Goal: Task Accomplishment & Management: Complete application form

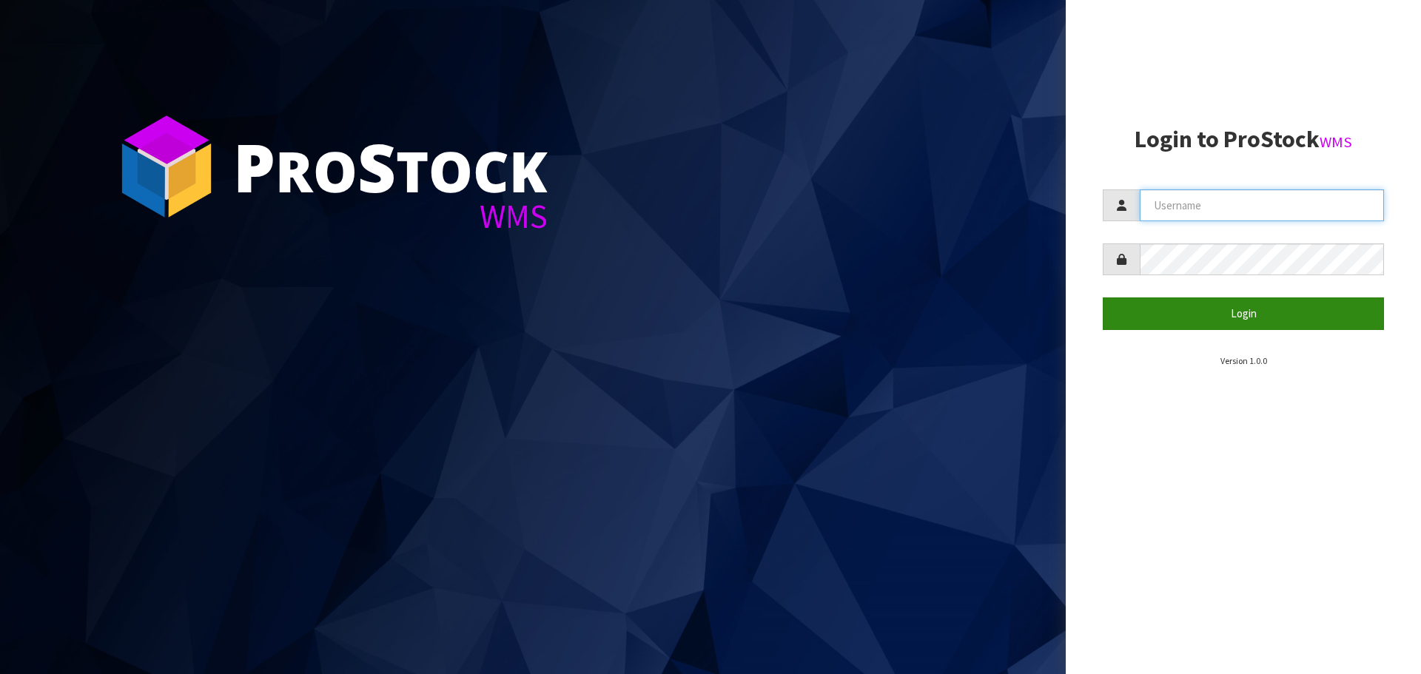
type input "[PERSON_NAME]"
click at [1236, 309] on button "Login" at bounding box center [1243, 314] width 281 height 32
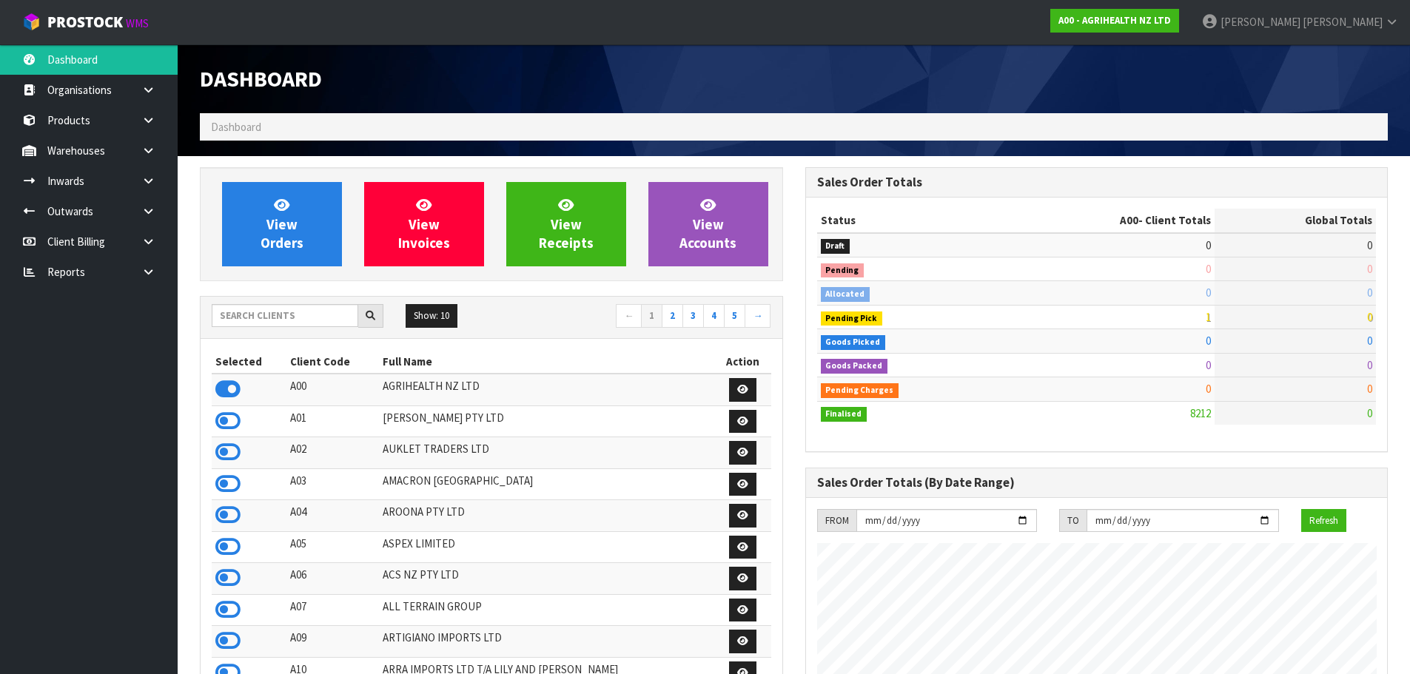
scroll to position [1121, 605]
click at [234, 323] on input "text" at bounding box center [285, 315] width 147 height 23
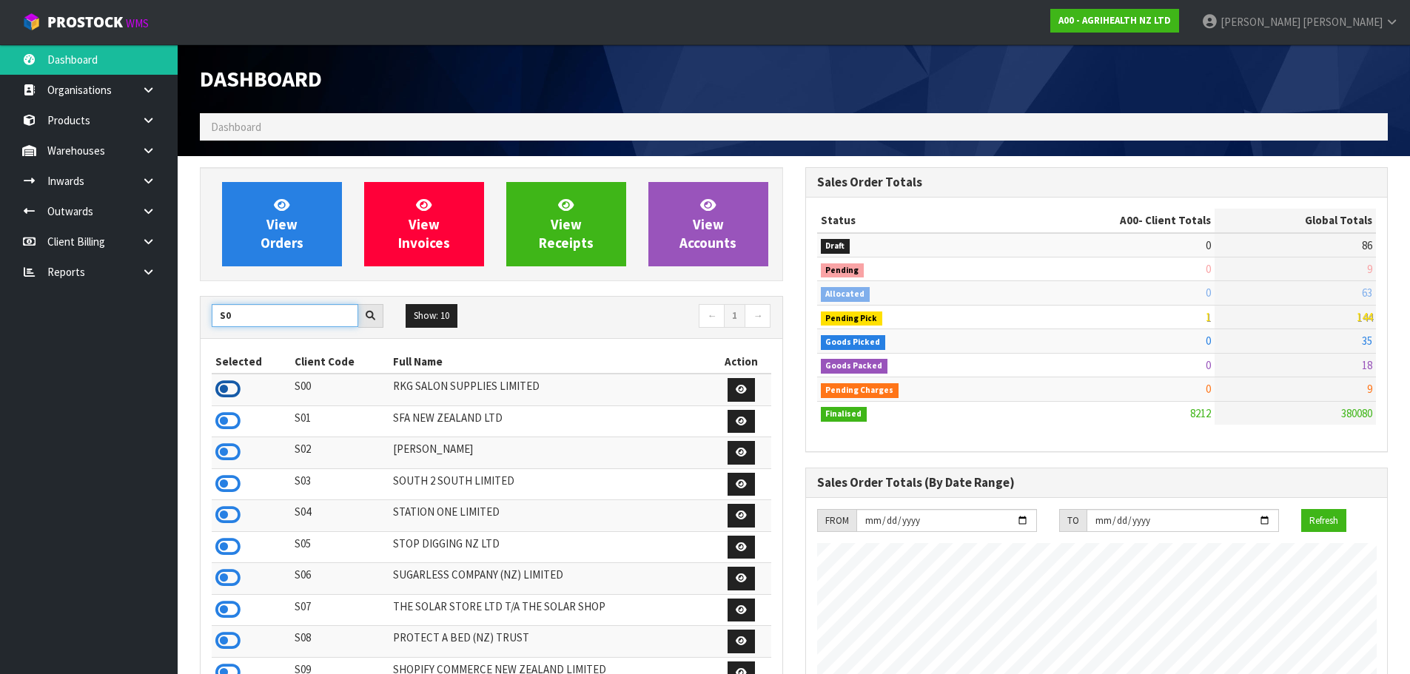
type input "S0"
click at [228, 390] on icon at bounding box center [227, 389] width 25 height 22
click at [152, 181] on icon at bounding box center [148, 180] width 14 height 11
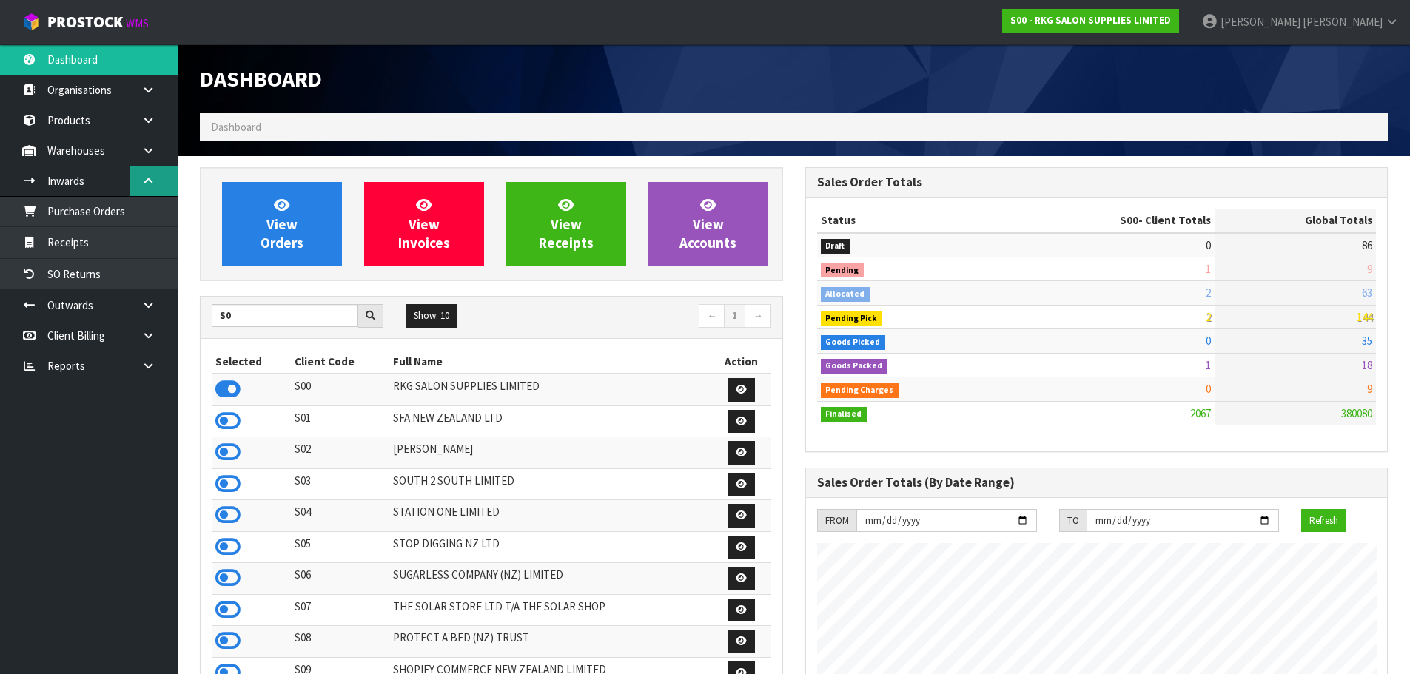
click at [149, 186] on link at bounding box center [153, 181] width 47 height 30
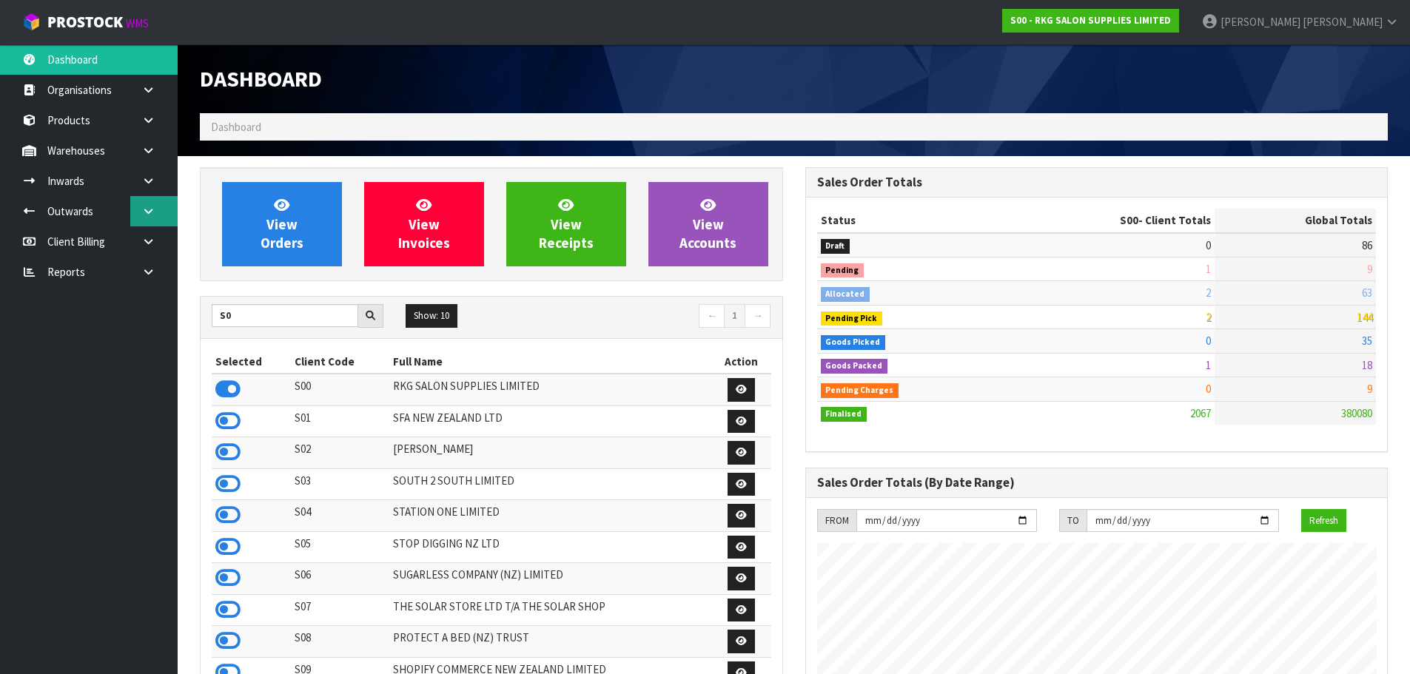
click at [152, 218] on link at bounding box center [153, 211] width 47 height 30
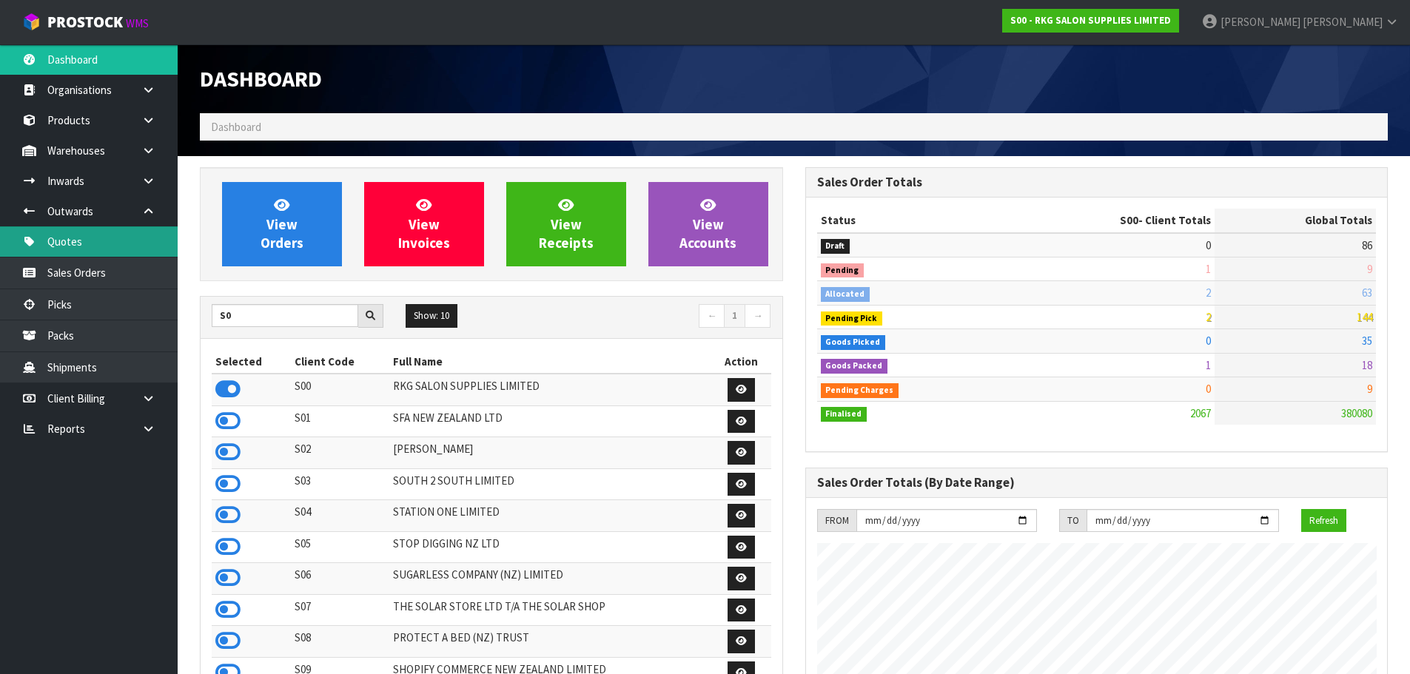
click at [94, 249] on link "Quotes" at bounding box center [89, 241] width 178 height 30
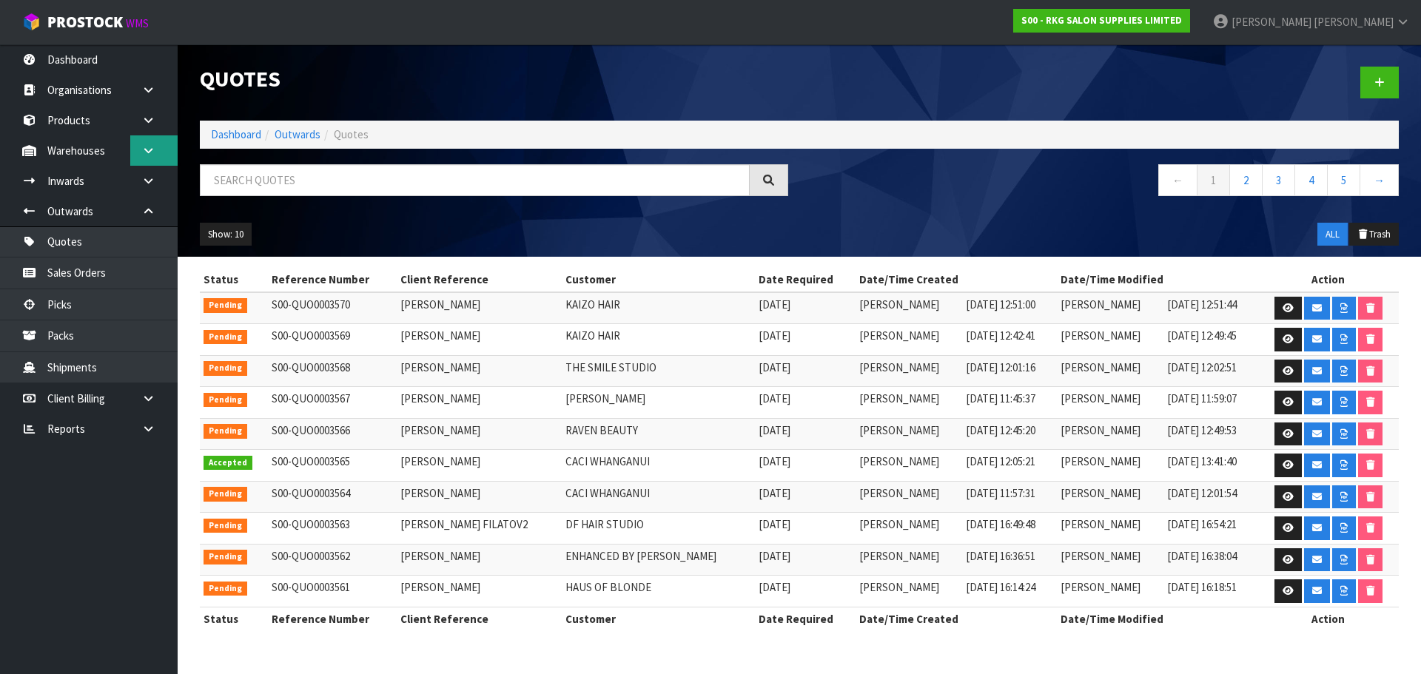
click at [149, 147] on icon at bounding box center [148, 150] width 14 height 11
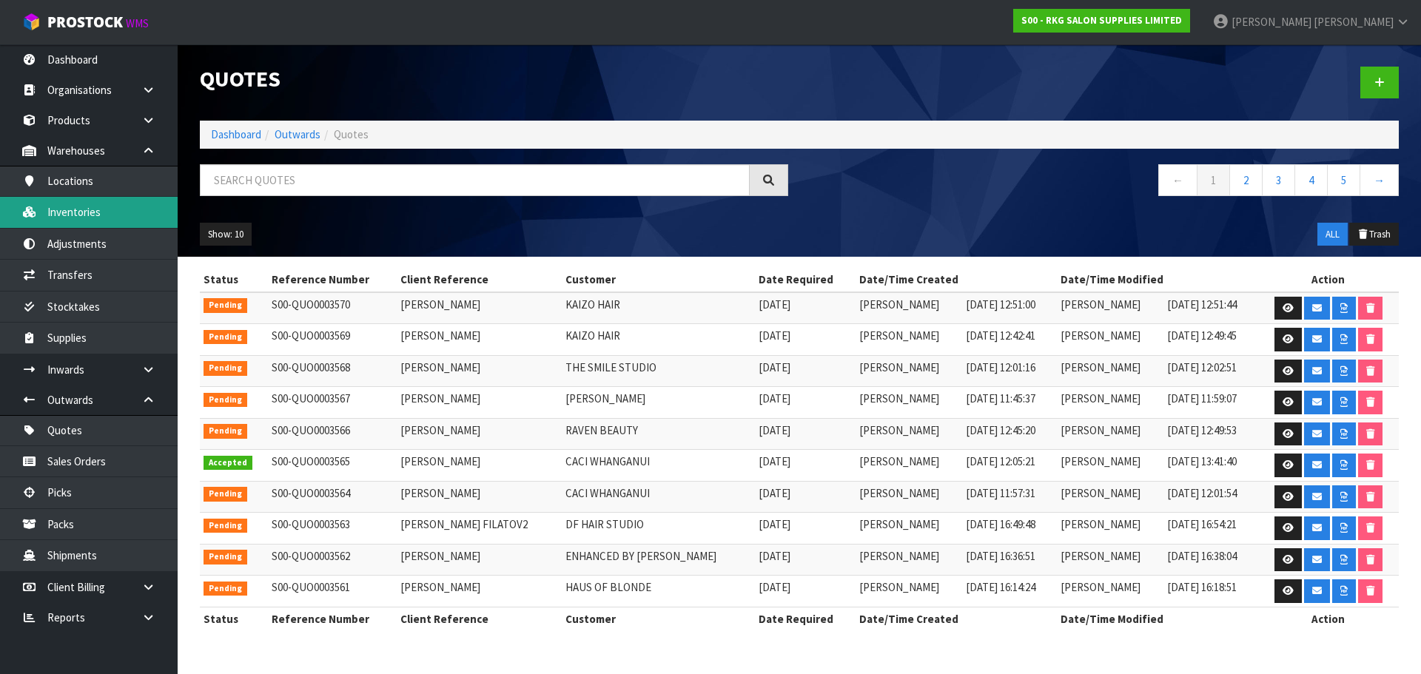
click at [110, 209] on link "Inventories" at bounding box center [89, 212] width 178 height 30
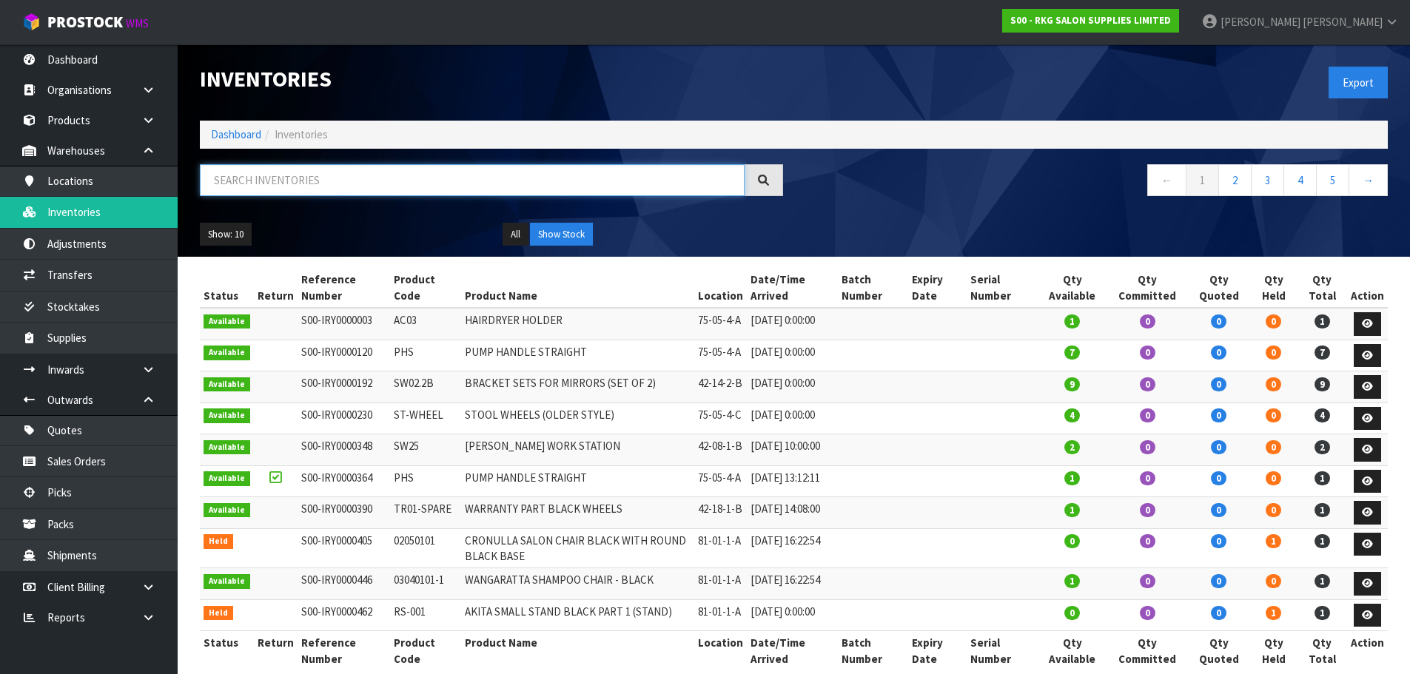
click at [303, 188] on input "text" at bounding box center [472, 180] width 545 height 32
paste input "08040410D"
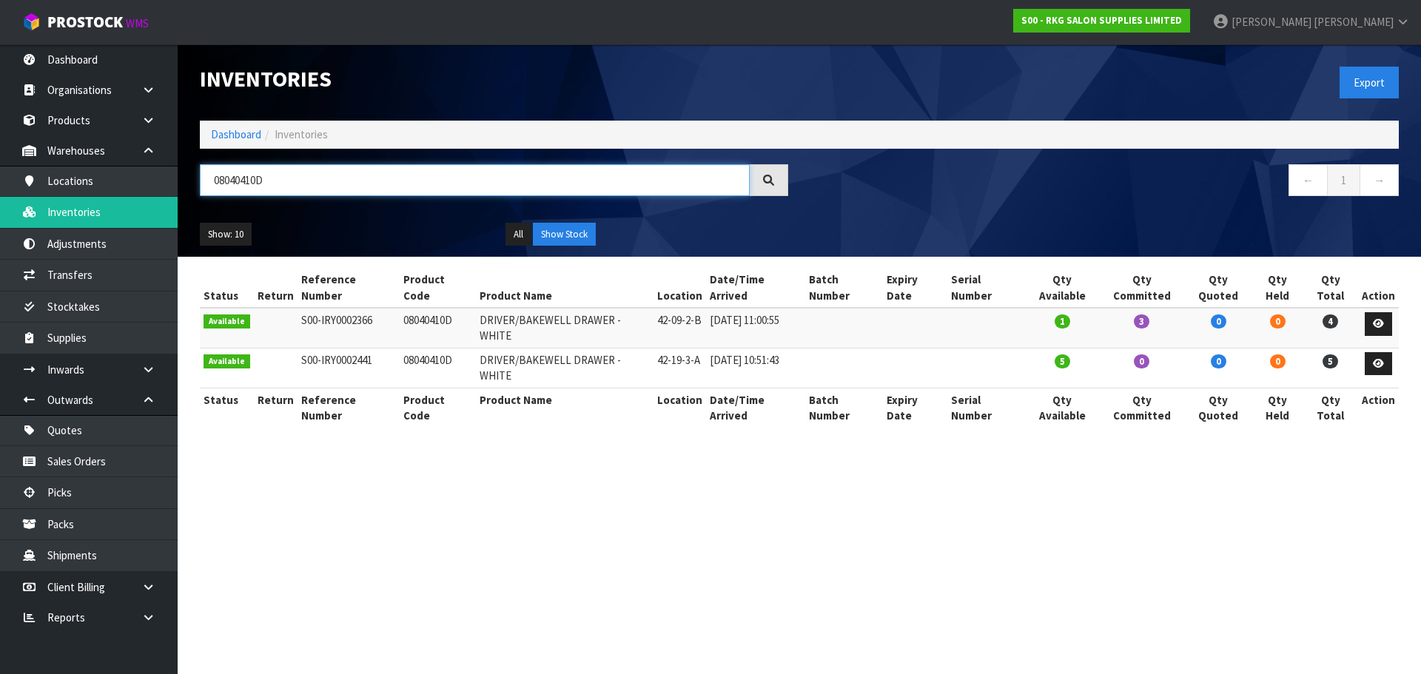
drag, startPoint x: 295, startPoint y: 178, endPoint x: 188, endPoint y: 178, distance: 106.6
click at [188, 178] on header "Inventories Export Dashboard Inventories 08040410D ← 1 → Show: 10 5 10 25 50 Al…" at bounding box center [799, 150] width 1243 height 212
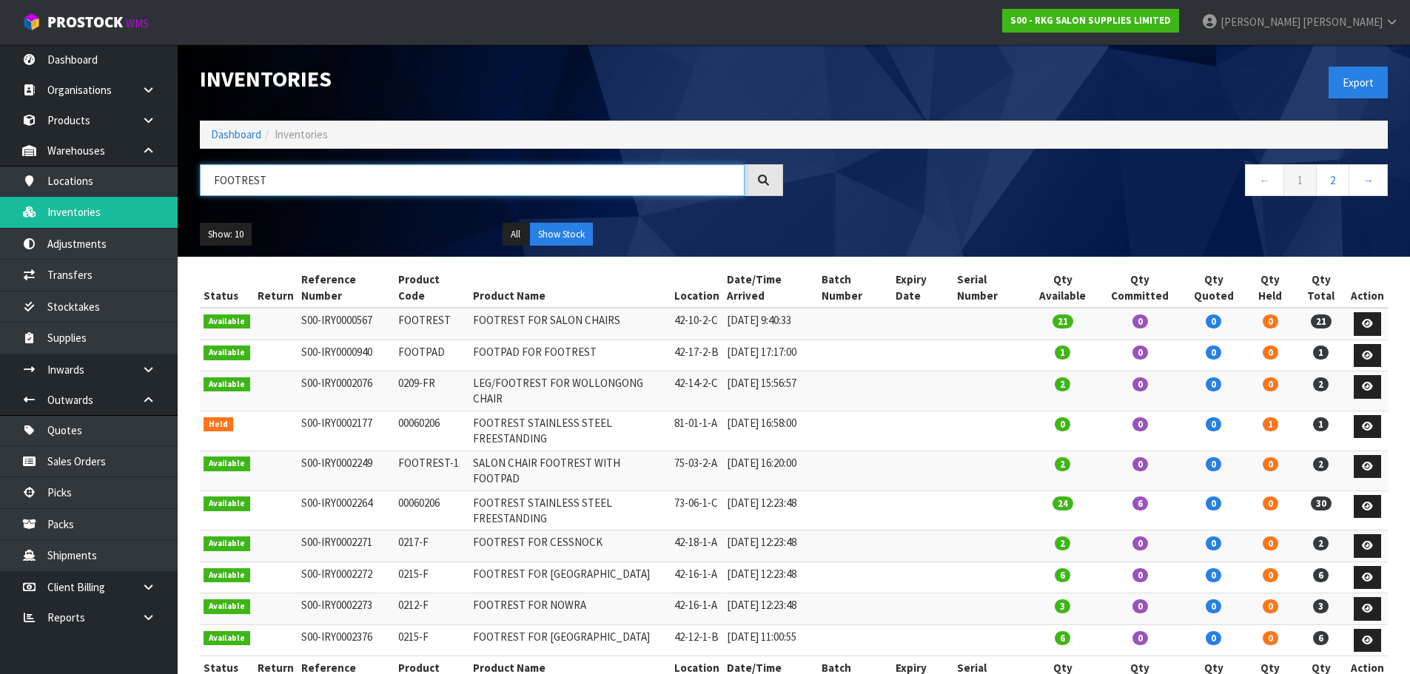
type input "FOOTREST"
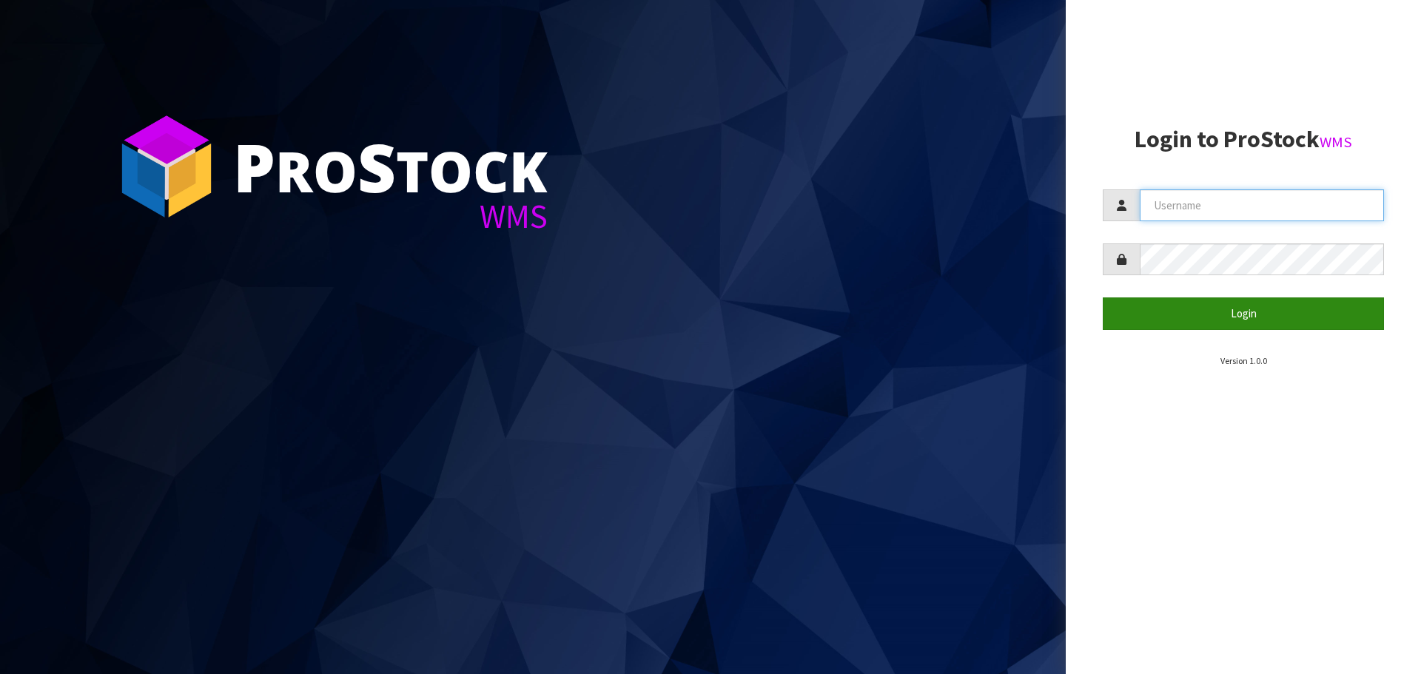
type input "[PERSON_NAME]"
click at [1231, 314] on button "Login" at bounding box center [1243, 314] width 281 height 32
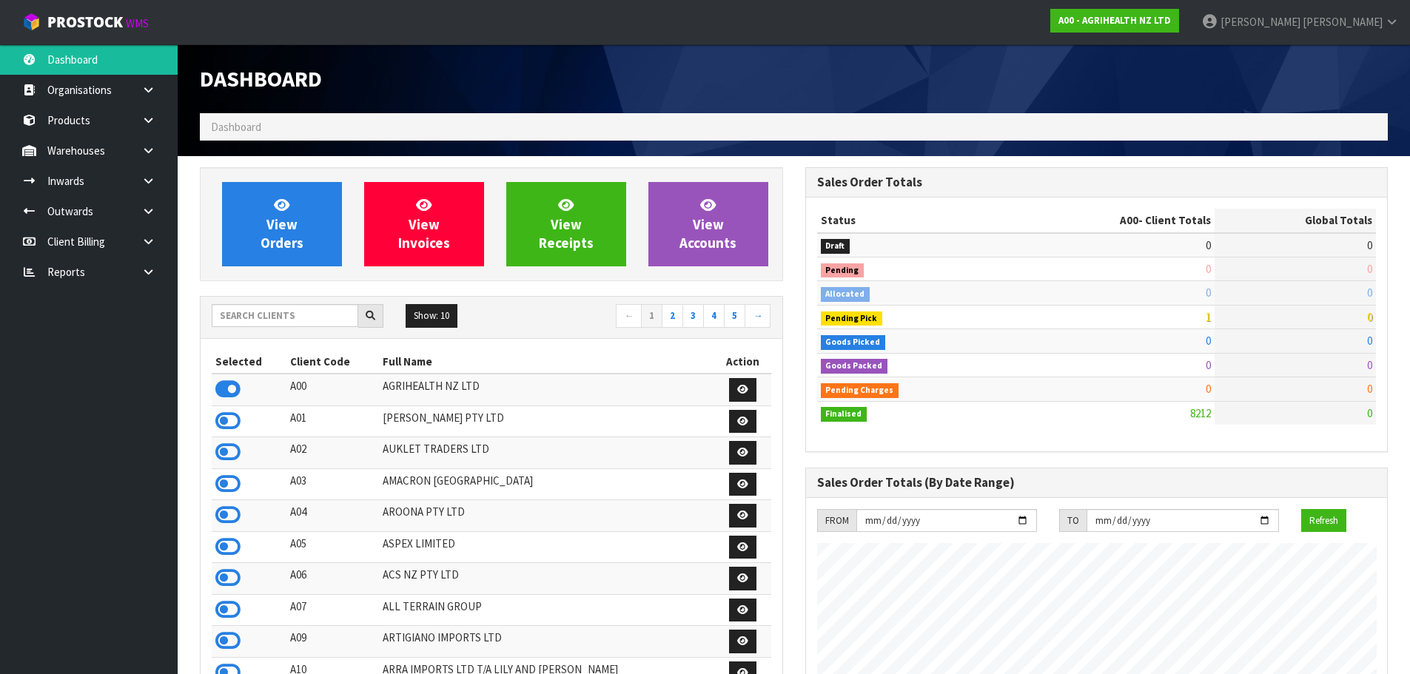
scroll to position [1121, 605]
click at [241, 315] on input "text" at bounding box center [285, 315] width 147 height 23
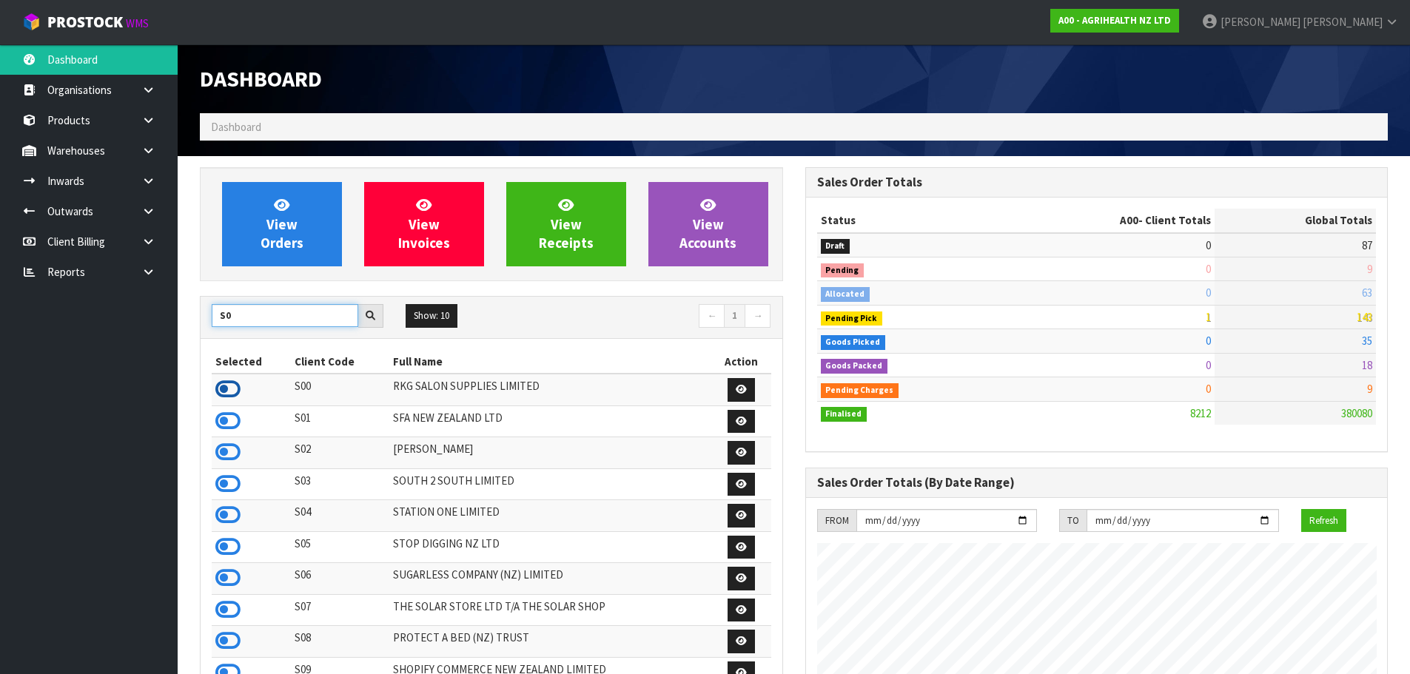
type input "S0"
click at [232, 393] on icon at bounding box center [227, 389] width 25 height 22
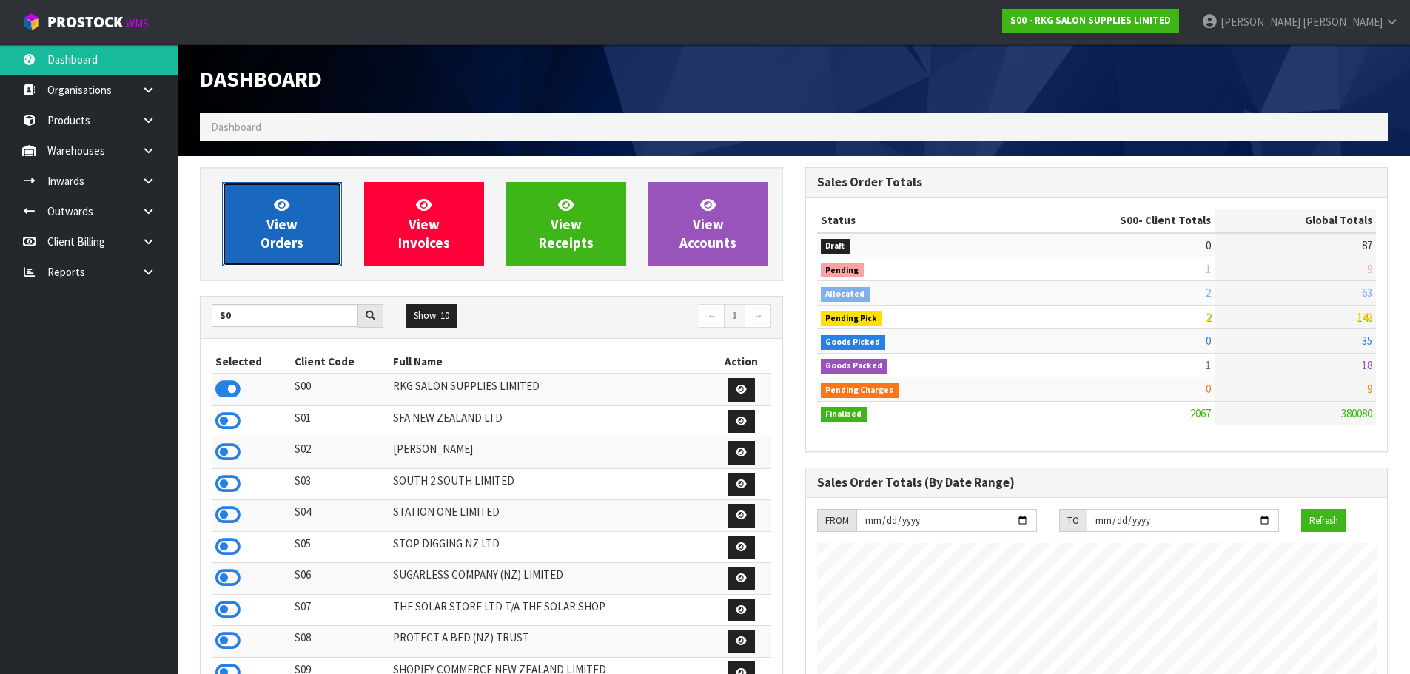
click at [293, 235] on span "View Orders" at bounding box center [282, 224] width 43 height 56
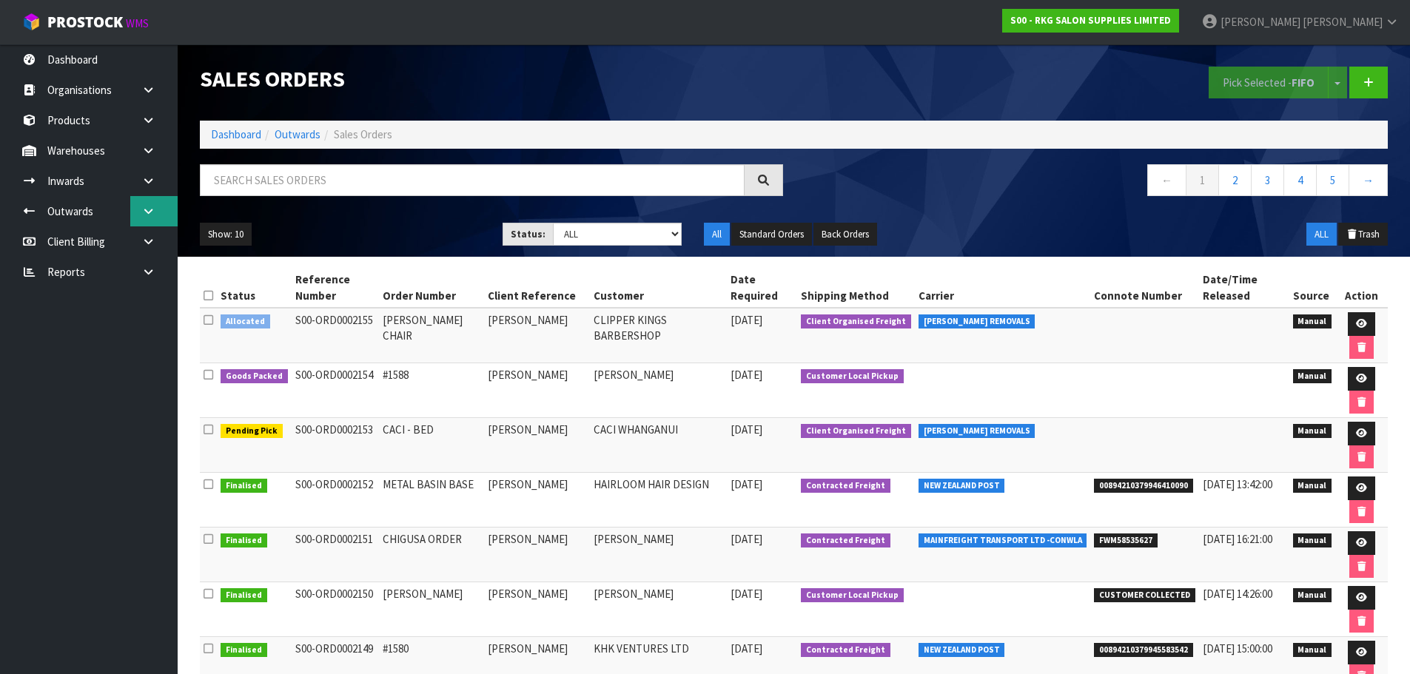
click at [159, 214] on link at bounding box center [153, 211] width 47 height 30
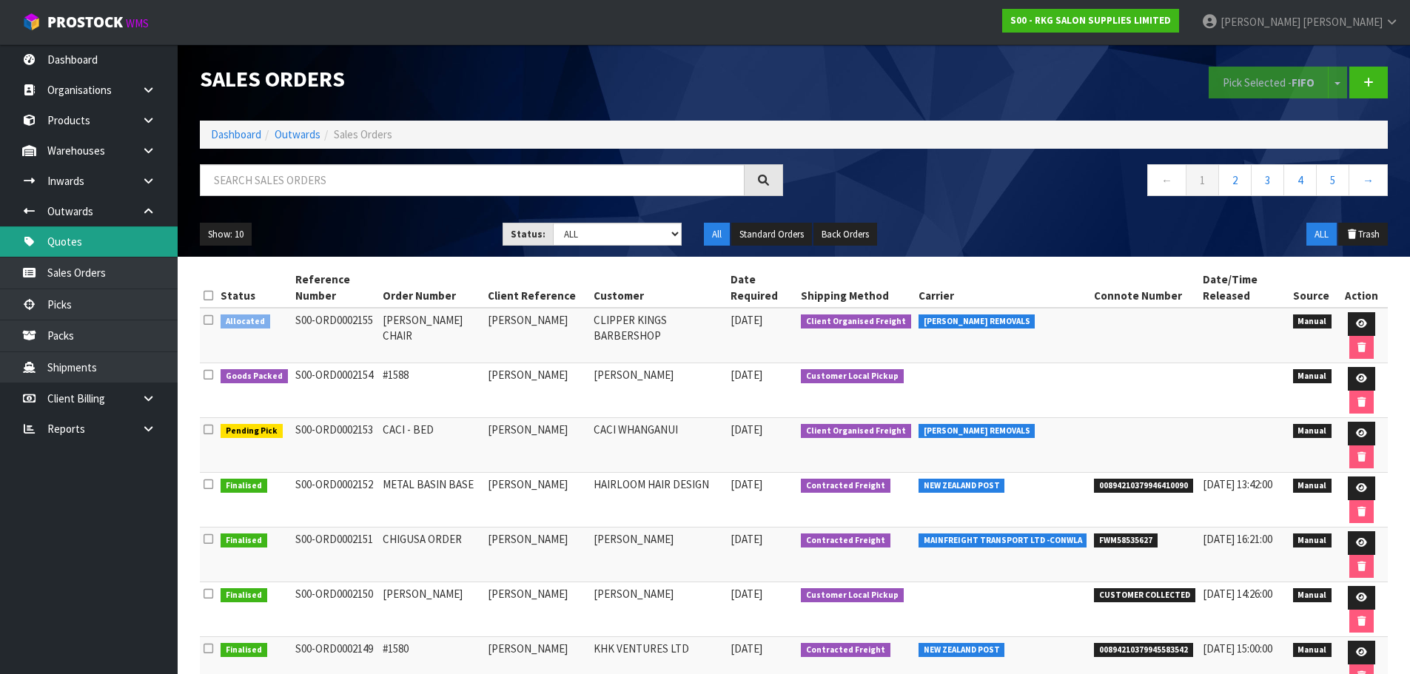
click at [56, 250] on link "Quotes" at bounding box center [89, 241] width 178 height 30
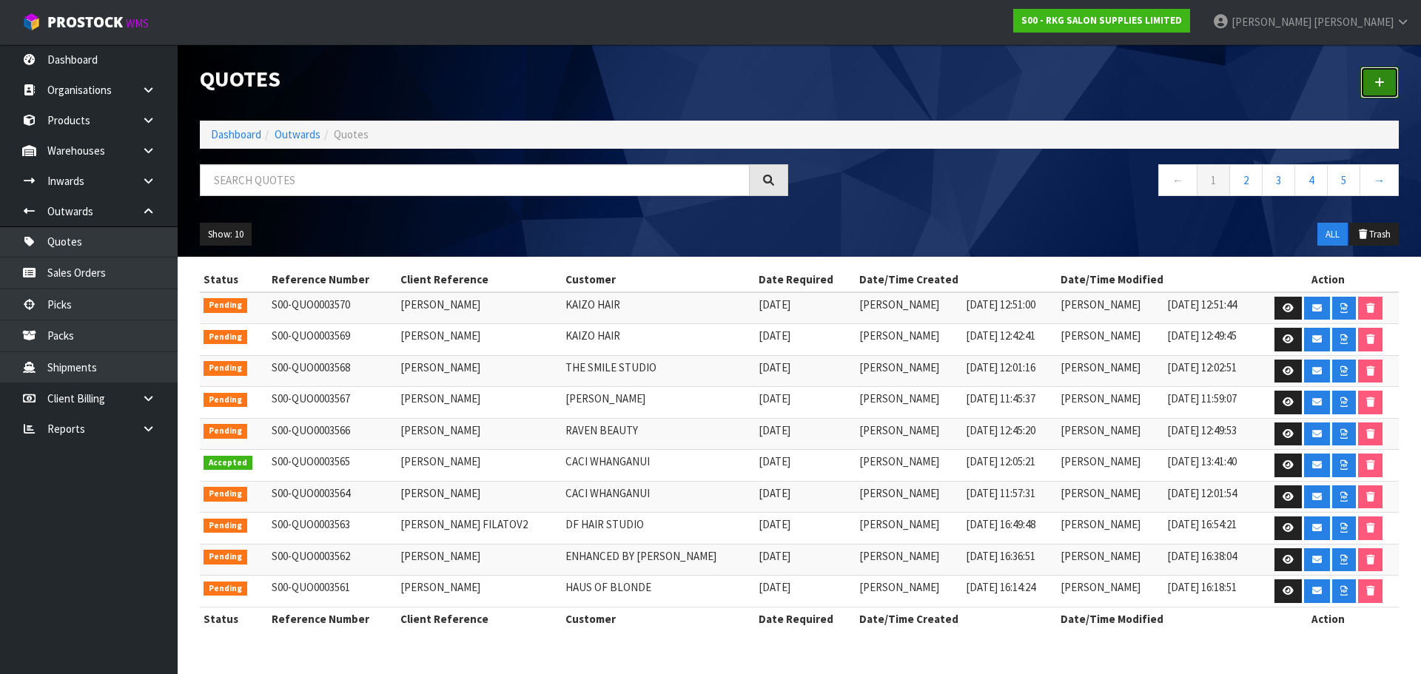
drag, startPoint x: 1385, startPoint y: 79, endPoint x: 1304, endPoint y: 107, distance: 86.1
click at [1385, 80] on link at bounding box center [1379, 83] width 38 height 32
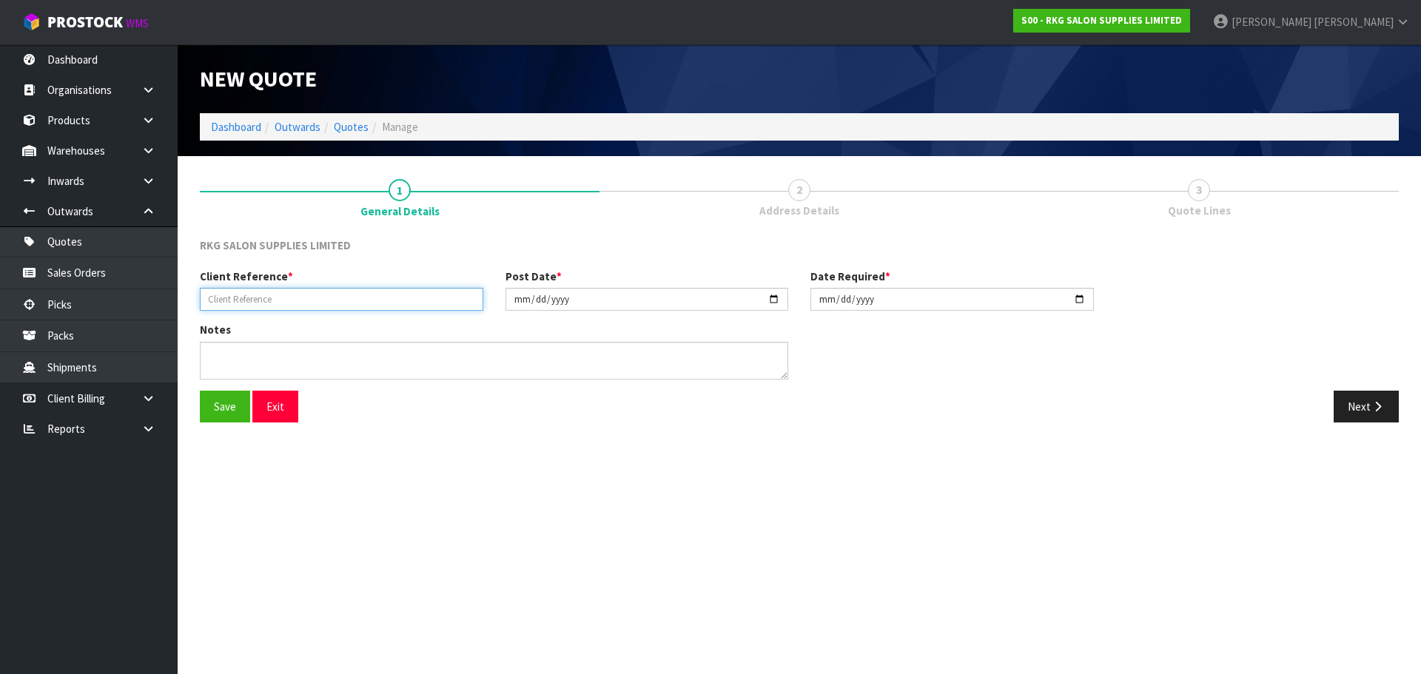
click at [331, 295] on input "text" at bounding box center [341, 299] width 283 height 23
type input "DANAZ"
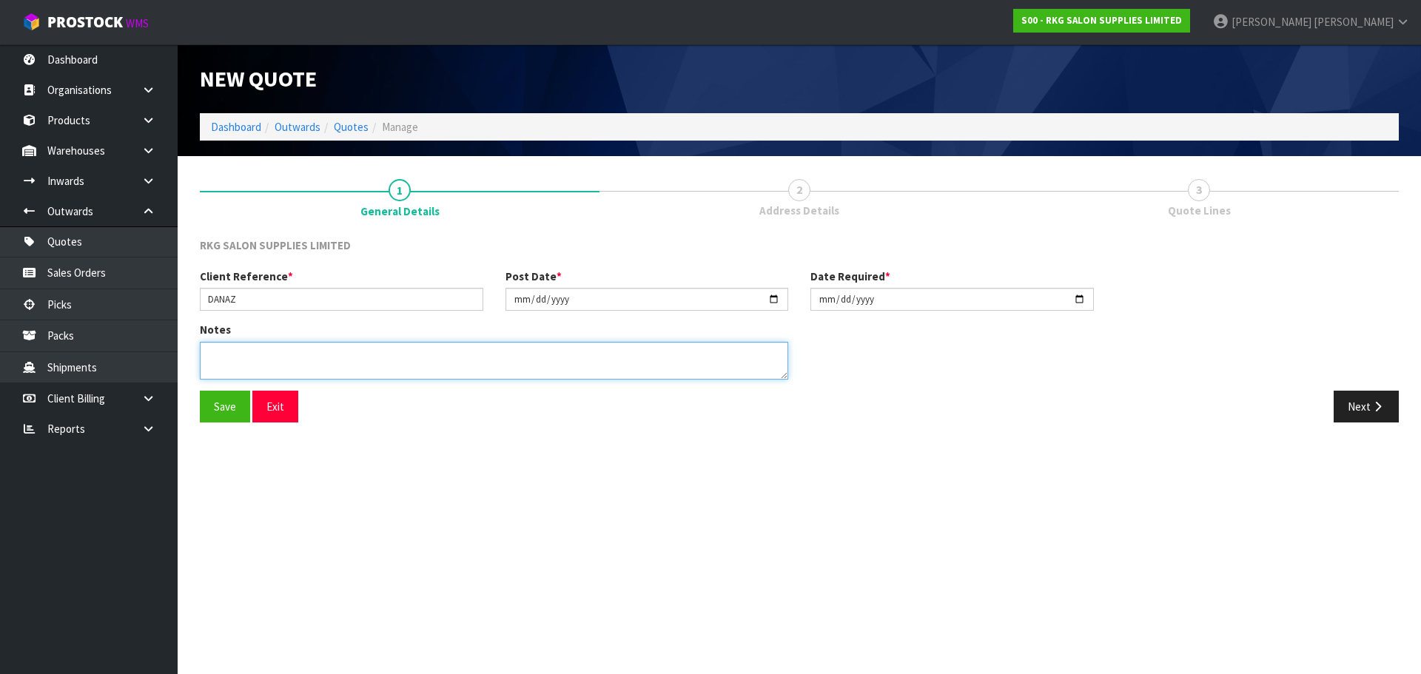
click at [275, 354] on textarea at bounding box center [494, 361] width 588 height 38
type textarea "FOR PICK UP"
click at [214, 407] on button "Save" at bounding box center [225, 407] width 50 height 32
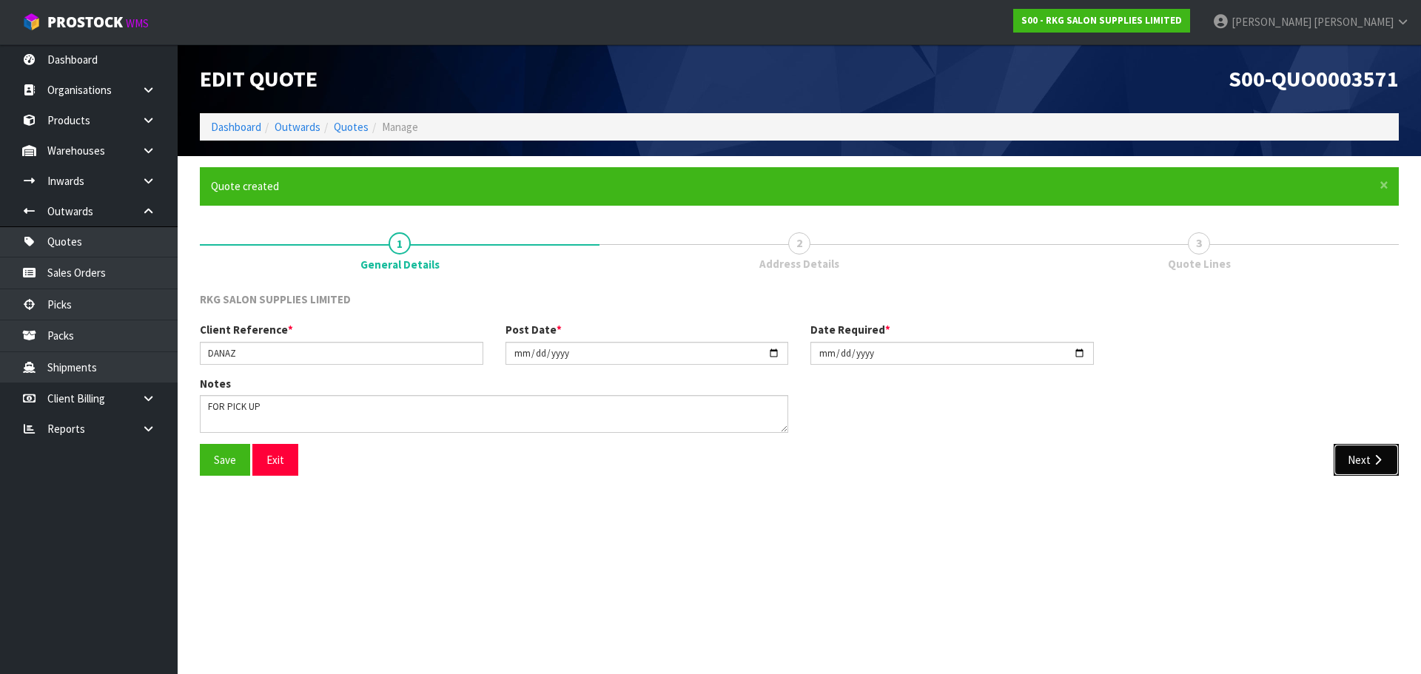
click at [1354, 463] on button "Next" at bounding box center [1366, 460] width 65 height 32
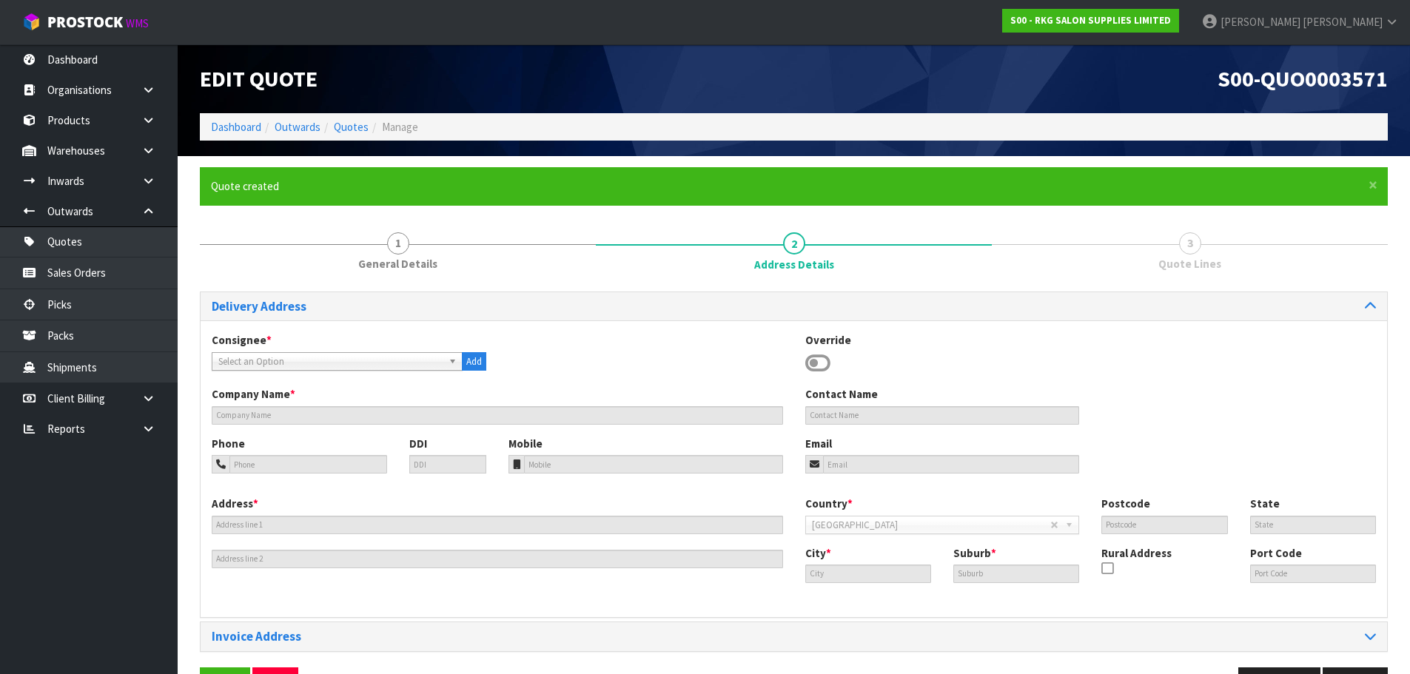
click at [816, 366] on icon at bounding box center [817, 363] width 25 height 22
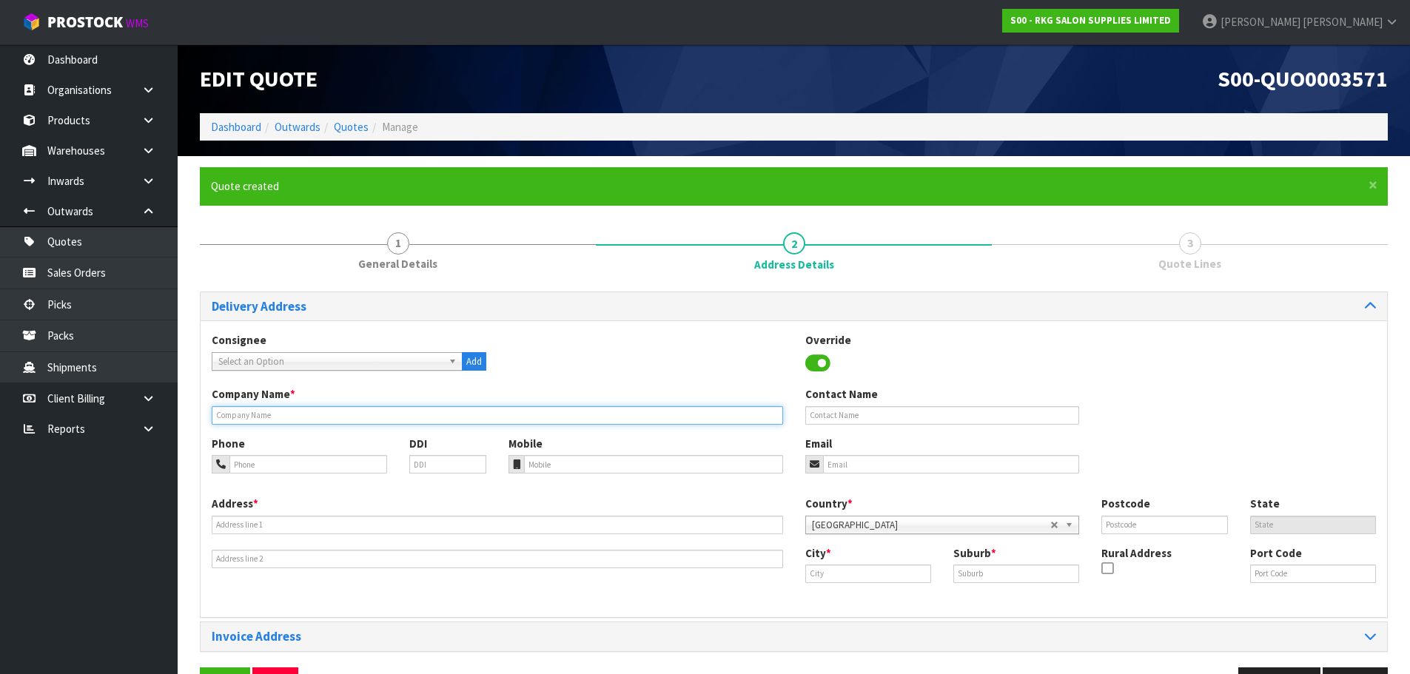
click at [355, 419] on input "text" at bounding box center [497, 415] width 571 height 19
type input "DANAZ"
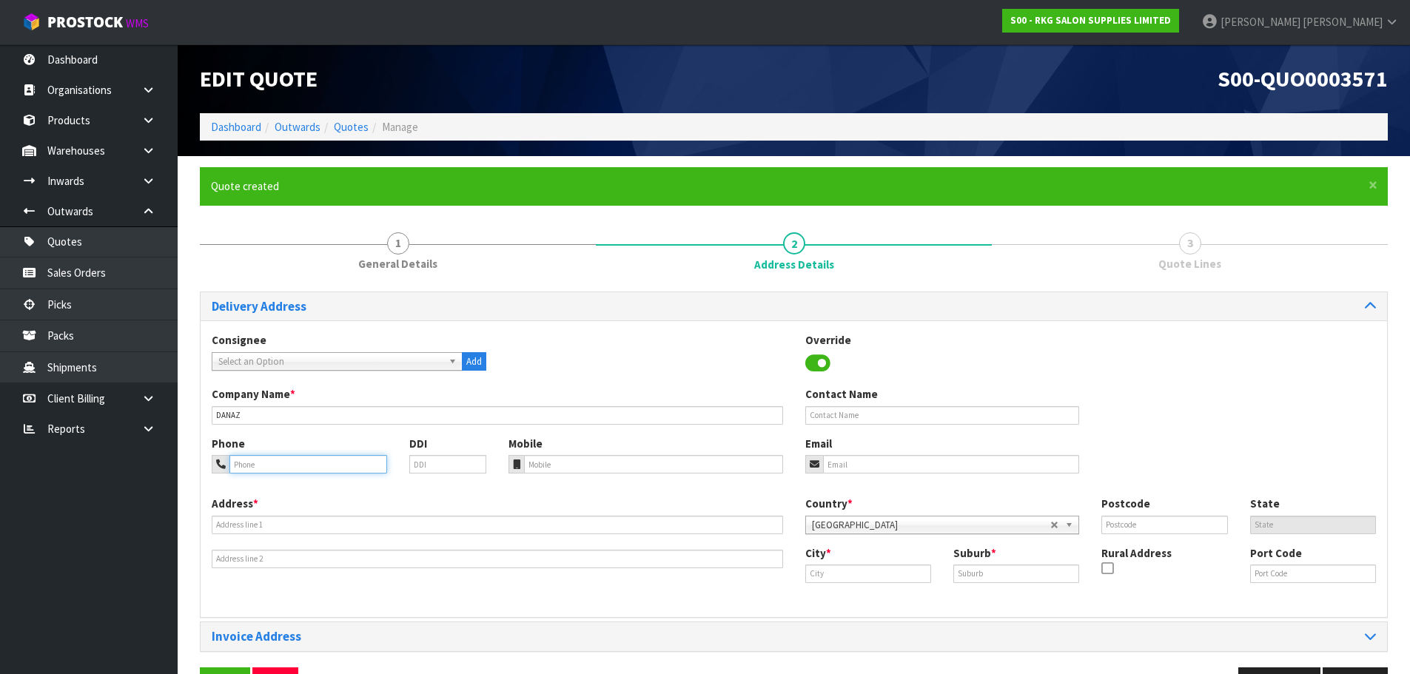
click at [281, 463] on input "tel" at bounding box center [308, 464] width 158 height 19
click at [247, 465] on input "021-23-72913" at bounding box center [308, 464] width 158 height 19
type input "021-023-72913"
click at [835, 468] on input "email" at bounding box center [951, 464] width 257 height 19
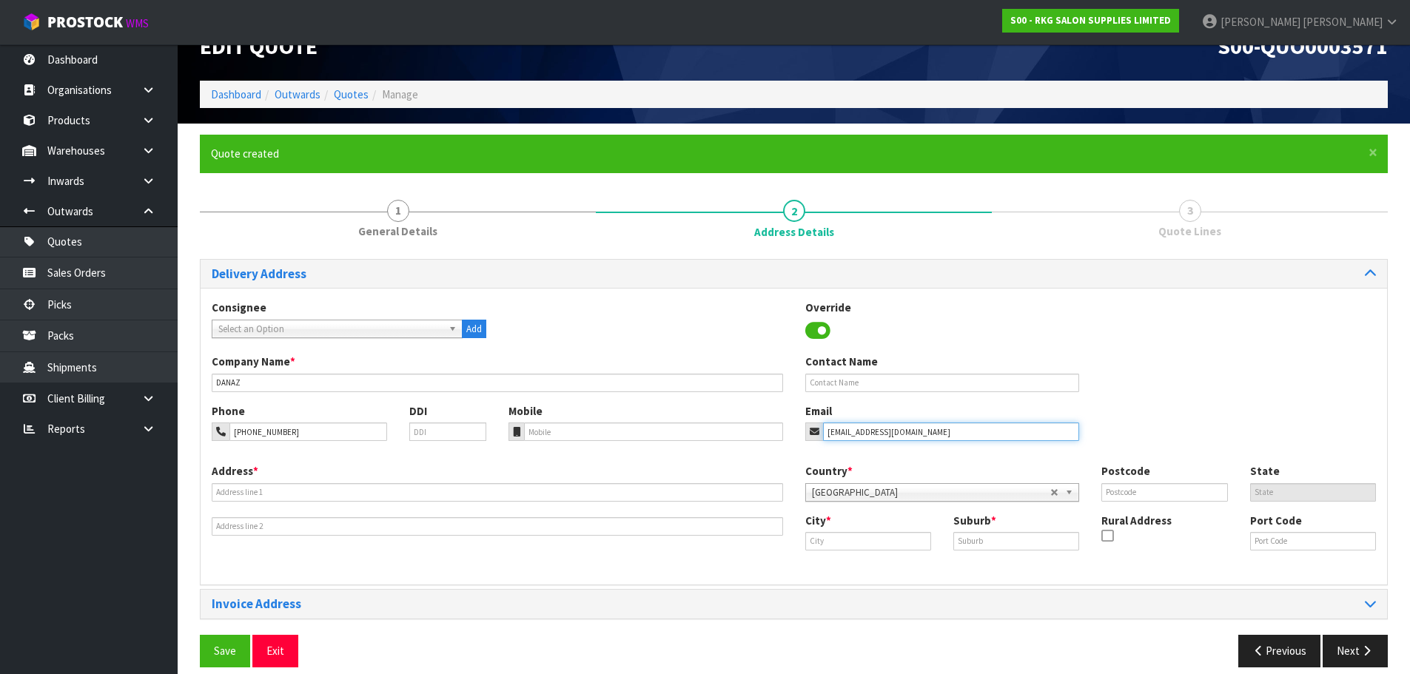
scroll to position [48, 0]
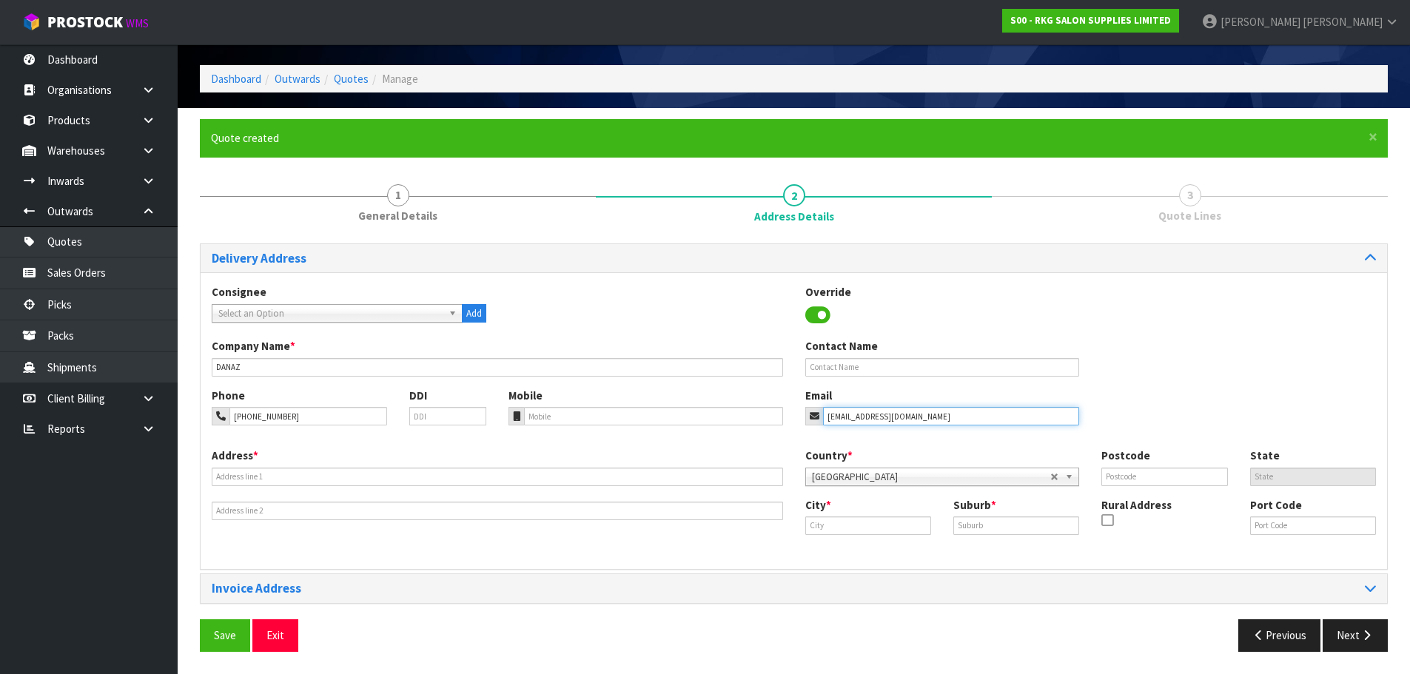
type input "sirwanjuanmiry@hotmail.com"
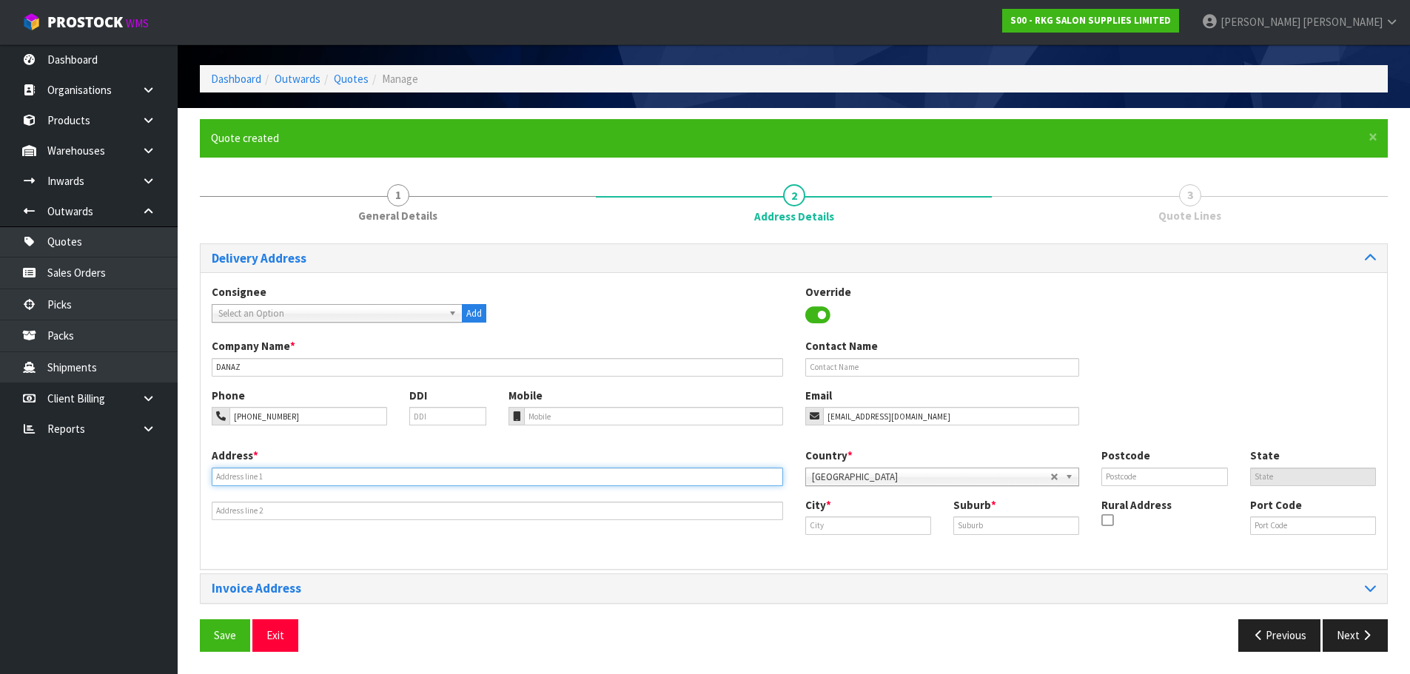
click at [303, 481] on input "text" at bounding box center [497, 477] width 571 height 19
type input "TBC"
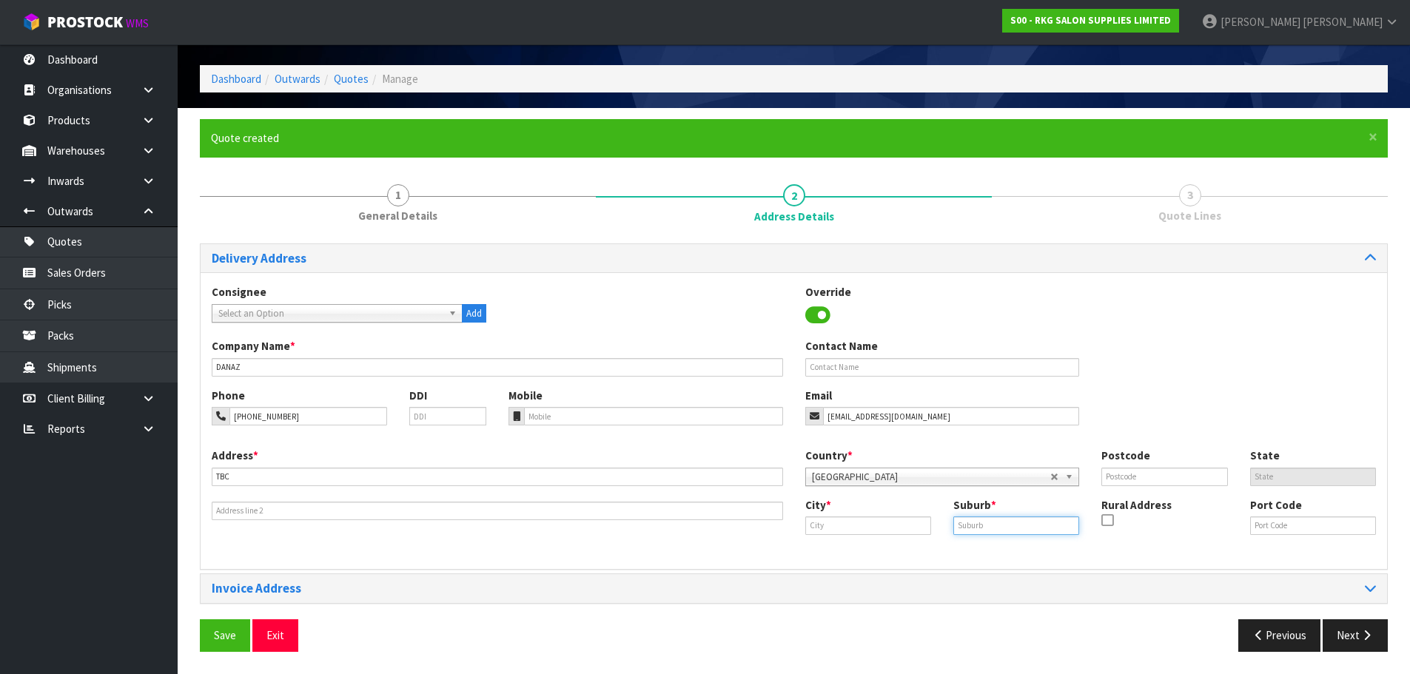
click at [991, 527] on input "text" at bounding box center [1016, 526] width 126 height 19
type input "."
click at [864, 527] on input "text" at bounding box center [868, 526] width 126 height 19
type input "Auckland"
click at [856, 558] on link "Auckland" at bounding box center [874, 551] width 137 height 20
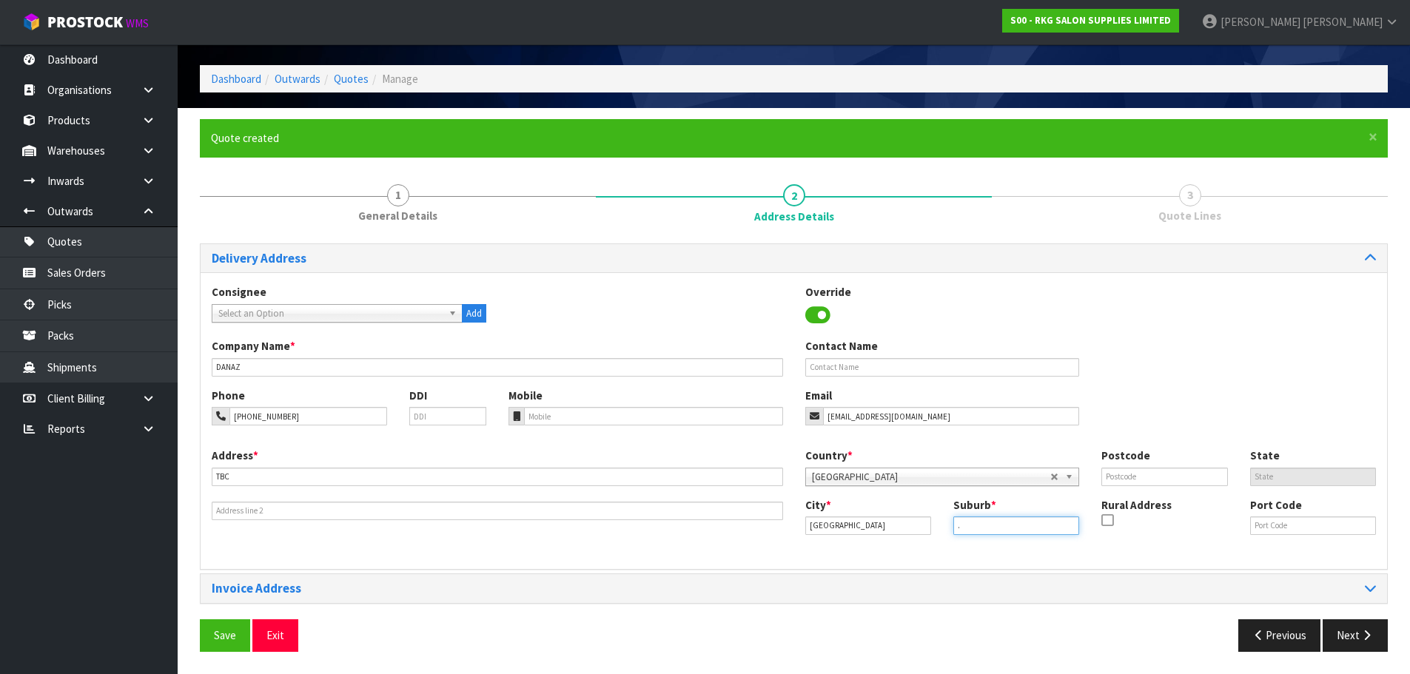
drag, startPoint x: 970, startPoint y: 522, endPoint x: 950, endPoint y: 525, distance: 20.9
click at [950, 525] on div "Suburb * ." at bounding box center [1016, 516] width 148 height 38
click at [227, 636] on button "Save" at bounding box center [225, 635] width 50 height 32
click at [1342, 641] on button "Next" at bounding box center [1355, 635] width 65 height 32
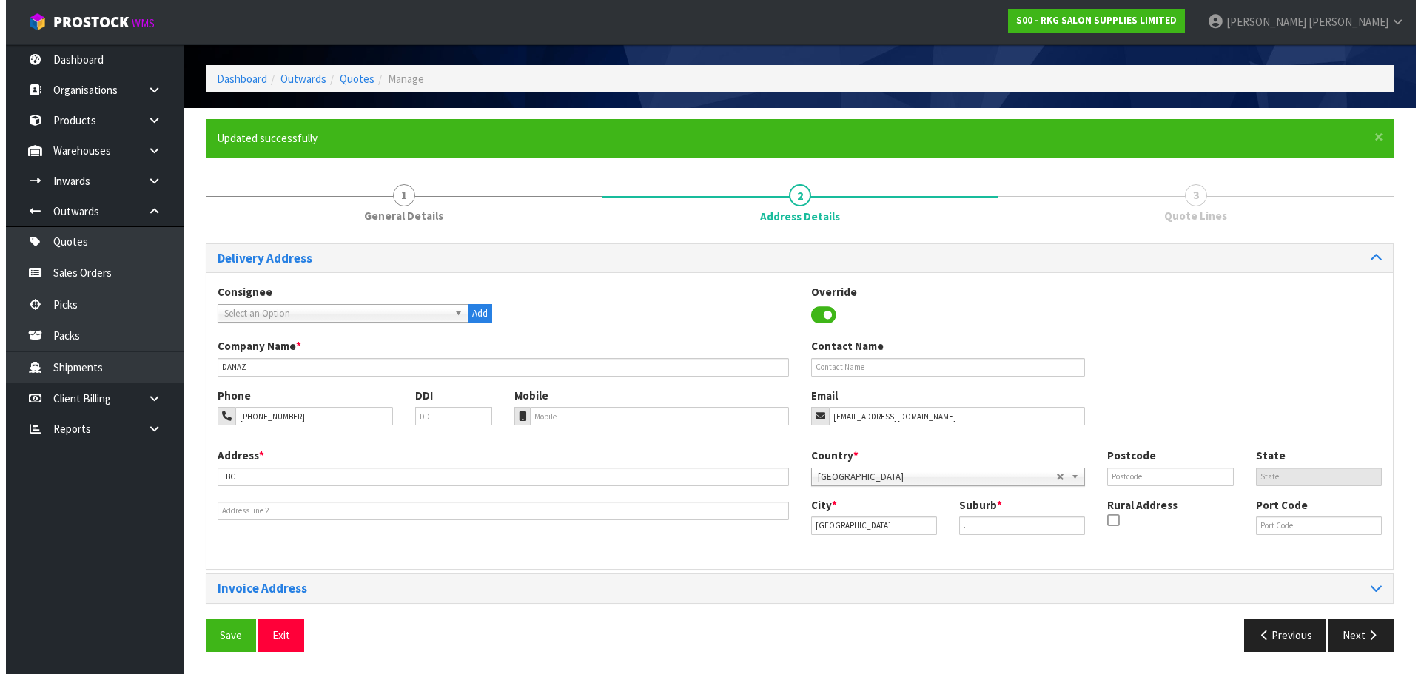
scroll to position [0, 0]
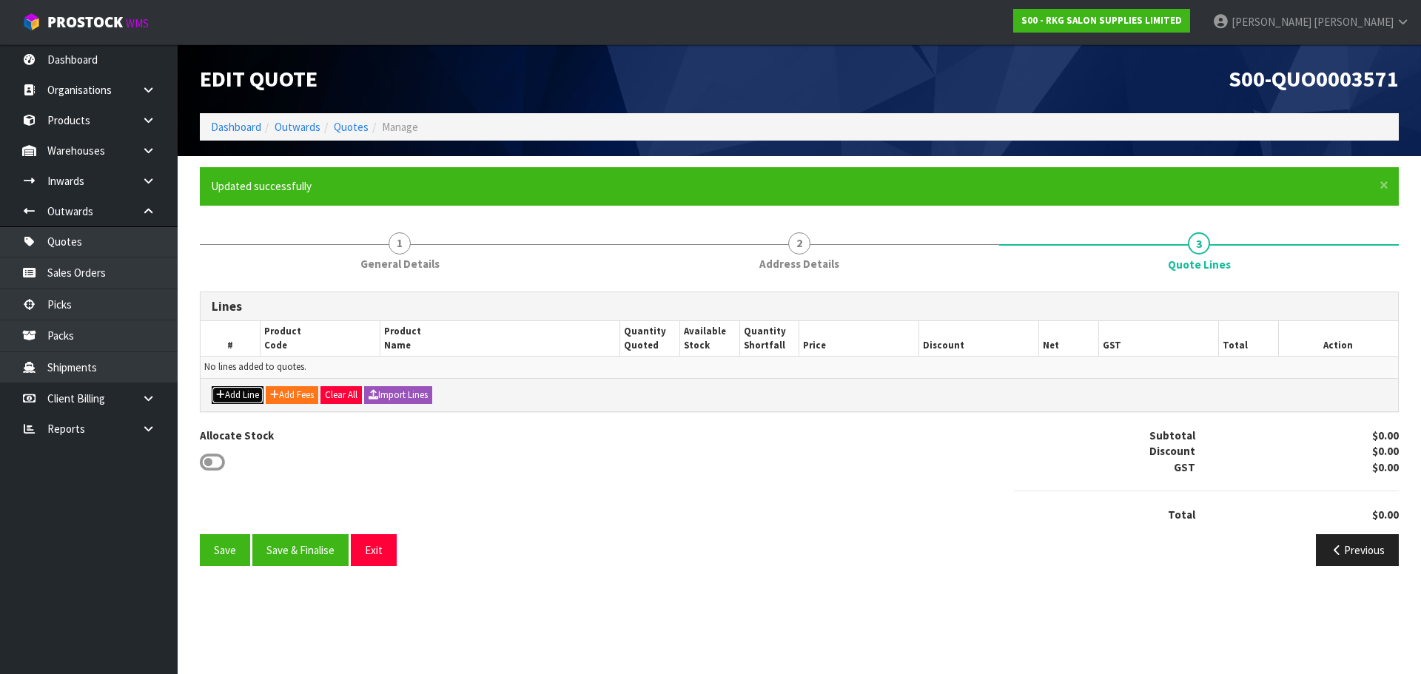
click at [244, 402] on button "Add Line" at bounding box center [238, 395] width 52 height 18
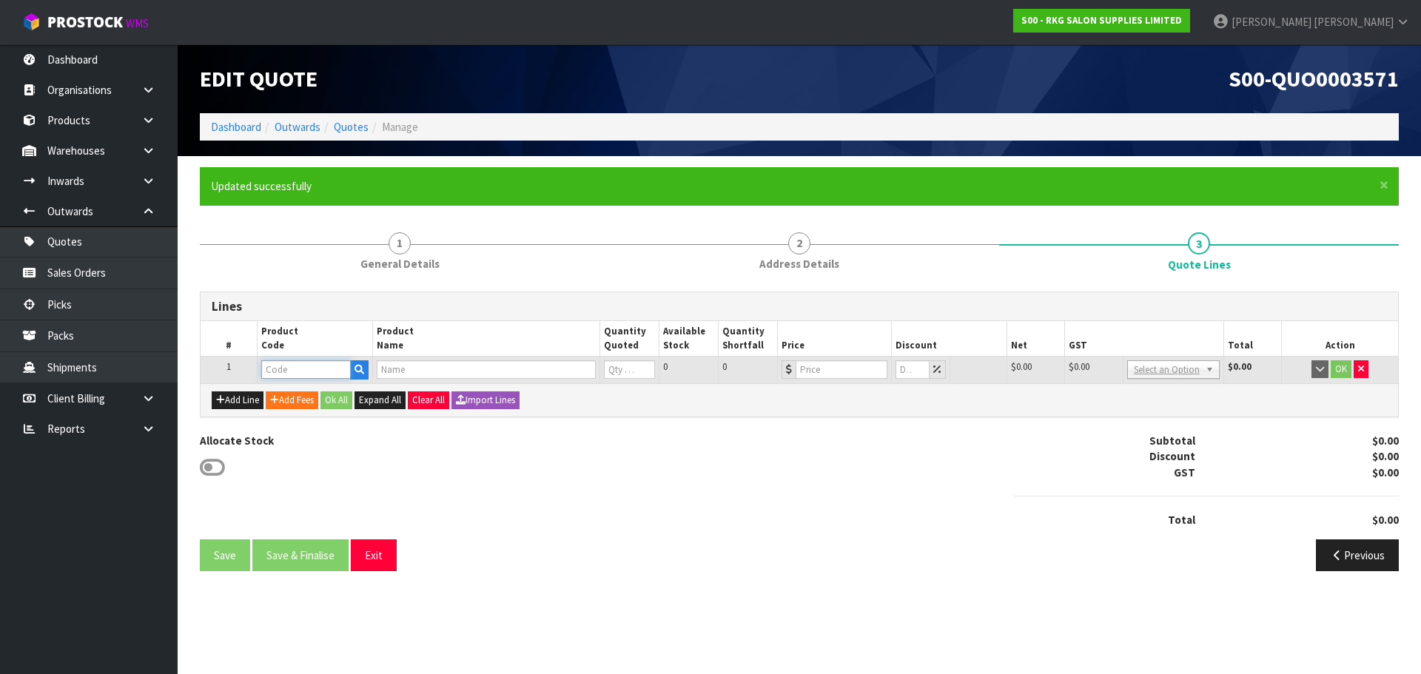
click at [317, 366] on input "text" at bounding box center [305, 369] width 89 height 19
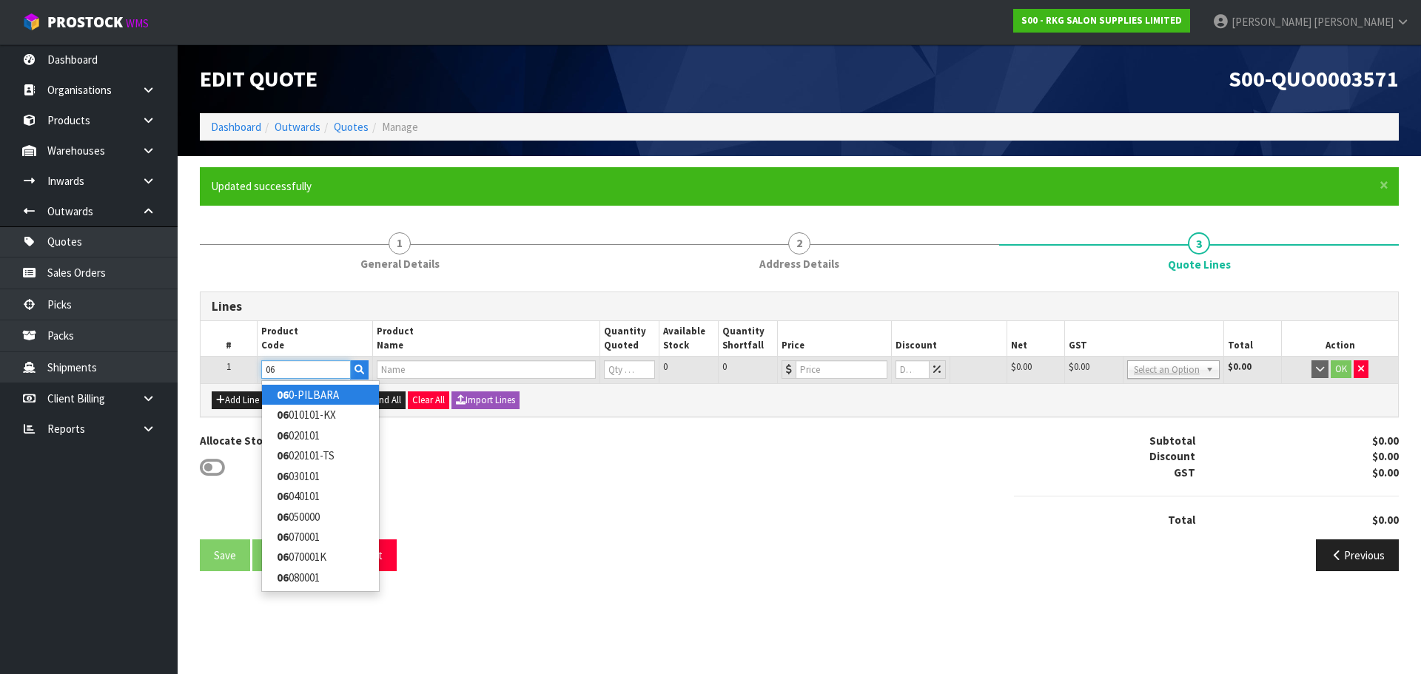
type input "0"
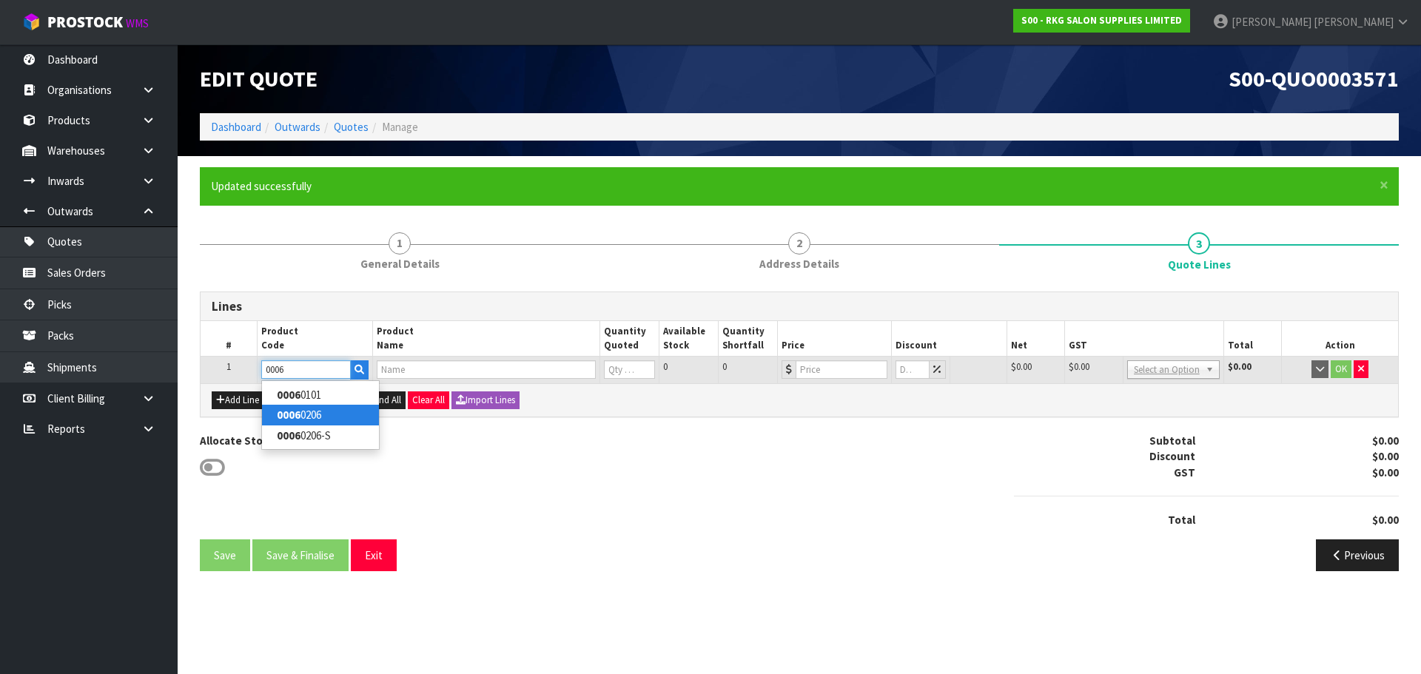
type input "0006"
click at [326, 409] on link "0006 0206" at bounding box center [320, 415] width 117 height 20
type input "00060206"
type input "FOOTREST STAINLESS STEEL FREESTANDING"
type input "0"
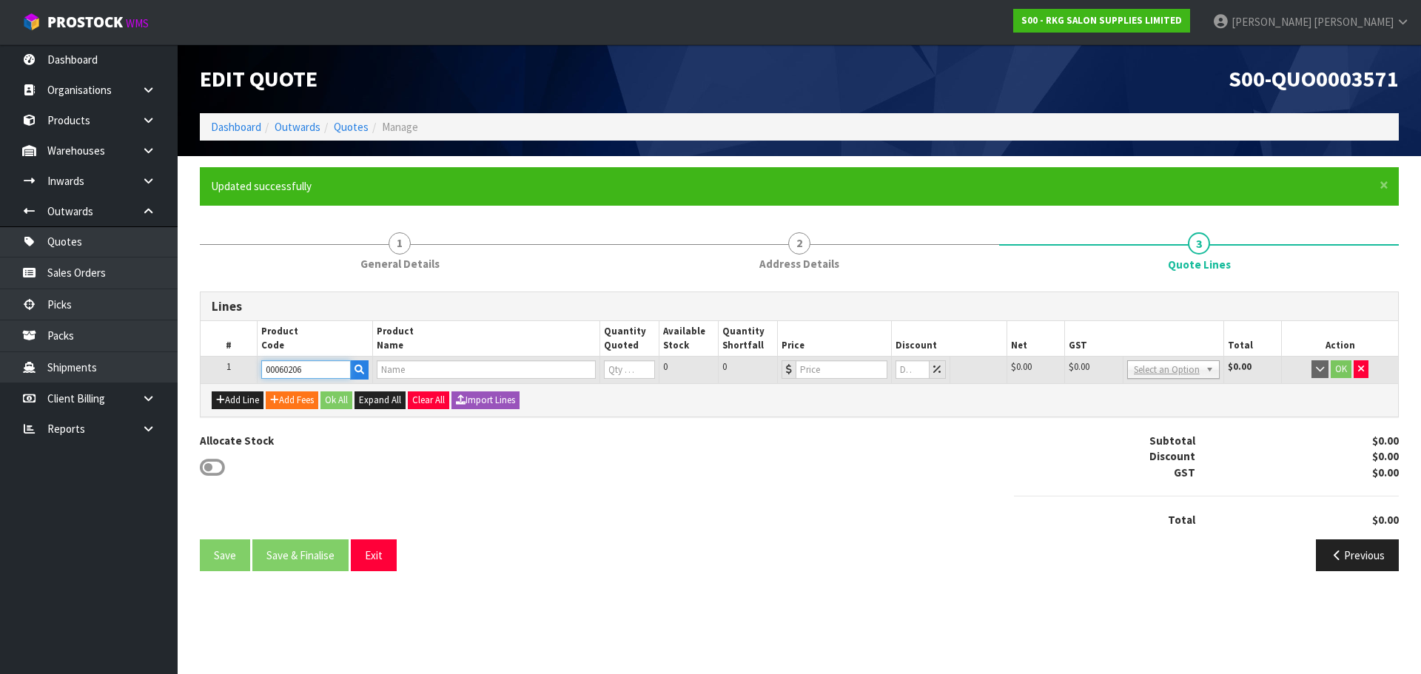
type input "49"
type input "0"
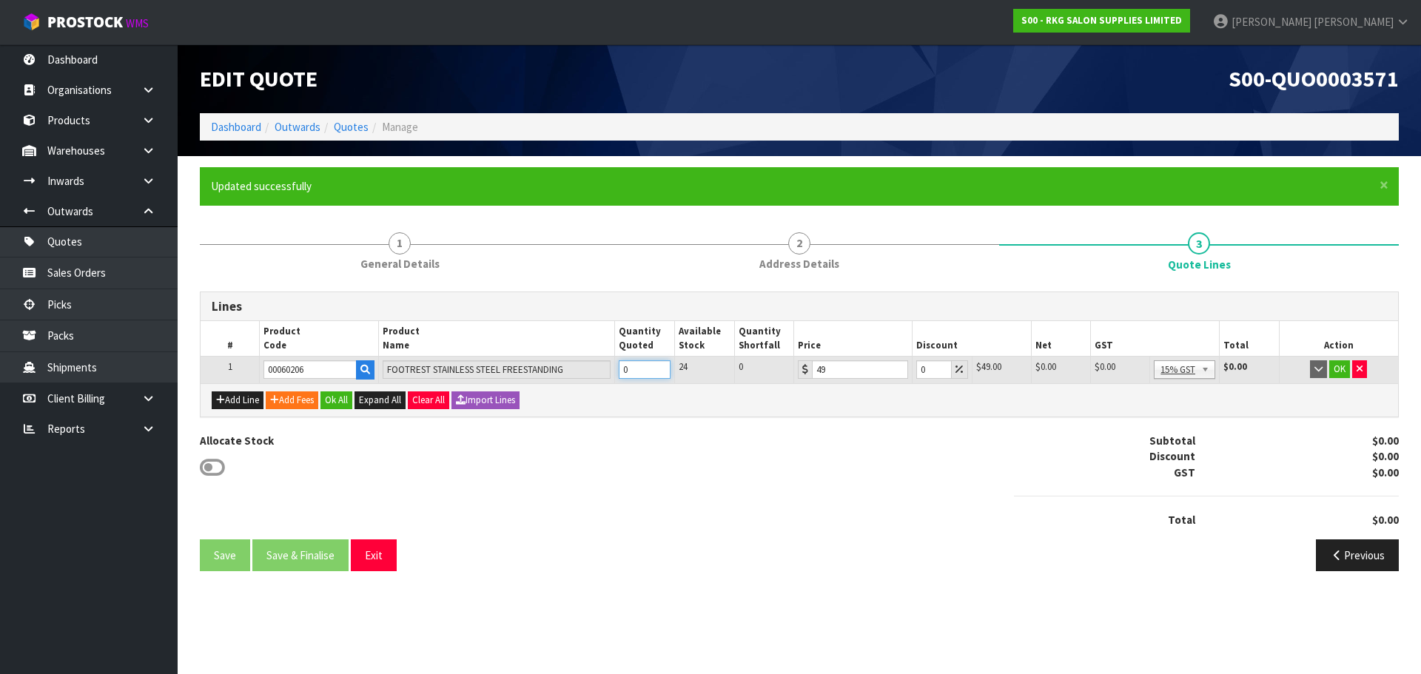
click at [619, 371] on input "0" at bounding box center [645, 369] width 52 height 19
type input "5"
drag, startPoint x: 922, startPoint y: 370, endPoint x: 905, endPoint y: 377, distance: 18.3
click at [905, 377] on tr "1 00060206 FOOTREST STAINLESS STEEL FREESTANDING 5 24 0 49 0 $49.00 $0.00 $245.…" at bounding box center [799, 370] width 1197 height 27
type input "5"
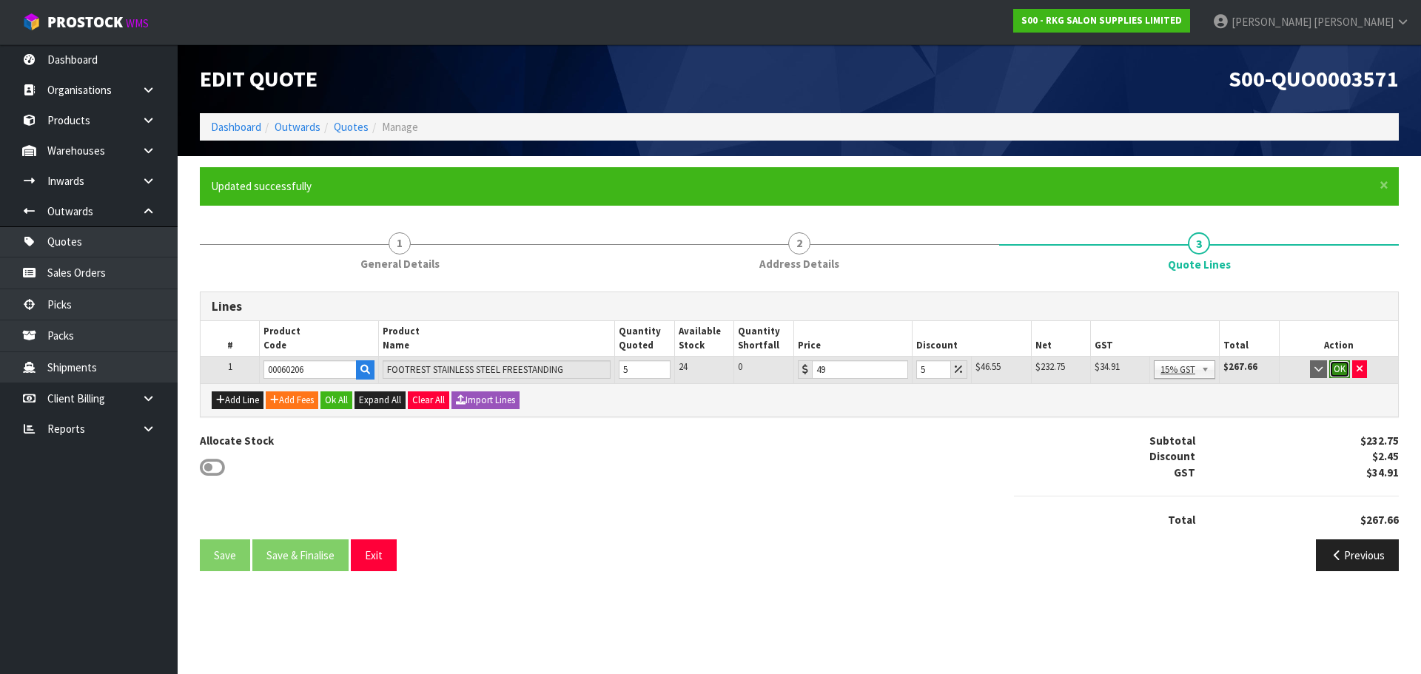
click at [1339, 373] on button "OK" at bounding box center [1339, 369] width 21 height 18
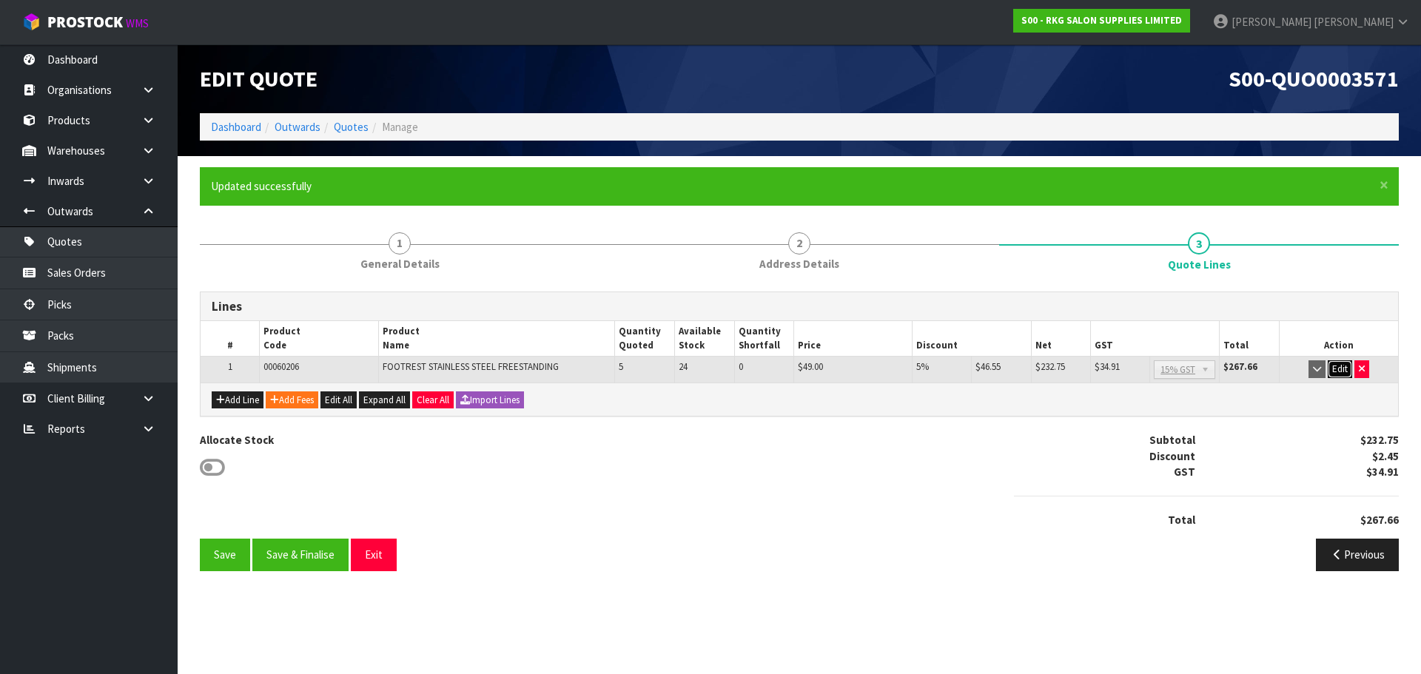
click at [1337, 372] on button "Edit" at bounding box center [1340, 369] width 24 height 18
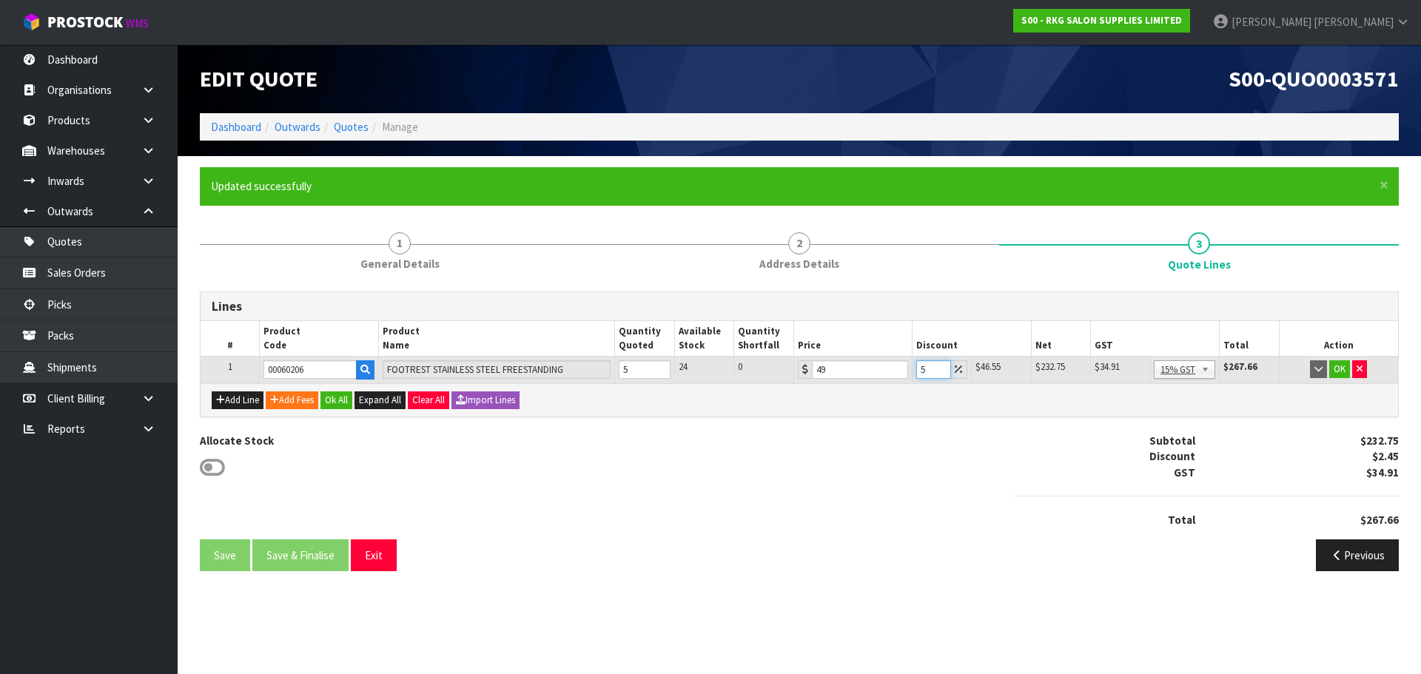
click at [930, 370] on input "5" at bounding box center [933, 369] width 35 height 19
type input "7"
type input "5"
click at [1346, 374] on button "OK" at bounding box center [1339, 369] width 21 height 18
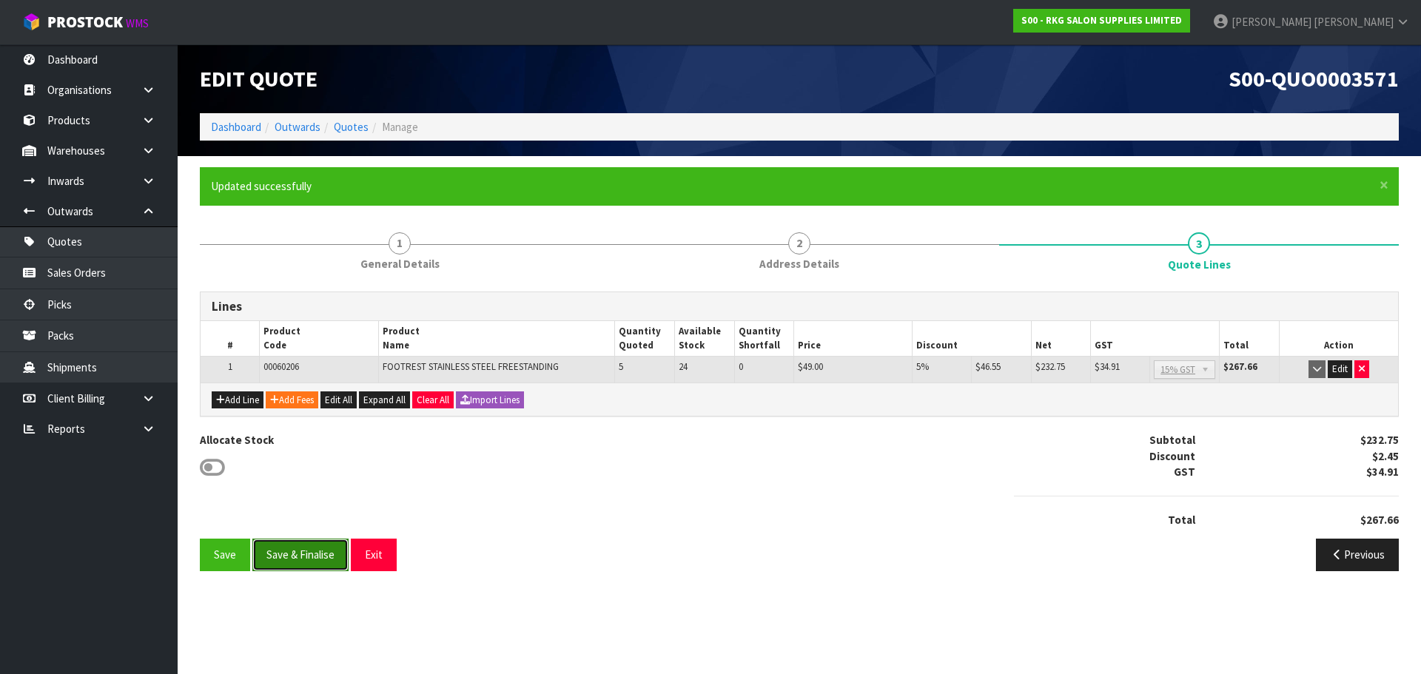
click at [306, 557] on button "Save & Finalise" at bounding box center [300, 555] width 96 height 32
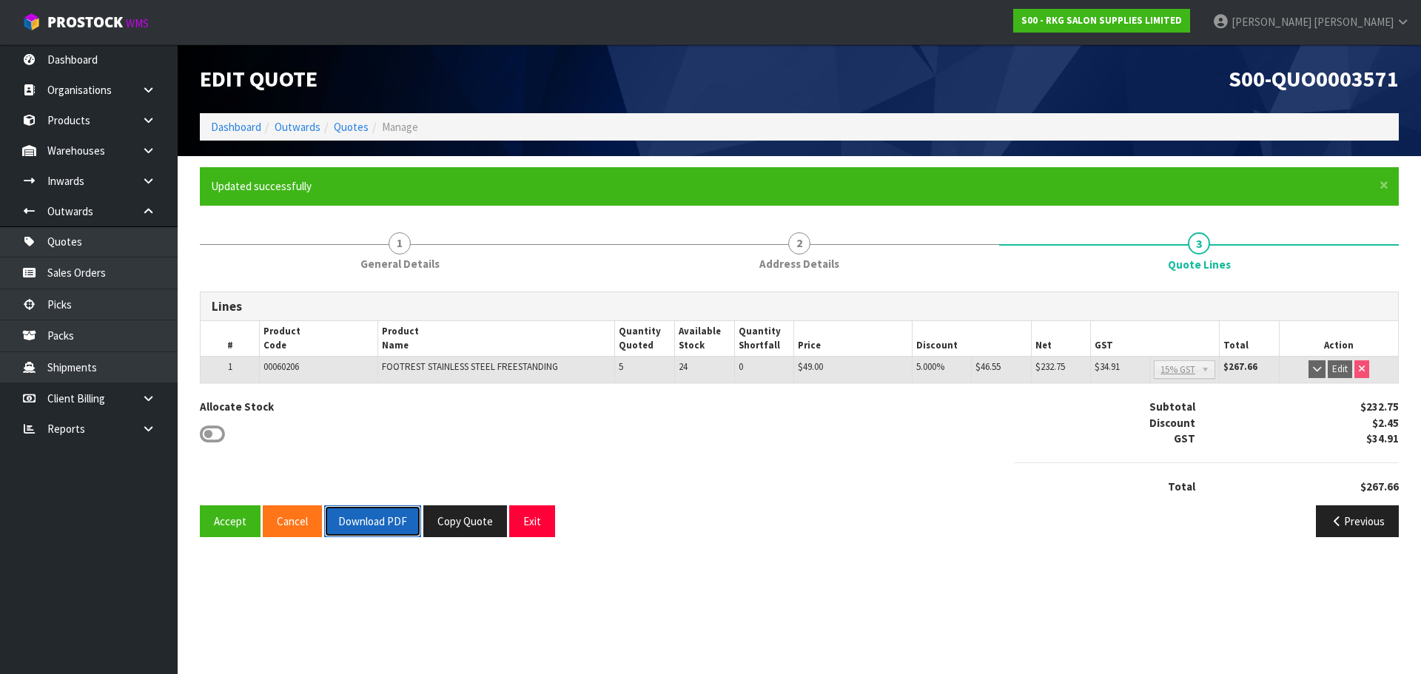
click at [368, 528] on button "Download PDF" at bounding box center [372, 521] width 97 height 32
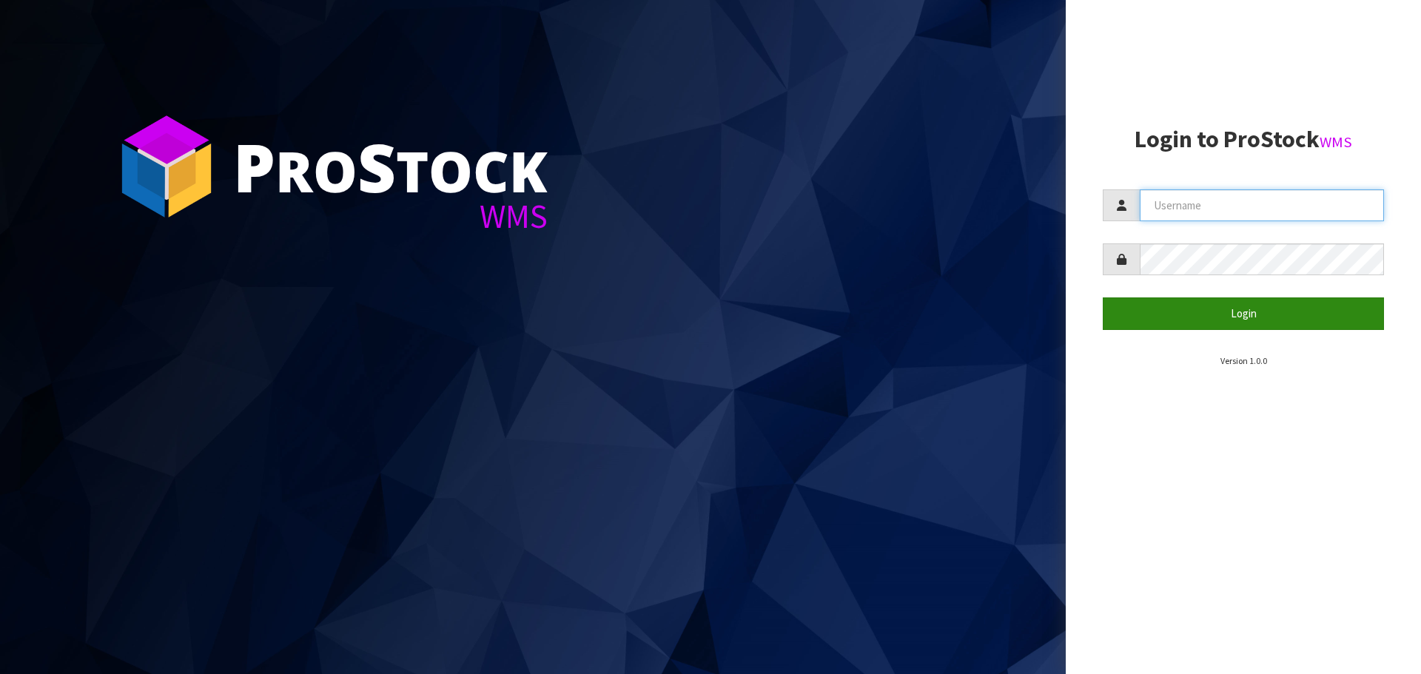
type input "[PERSON_NAME]"
click at [1192, 322] on button "Login" at bounding box center [1243, 314] width 281 height 32
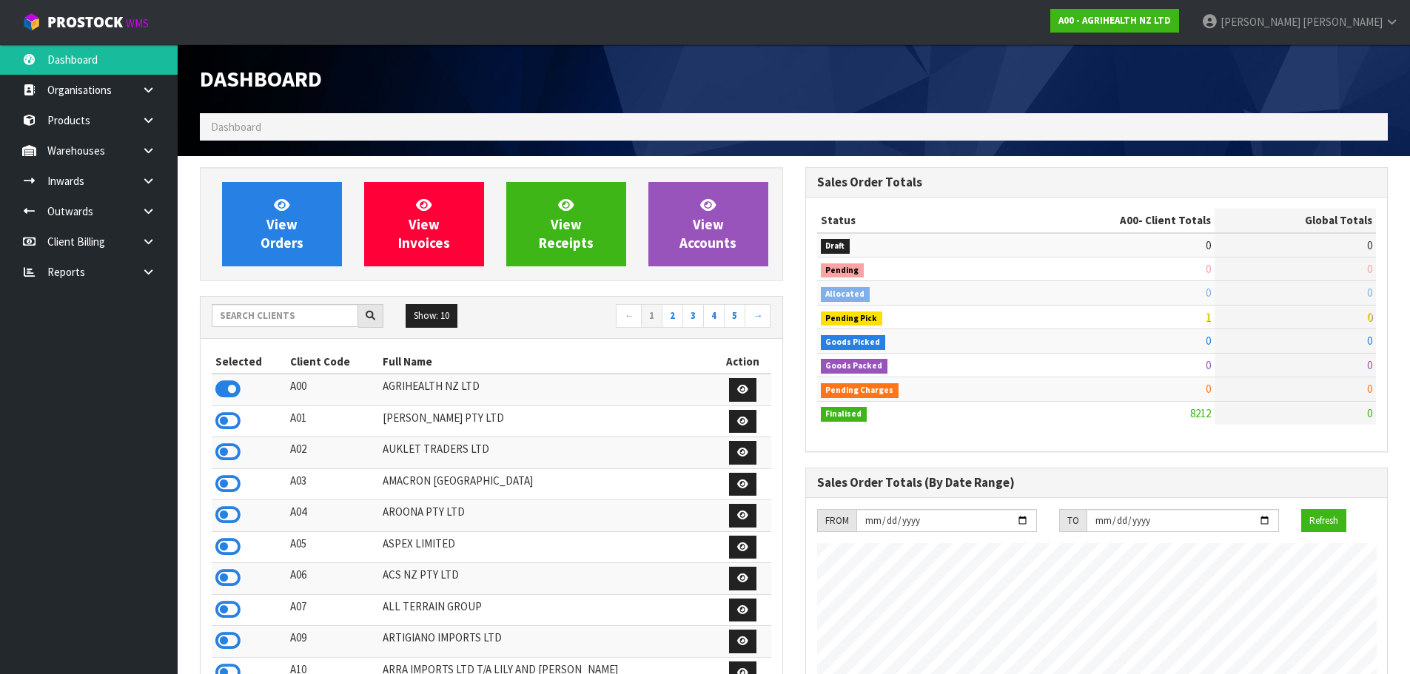
scroll to position [1121, 605]
click at [292, 312] on input "text" at bounding box center [285, 315] width 147 height 23
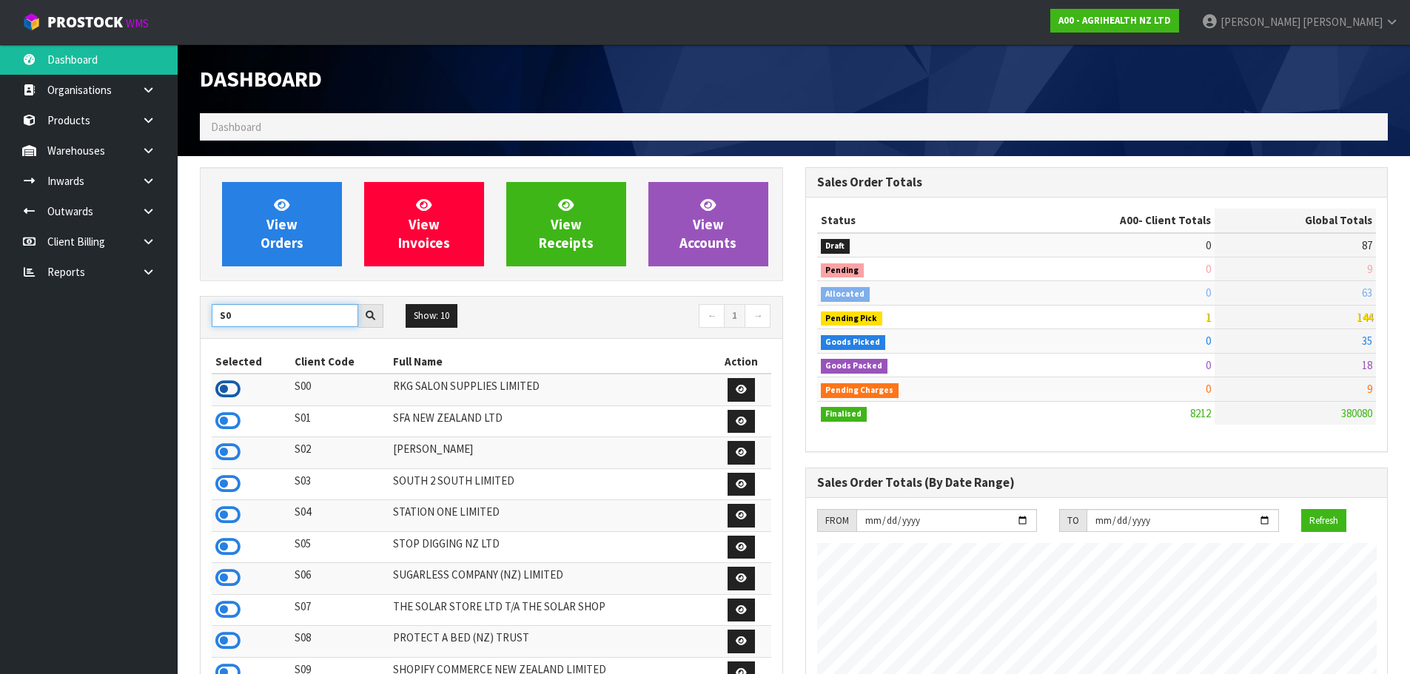
type input "S0"
click at [226, 389] on icon at bounding box center [227, 389] width 25 height 22
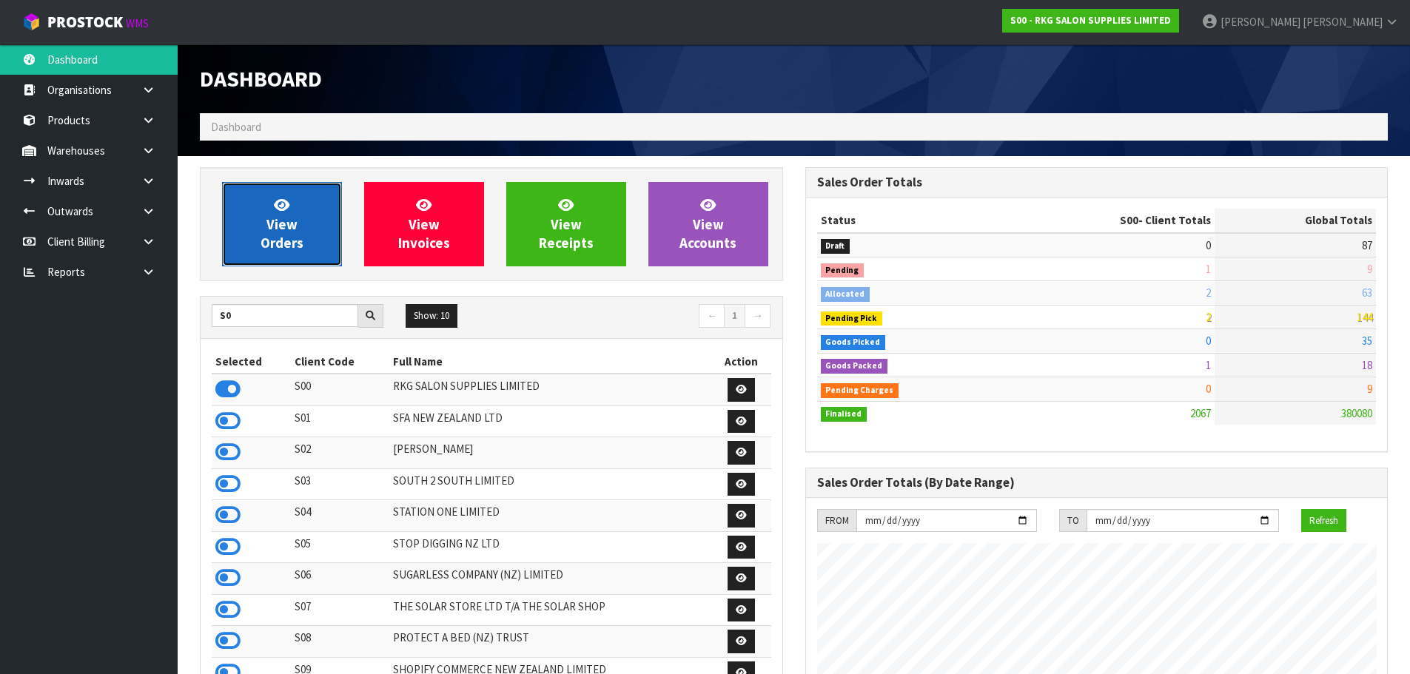
click at [274, 238] on span "View Orders" at bounding box center [282, 224] width 43 height 56
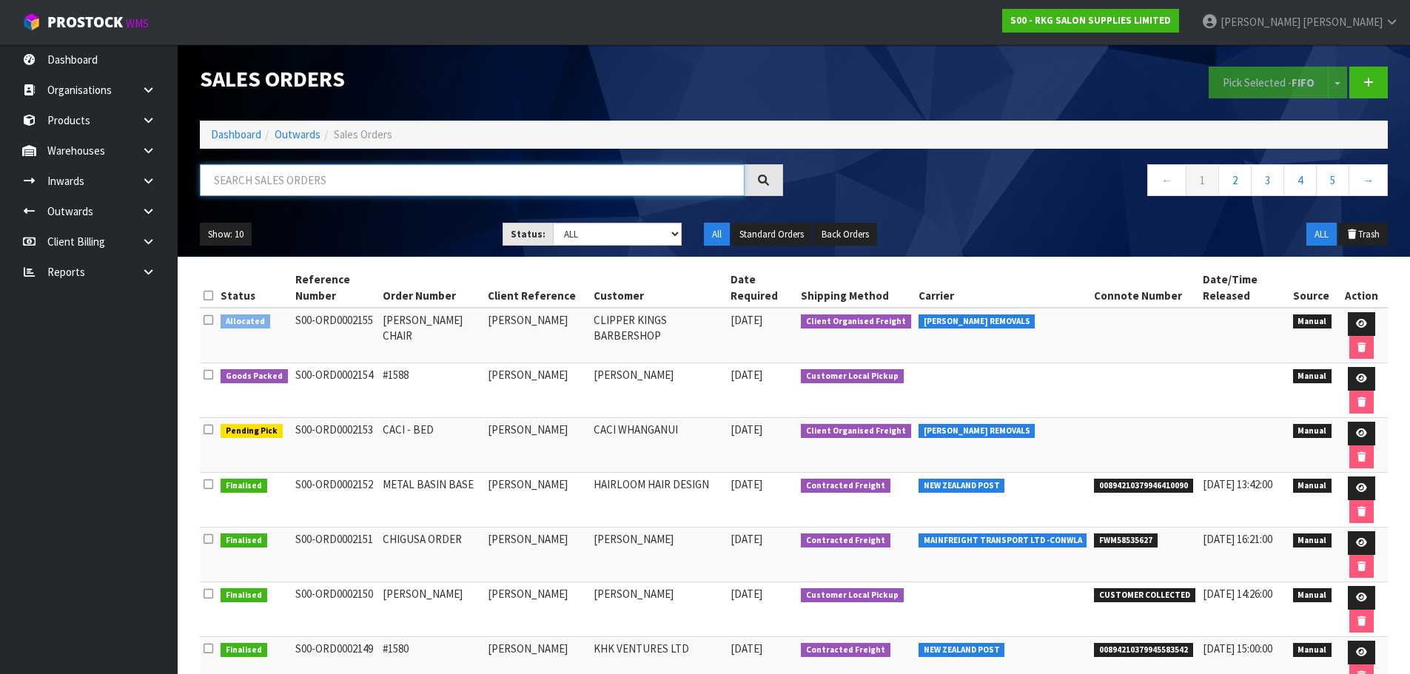
click at [318, 171] on input "text" at bounding box center [472, 180] width 545 height 32
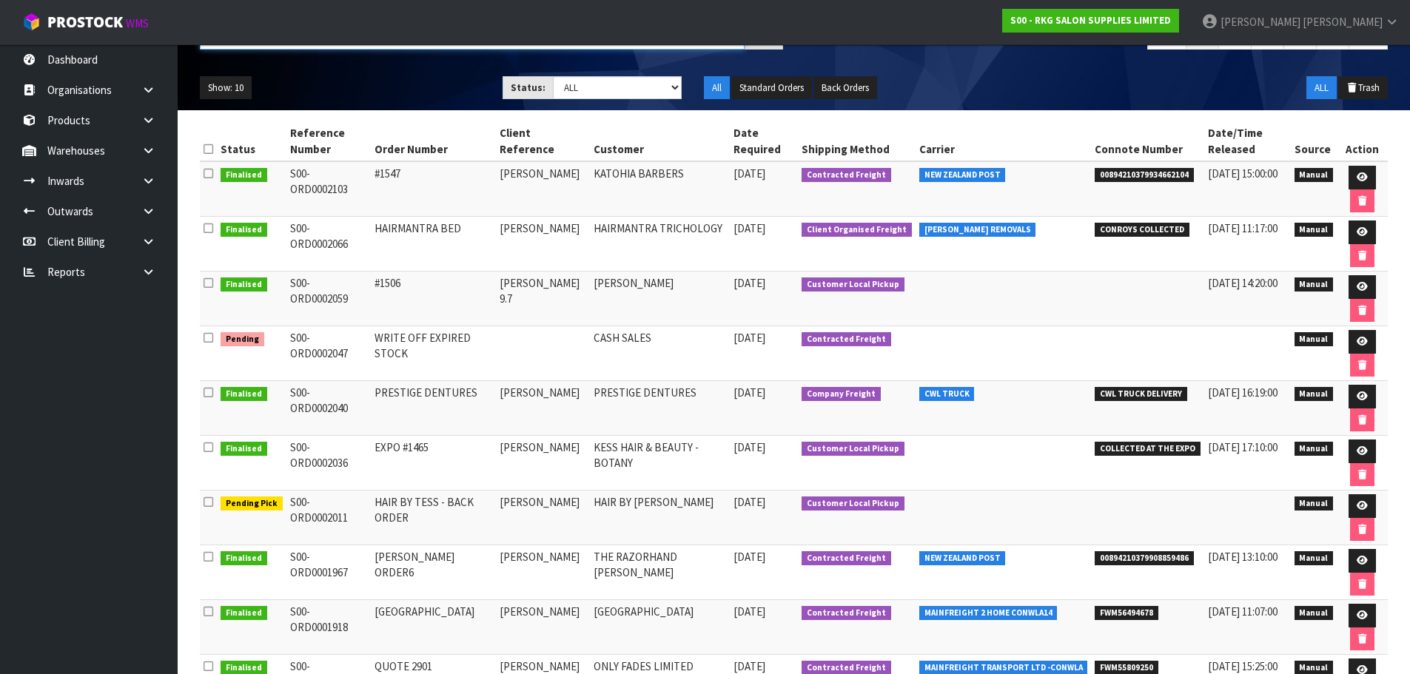
scroll to position [148, 0]
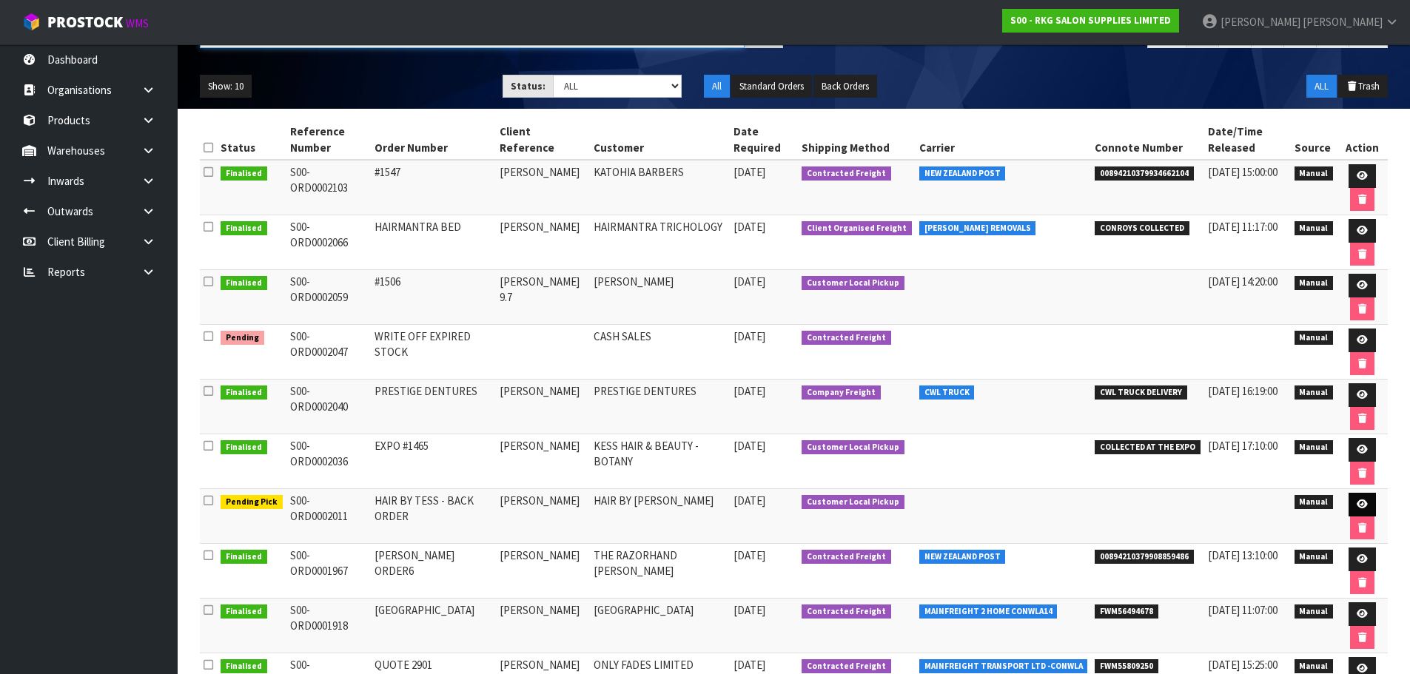
type input "2011"
click at [1352, 503] on link at bounding box center [1361, 505] width 27 height 24
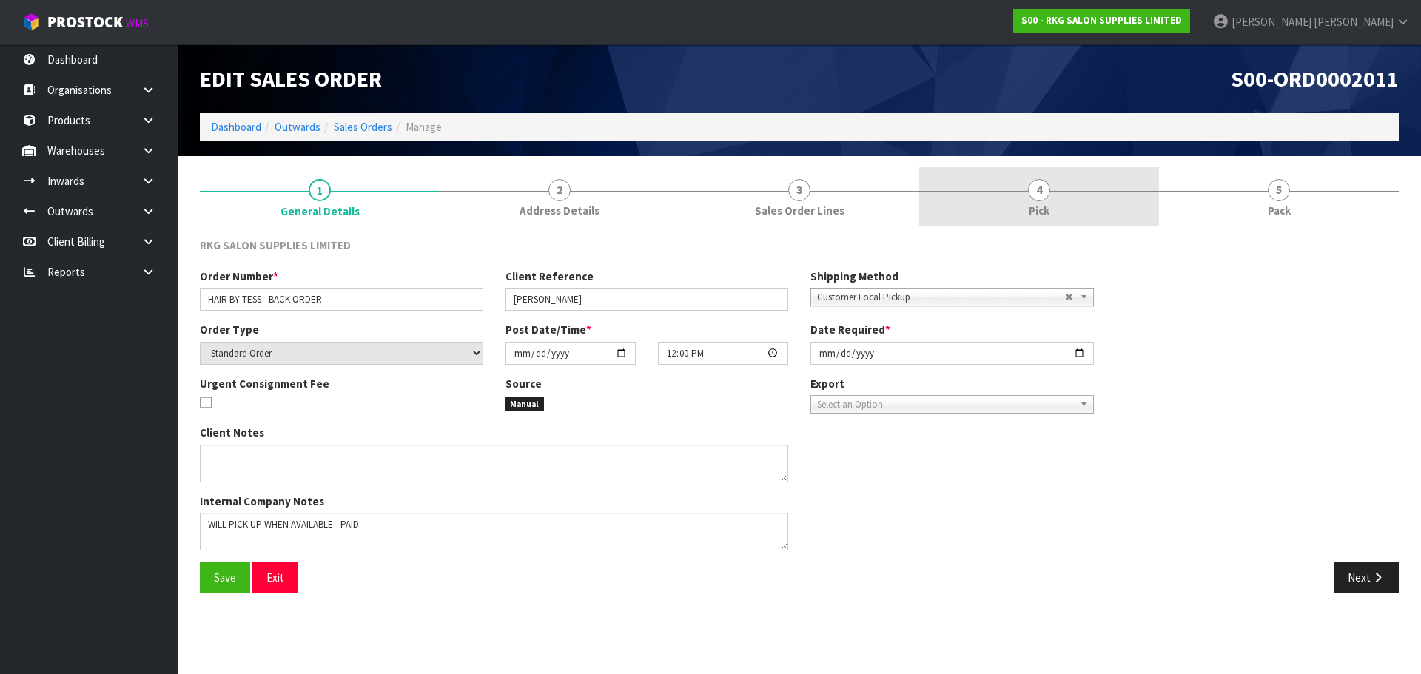
click at [1038, 189] on span "4" at bounding box center [1039, 190] width 22 height 22
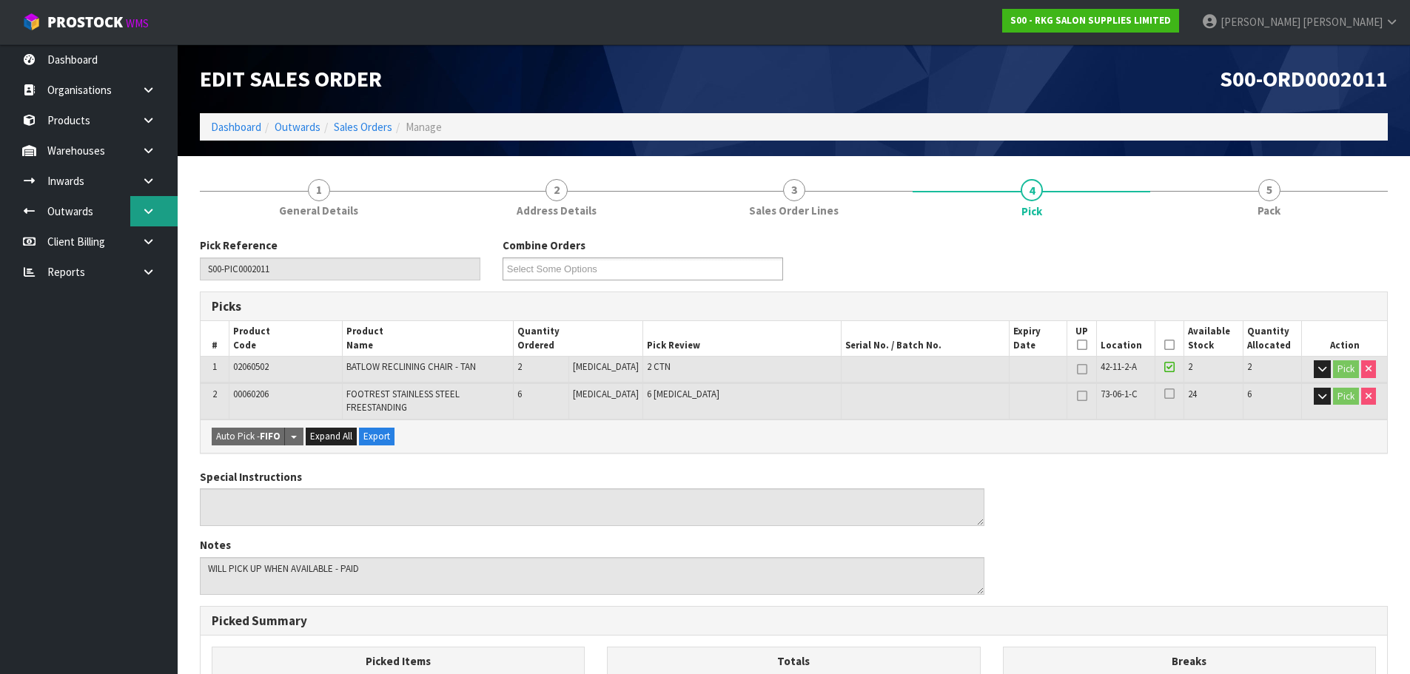
click at [160, 213] on link at bounding box center [153, 211] width 47 height 30
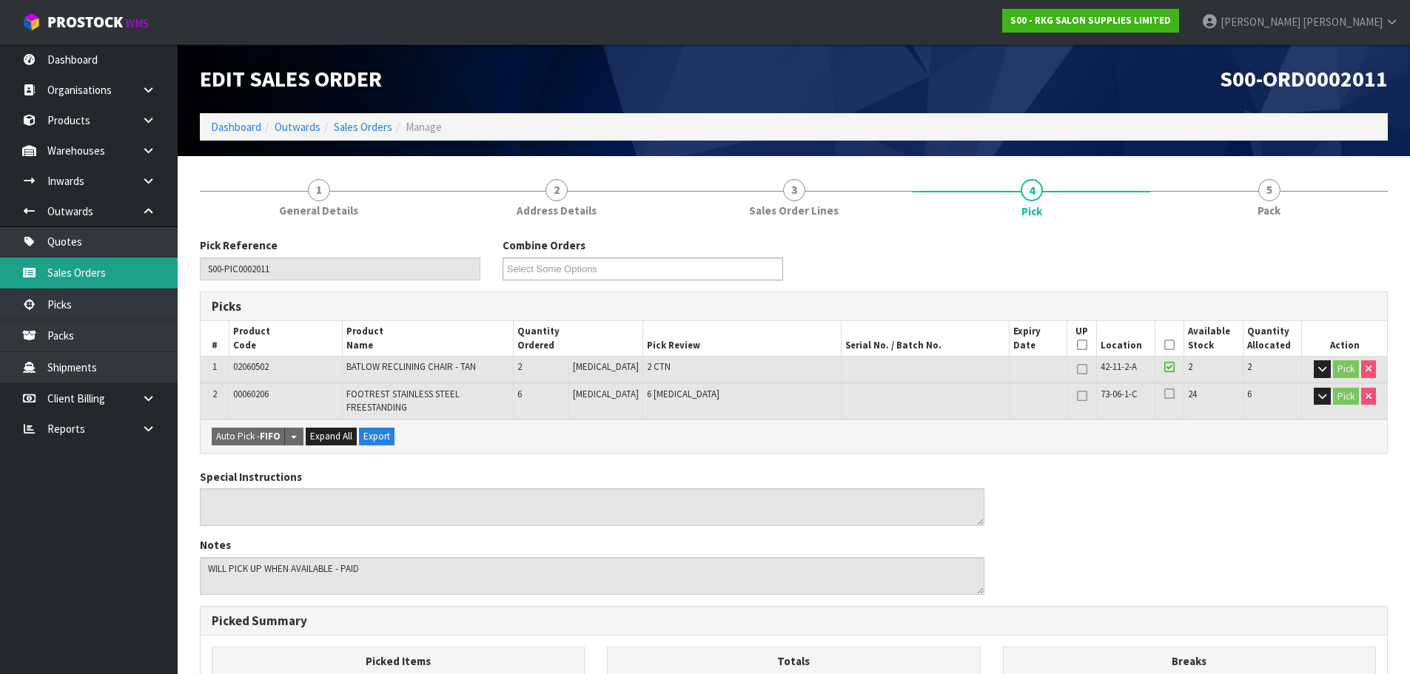
click at [81, 267] on link "Sales Orders" at bounding box center [89, 273] width 178 height 30
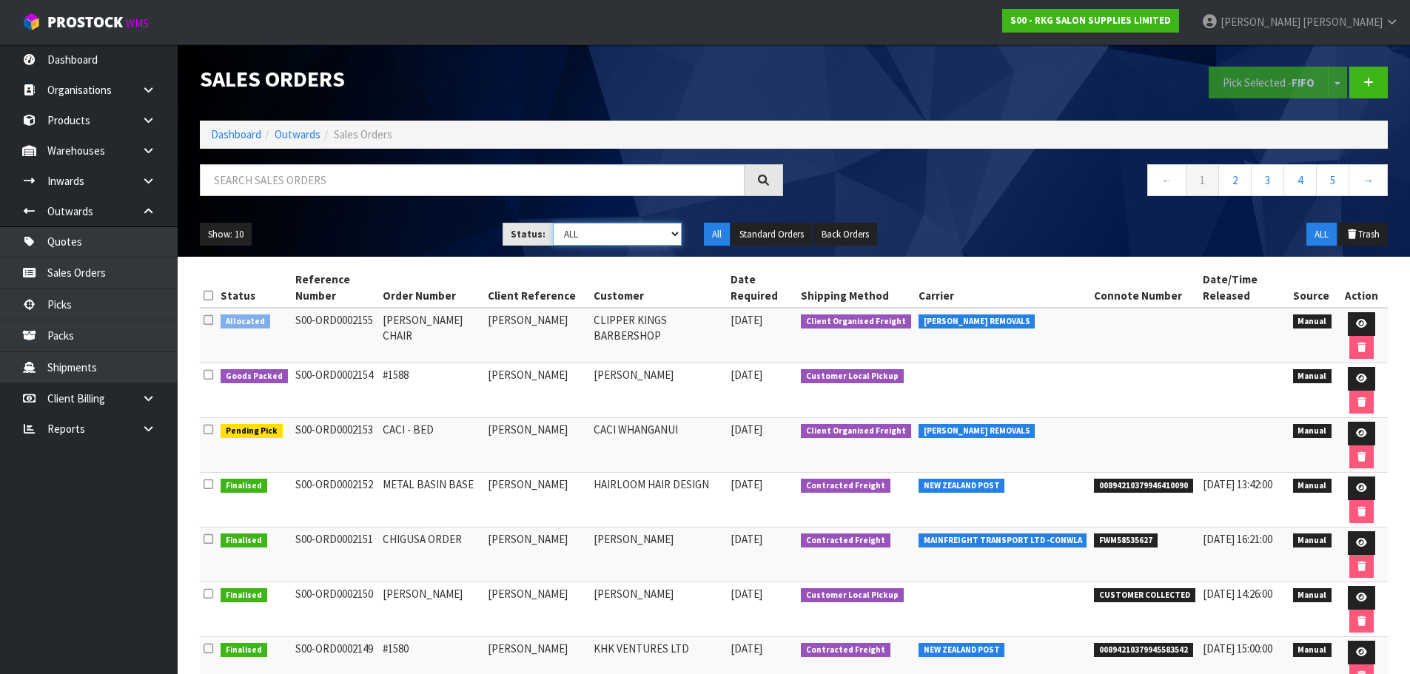
click at [675, 232] on select "Draft Pending Allocated Pending Pick Goods Picked Goods Packed Pending Charges …" at bounding box center [617, 234] width 129 height 23
select select "string:3"
click at [553, 223] on select "Draft Pending Allocated Pending Pick Goods Picked Goods Packed Pending Charges …" at bounding box center [617, 234] width 129 height 23
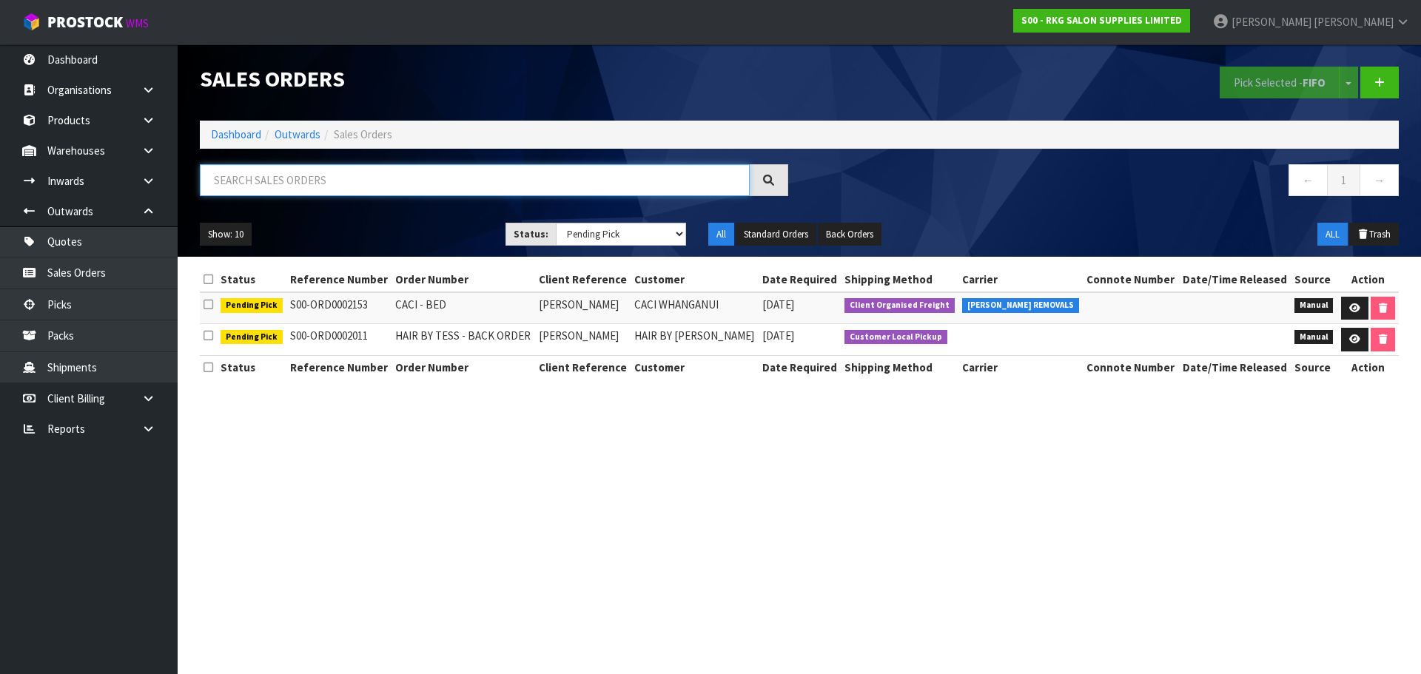
click at [319, 185] on input "text" at bounding box center [475, 180] width 550 height 32
type input "ULTIMATE"
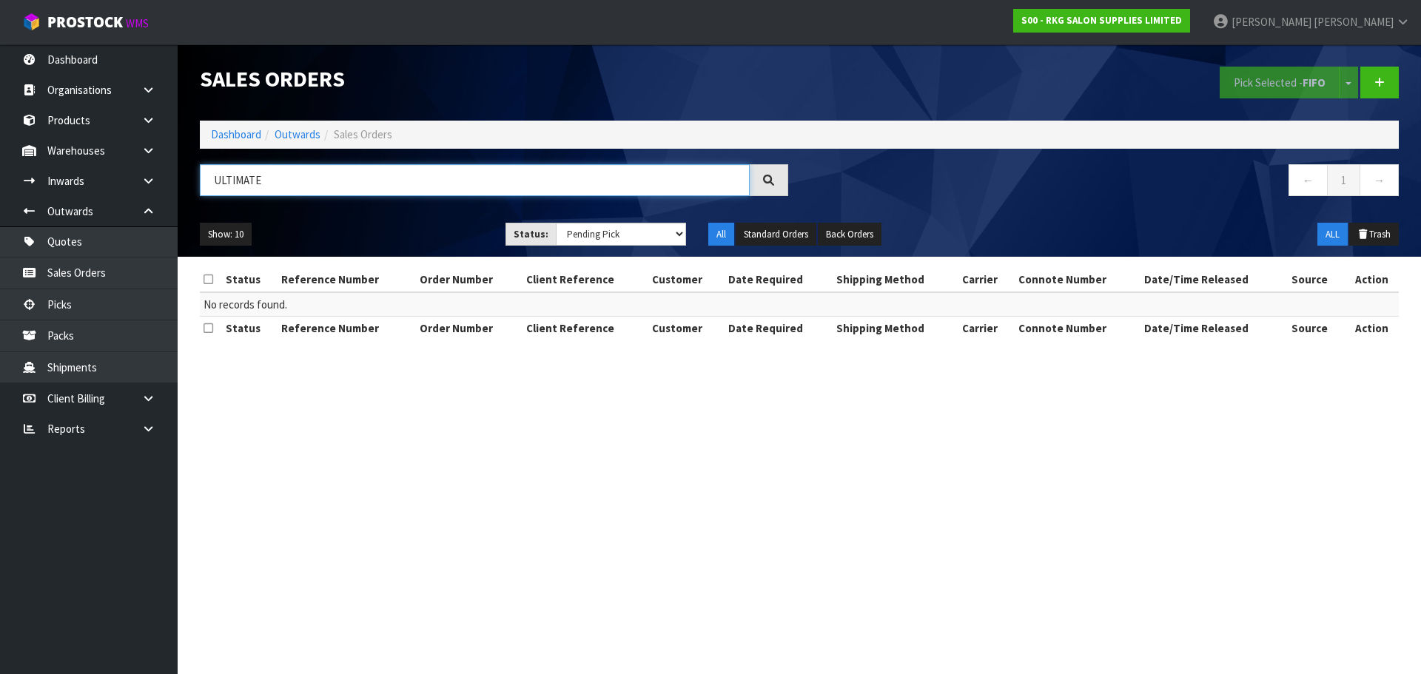
drag, startPoint x: 266, startPoint y: 181, endPoint x: 211, endPoint y: 181, distance: 55.5
click at [211, 181] on input "ULTIMATE" at bounding box center [475, 180] width 550 height 32
type input "SHAR"
click at [679, 234] on select "Draft Pending Allocated Pending Pick Goods Picked Goods Packed Pending Charges …" at bounding box center [621, 234] width 131 height 23
select select "string:ALL"
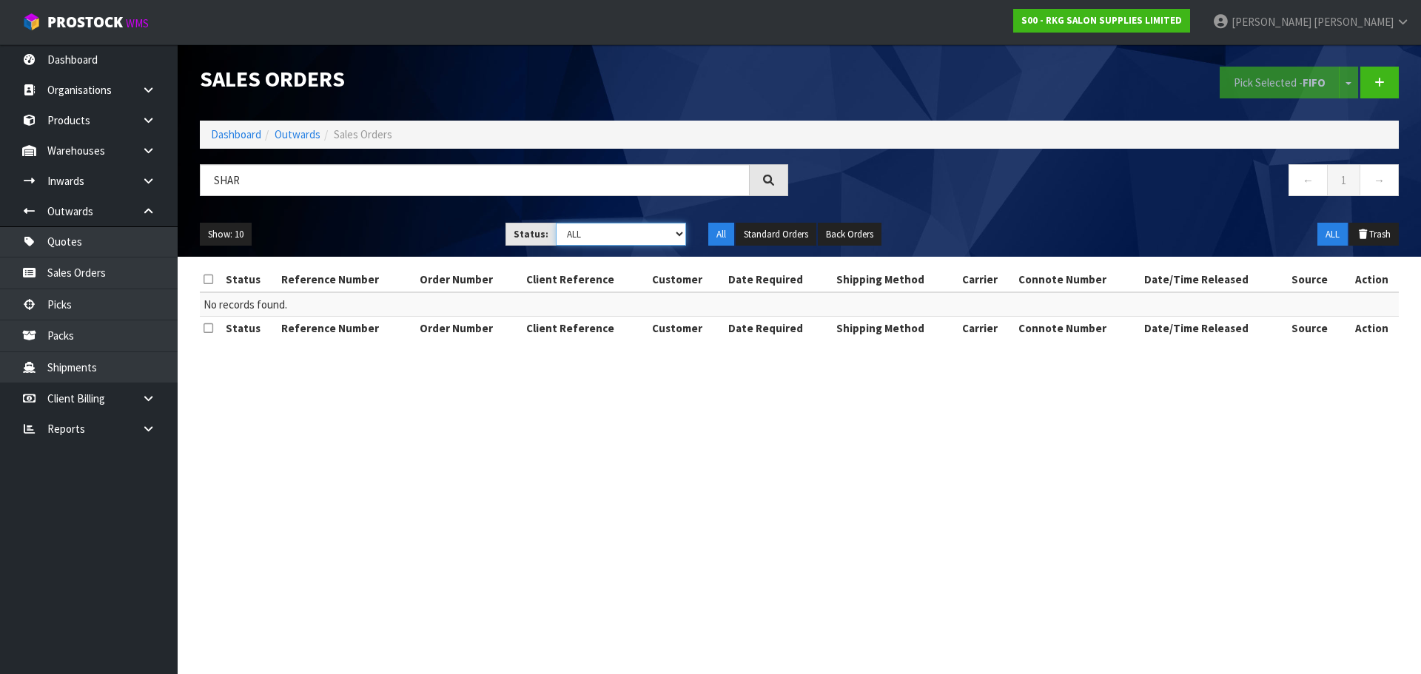
click at [556, 223] on select "Draft Pending Allocated Pending Pick Goods Picked Goods Packed Pending Charges …" at bounding box center [621, 234] width 131 height 23
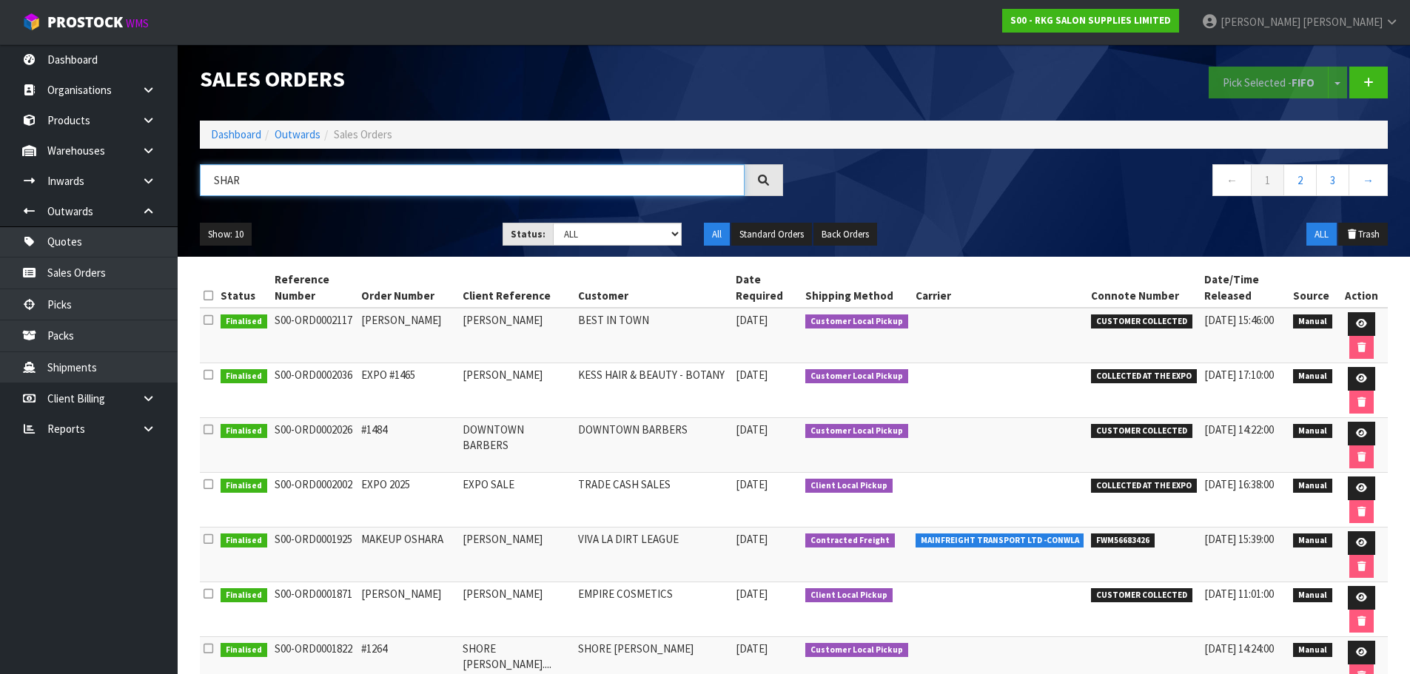
click at [253, 185] on input "SHAR" at bounding box center [472, 180] width 545 height 32
drag, startPoint x: 257, startPoint y: 184, endPoint x: 206, endPoint y: 186, distance: 50.4
click at [206, 186] on input "SHAR" at bounding box center [472, 180] width 545 height 32
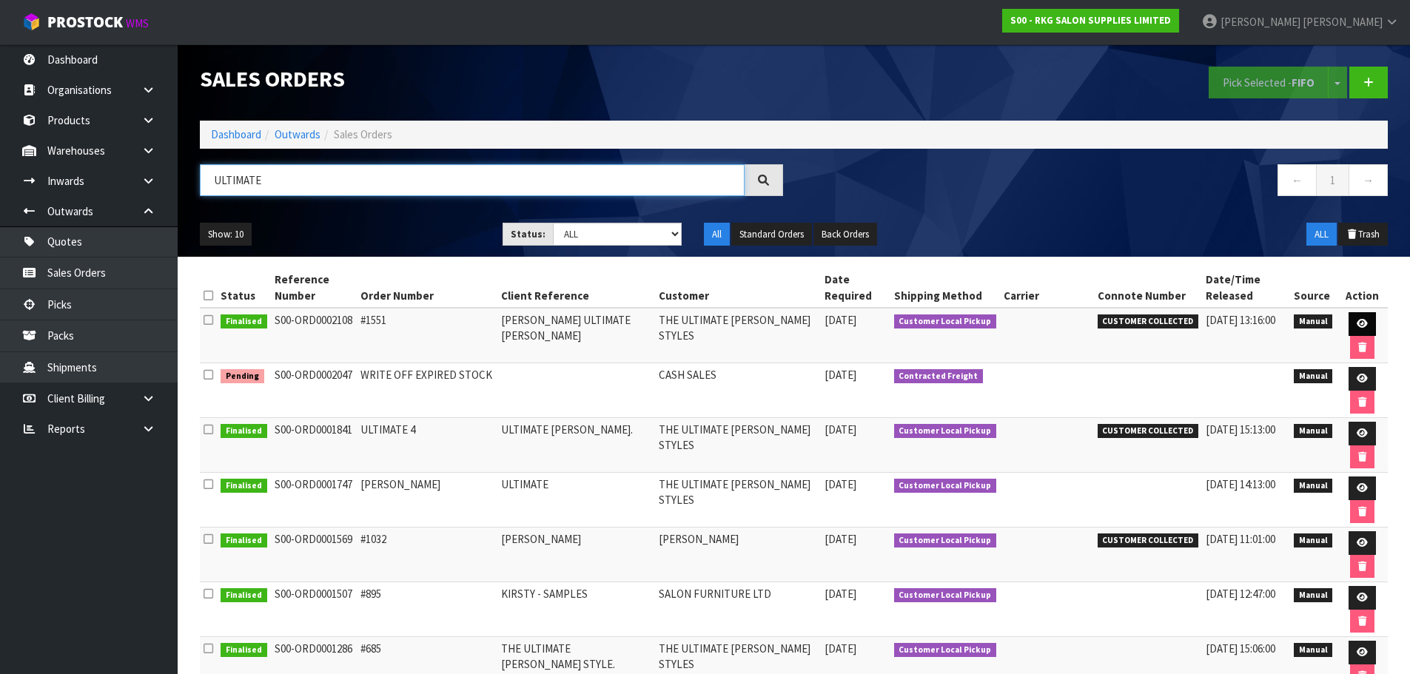
type input "ULTIMATE"
click at [1359, 322] on icon at bounding box center [1362, 324] width 11 height 10
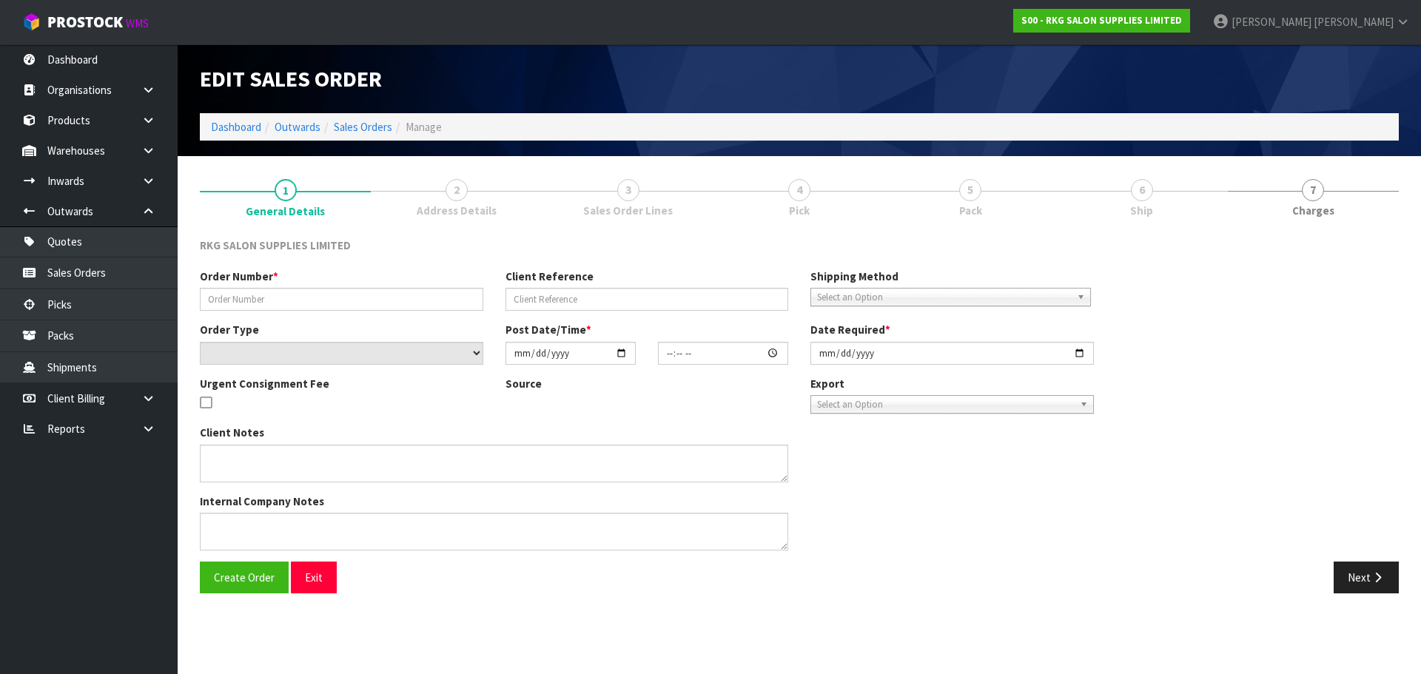
type input "#1551"
type input "SHAHRAZA ULTIMATE BARBER"
select select "number:0"
type input "2025-08-07"
type input "13:12:00.000"
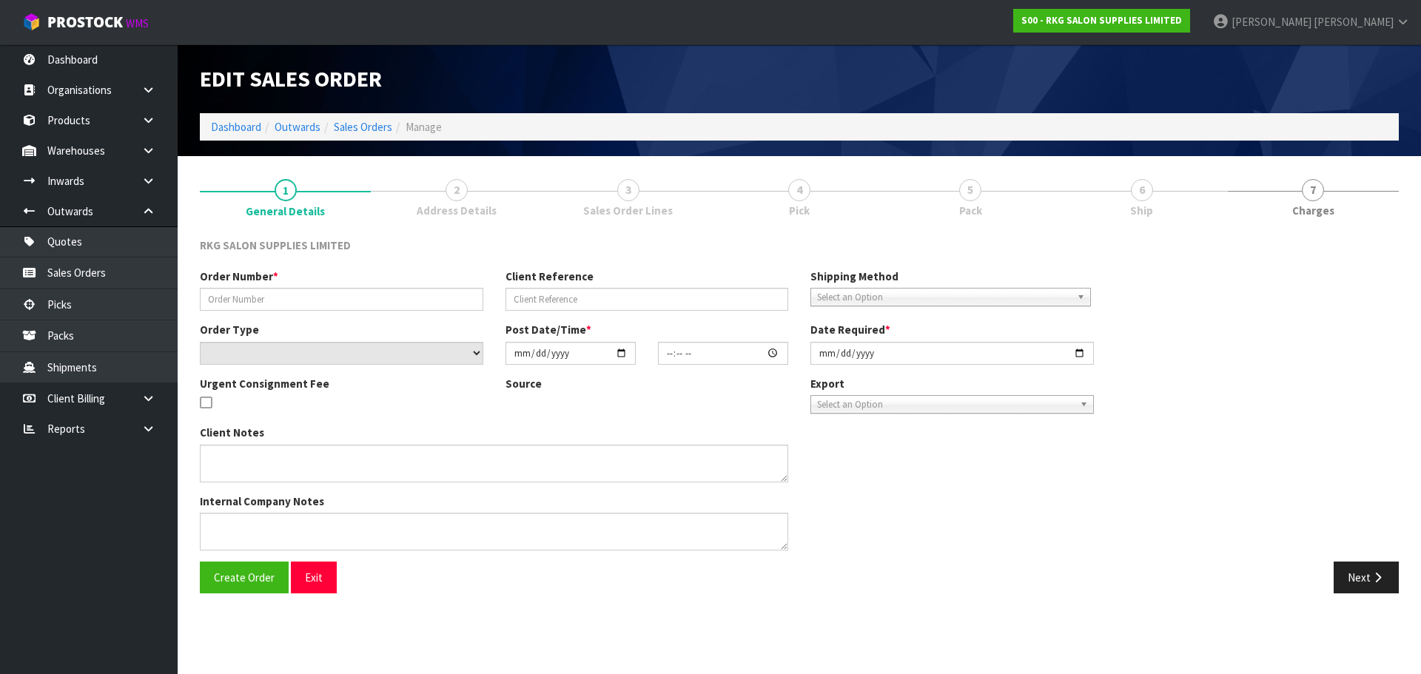
type input "2025-08-07"
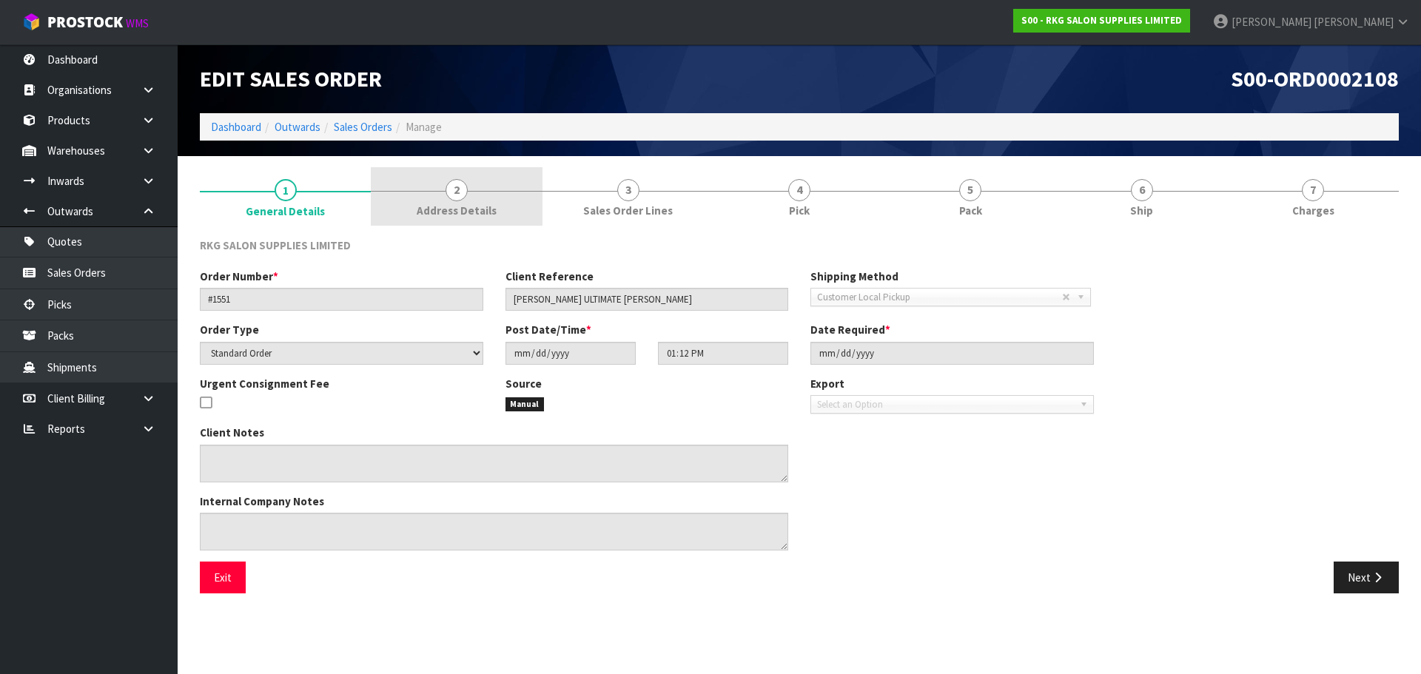
click at [471, 186] on link "2 Address Details" at bounding box center [456, 196] width 171 height 58
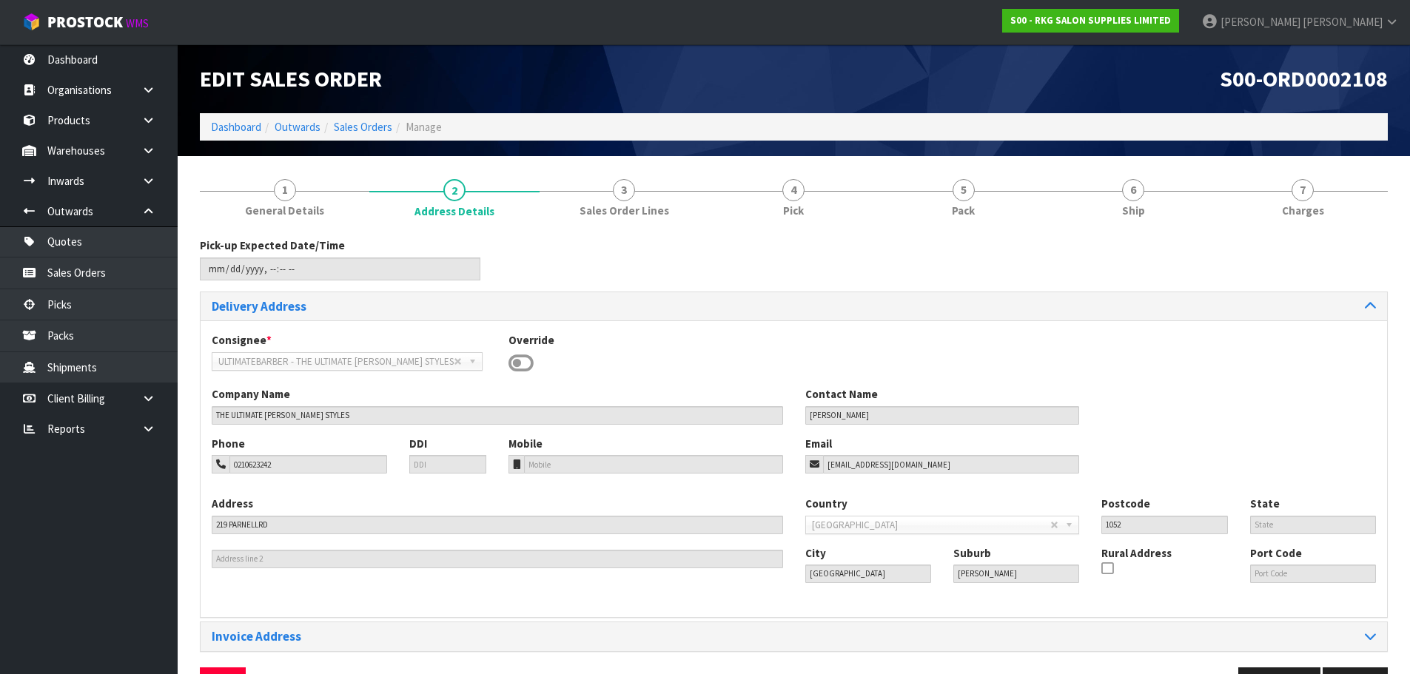
scroll to position [48, 0]
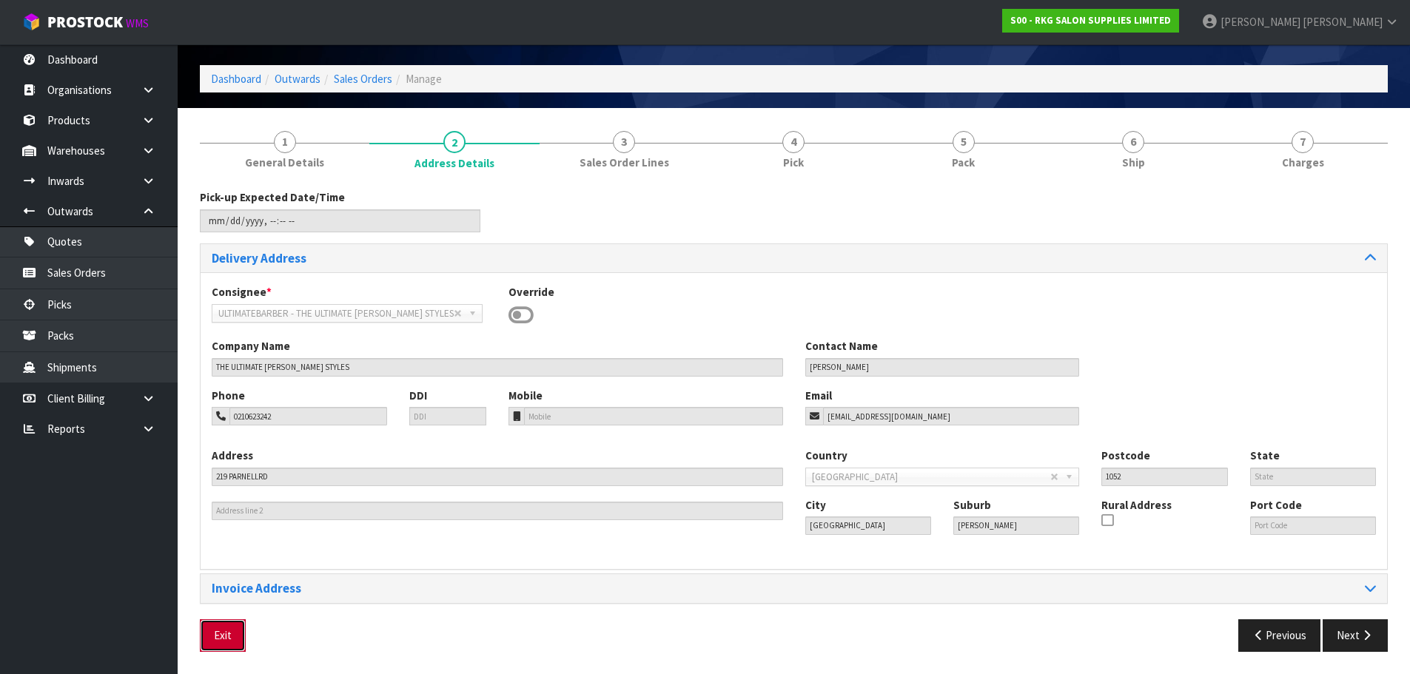
click at [228, 637] on button "Exit" at bounding box center [223, 635] width 46 height 32
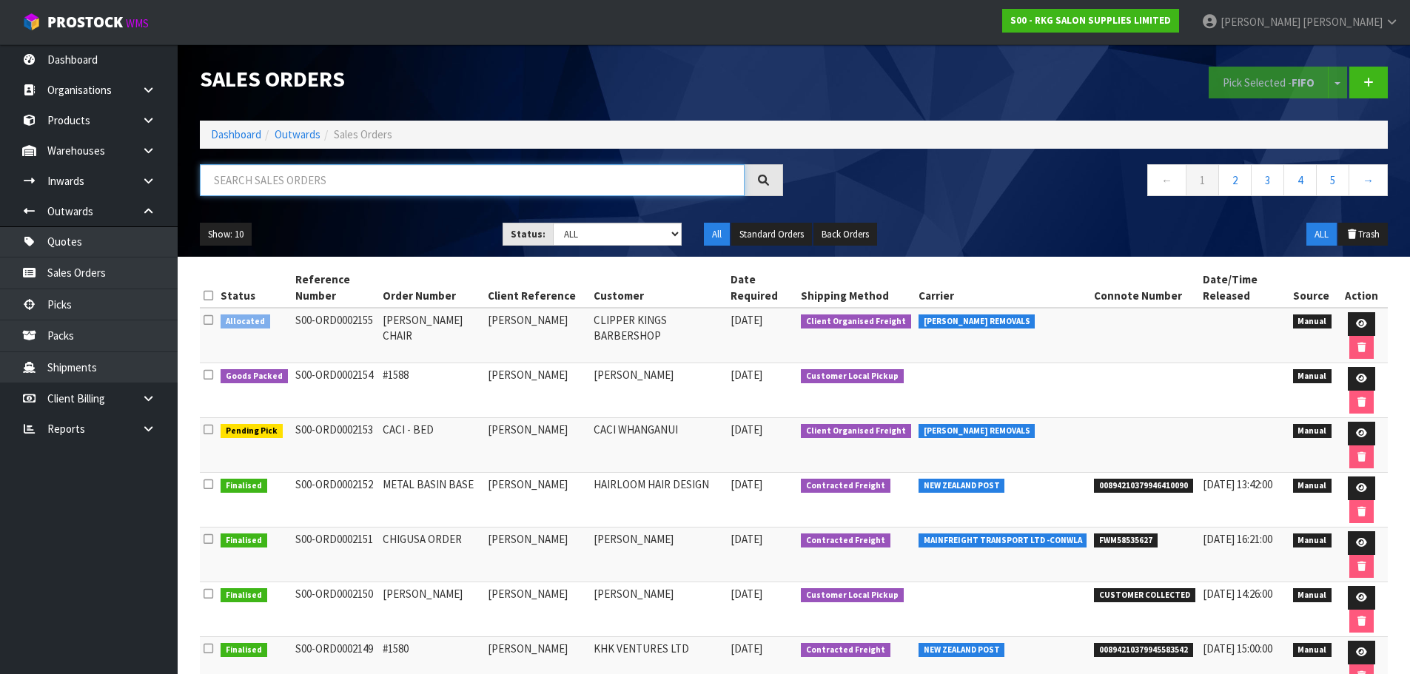
click at [244, 176] on input "text" at bounding box center [472, 180] width 545 height 32
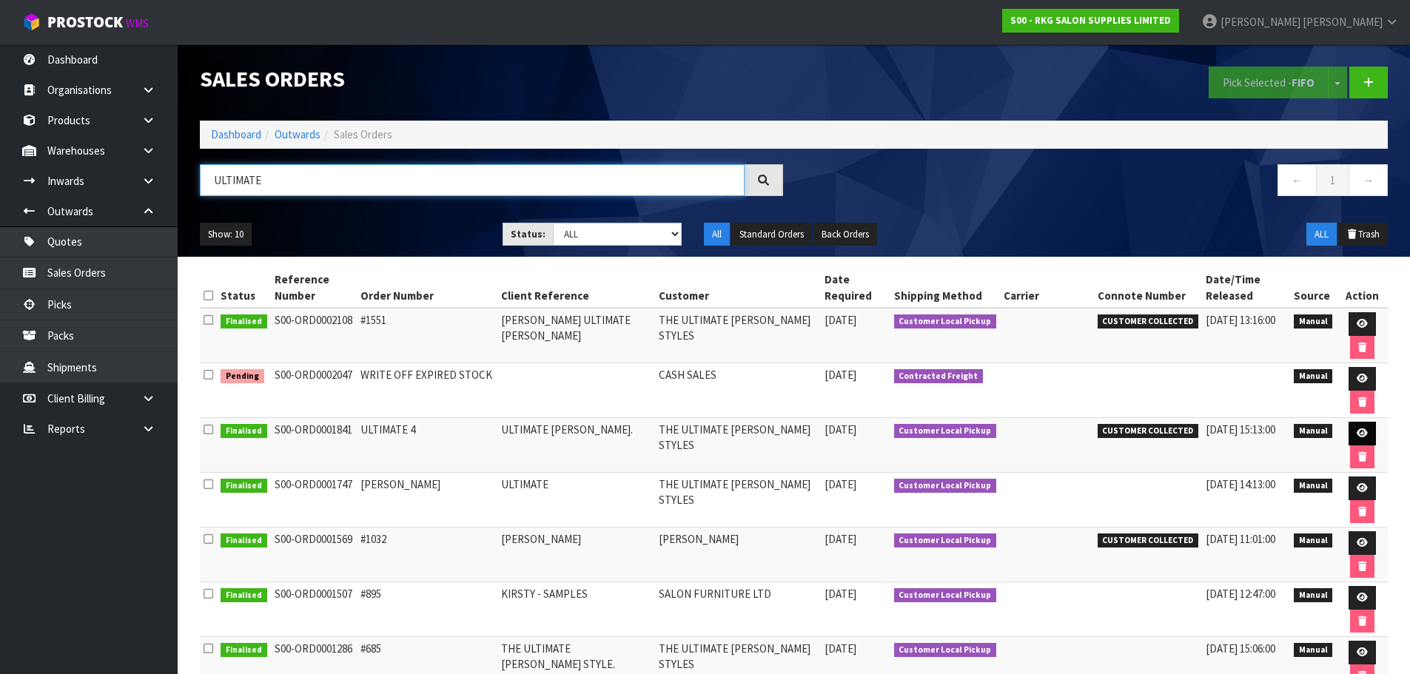
type input "ULTIMATE"
click at [1357, 437] on icon at bounding box center [1362, 434] width 11 height 10
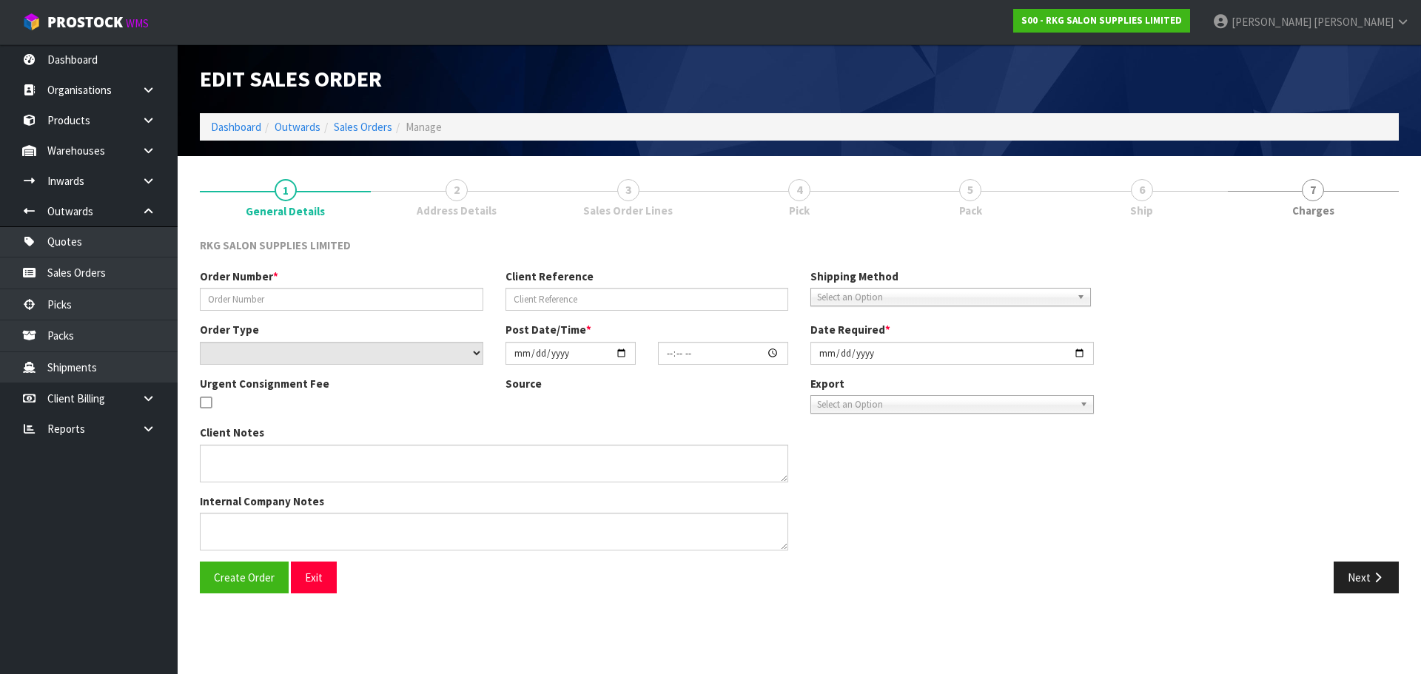
type input "ULTIMATE 4"
type input "ULTIMATE BARBER."
select select "number:0"
type input "2025-01-28"
type input "00:00:00.000"
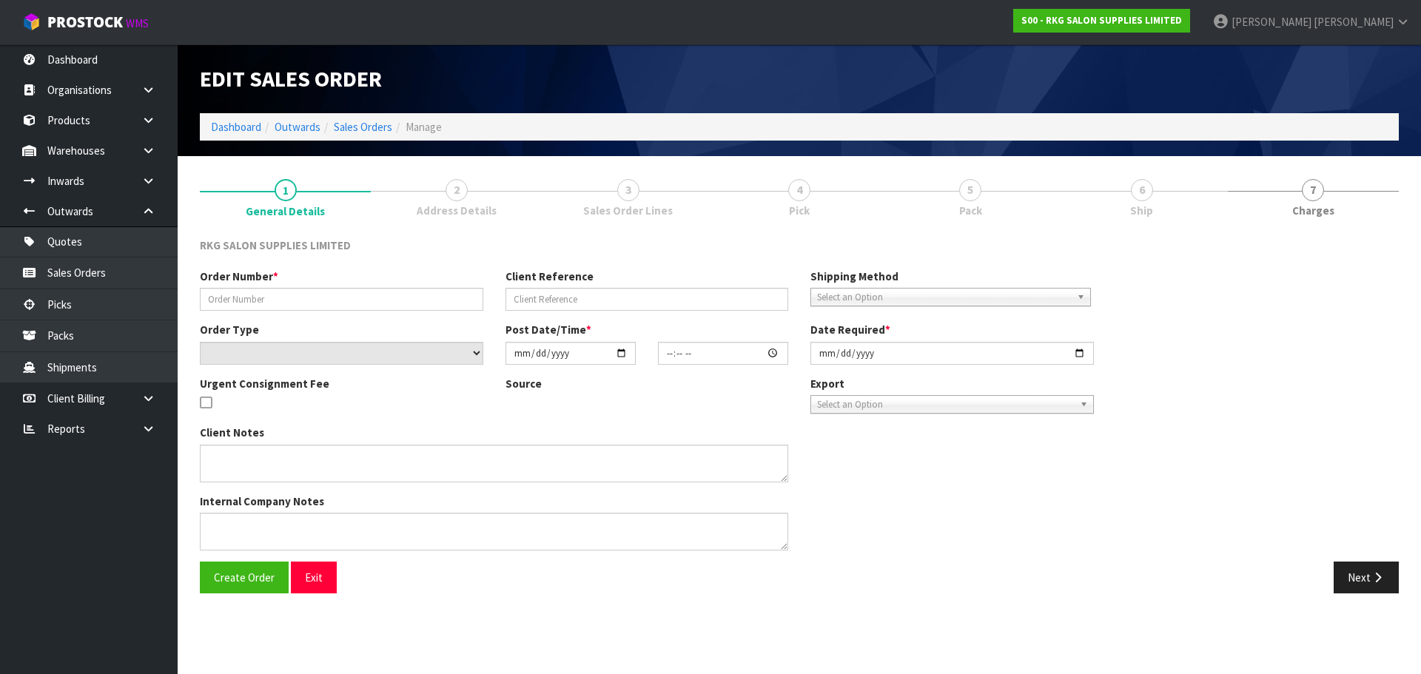
type input "2025-01-28"
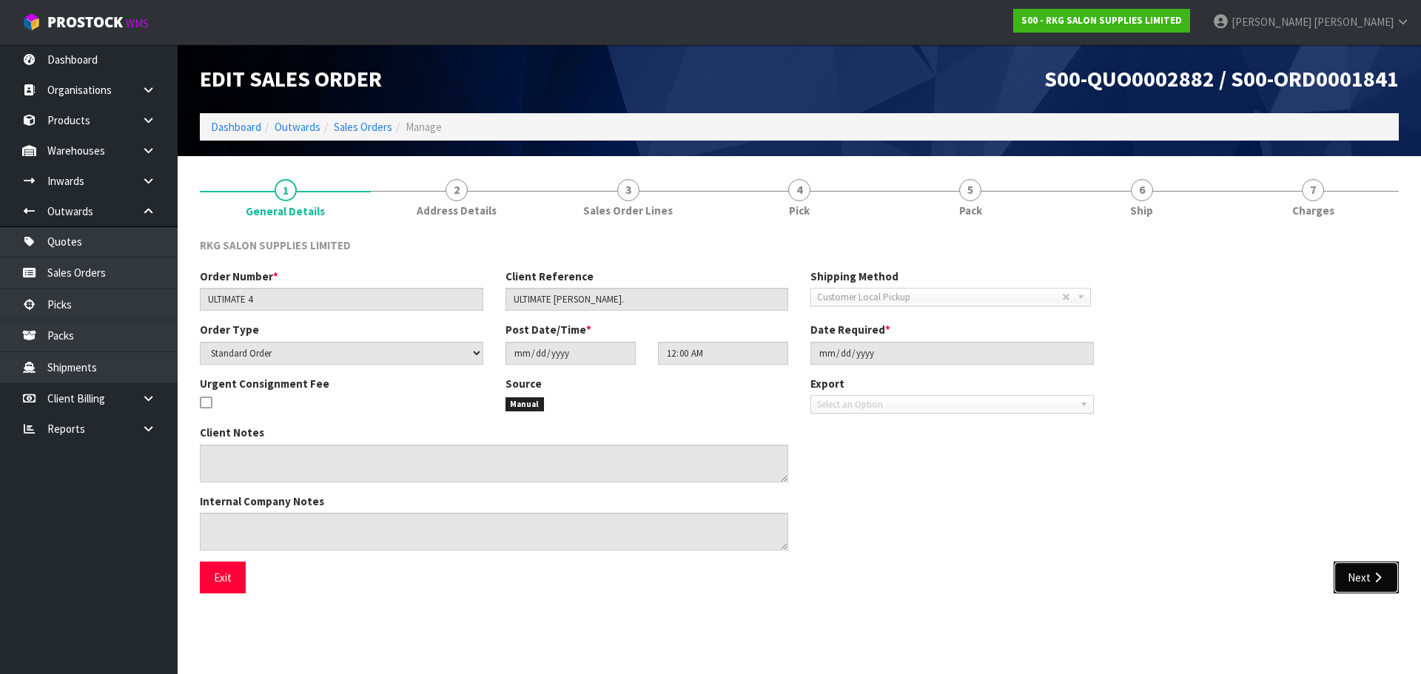
click at [1357, 574] on button "Next" at bounding box center [1366, 578] width 65 height 32
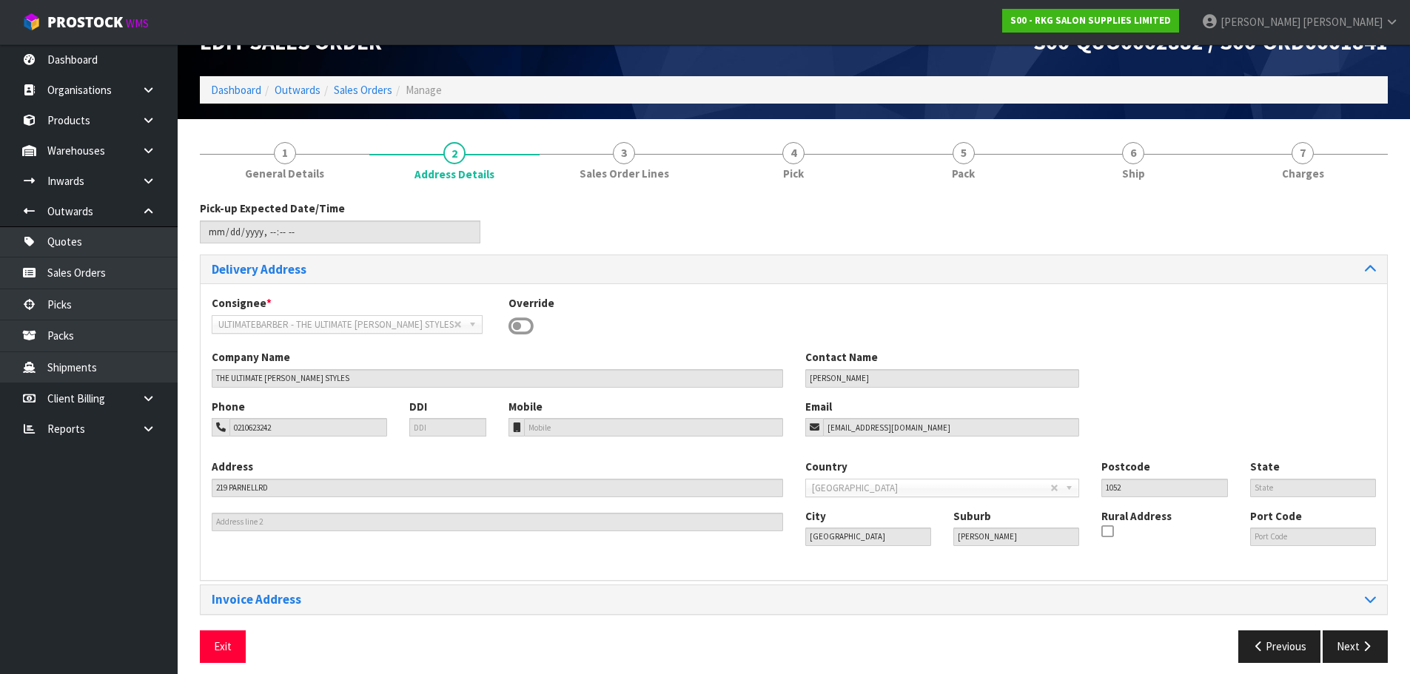
scroll to position [48, 0]
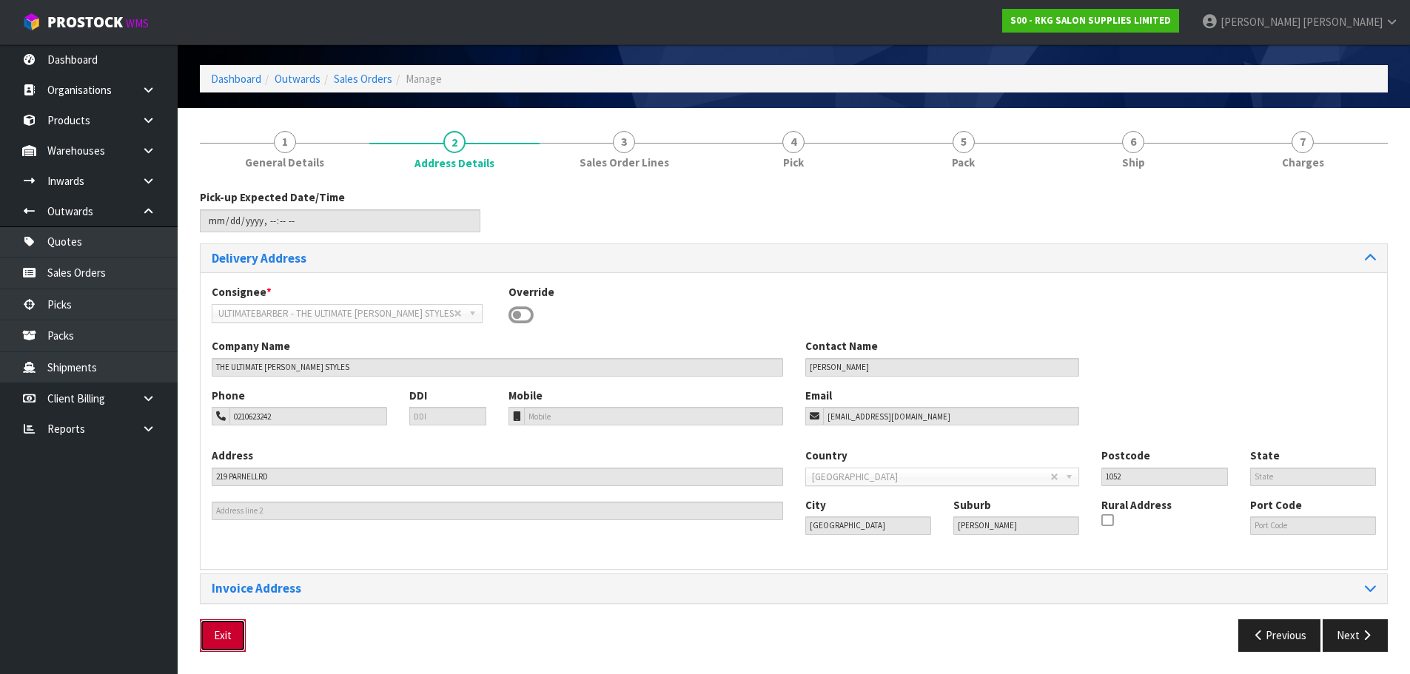
click at [226, 635] on button "Exit" at bounding box center [223, 635] width 46 height 32
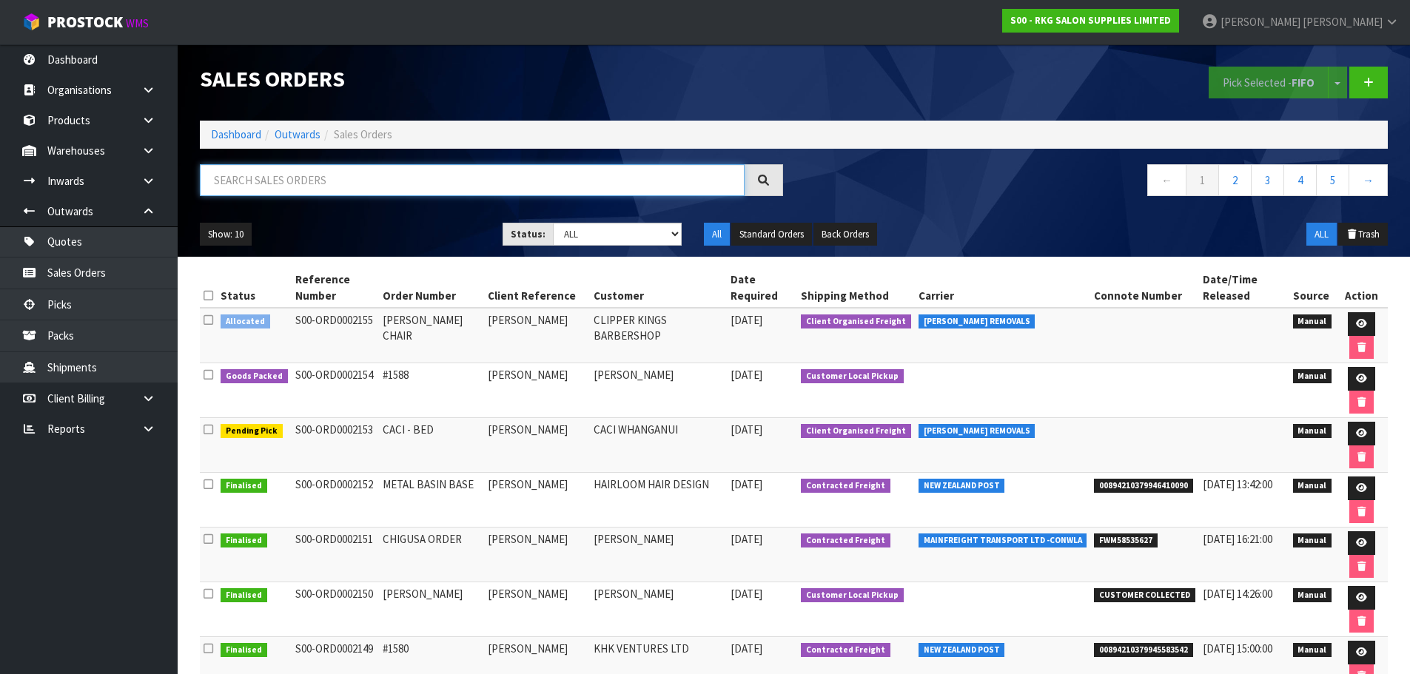
click at [247, 175] on input "text" at bounding box center [472, 180] width 545 height 32
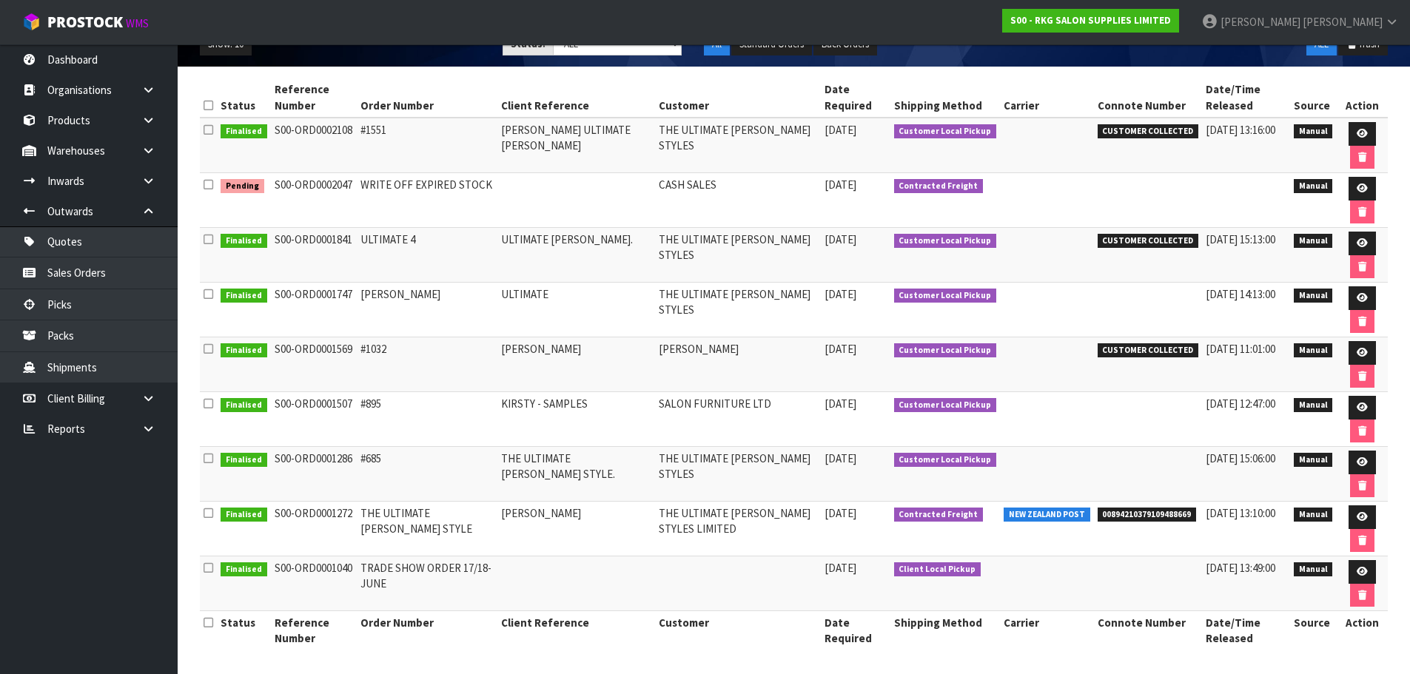
scroll to position [193, 0]
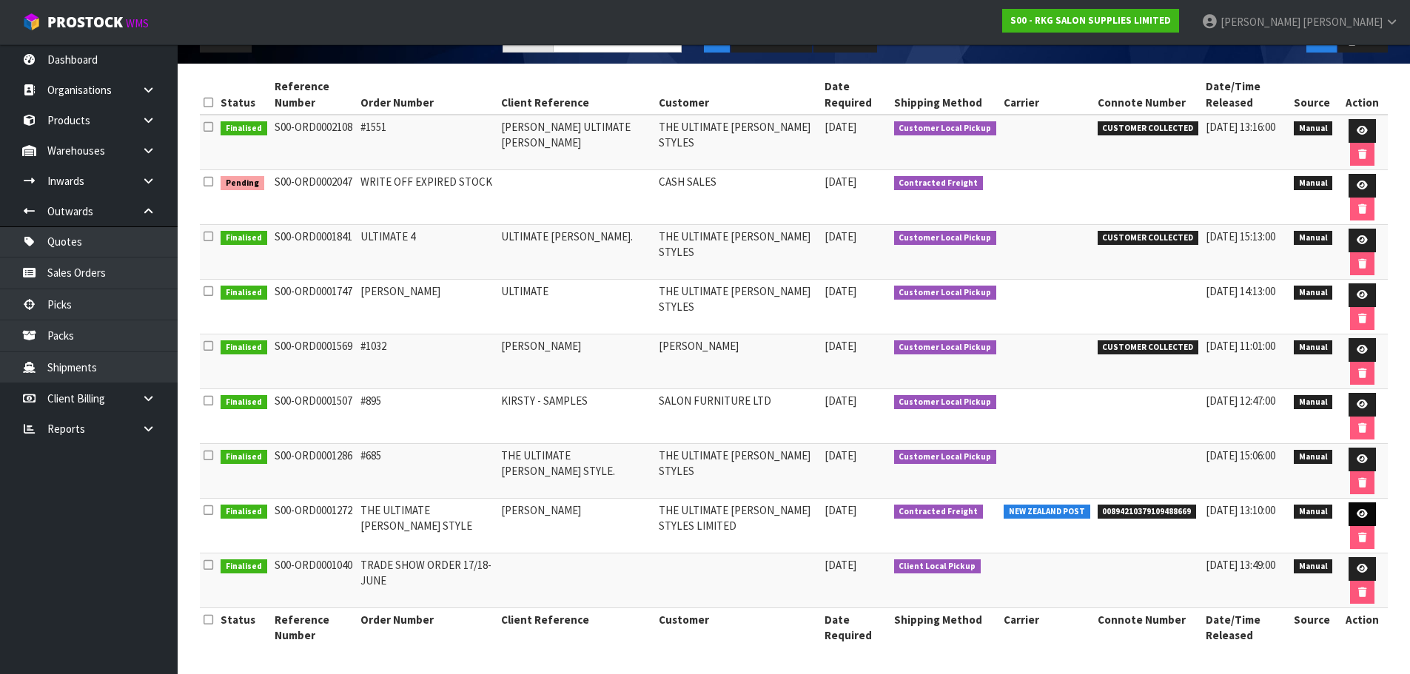
type input "ULTIMATE"
click at [1360, 513] on icon at bounding box center [1362, 514] width 11 height 10
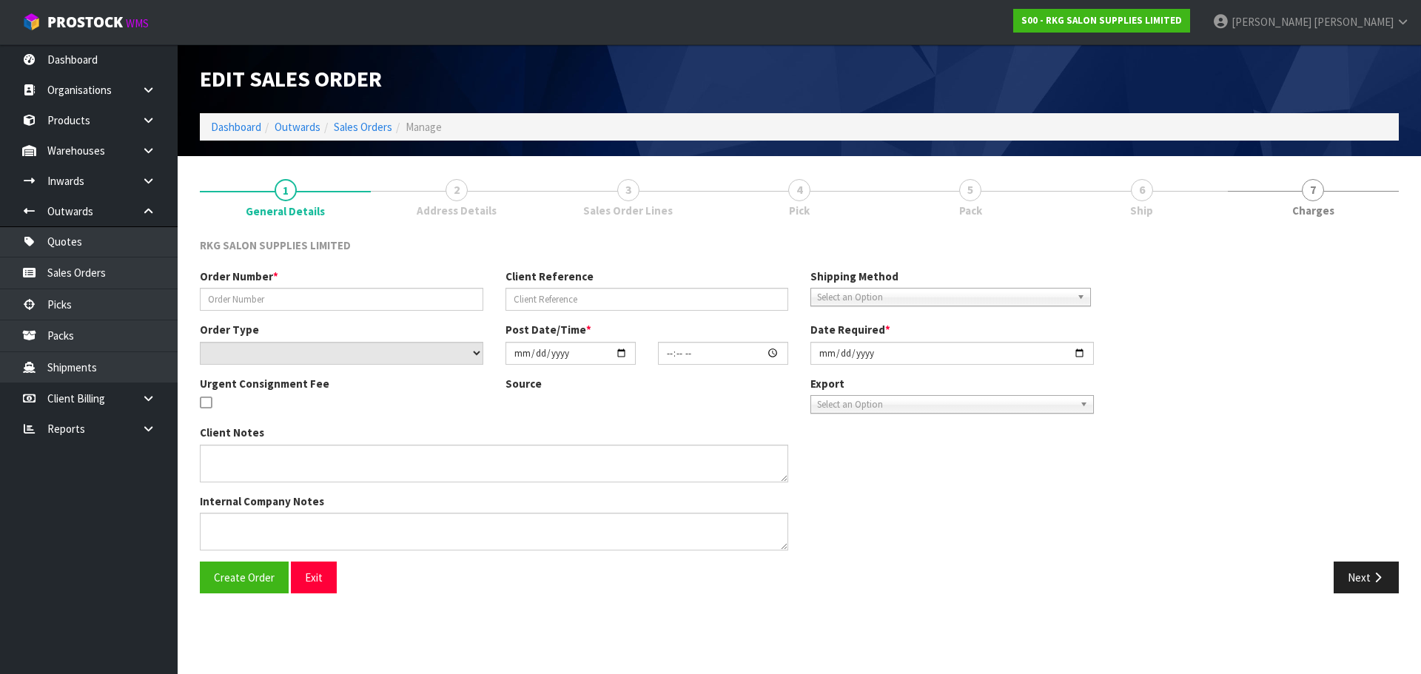
type input "THE ULTIMATE BARBER STYLE"
type input "SHAHRAZA JUANMIRY"
select select "number:0"
type input "2023-12-20"
type input "13:00:00.000"
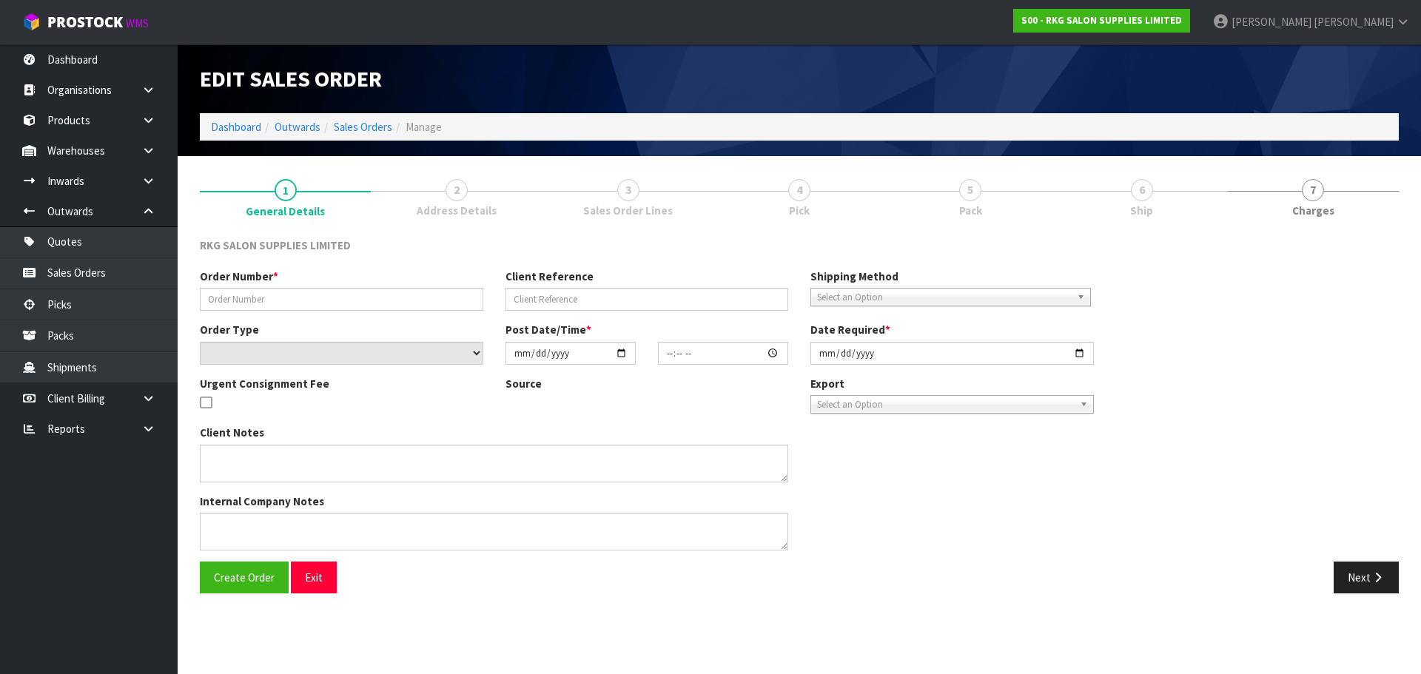
type input "2023-12-20"
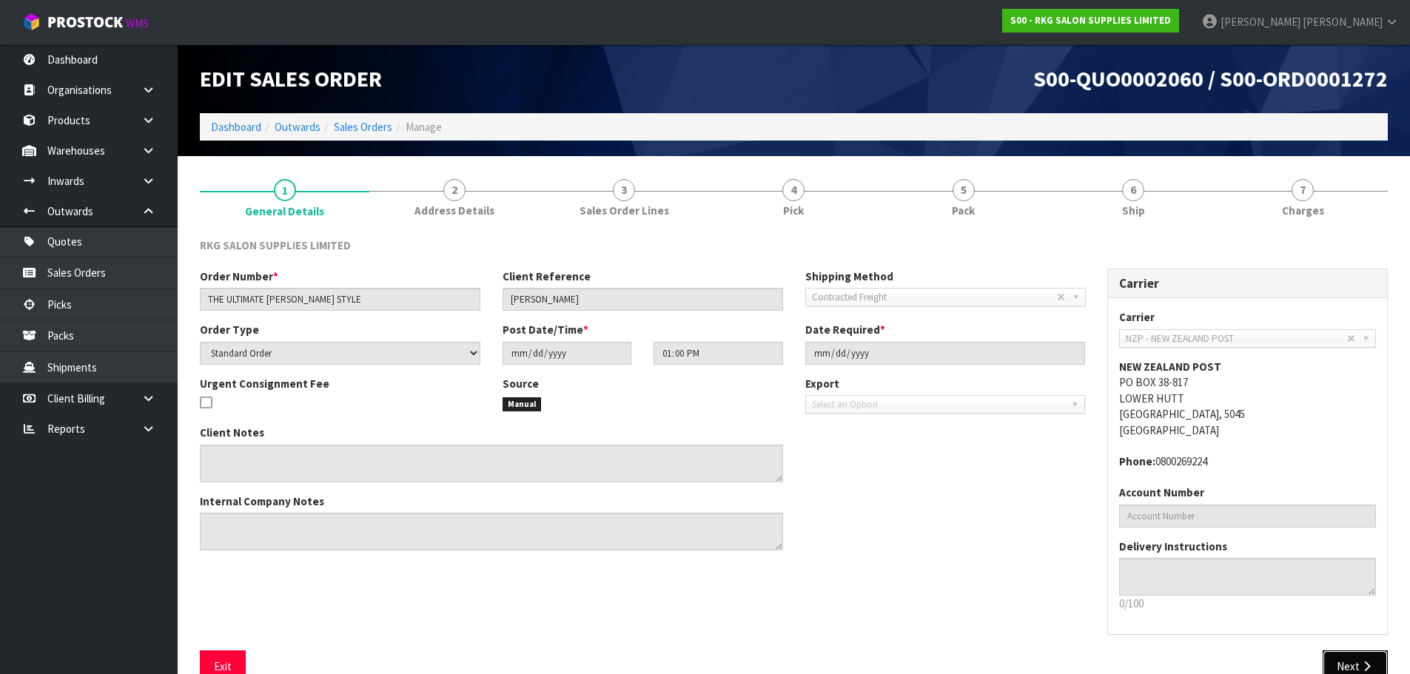
click at [1369, 661] on icon "button" at bounding box center [1367, 666] width 14 height 11
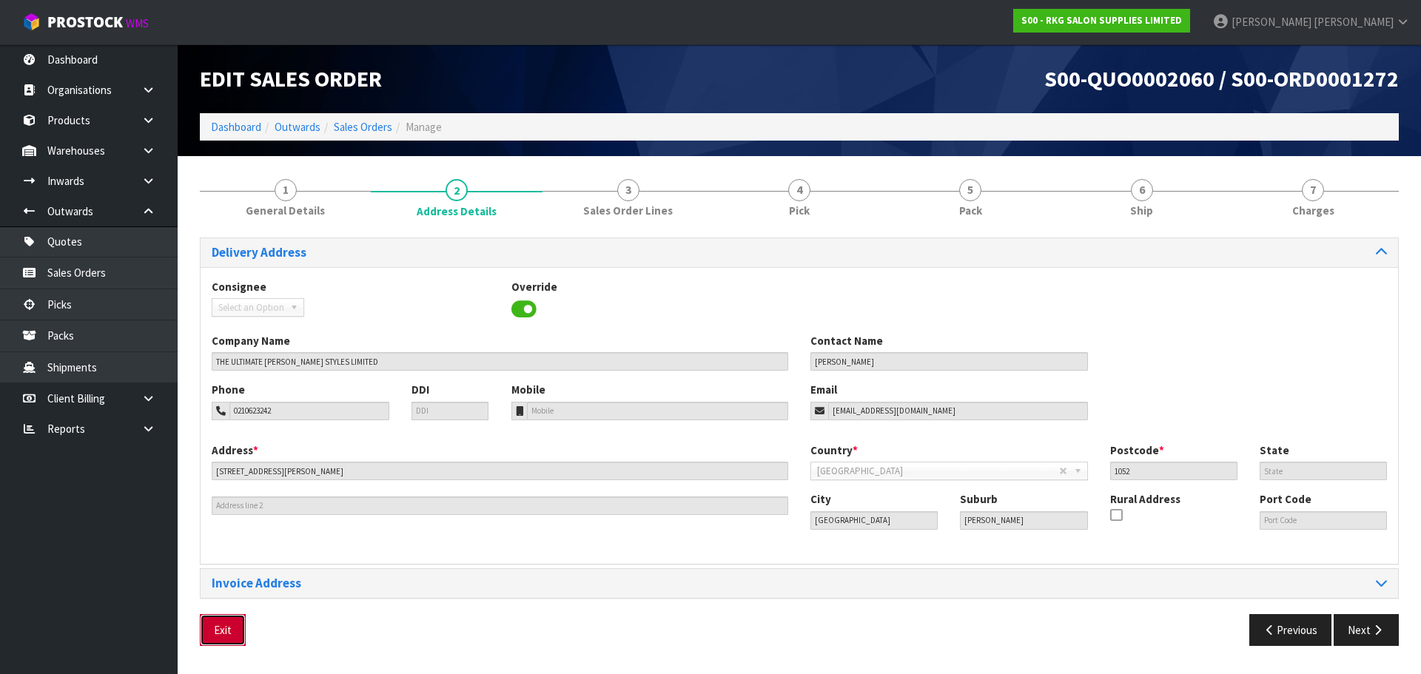
click at [229, 628] on button "Exit" at bounding box center [223, 630] width 46 height 32
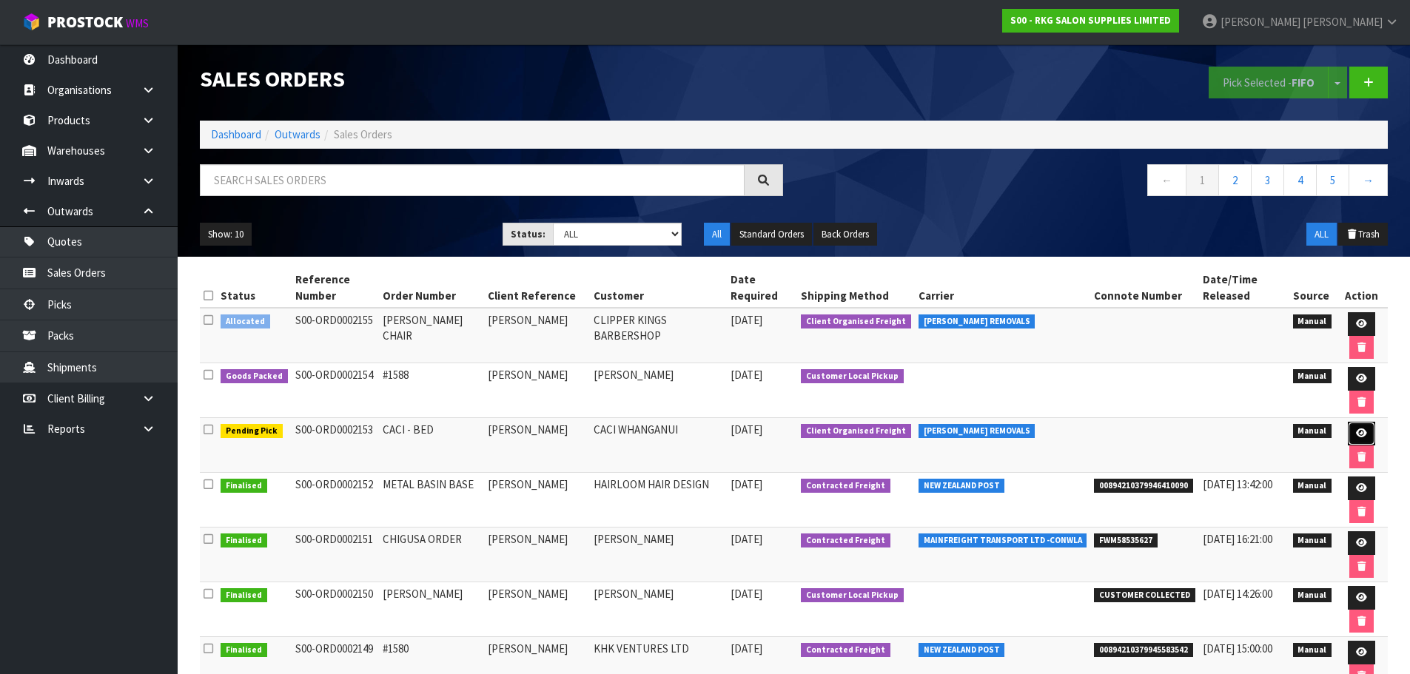
click at [1358, 436] on icon at bounding box center [1361, 434] width 11 height 10
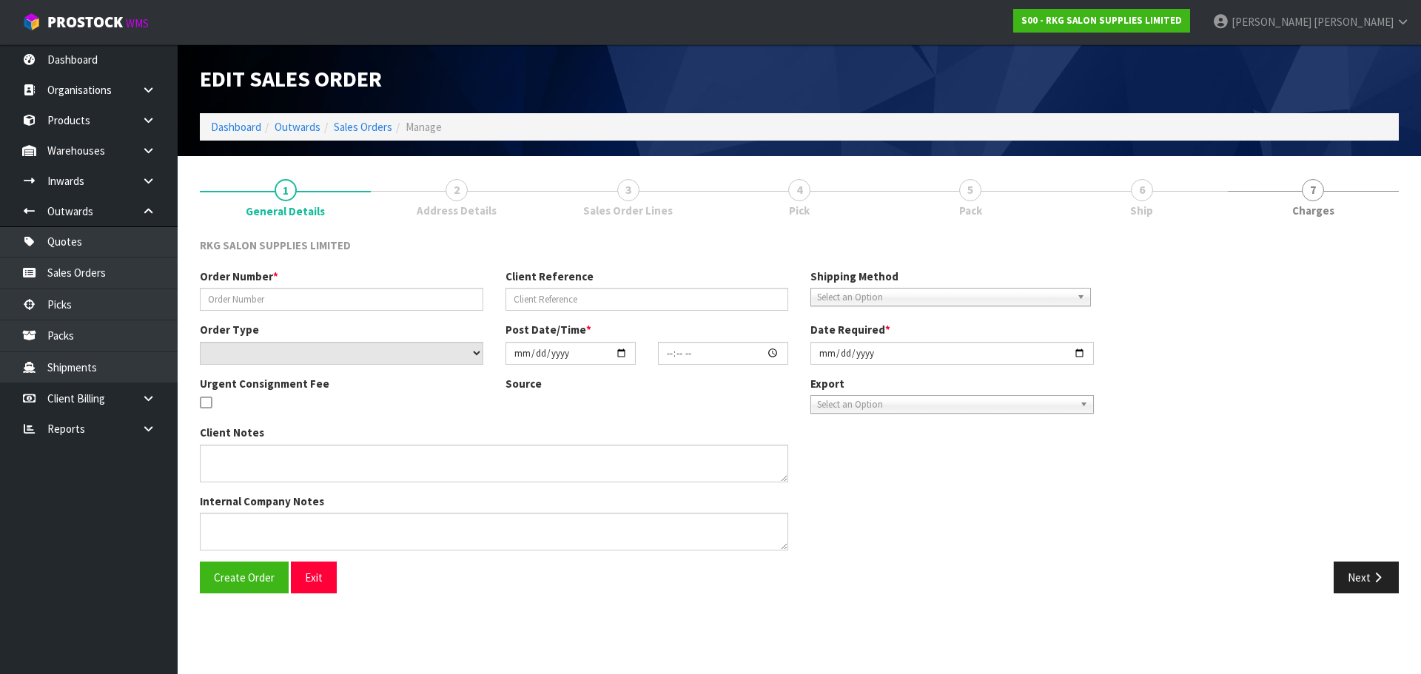
type input "CACI - BED"
type input "[PERSON_NAME]"
select select "number:0"
type input "2025-09-04"
type input "00:00:00.000"
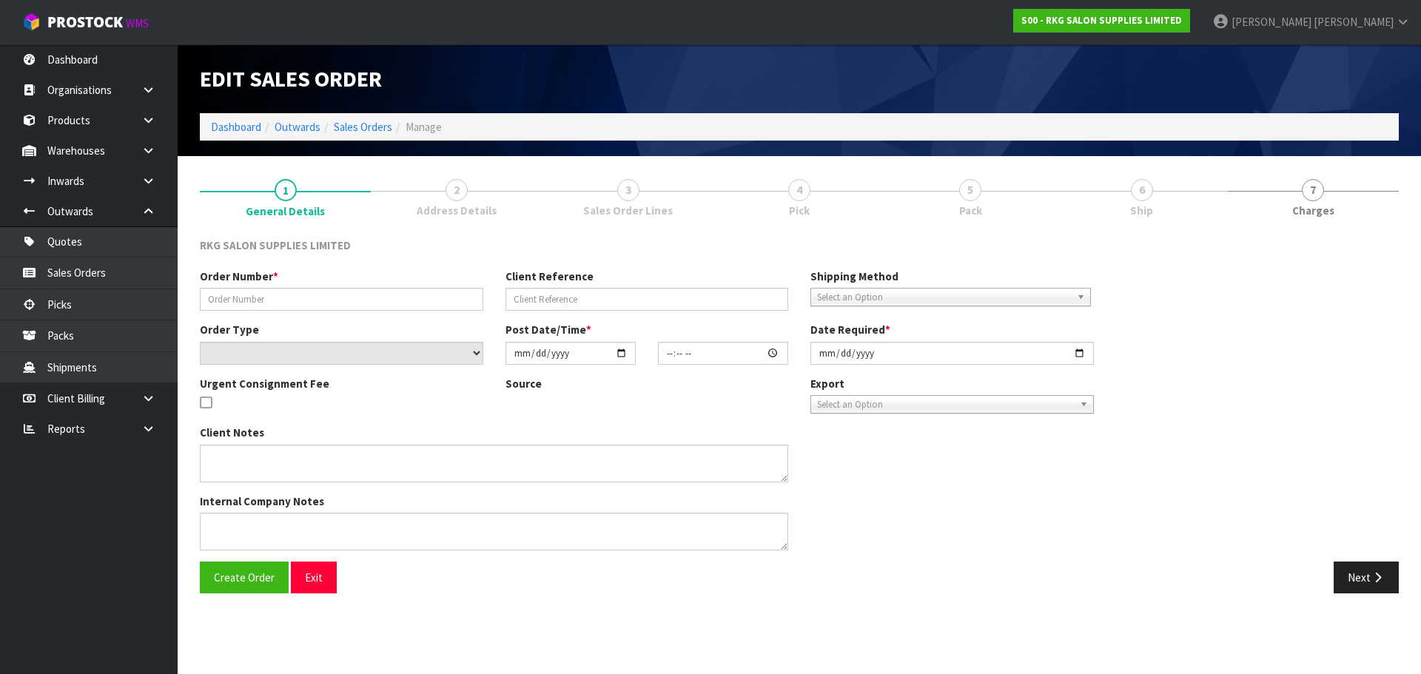
type input "2025-09-05"
type textarea "FOR PICK UP CONROYS MONDAY 8.9"
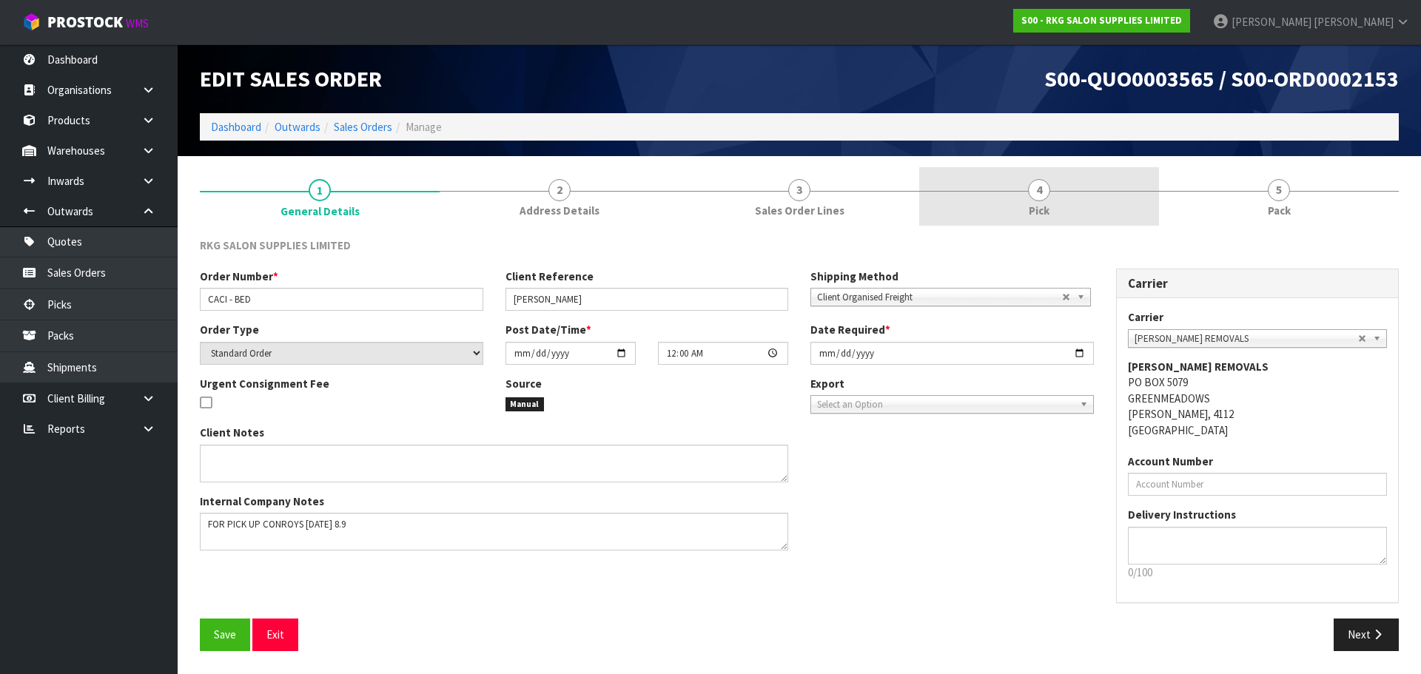
click at [1050, 192] on link "4 Pick" at bounding box center [1039, 196] width 240 height 58
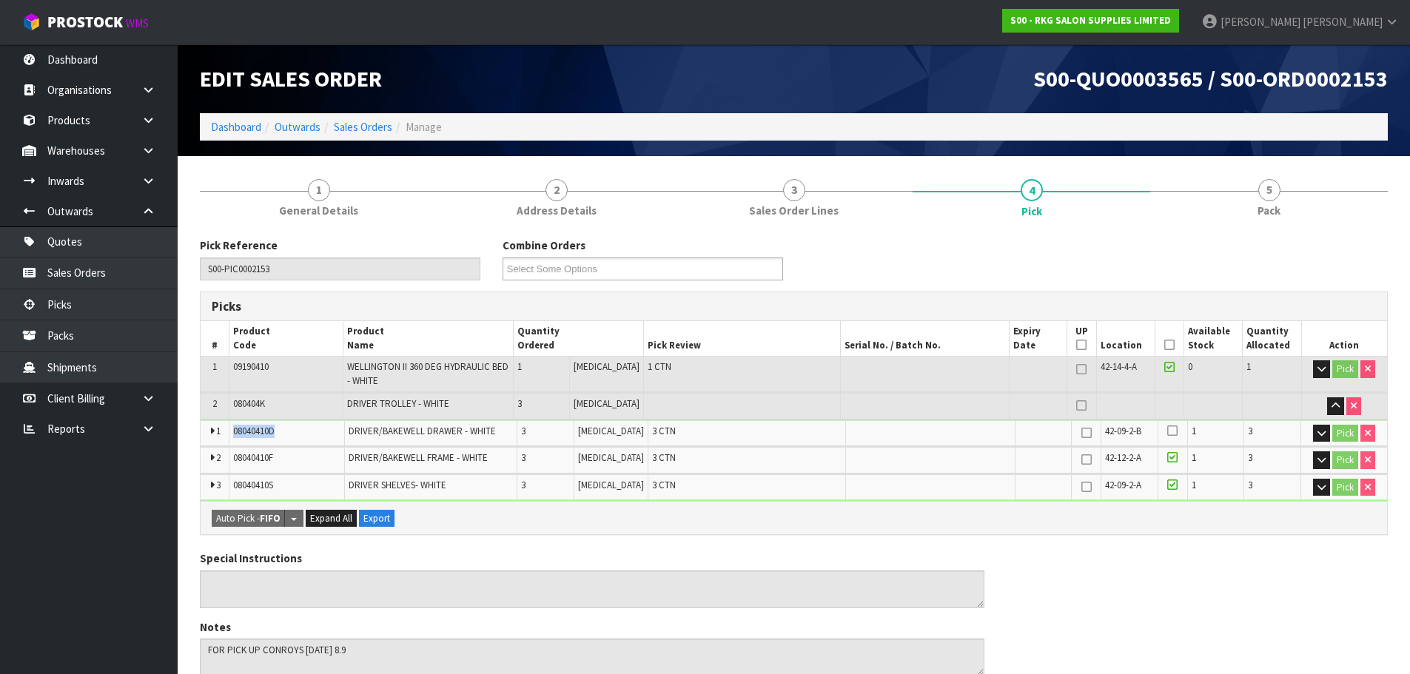
drag, startPoint x: 279, startPoint y: 434, endPoint x: 230, endPoint y: 440, distance: 49.1
click at [230, 440] on td "08040410D" at bounding box center [286, 433] width 115 height 26
copy span "08040410D"
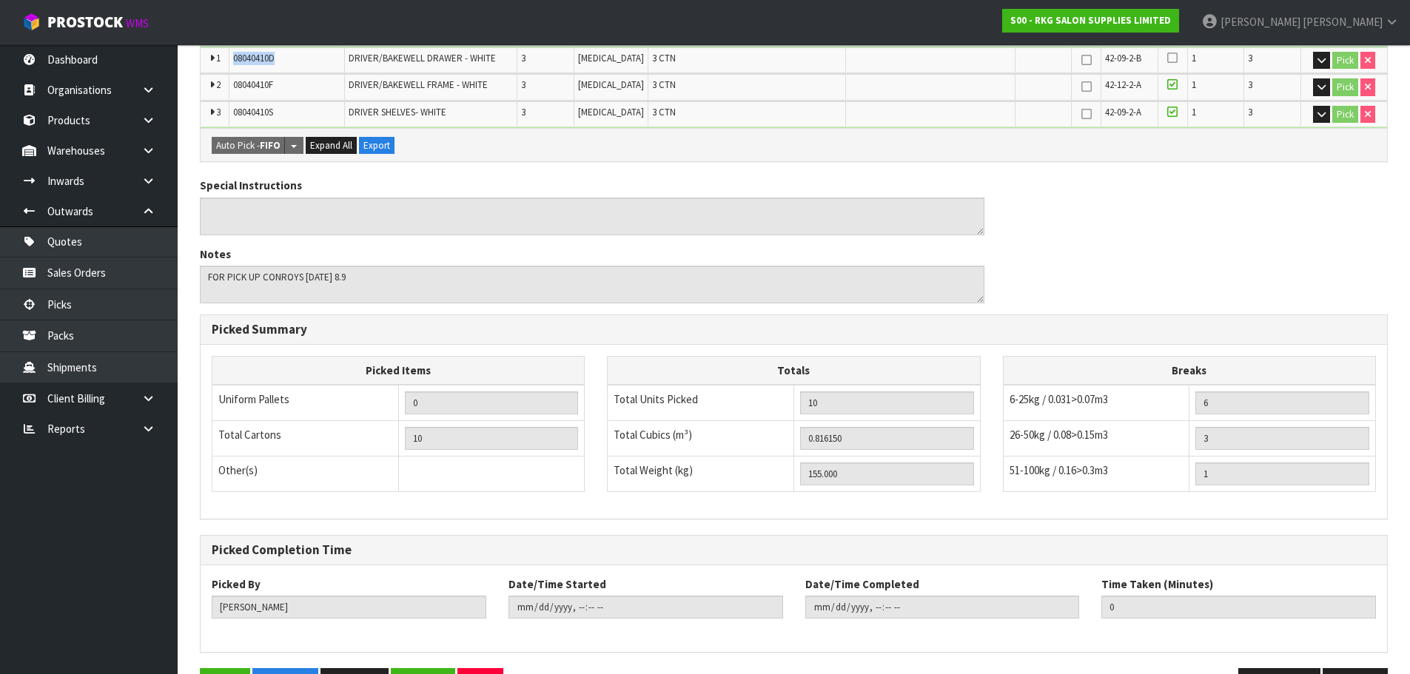
scroll to position [422, 0]
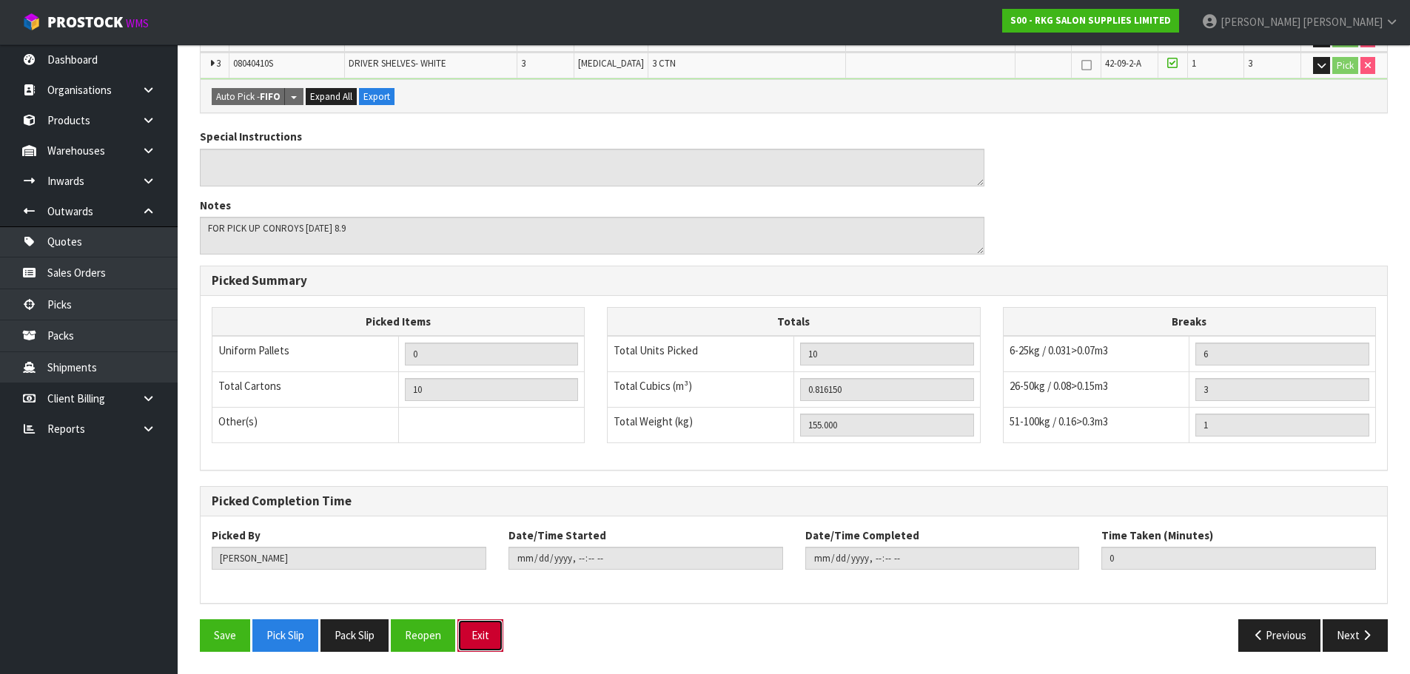
click at [491, 639] on button "Exit" at bounding box center [480, 635] width 46 height 32
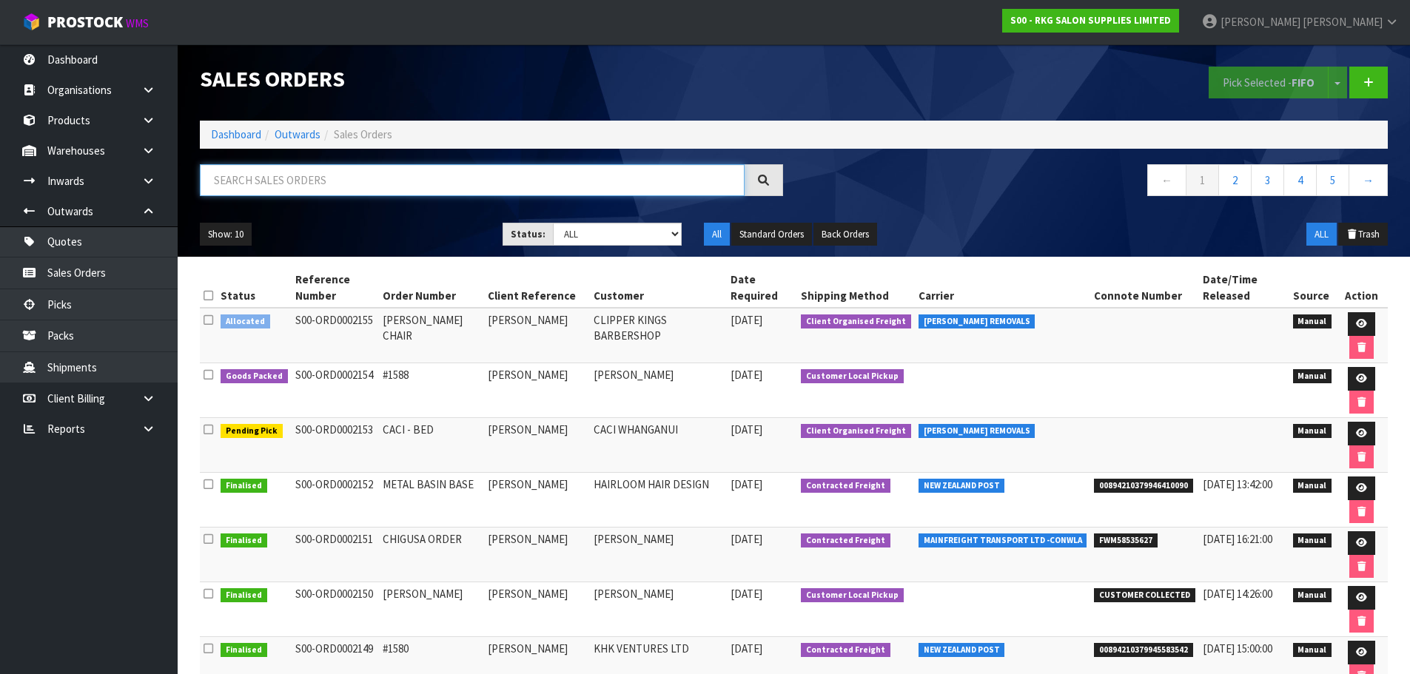
click at [283, 178] on input "text" at bounding box center [472, 180] width 545 height 32
click at [1356, 435] on icon at bounding box center [1361, 434] width 11 height 10
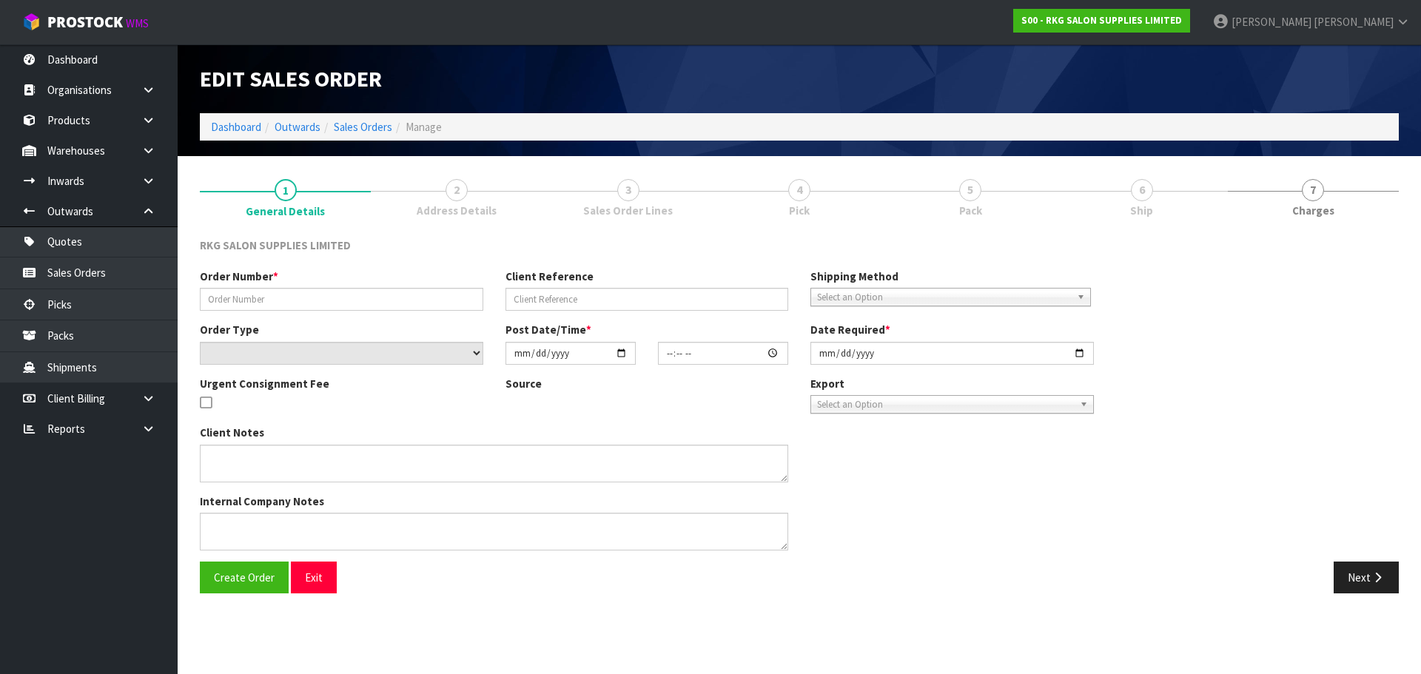
type input "CACI - BED"
type input "[PERSON_NAME]"
select select "number:0"
type input "2025-09-04"
type input "00:00:00.000"
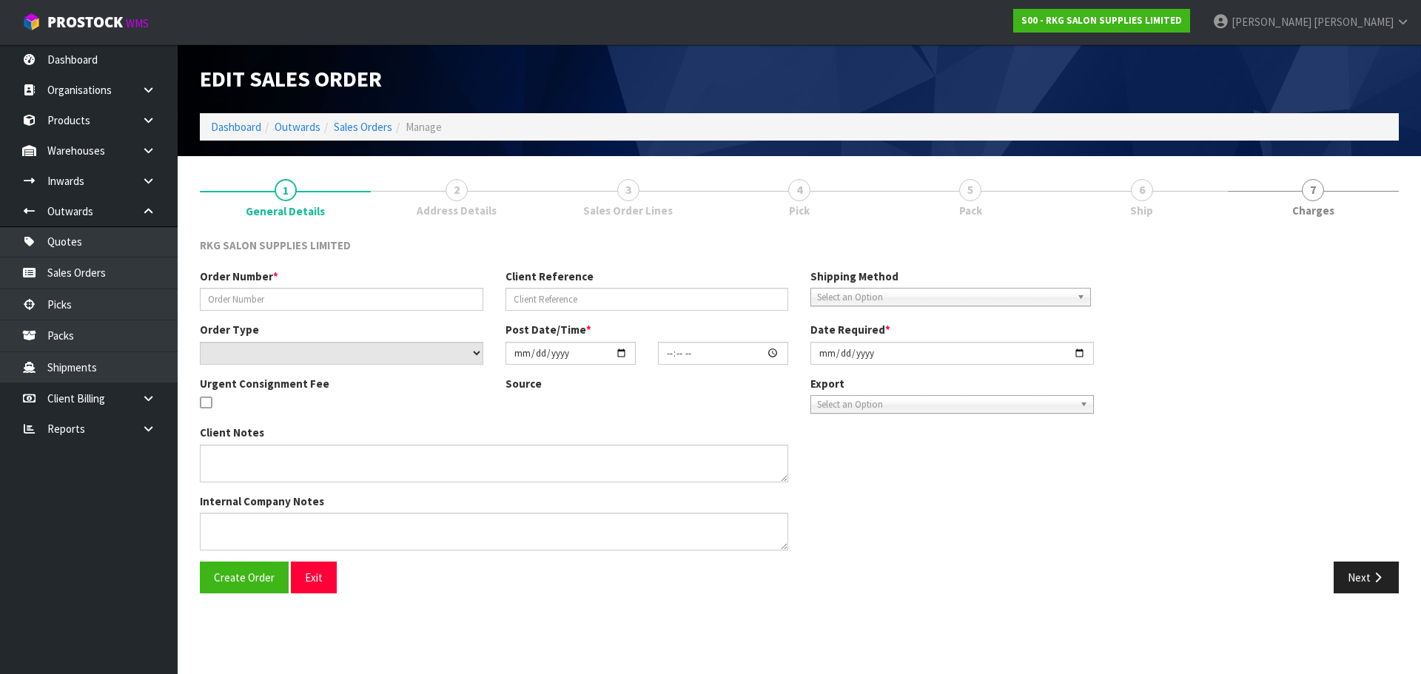
type input "2025-09-05"
type textarea "FOR PICK UP CONROYS MONDAY 8.9"
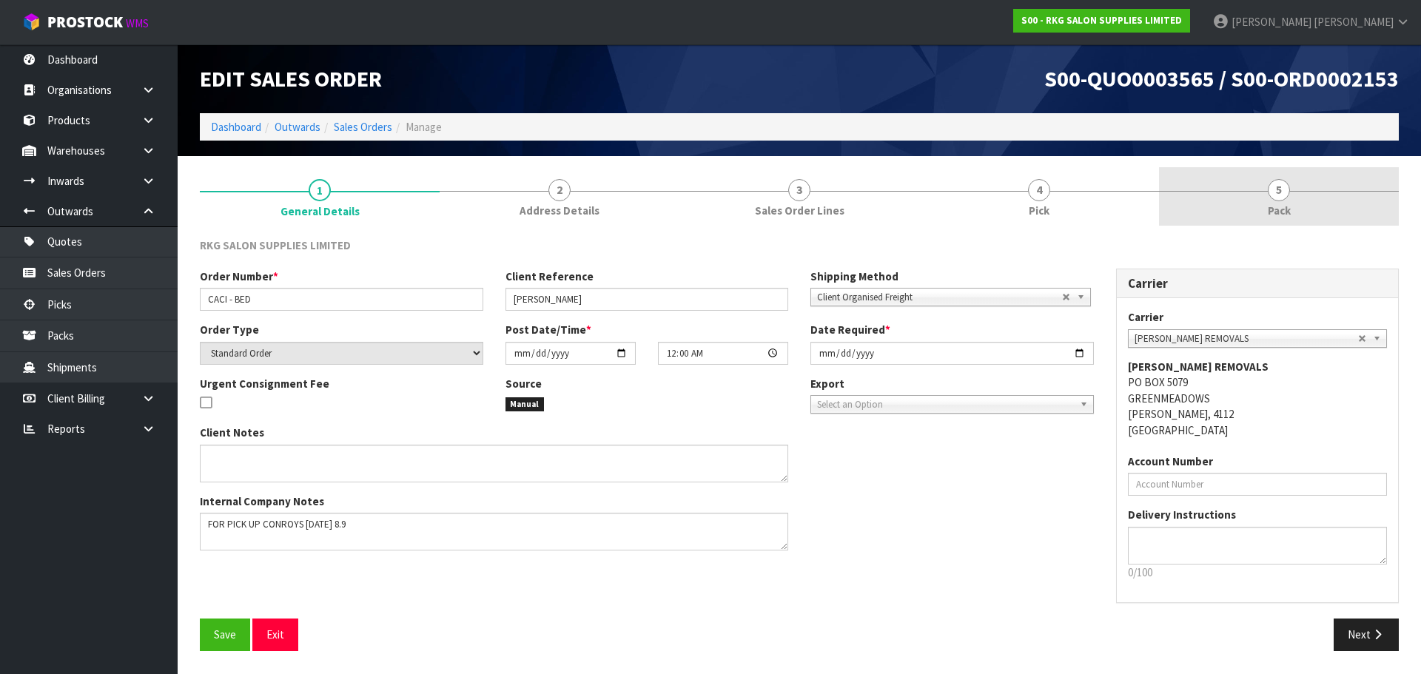
click at [1280, 195] on span "5" at bounding box center [1279, 190] width 22 height 22
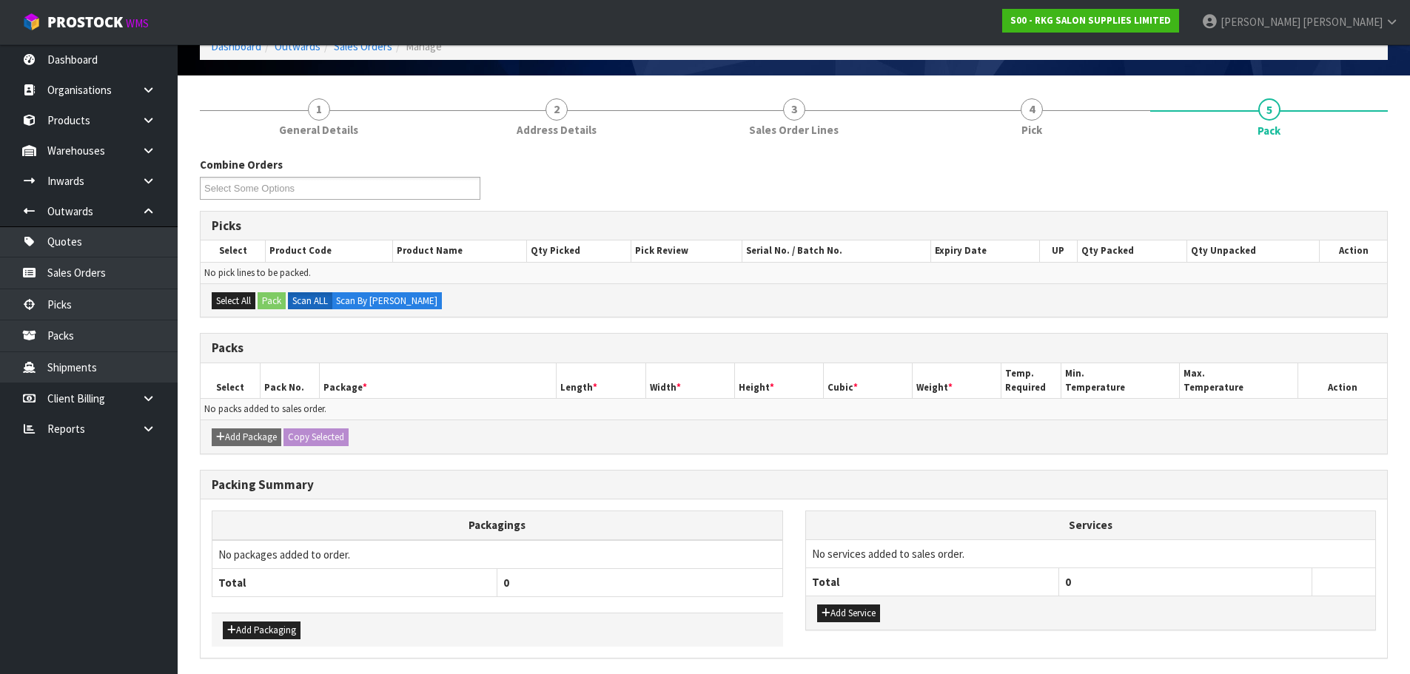
scroll to position [135, 0]
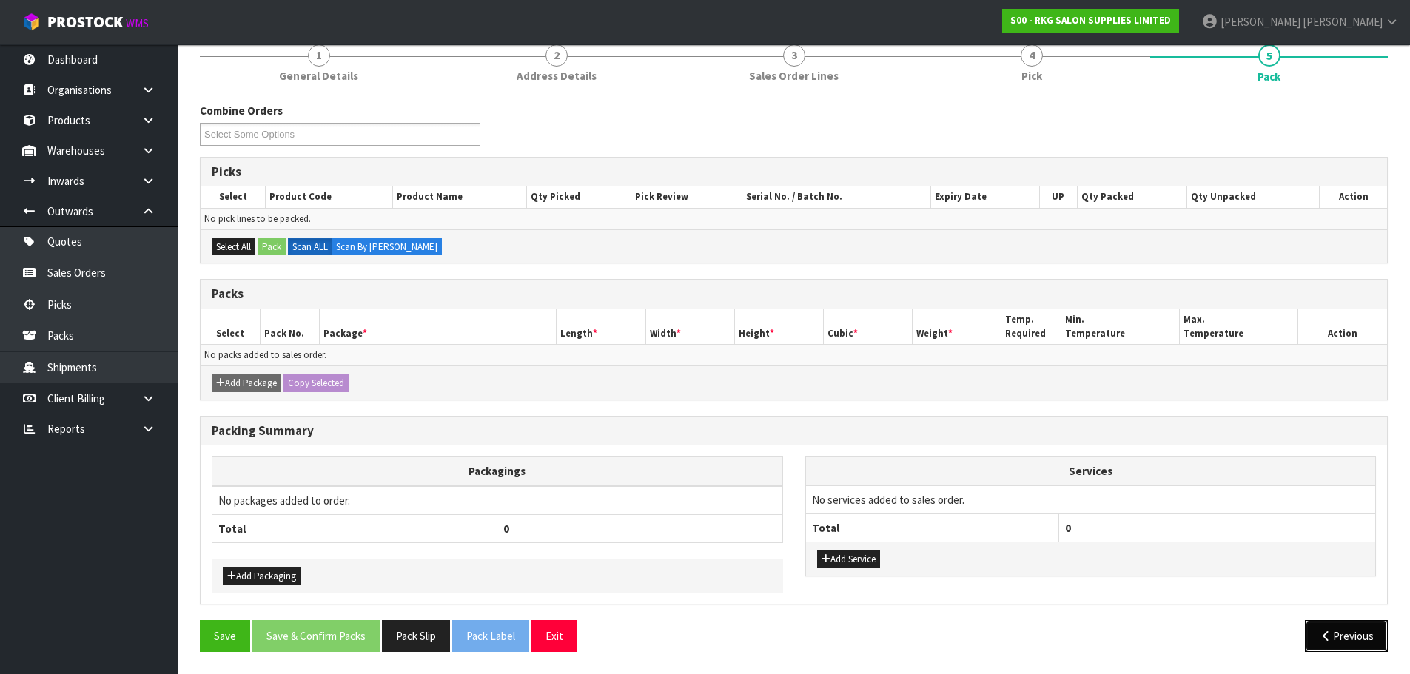
click at [1322, 627] on button "Previous" at bounding box center [1346, 636] width 83 height 32
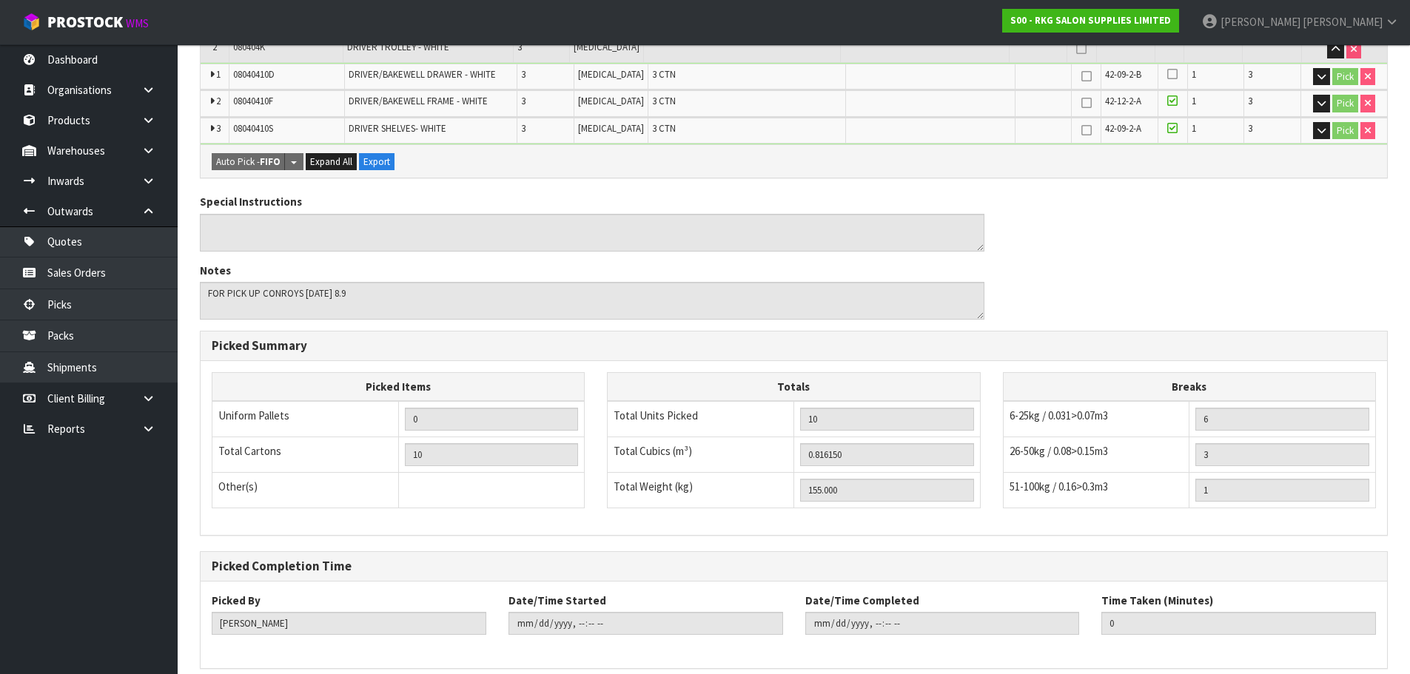
scroll to position [422, 0]
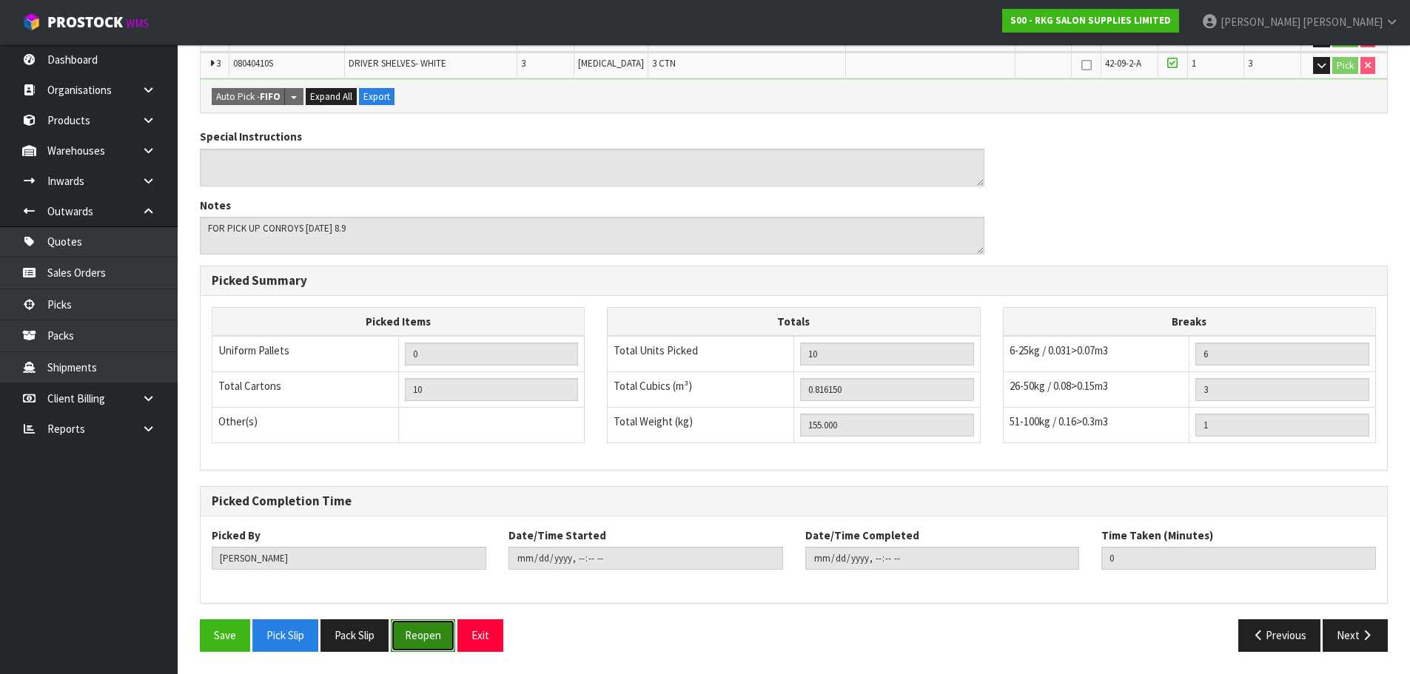
click at [431, 636] on button "Reopen" at bounding box center [423, 635] width 64 height 32
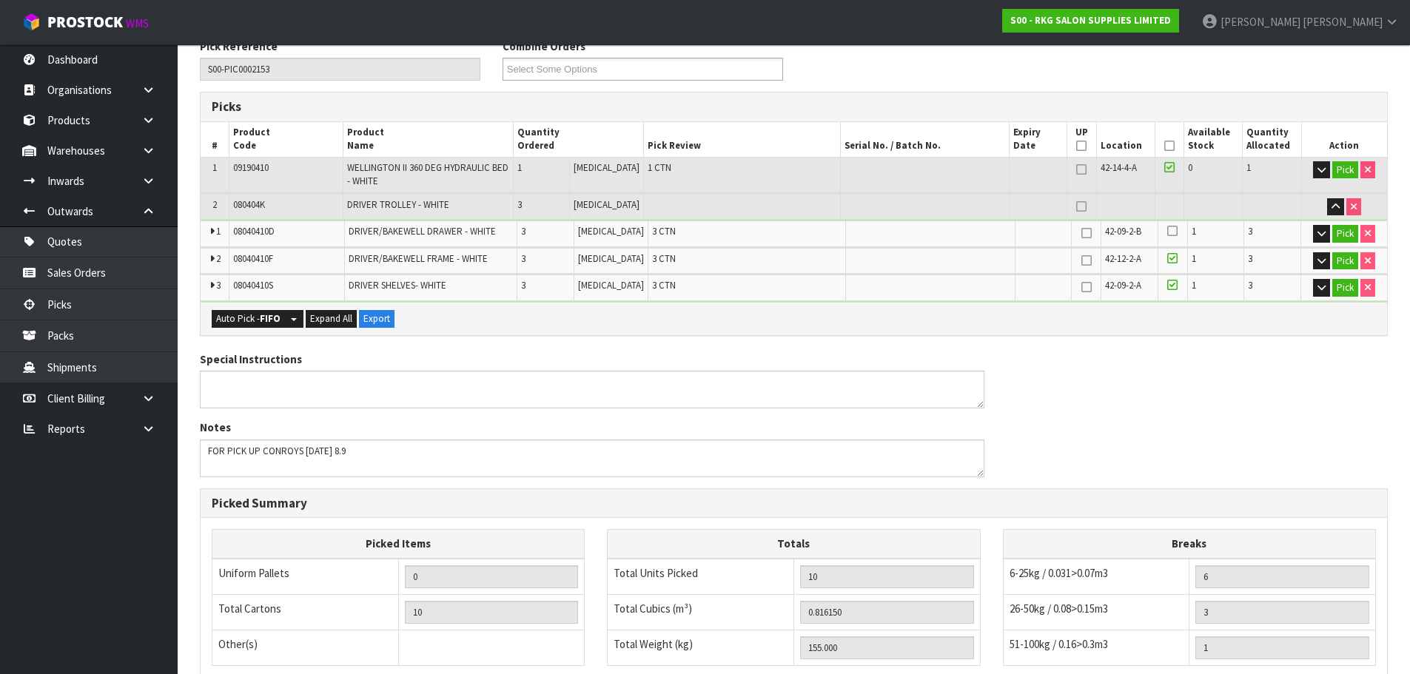
scroll to position [475, 0]
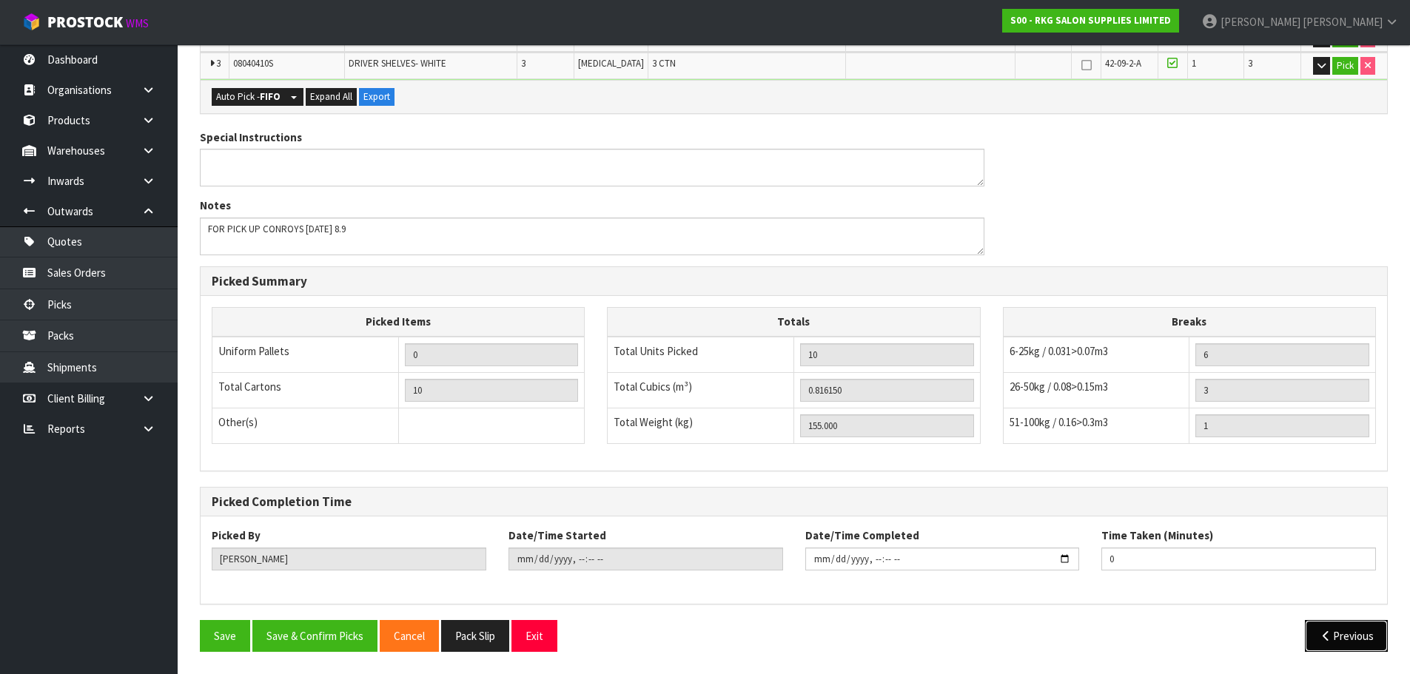
click at [1323, 636] on icon "button" at bounding box center [1326, 636] width 14 height 11
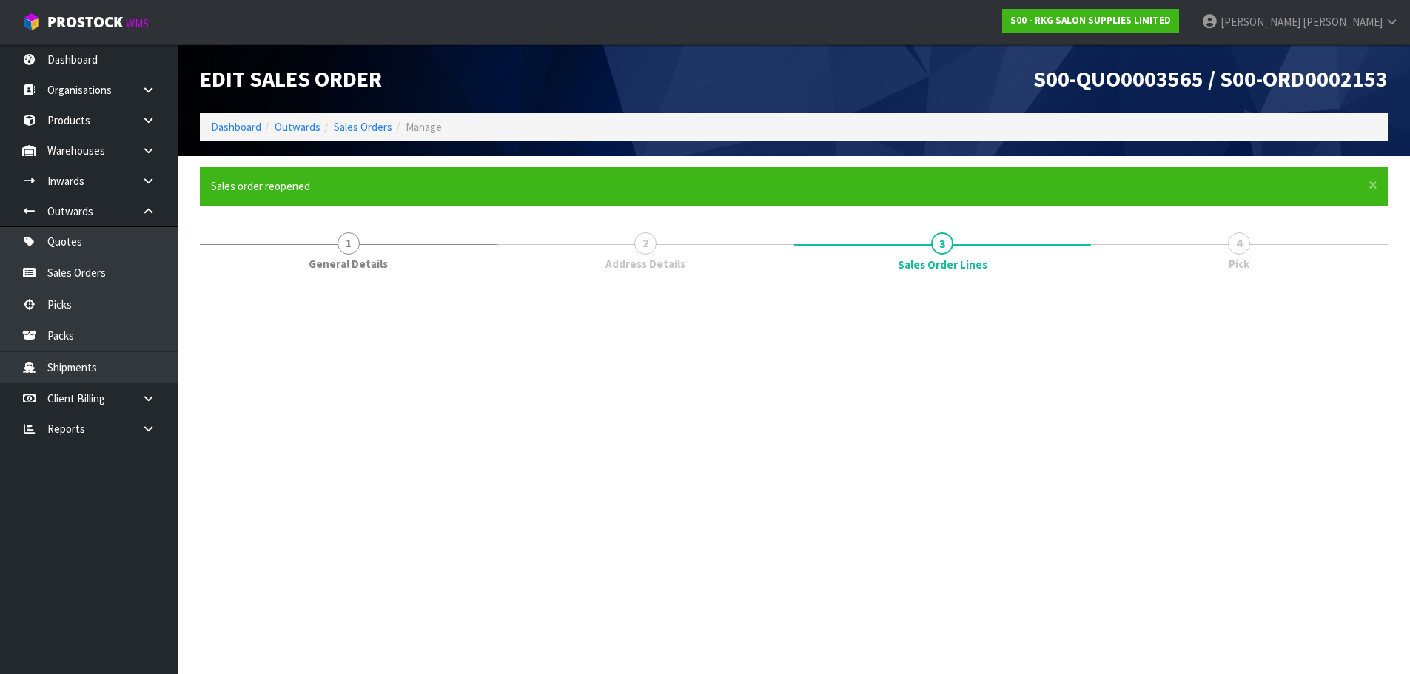
scroll to position [0, 0]
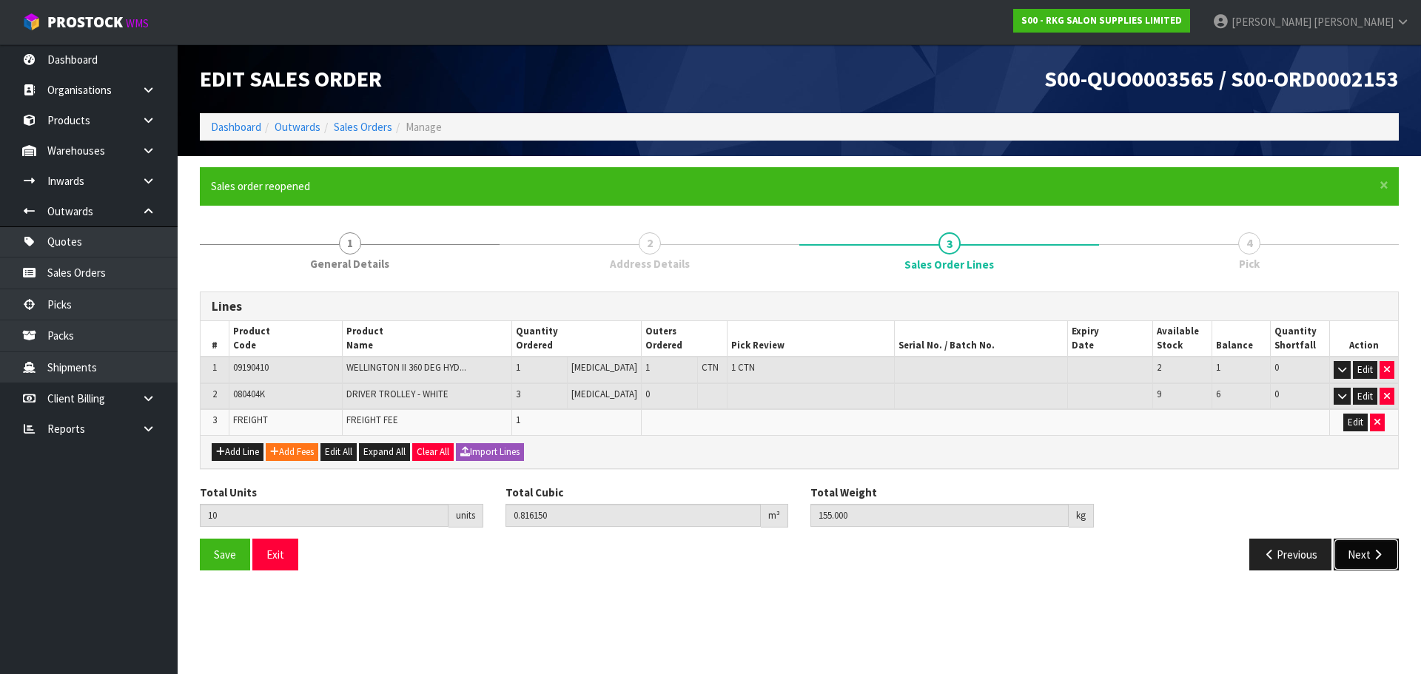
drag, startPoint x: 1371, startPoint y: 554, endPoint x: 1300, endPoint y: 510, distance: 84.4
click at [1371, 555] on icon "button" at bounding box center [1378, 554] width 14 height 11
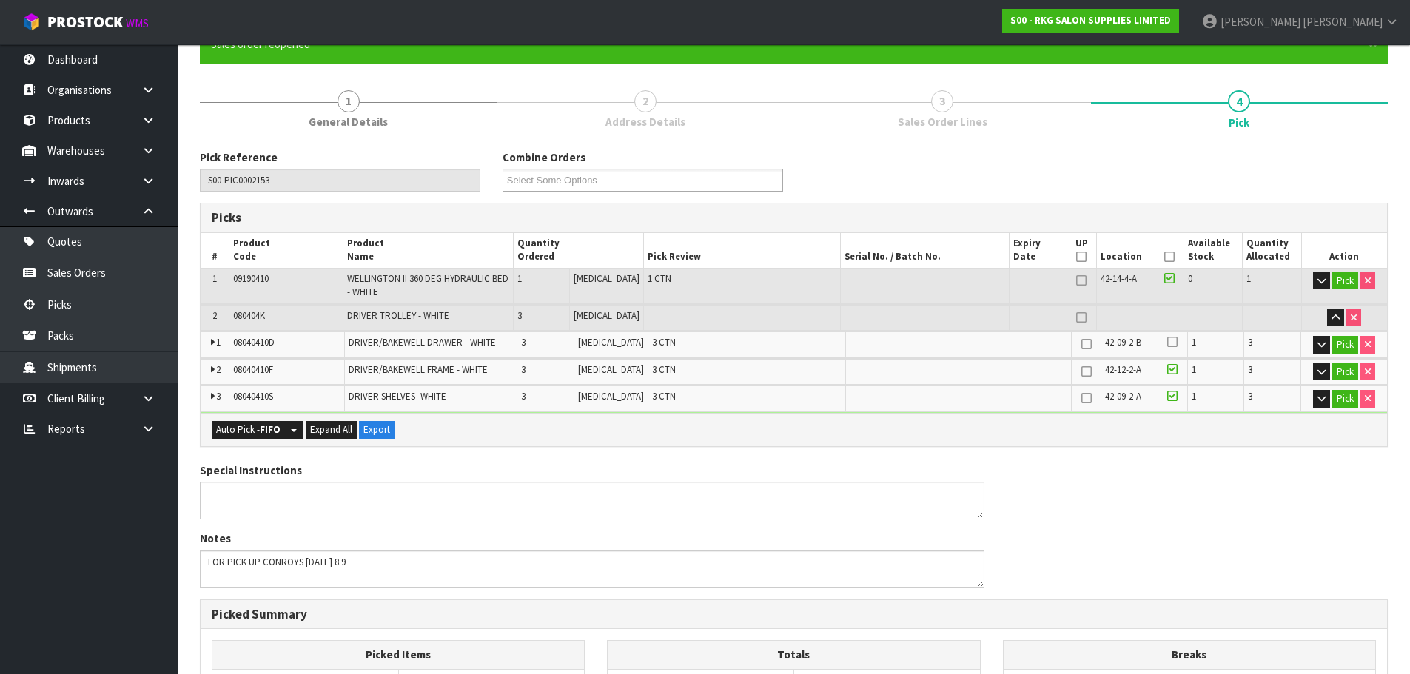
scroll to position [148, 0]
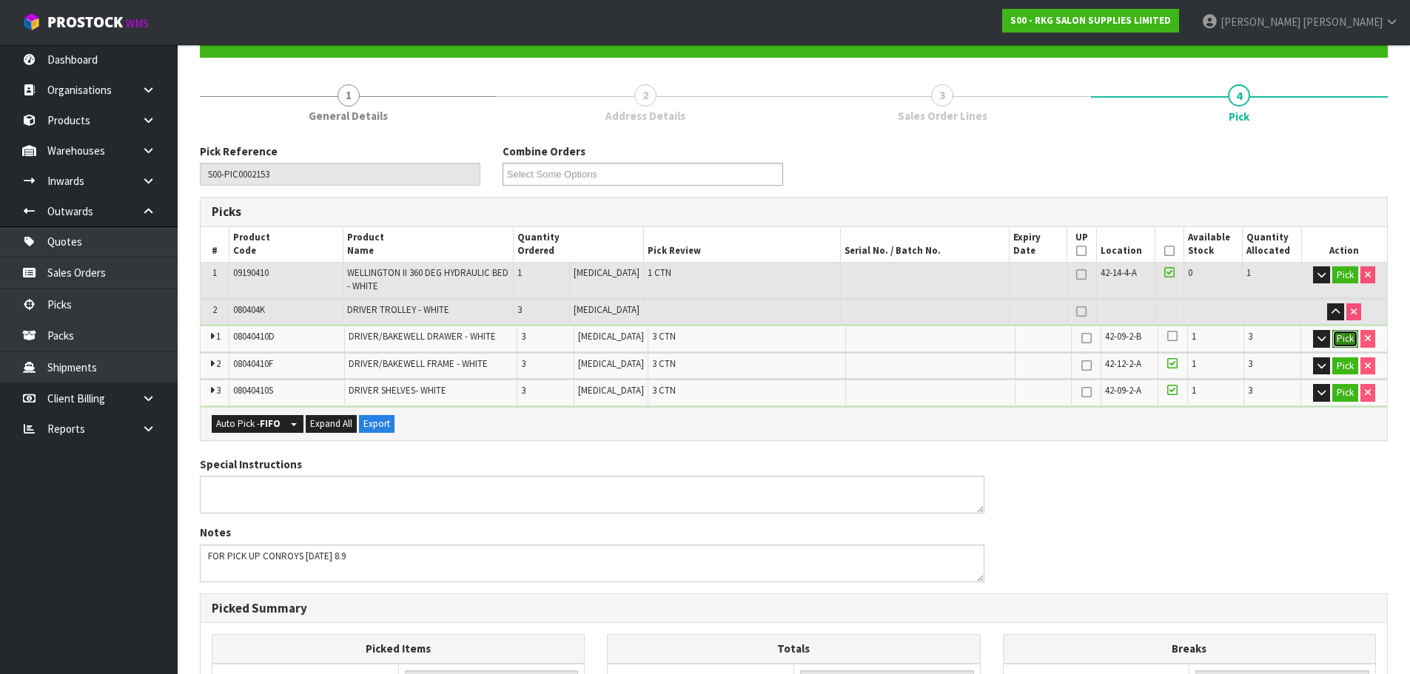
click at [1344, 332] on button "Pick" at bounding box center [1345, 339] width 26 height 18
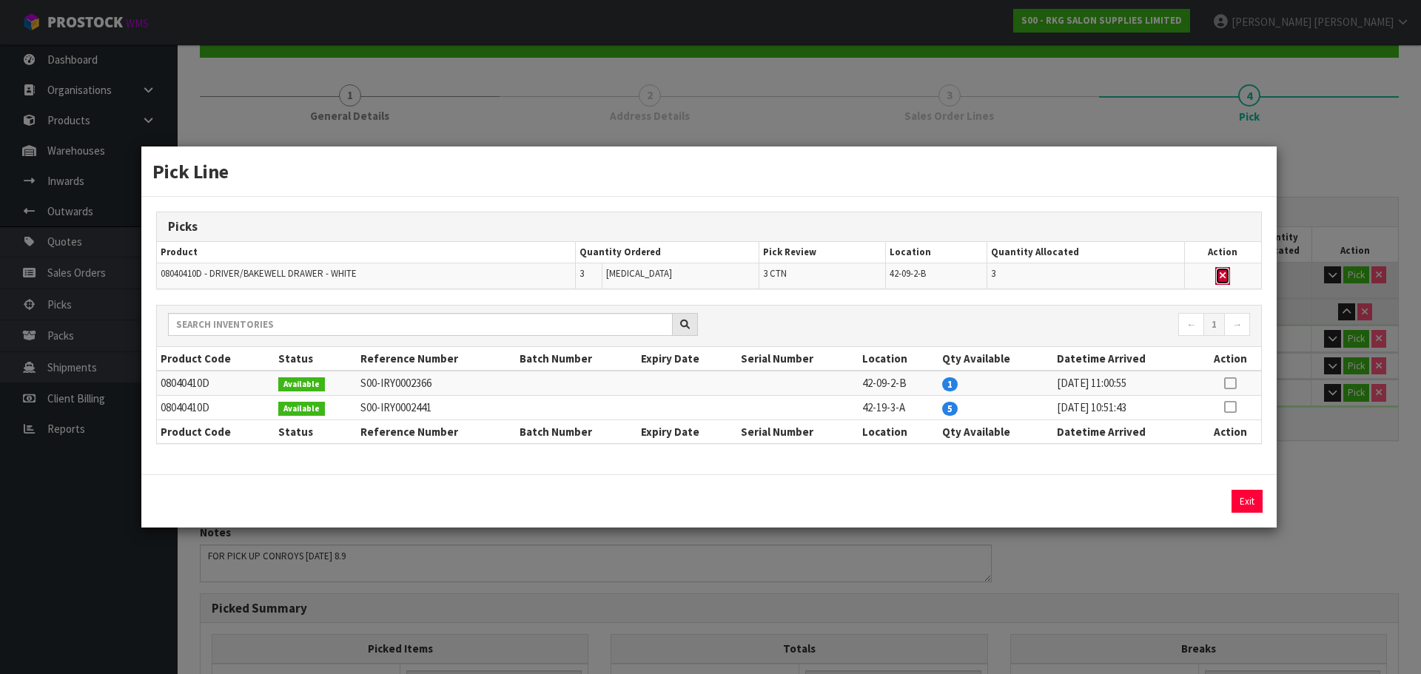
click at [1226, 274] on icon "button" at bounding box center [1223, 276] width 6 height 10
type input "7"
type input "0.539172"
type input "107"
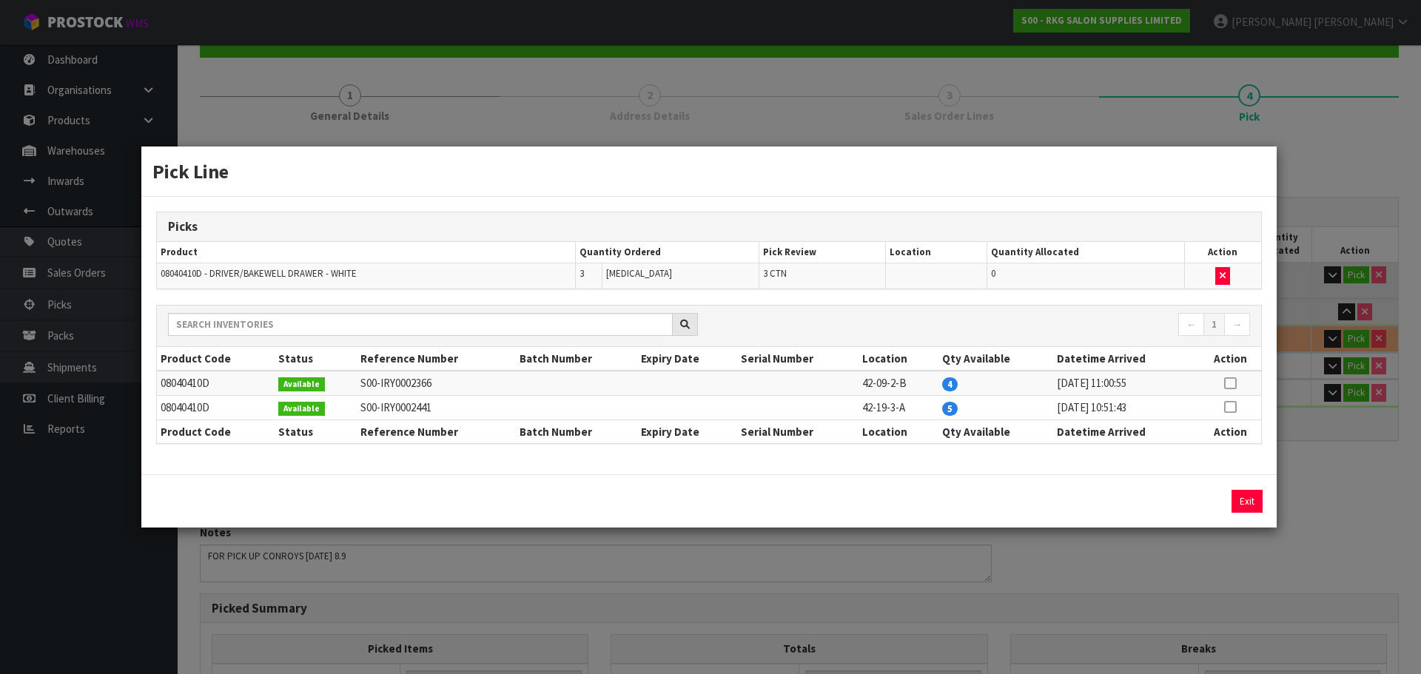
click at [1236, 383] on icon at bounding box center [1230, 383] width 12 height 1
drag, startPoint x: 1052, startPoint y: 501, endPoint x: 993, endPoint y: 501, distance: 59.2
click at [993, 501] on div "3 Assign Pick Exit" at bounding box center [1132, 501] width 282 height 23
type input "2"
click at [1198, 503] on button "Assign Pick" at bounding box center [1196, 501] width 61 height 23
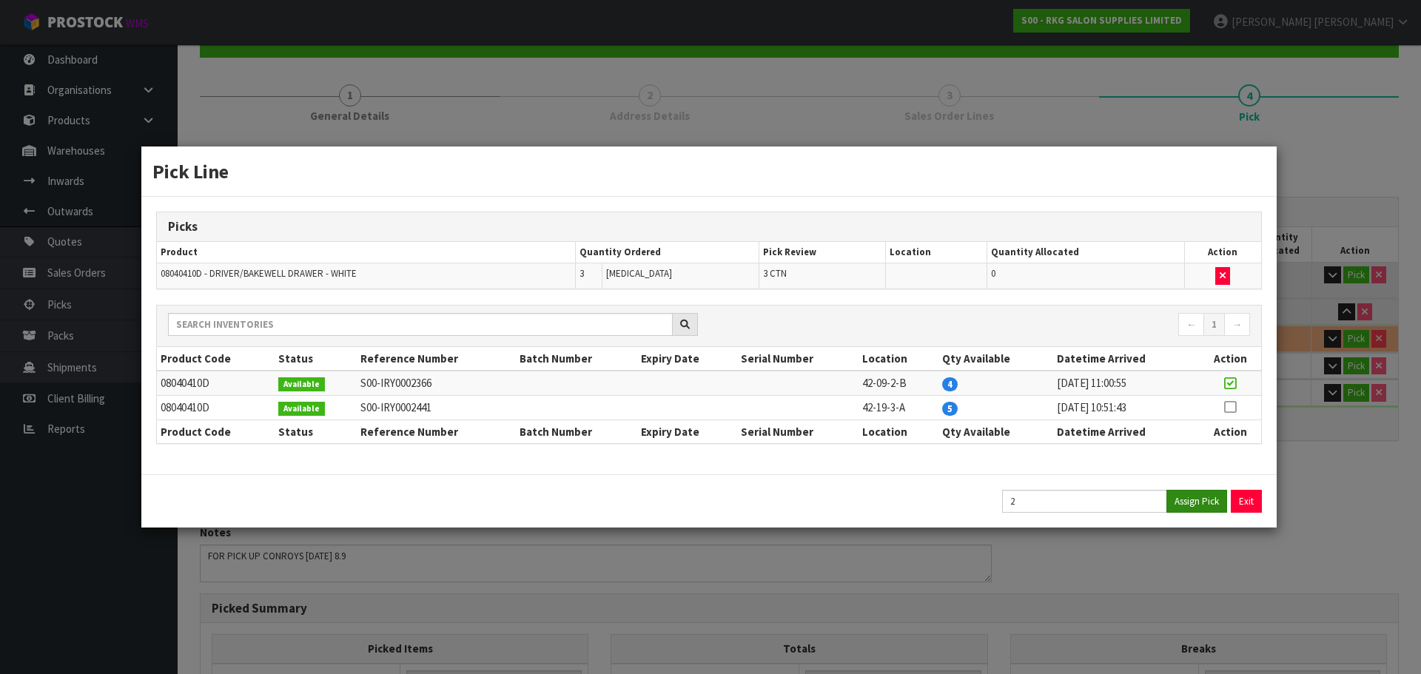
type input "9"
type input "0.723824"
type input "139"
click at [1229, 408] on icon at bounding box center [1230, 407] width 12 height 1
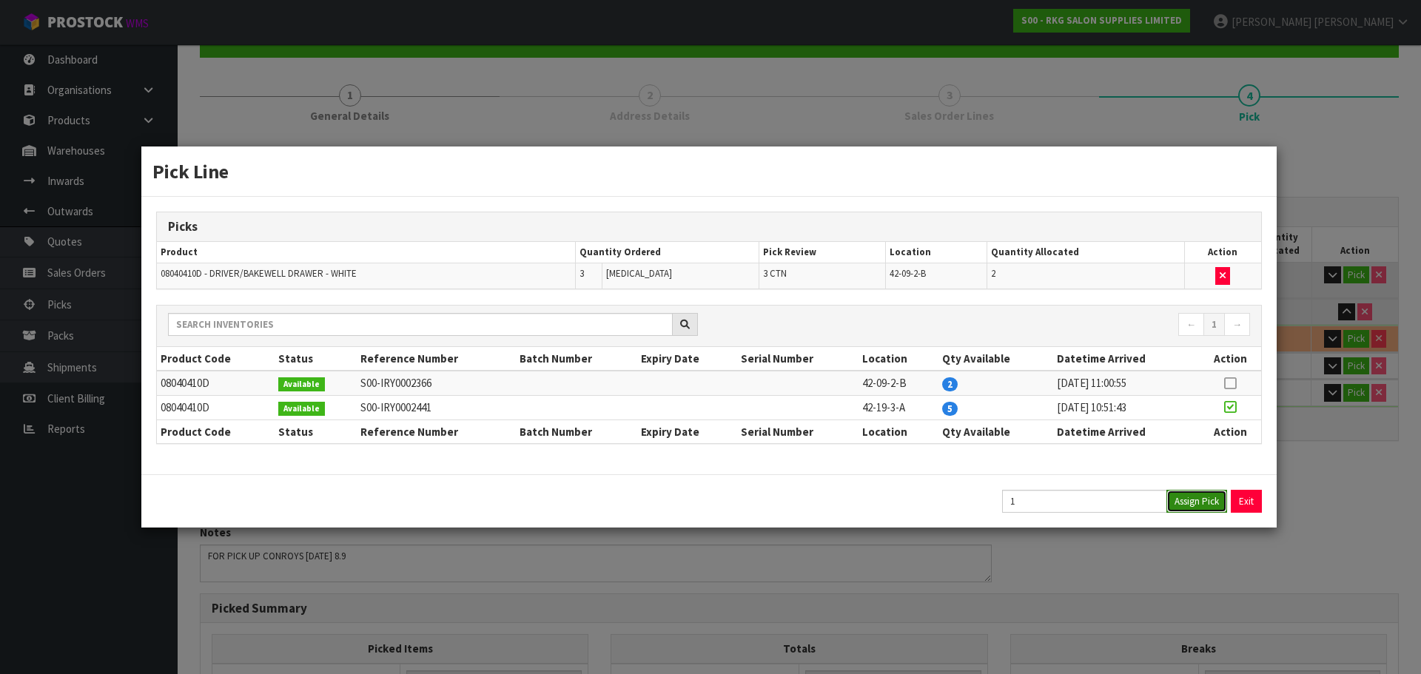
click at [1193, 504] on button "Assign Pick" at bounding box center [1196, 501] width 61 height 23
type input "10"
type input "0.81615"
type input "155"
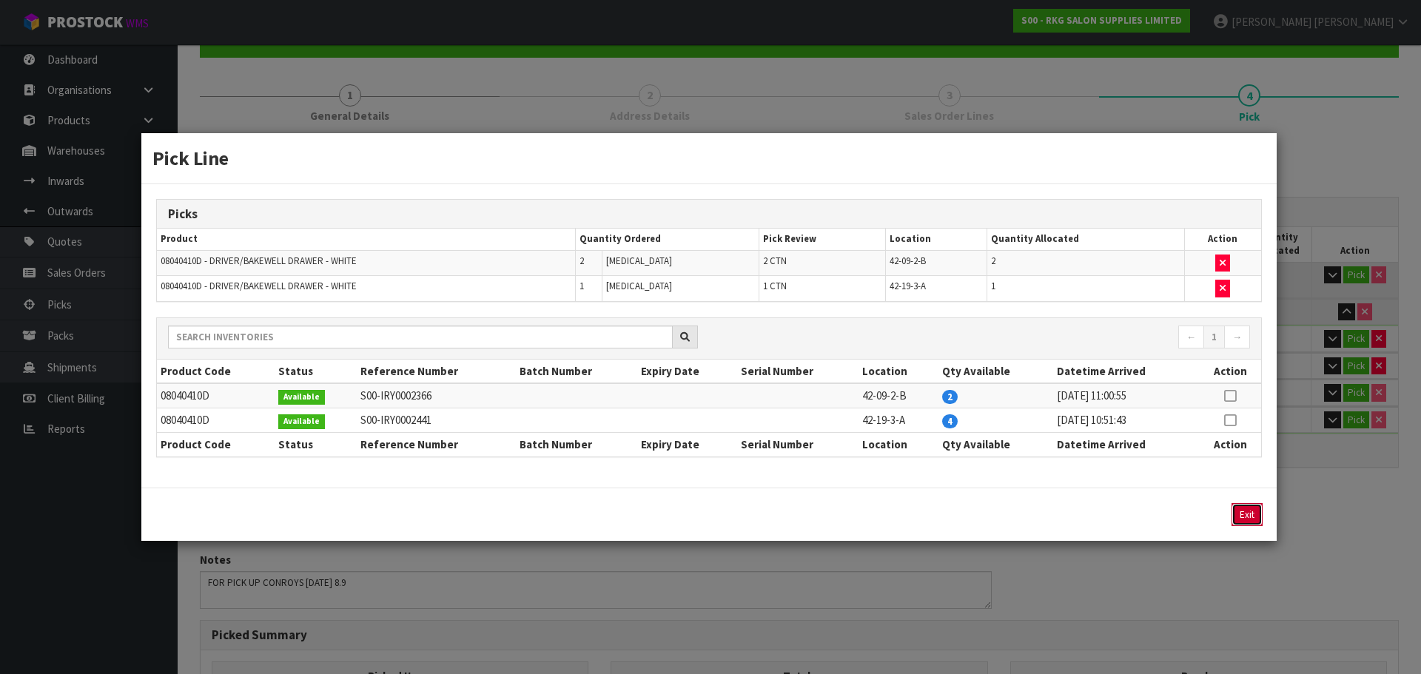
click at [1249, 517] on button "Exit" at bounding box center [1246, 514] width 31 height 23
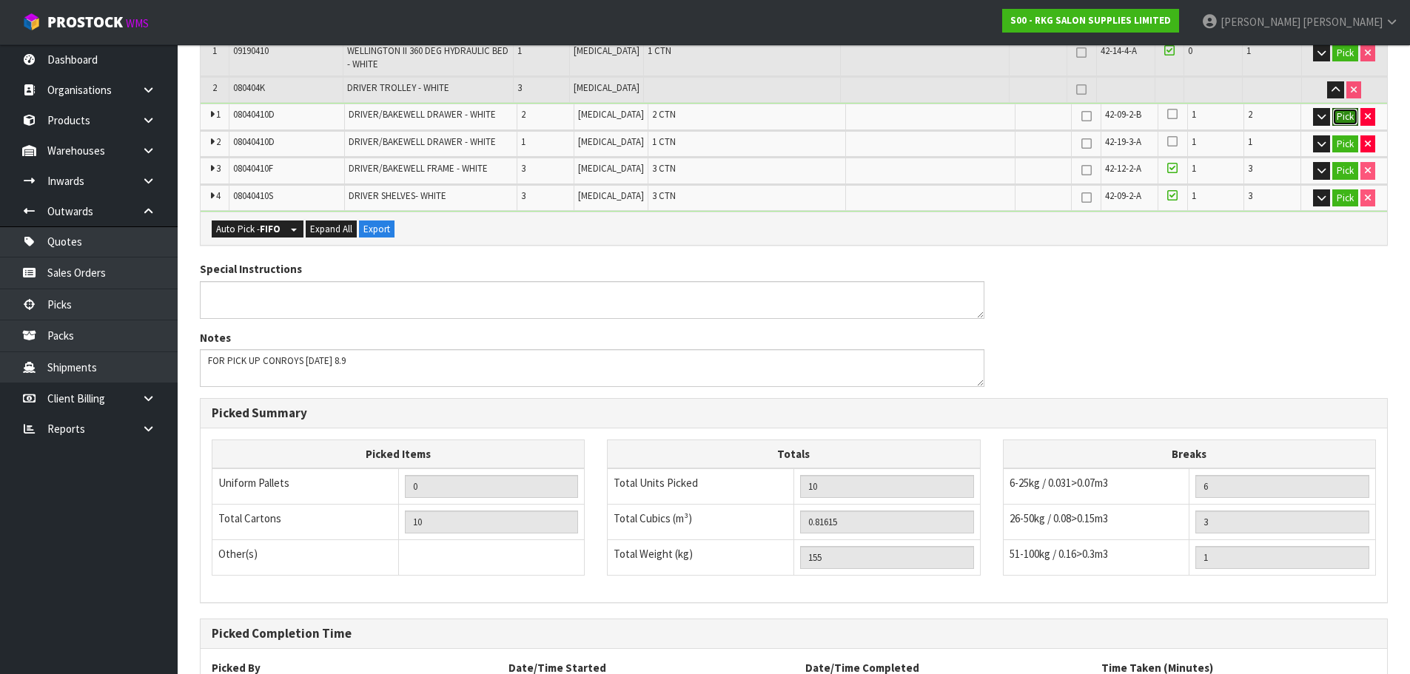
scroll to position [503, 0]
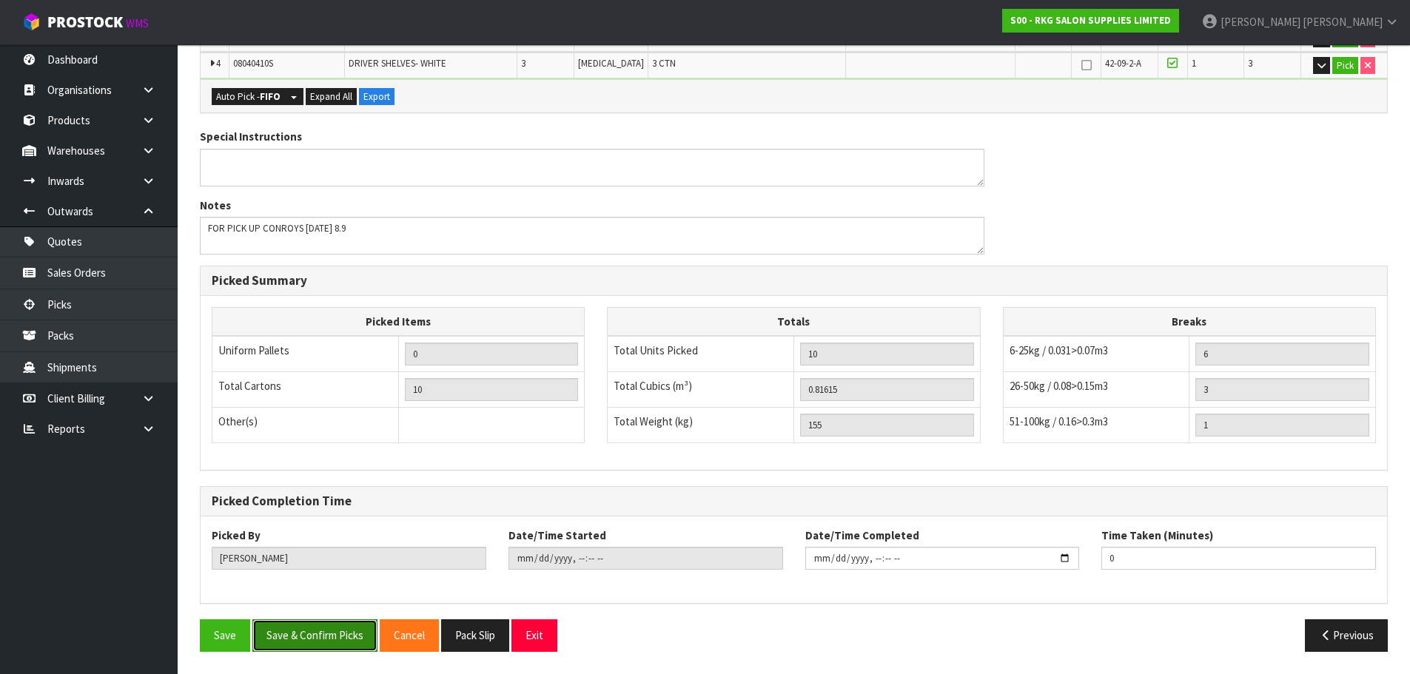
click at [332, 635] on button "Save & Confirm Picks" at bounding box center [314, 635] width 125 height 32
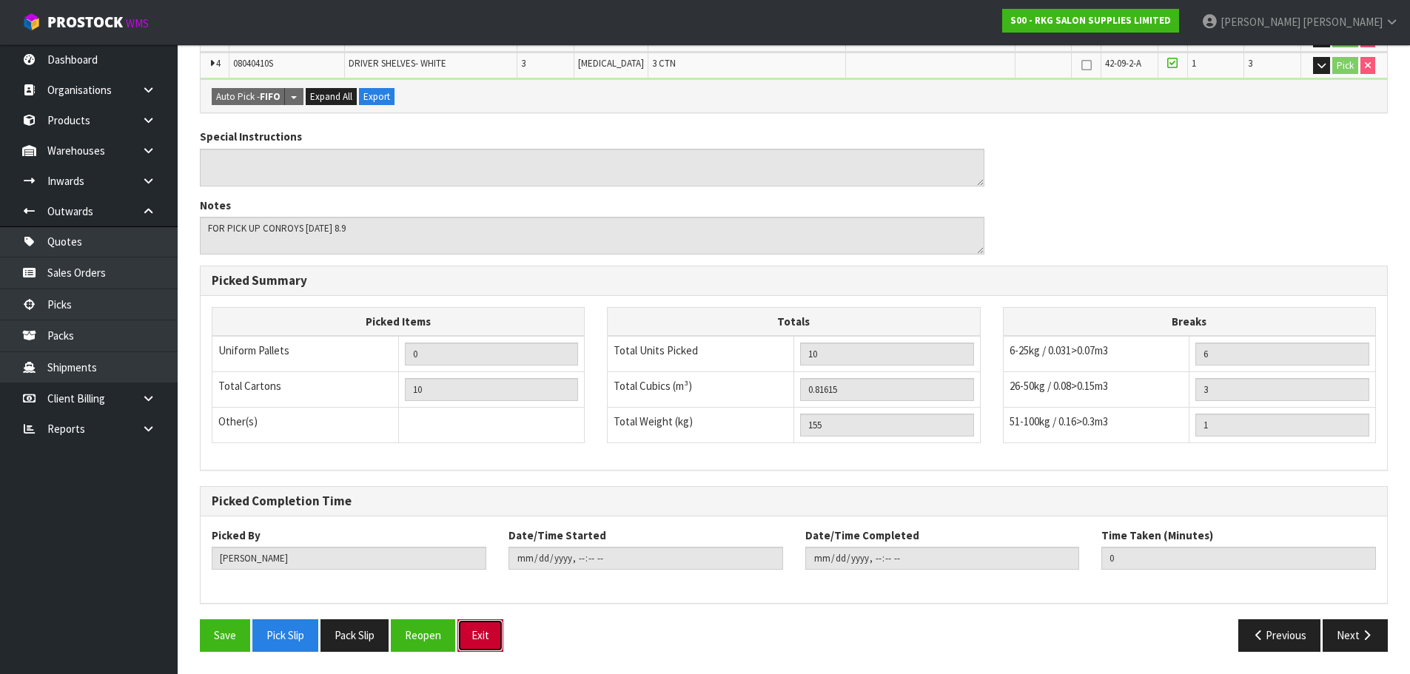
click at [482, 639] on button "Exit" at bounding box center [480, 635] width 46 height 32
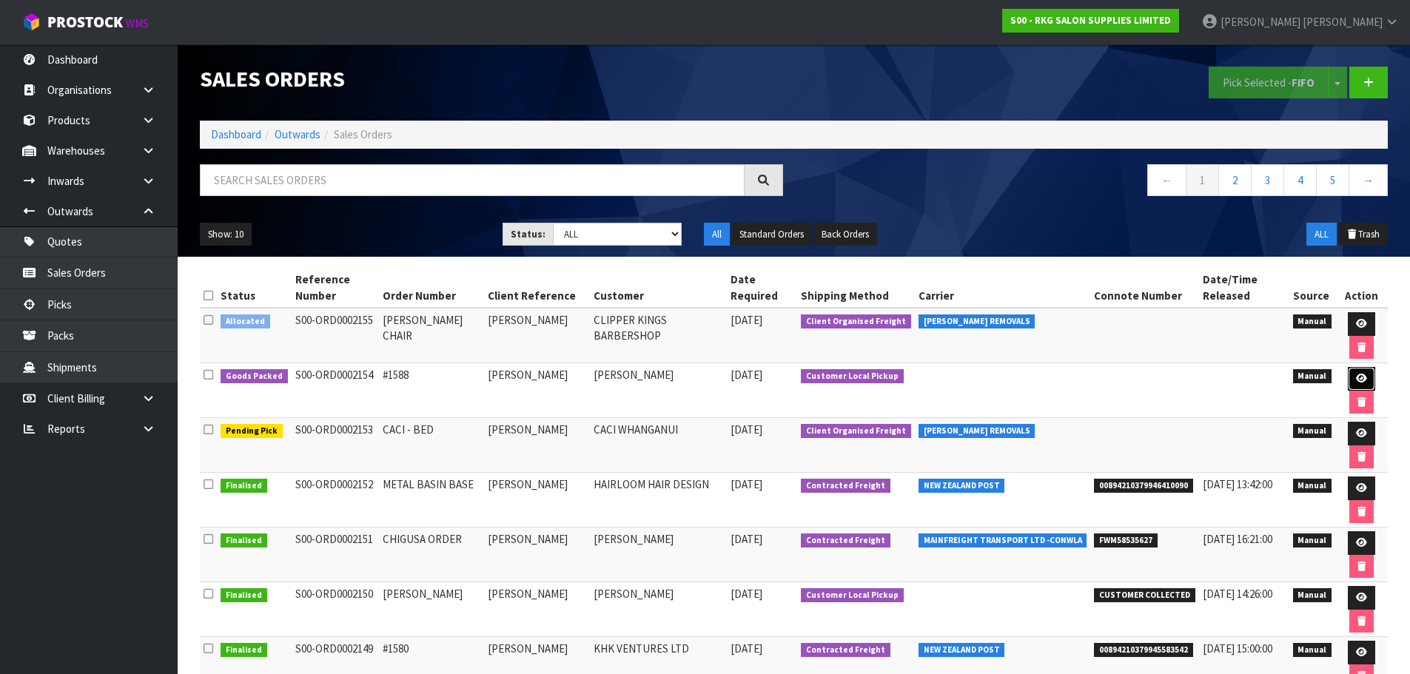
click at [1348, 376] on link at bounding box center [1361, 379] width 27 height 24
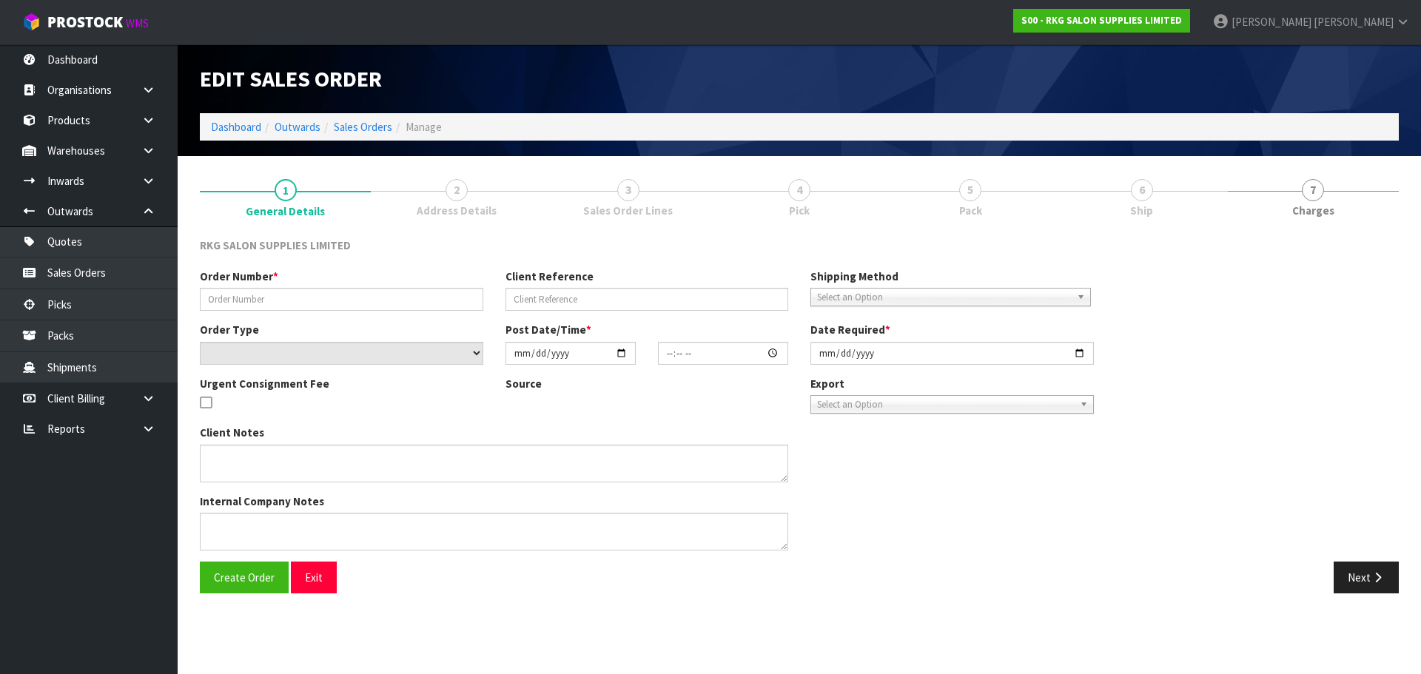
type input "#1588"
type input "[PERSON_NAME]"
select select "number:0"
type input "[DATE]"
type input "14:01:00.000"
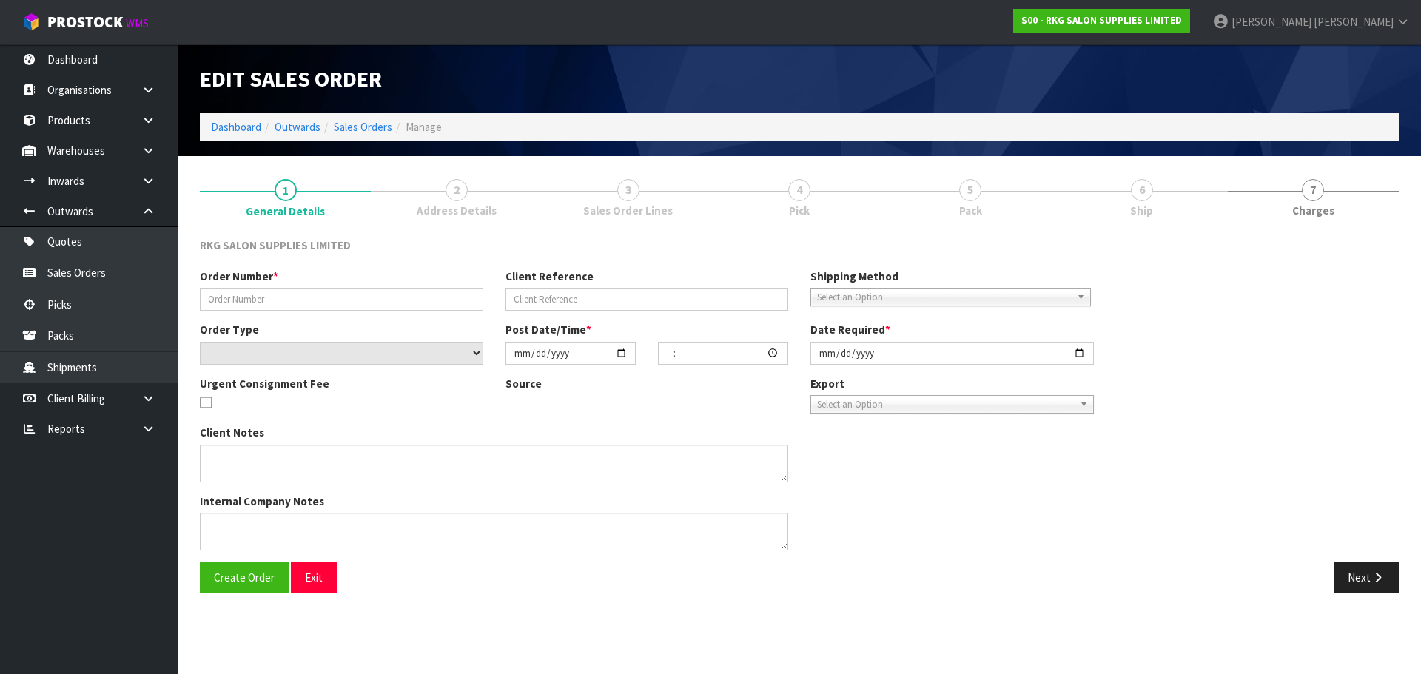
type input "[DATE]"
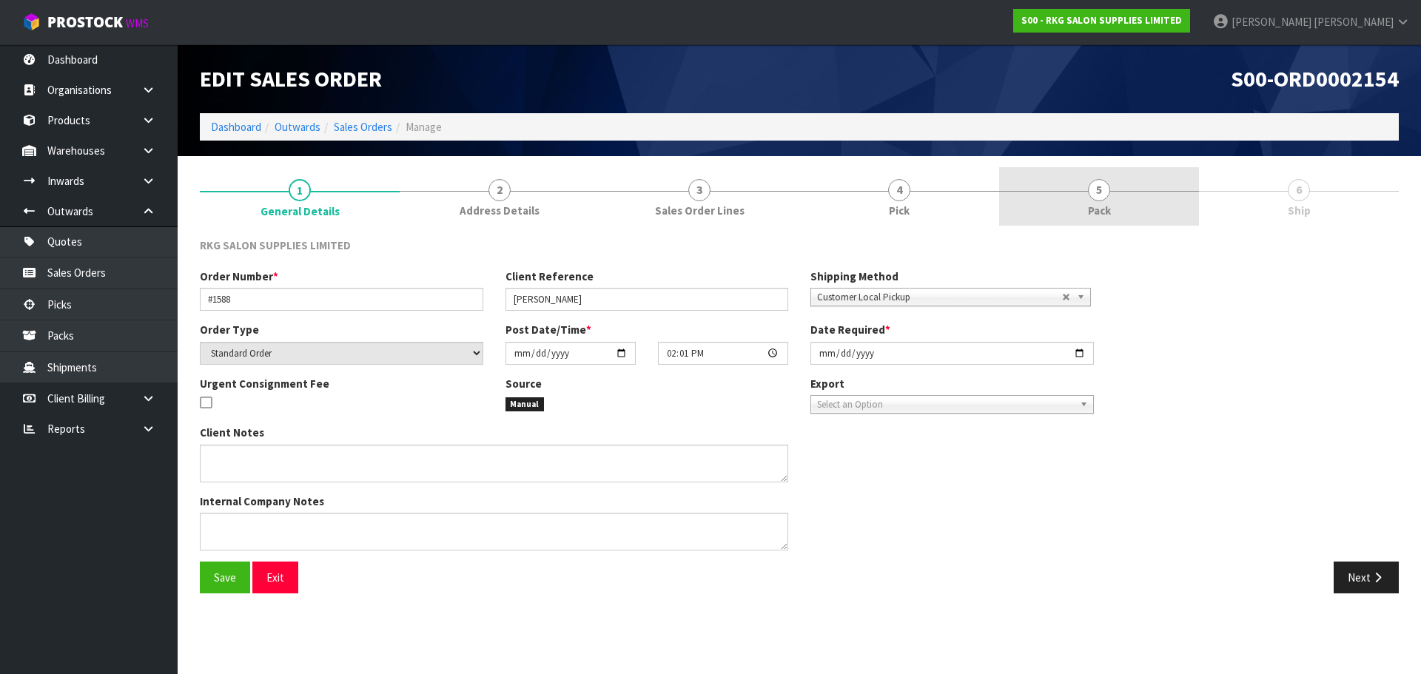
click at [1098, 185] on span "5" at bounding box center [1099, 190] width 22 height 22
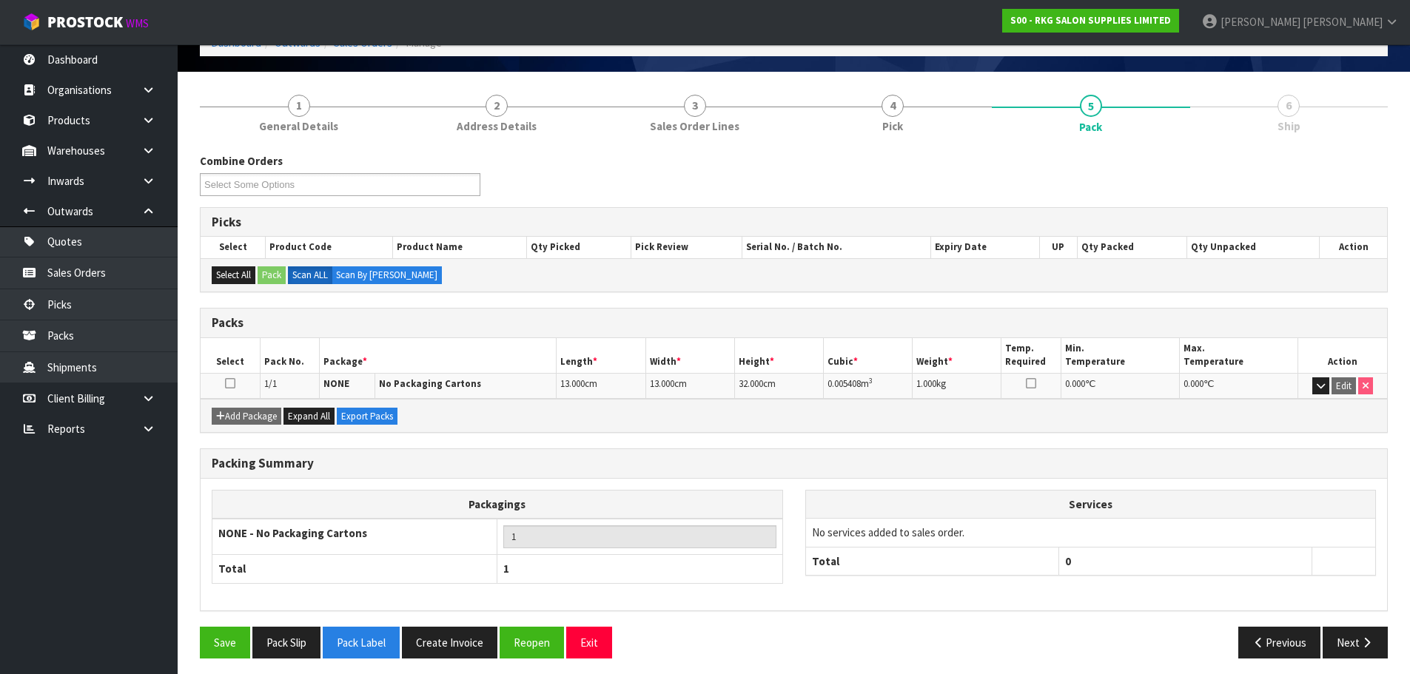
scroll to position [91, 0]
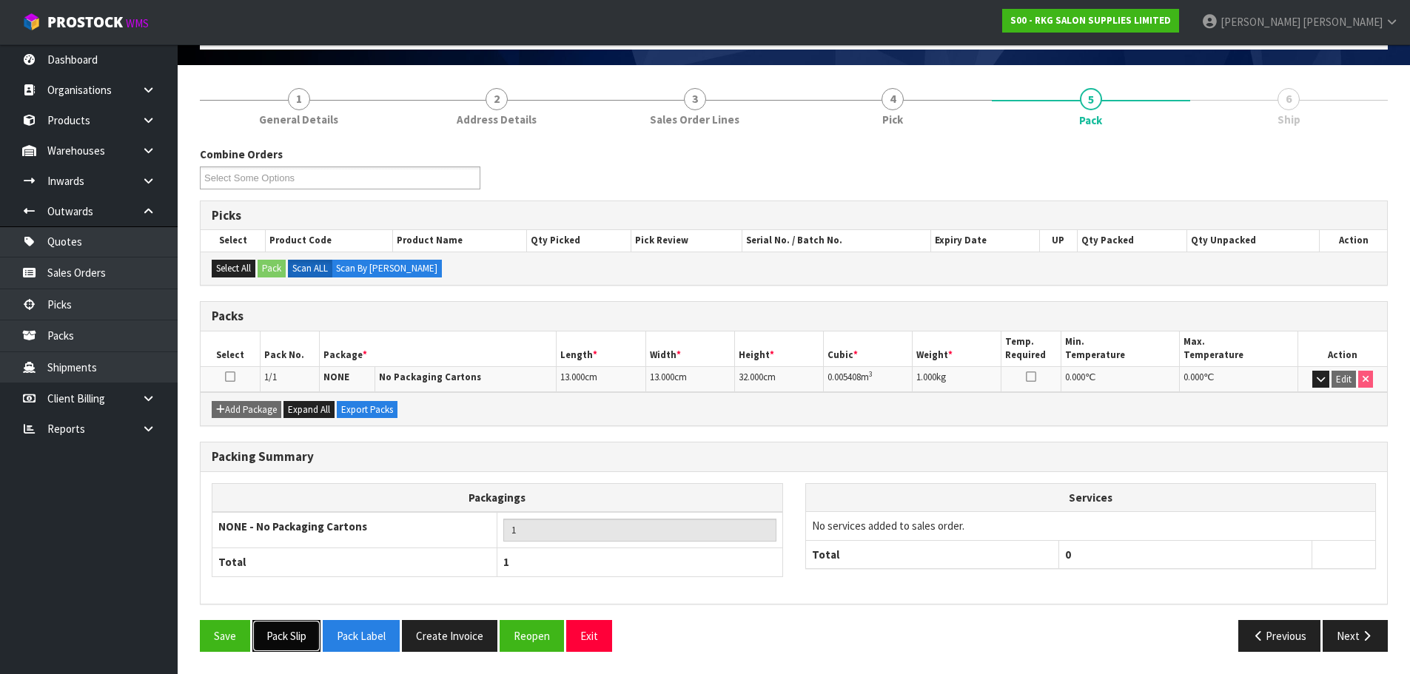
click at [305, 639] on button "Pack Slip" at bounding box center [286, 636] width 68 height 32
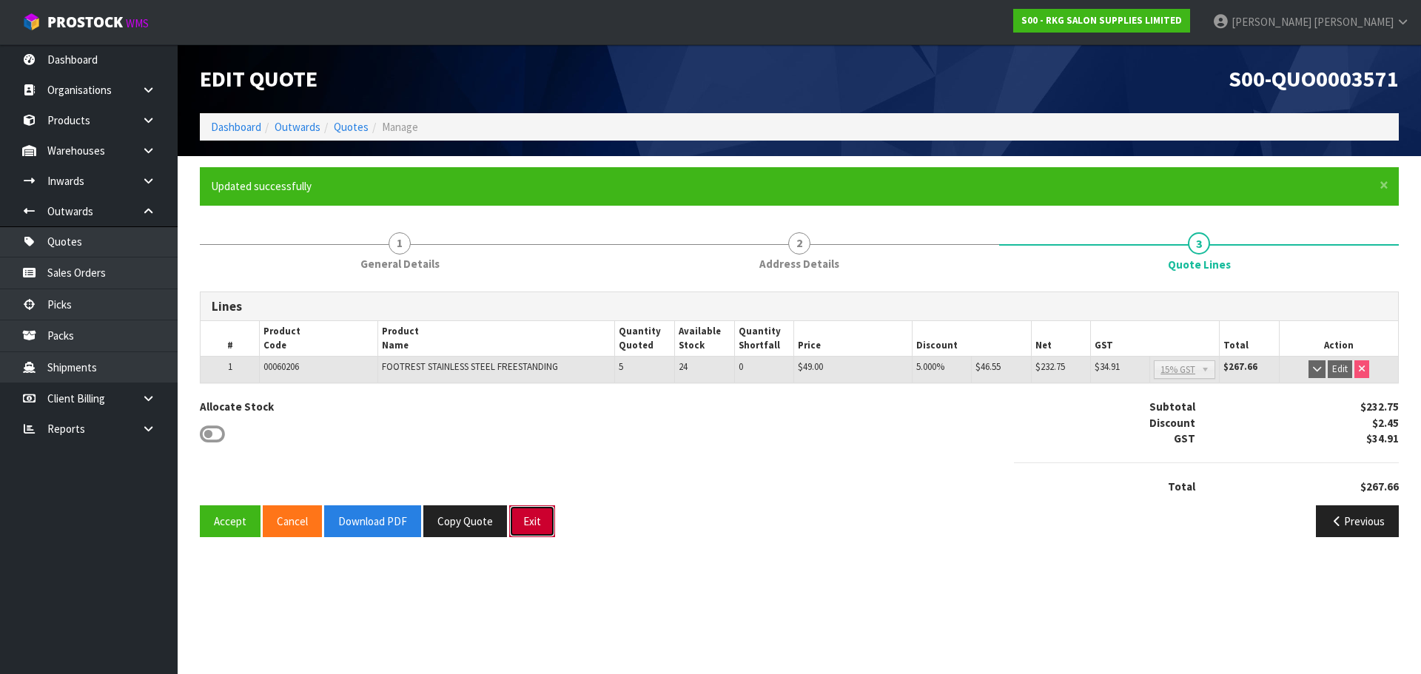
click at [537, 523] on button "Exit" at bounding box center [532, 521] width 46 height 32
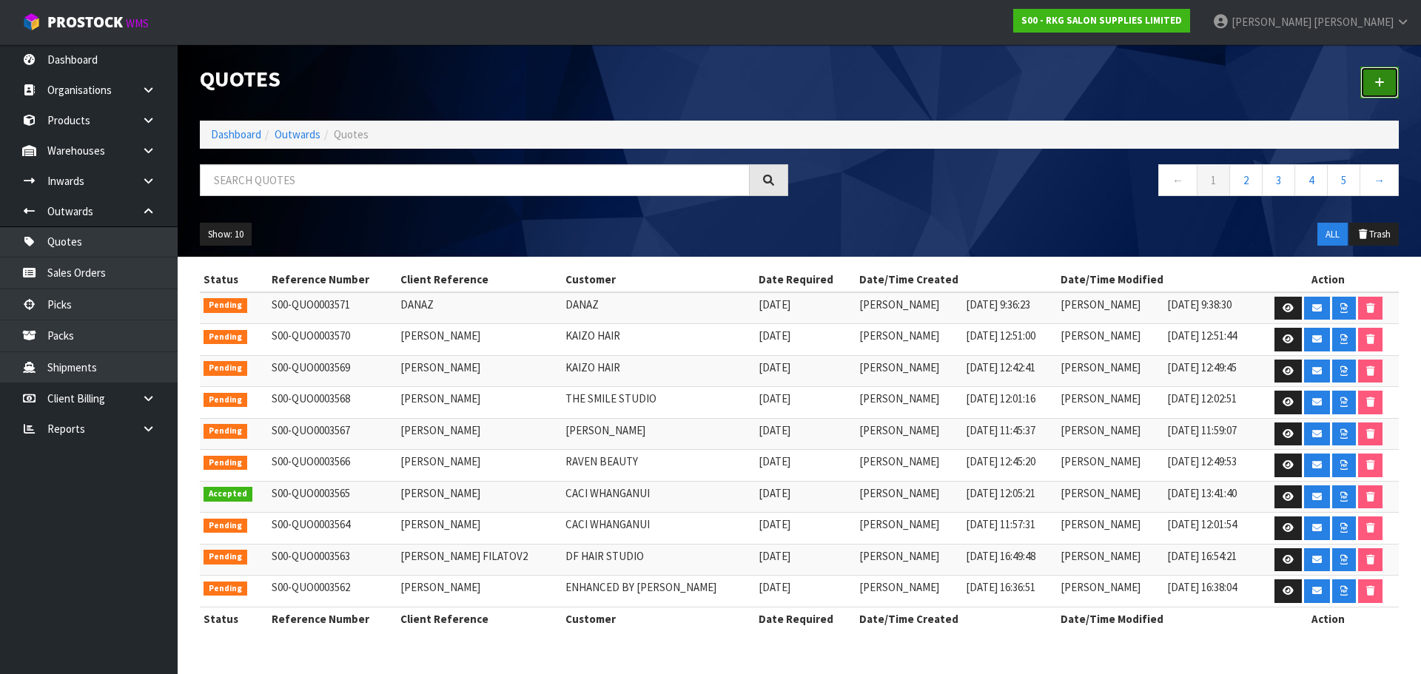
click at [1388, 90] on link at bounding box center [1379, 83] width 38 height 32
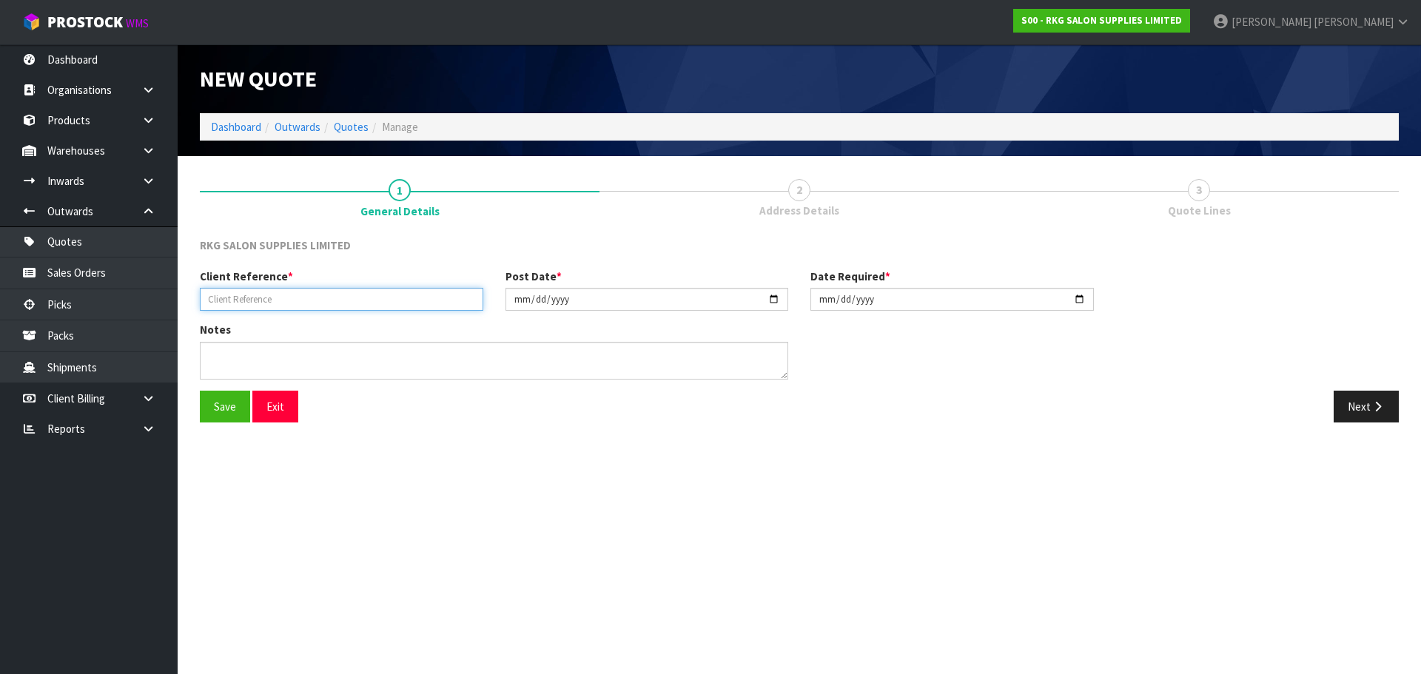
click at [297, 298] on input "text" at bounding box center [341, 299] width 283 height 23
type input "[PERSON_NAME]"
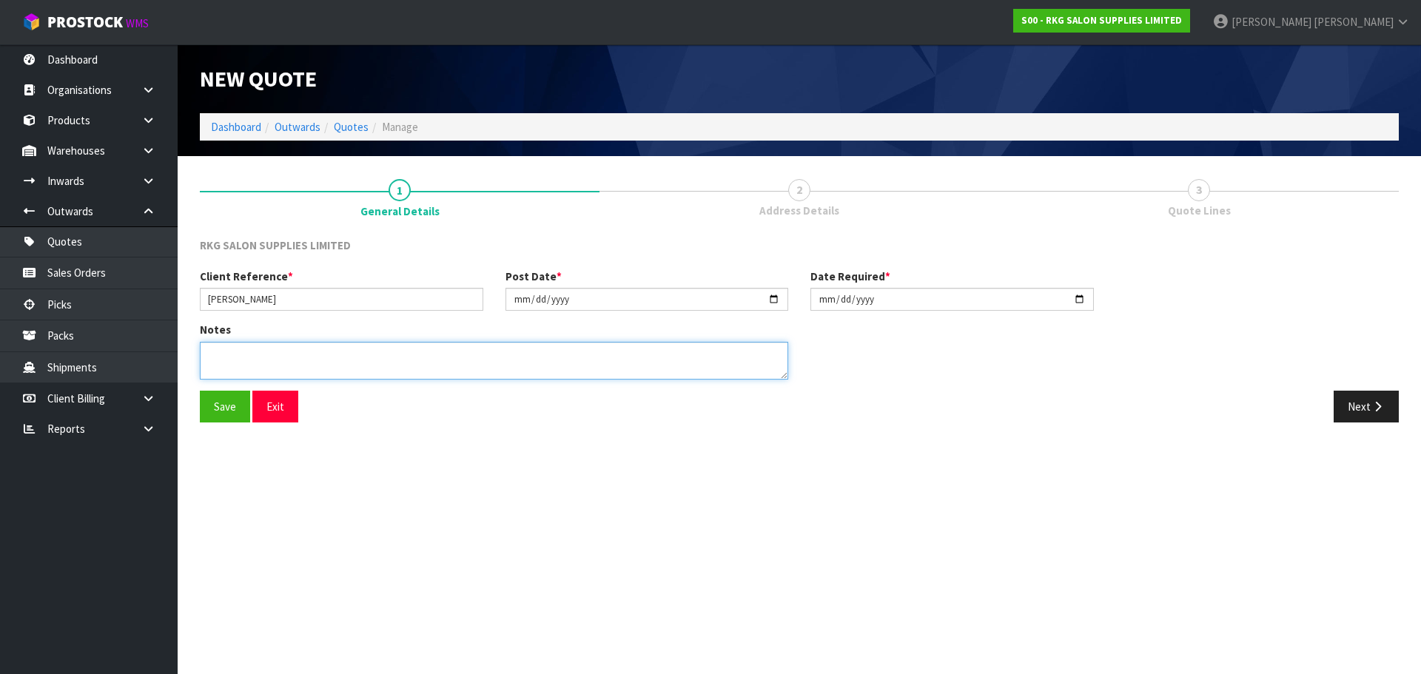
click at [228, 347] on textarea at bounding box center [494, 361] width 588 height 38
type textarea "FOR PICK UP"
click at [220, 409] on button "Save" at bounding box center [225, 407] width 50 height 32
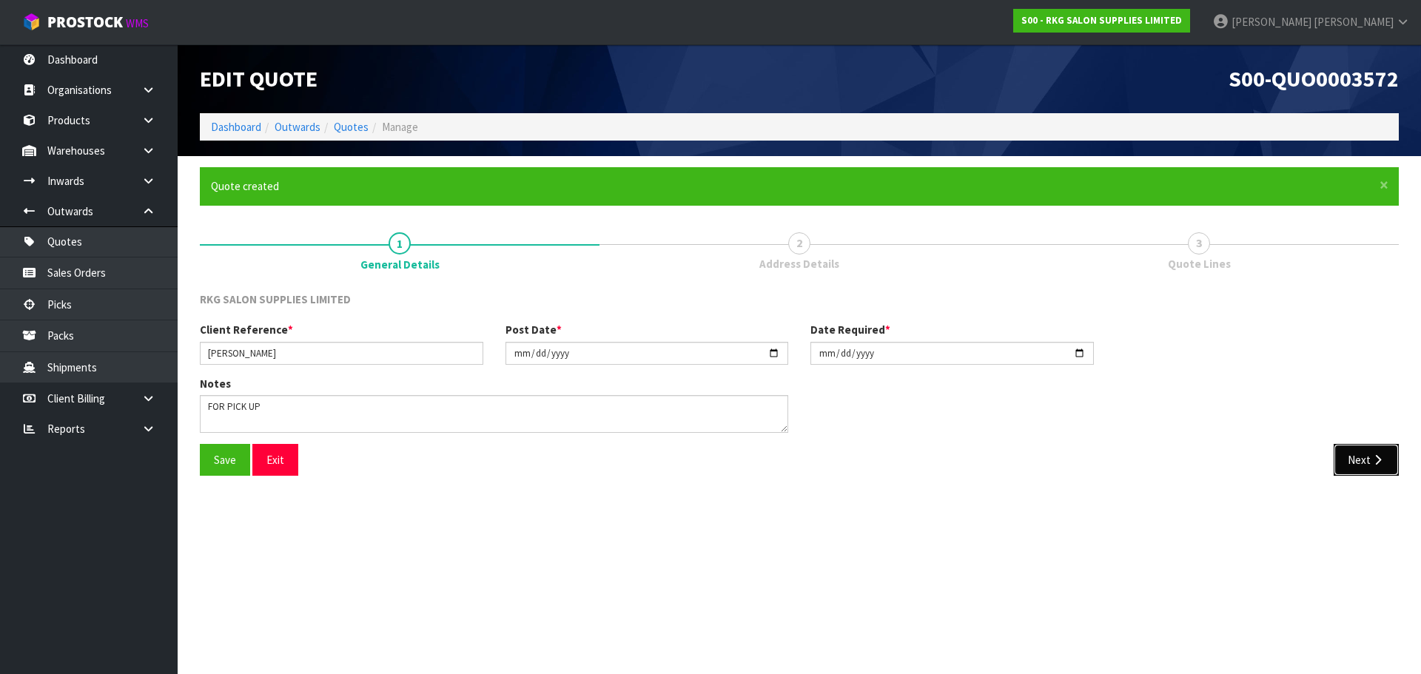
click at [1364, 463] on button "Next" at bounding box center [1366, 460] width 65 height 32
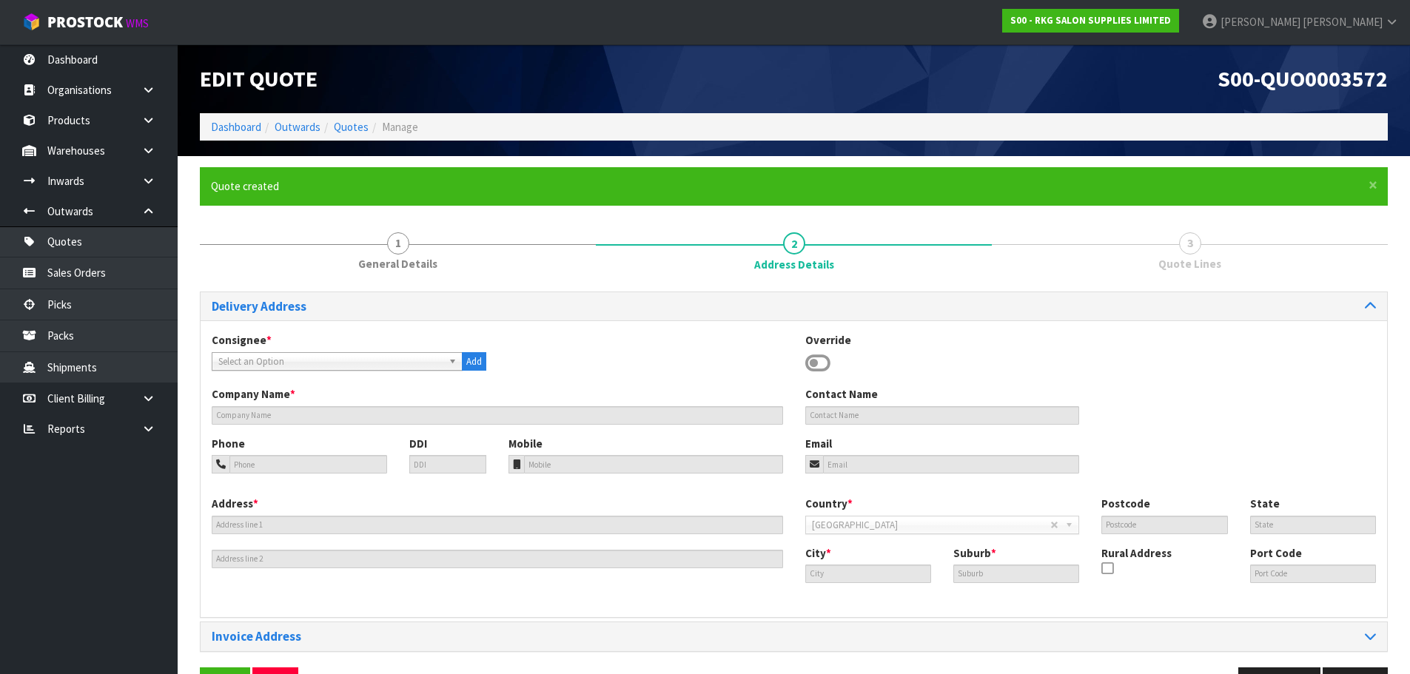
click at [819, 368] on icon at bounding box center [817, 363] width 25 height 22
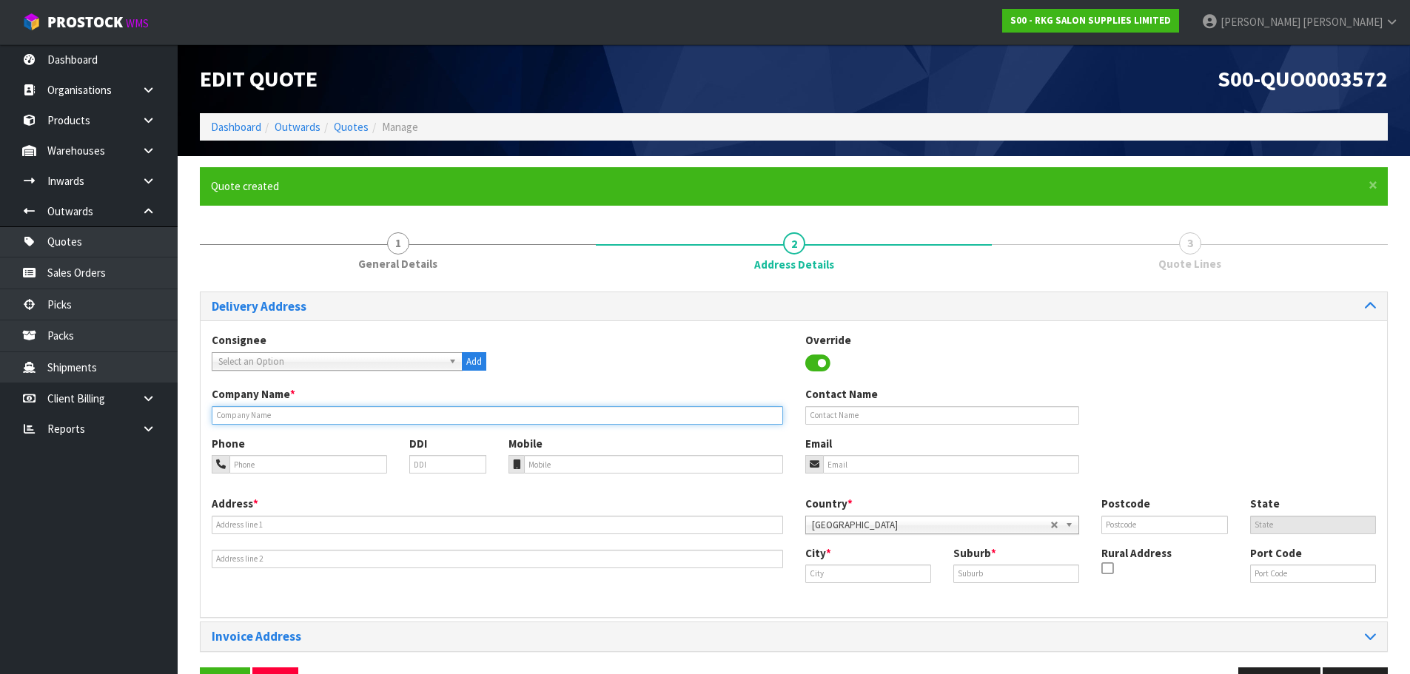
click at [253, 417] on input "text" at bounding box center [497, 415] width 571 height 19
type input "THE WORKSHOP HAIR STUDIO"
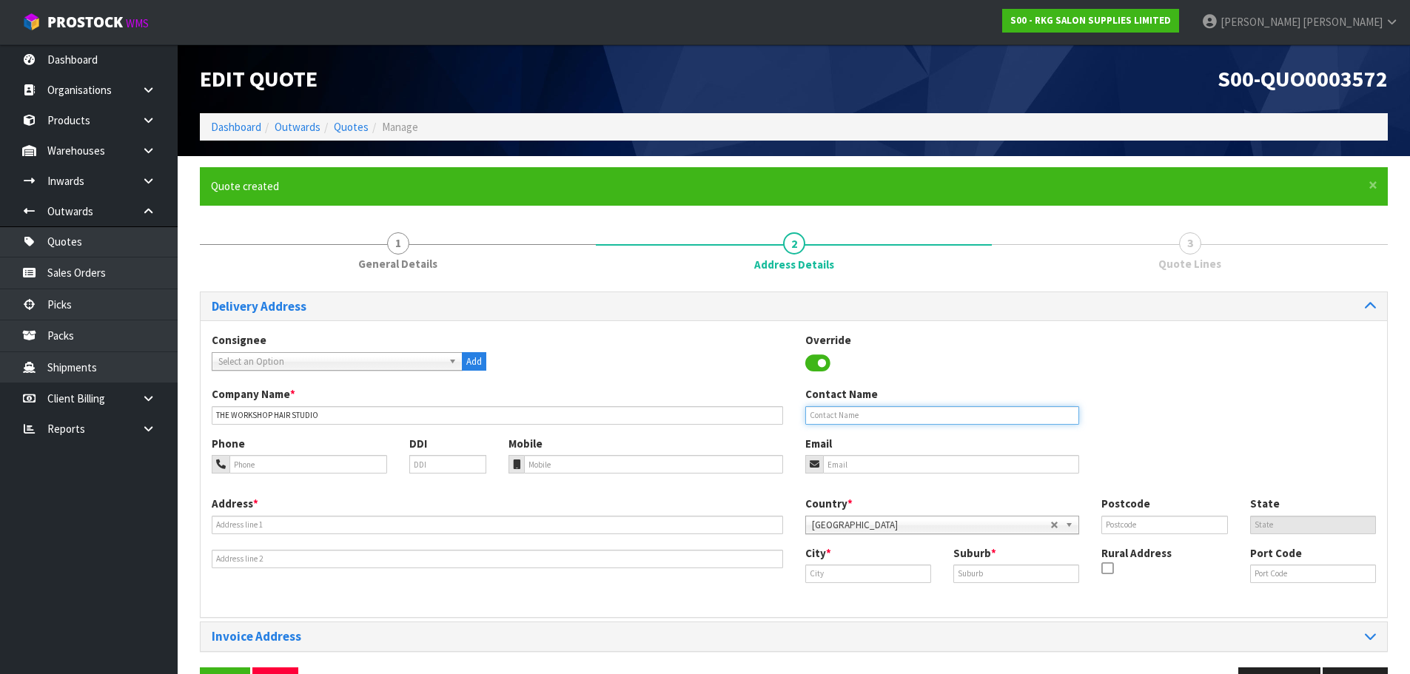
click at [821, 418] on input "text" at bounding box center [942, 415] width 275 height 19
type input "[PERSON_NAME]"
click at [330, 463] on input "tel" at bounding box center [308, 464] width 158 height 19
type input "021-053-2170"
click at [839, 466] on input "email" at bounding box center [951, 464] width 257 height 19
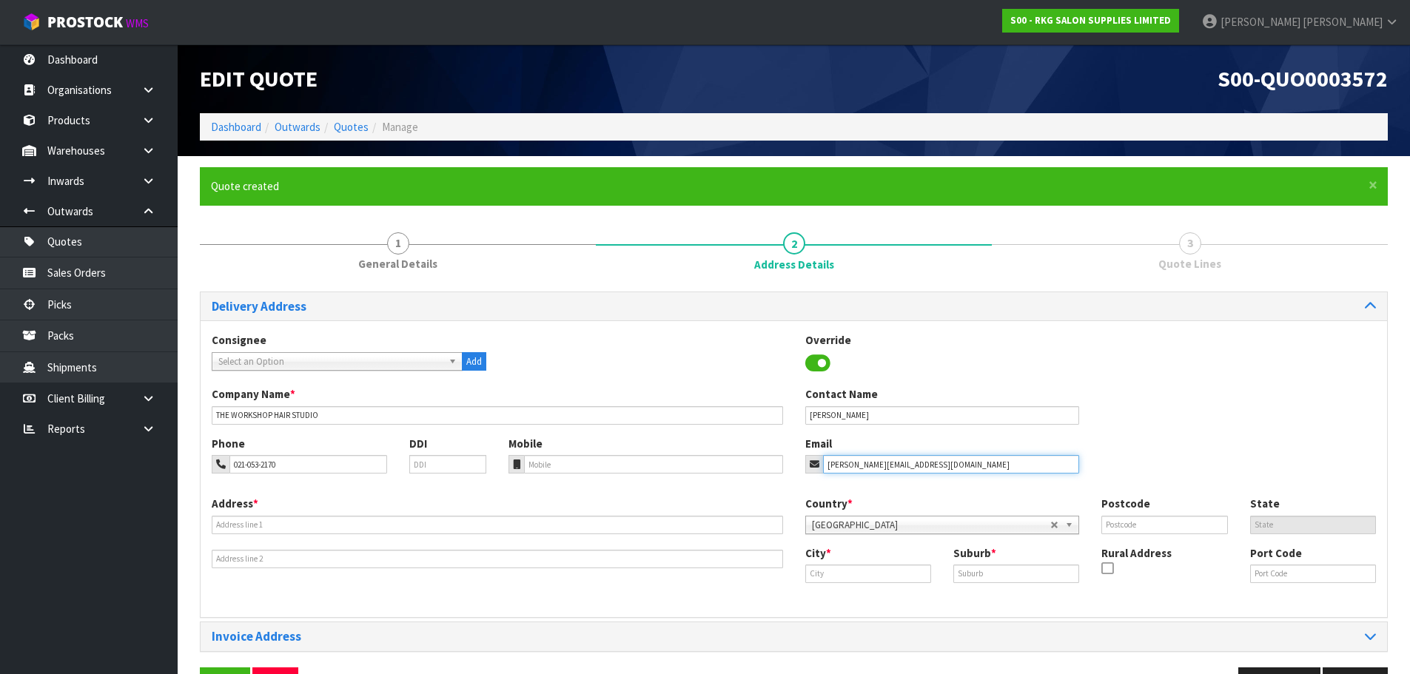
type input "[PERSON_NAME][EMAIL_ADDRESS][DOMAIN_NAME]"
click at [258, 534] on div "Address *" at bounding box center [498, 532] width 594 height 73
click at [262, 529] on input "text" at bounding box center [497, 525] width 571 height 19
drag, startPoint x: 276, startPoint y: 525, endPoint x: 186, endPoint y: 525, distance: 89.5
click at [186, 525] on section "× Close Quote created 1 General Details 2 Address Details 3 Quote Lines Deliver…" at bounding box center [794, 438] width 1232 height 565
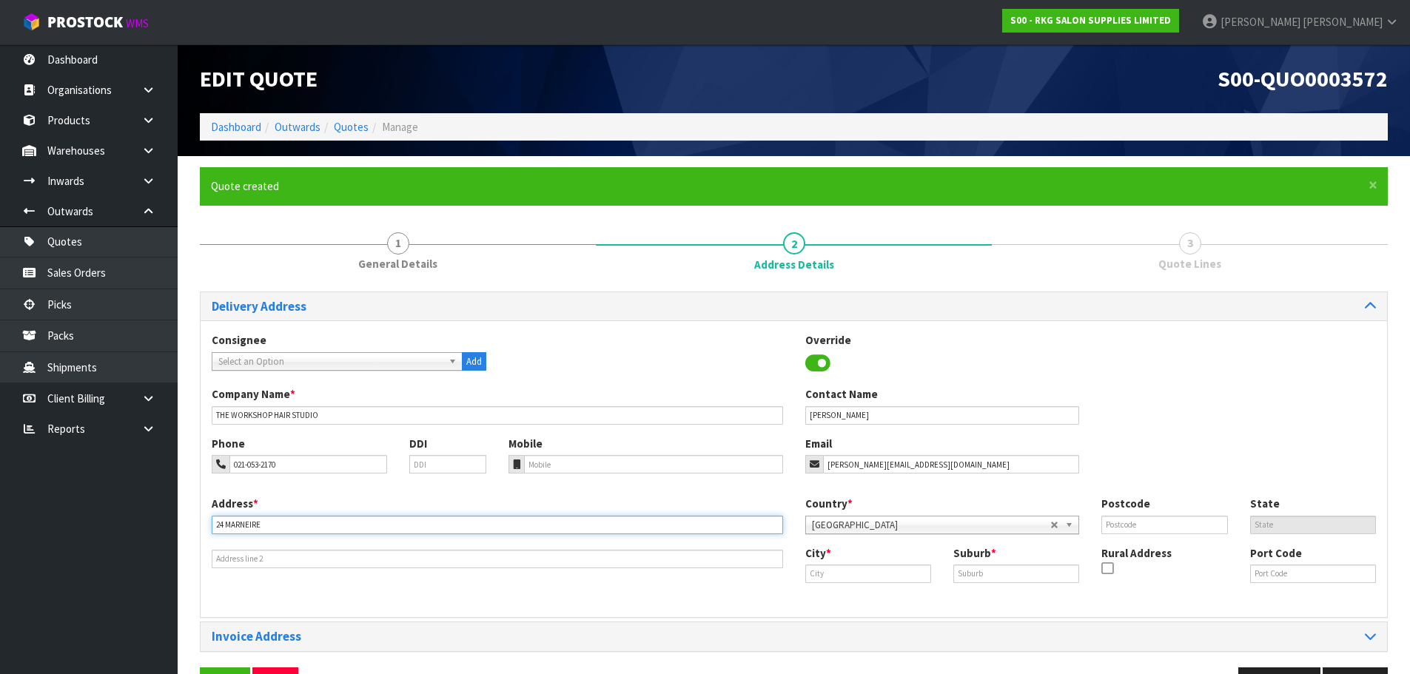
paste input "REINE PLAC"
type input "24 MARREINE PLACE"
click at [853, 574] on input "text" at bounding box center [868, 574] width 126 height 19
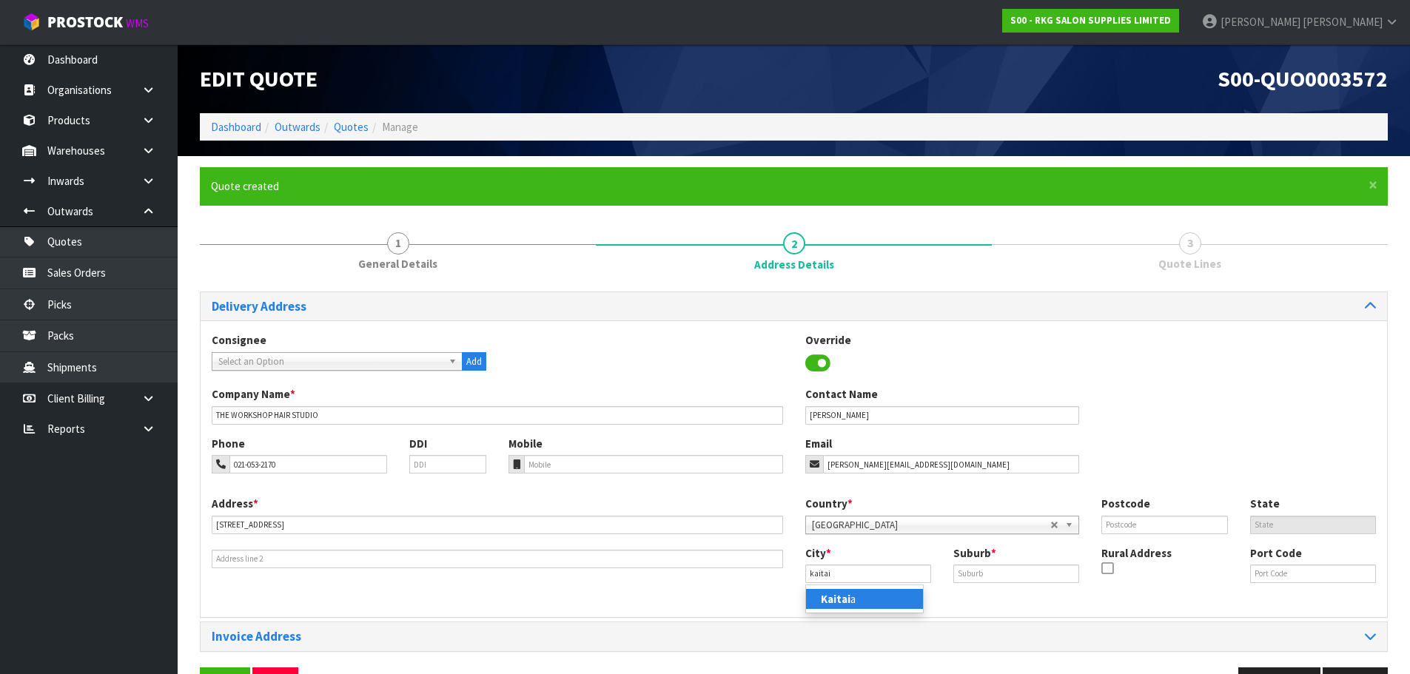
click at [841, 600] on strong "Kaitai" at bounding box center [836, 599] width 30 height 14
type input "Kaitaia"
click at [972, 571] on input "text" at bounding box center [1016, 574] width 126 height 19
type input "KARIKARI PENINSULA"
click at [1110, 523] on input "text" at bounding box center [1164, 525] width 126 height 19
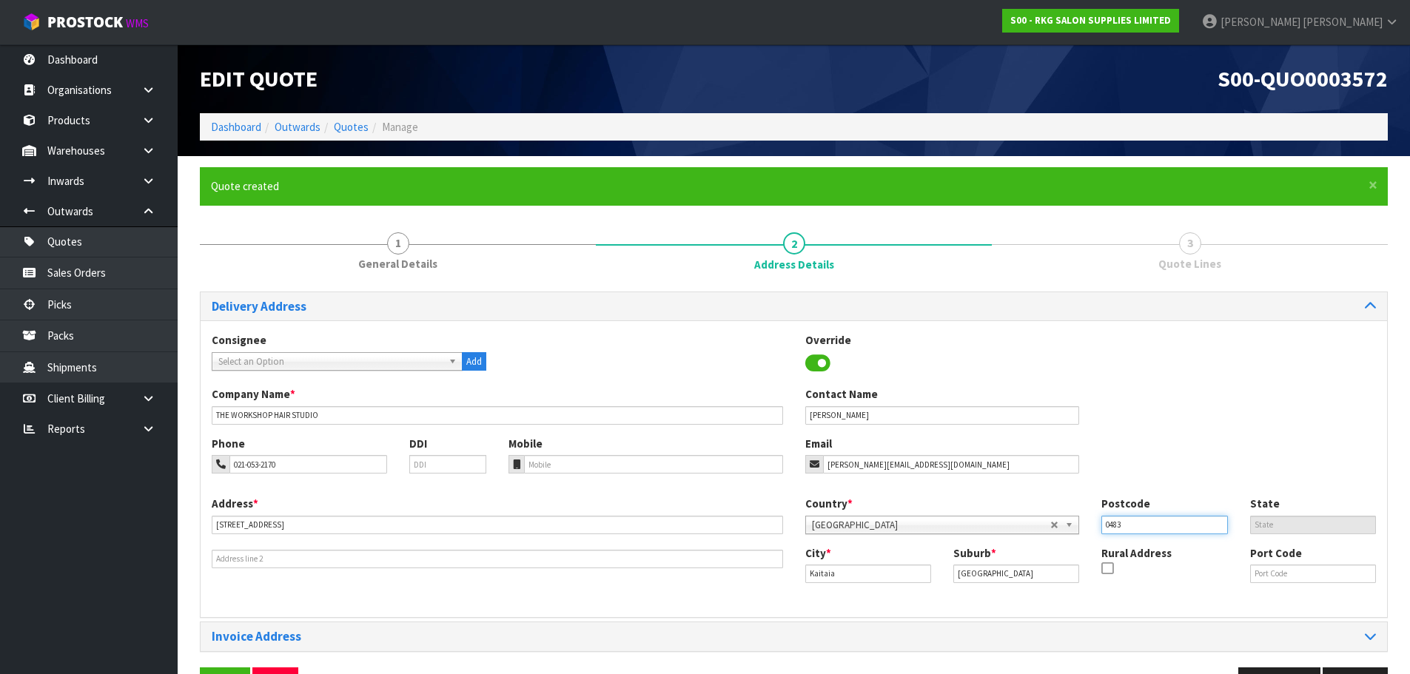
type input "0483"
click at [1112, 396] on div "Company Name * THE WORKSHOP HAIR STUDIO Contact Name LAURA CRAWFORD" at bounding box center [794, 410] width 1186 height 49
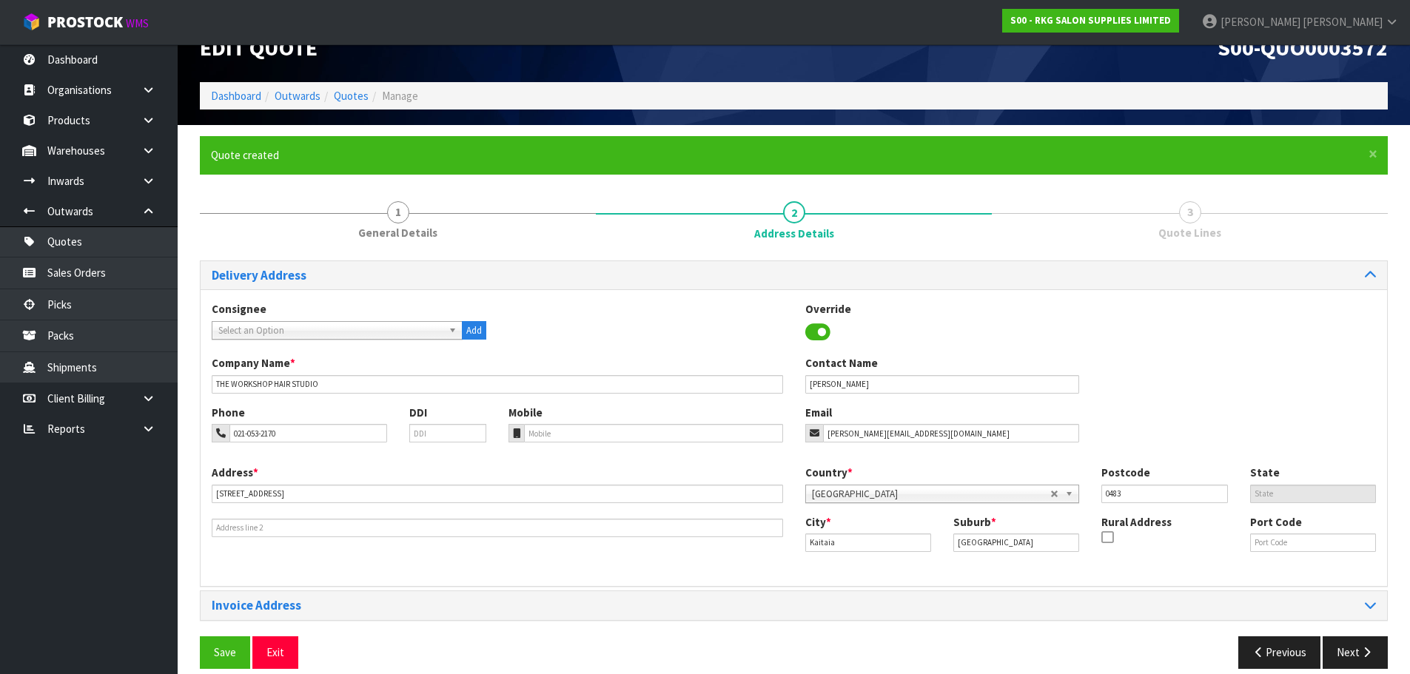
scroll to position [48, 0]
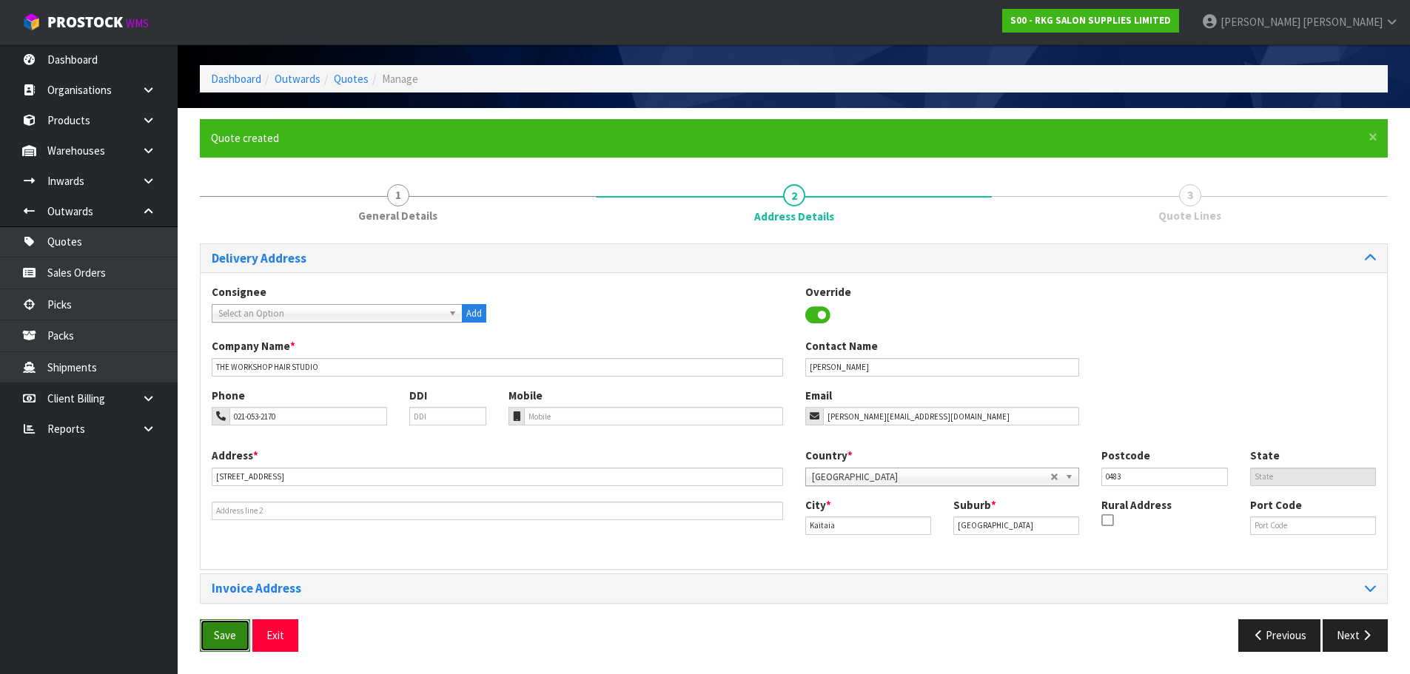
click at [228, 631] on button "Save" at bounding box center [225, 635] width 50 height 32
click at [1361, 642] on button "Next" at bounding box center [1355, 635] width 65 height 32
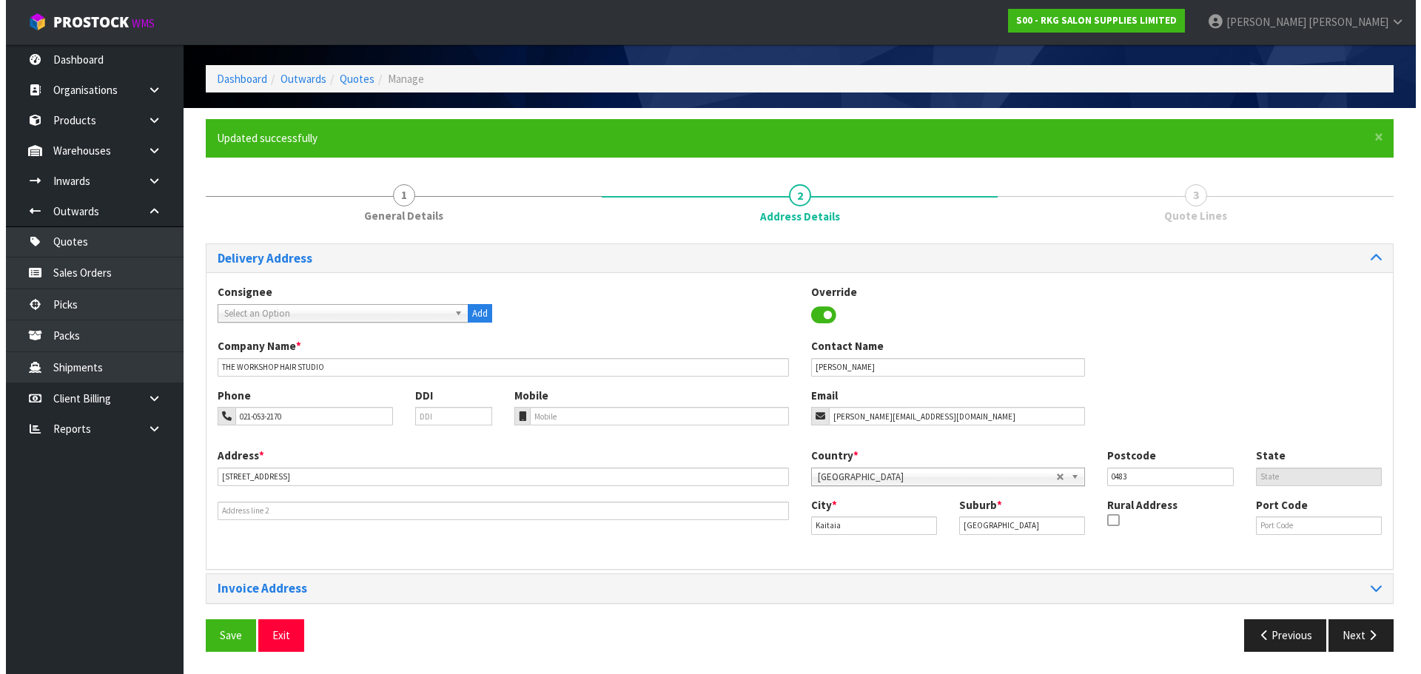
scroll to position [0, 0]
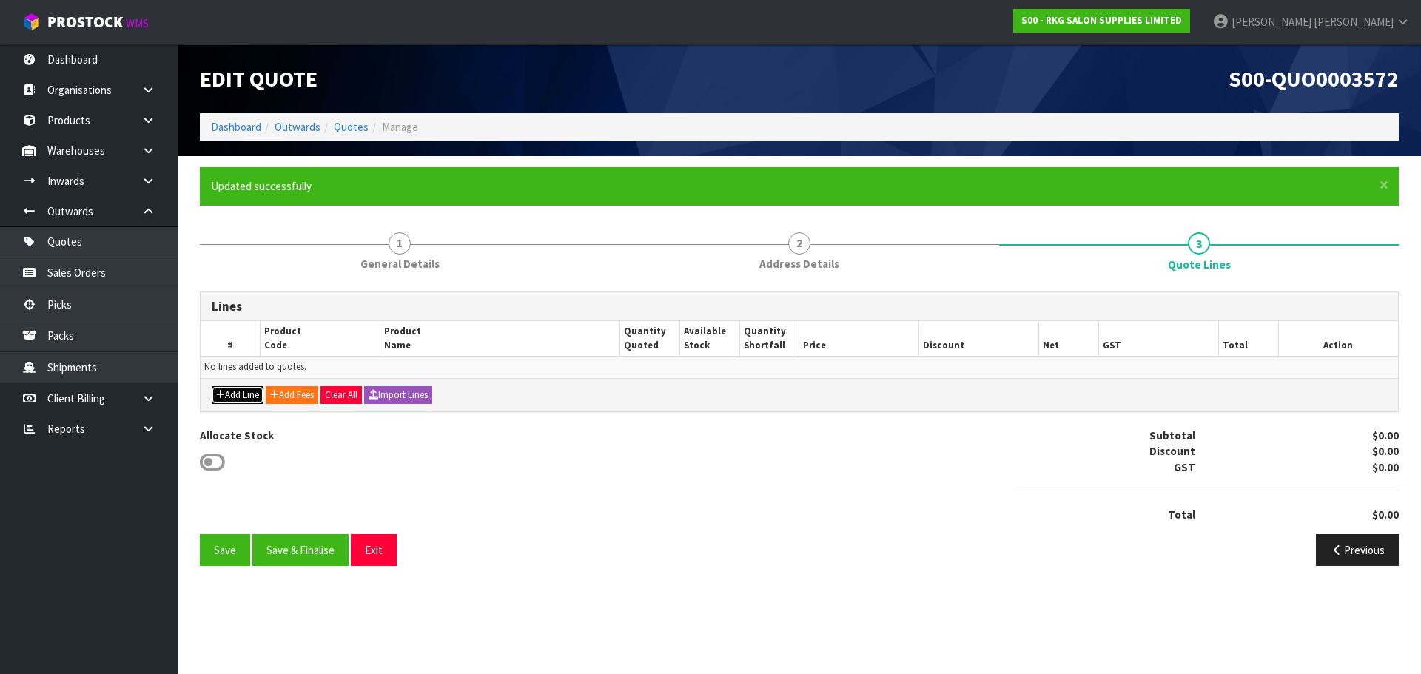
click at [224, 386] on button "Add Line" at bounding box center [238, 395] width 52 height 18
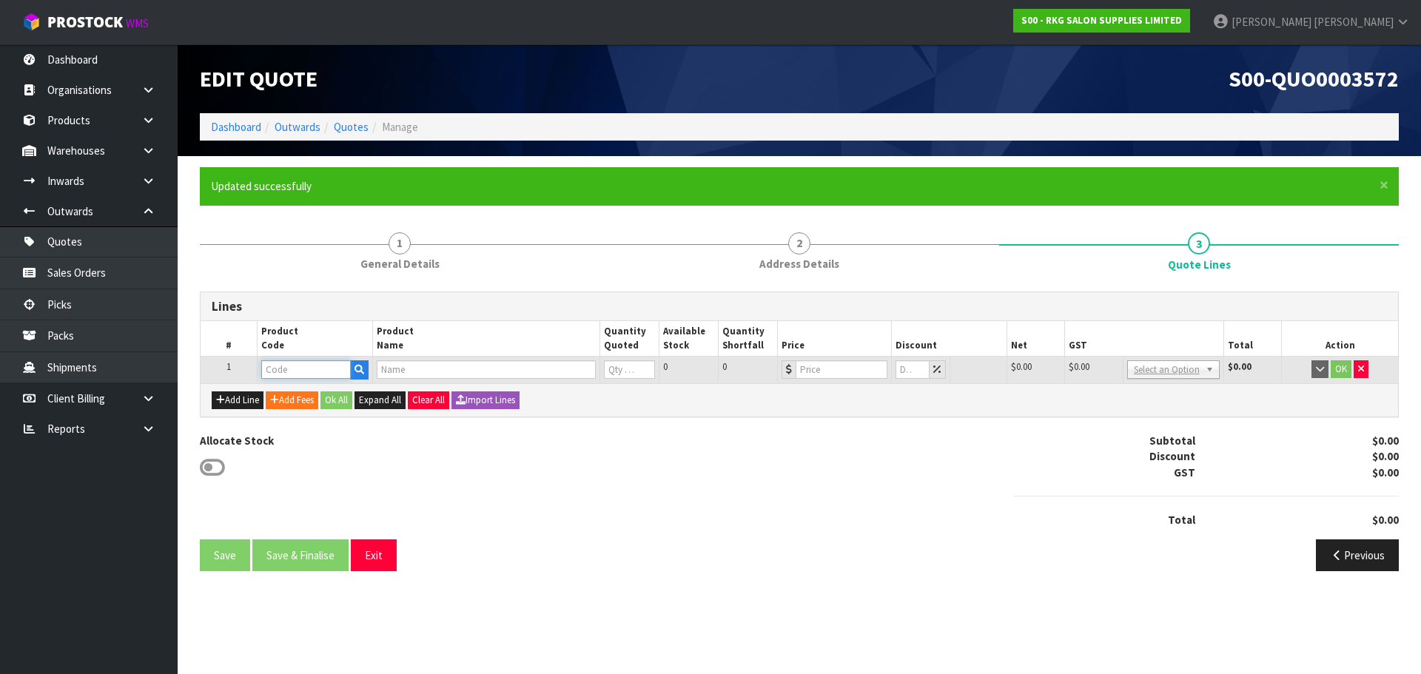
click at [269, 370] on input "text" at bounding box center [305, 369] width 89 height 19
paste input "01010124"
type input "01010124"
type input "HOT TOWEL CABINET 24L - BLACK"
type input "0"
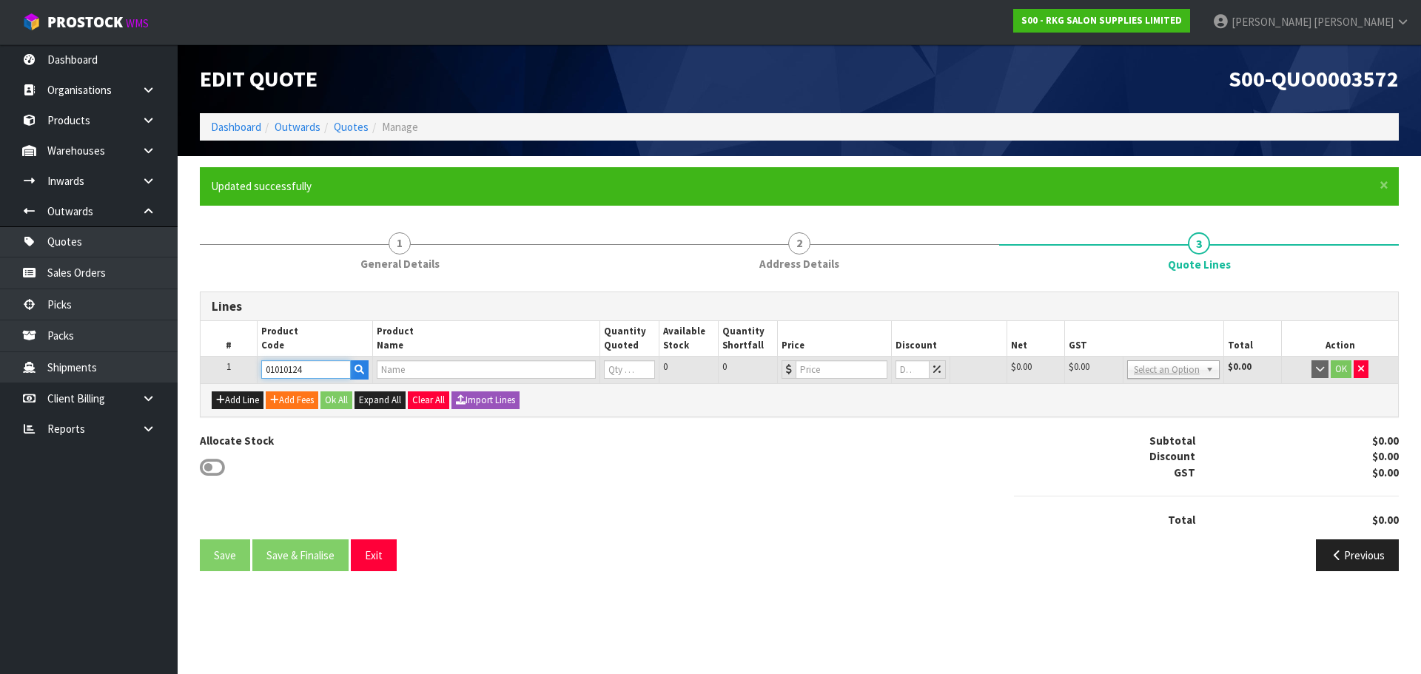
type input "245"
type input "0"
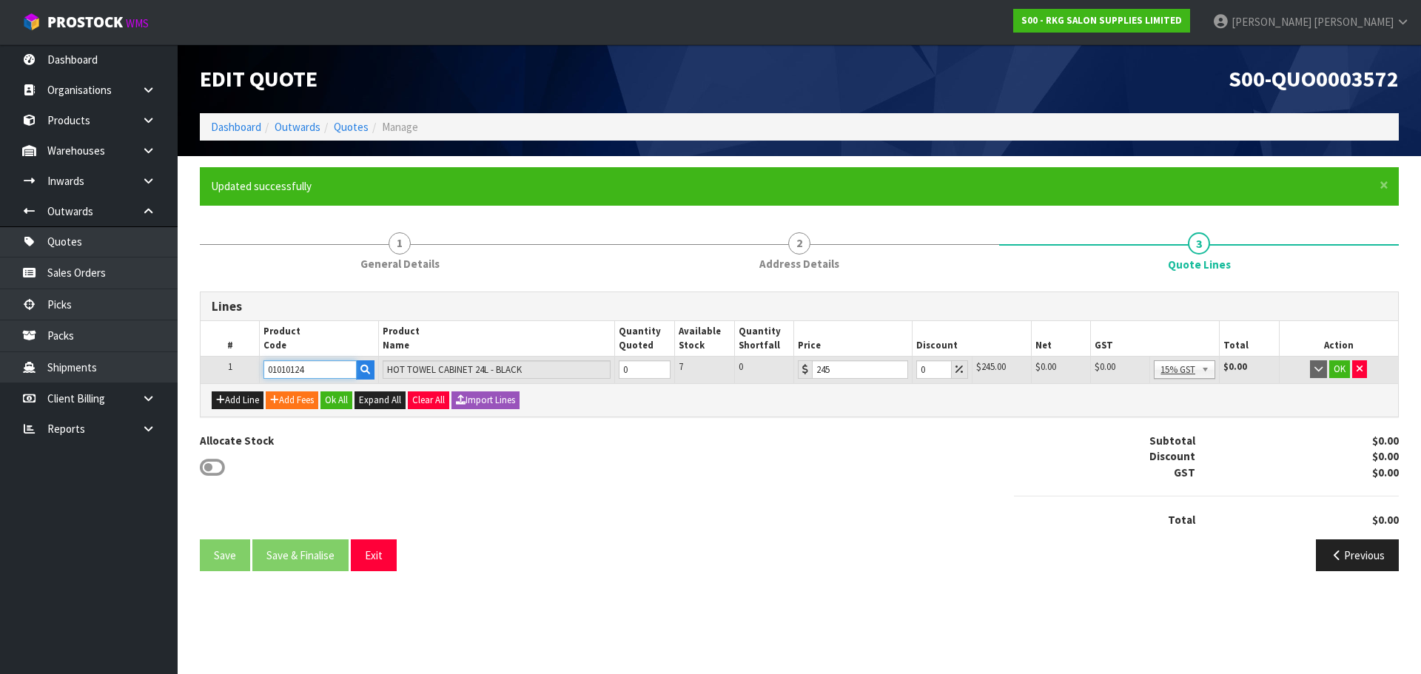
type input "01010124"
type input "1"
click at [658, 366] on input "1" at bounding box center [645, 369] width 52 height 19
drag, startPoint x: 928, startPoint y: 372, endPoint x: 915, endPoint y: 372, distance: 12.6
click at [916, 372] on input "0" at bounding box center [933, 369] width 35 height 19
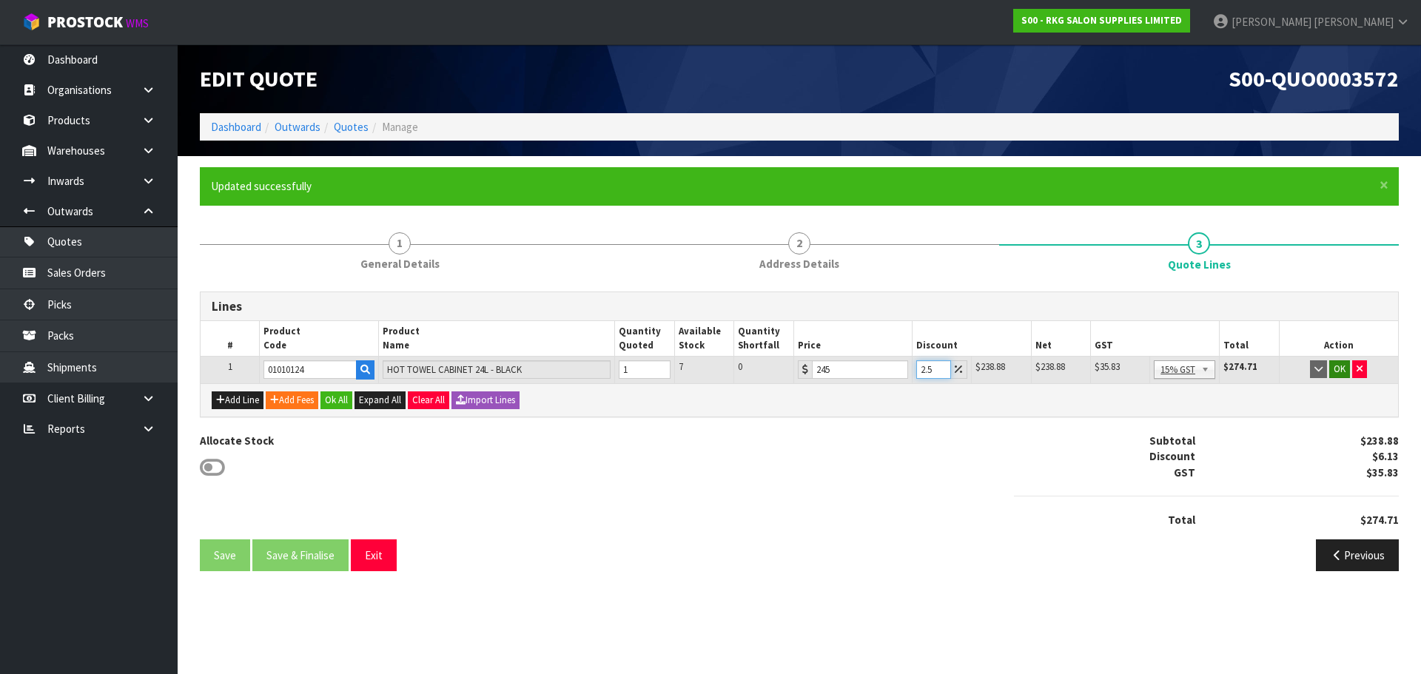
type input "2.5"
click at [1343, 363] on button "OK" at bounding box center [1339, 369] width 21 height 18
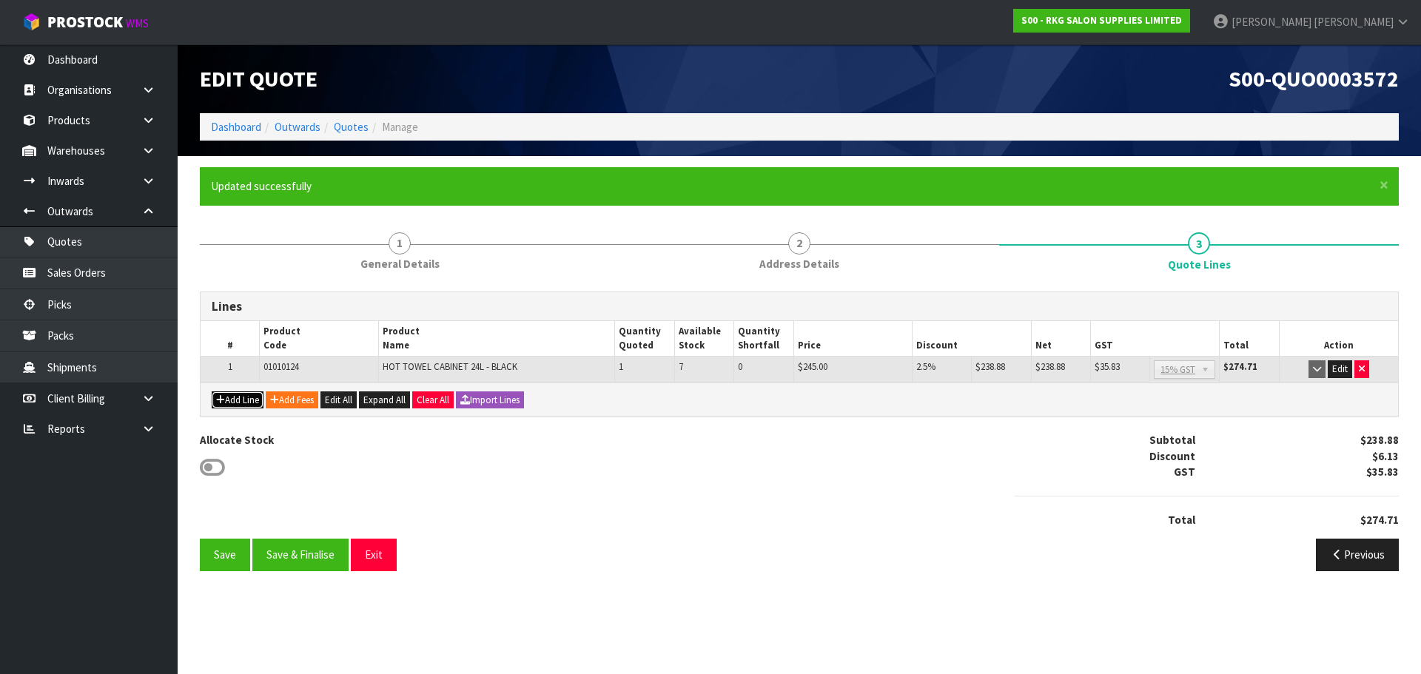
click at [225, 404] on button "Add Line" at bounding box center [238, 400] width 52 height 18
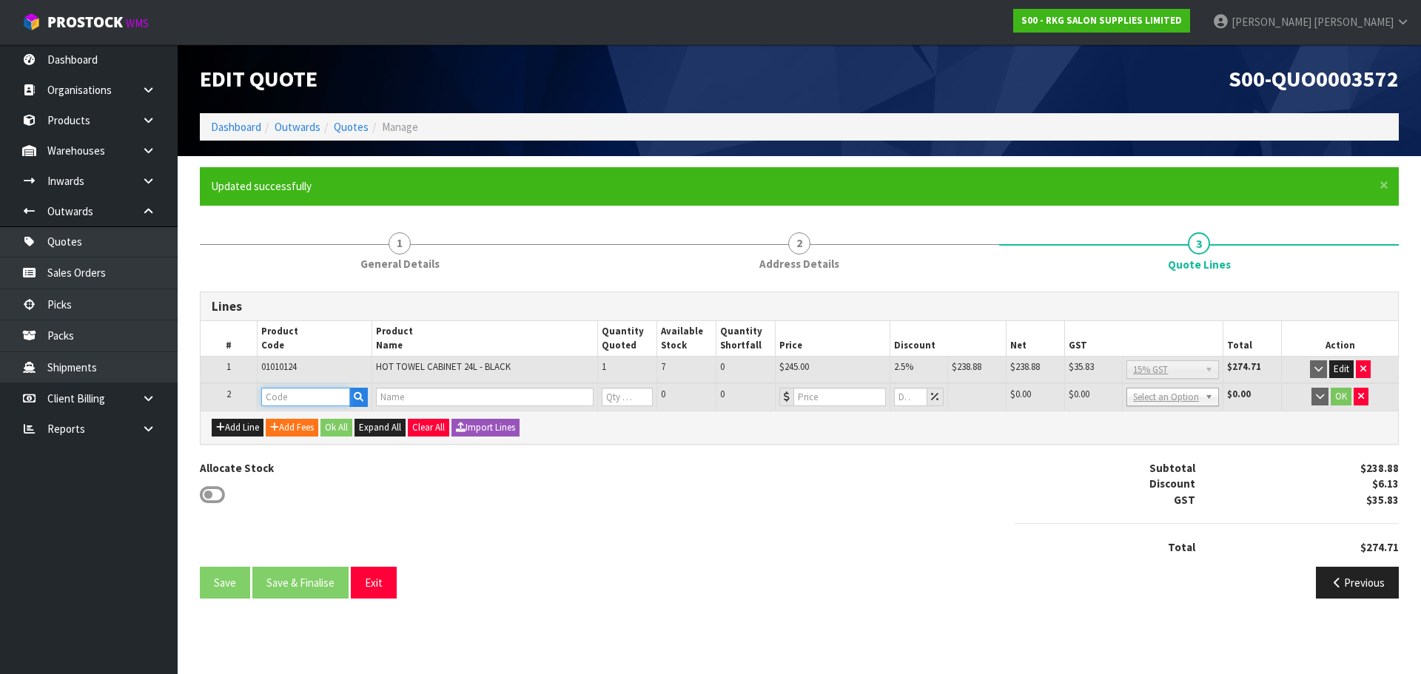
click at [276, 389] on input "text" at bounding box center [305, 397] width 89 height 19
paste input "07020102"
type input "07020102"
type input "BURNIE STOOL - BLACK"
type input "0"
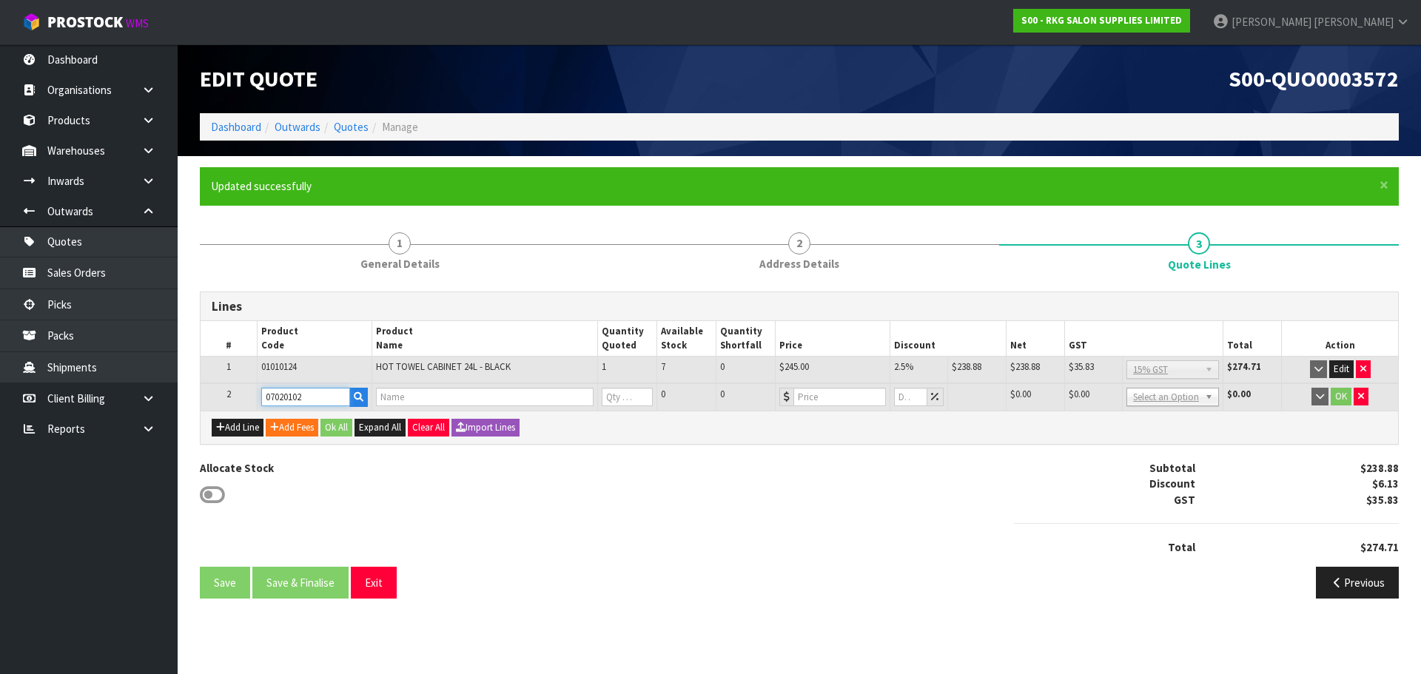
type input "120.85"
type input "0"
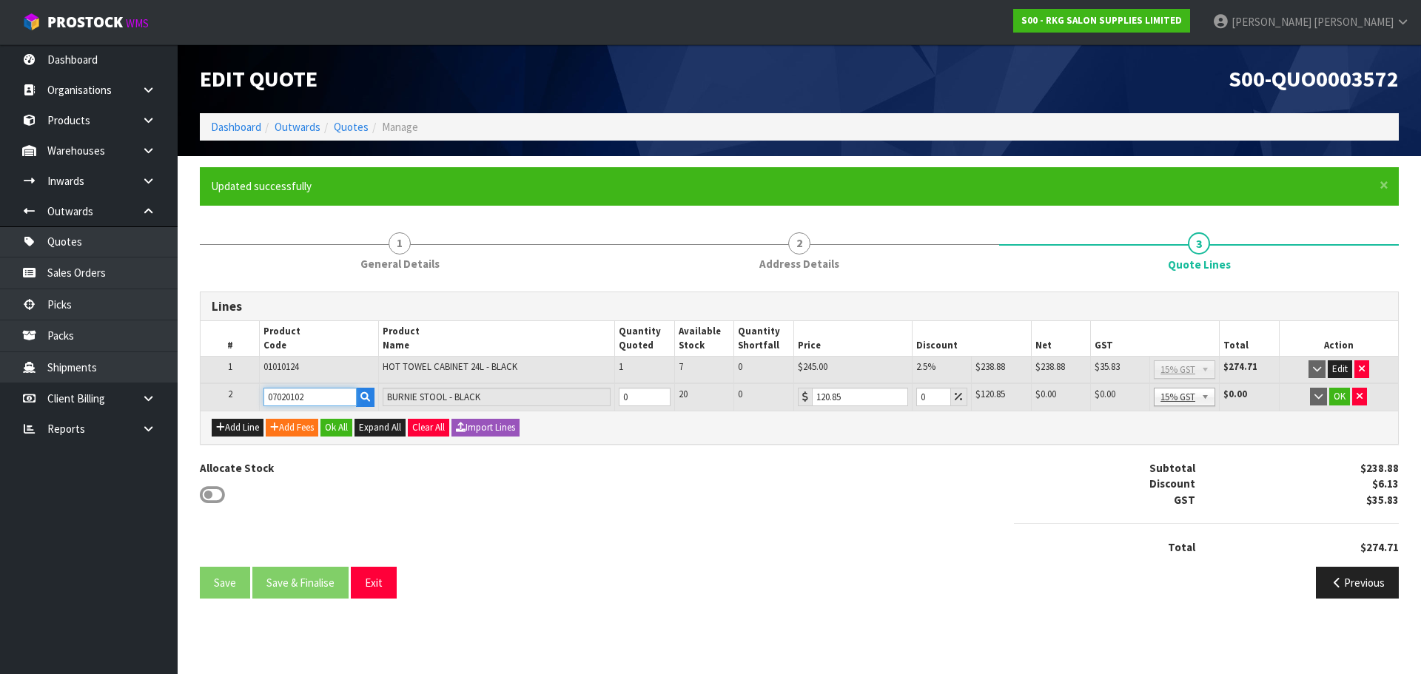
type input "07020102"
type input "1"
click at [659, 394] on input "1" at bounding box center [645, 397] width 52 height 19
drag, startPoint x: 923, startPoint y: 393, endPoint x: 890, endPoint y: 404, distance: 35.1
click at [890, 404] on tr "2 07020102 BURNIE STOOL - BLACK 1 20 0 120.85 0 $120.85 $0.00 $120.85 $18.13 No…" at bounding box center [799, 396] width 1197 height 27
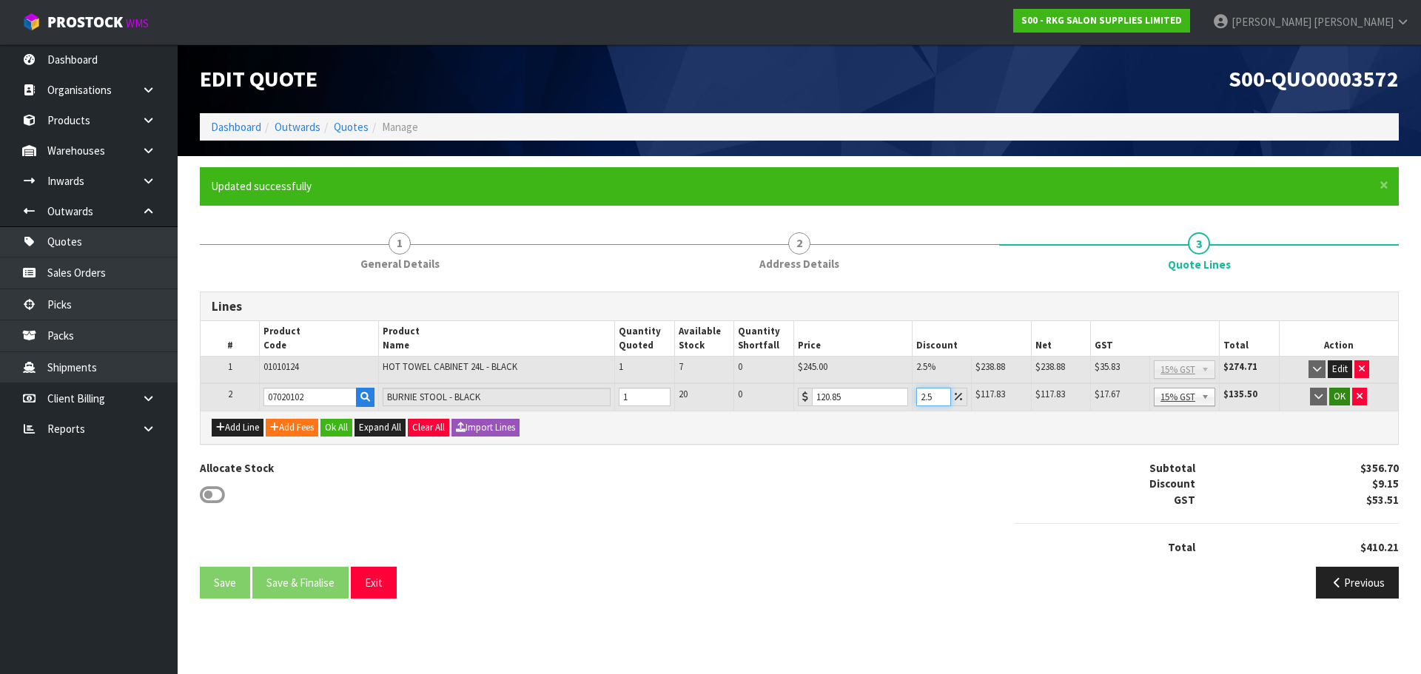
type input "2.5"
click at [1341, 394] on button "OK" at bounding box center [1339, 397] width 21 height 18
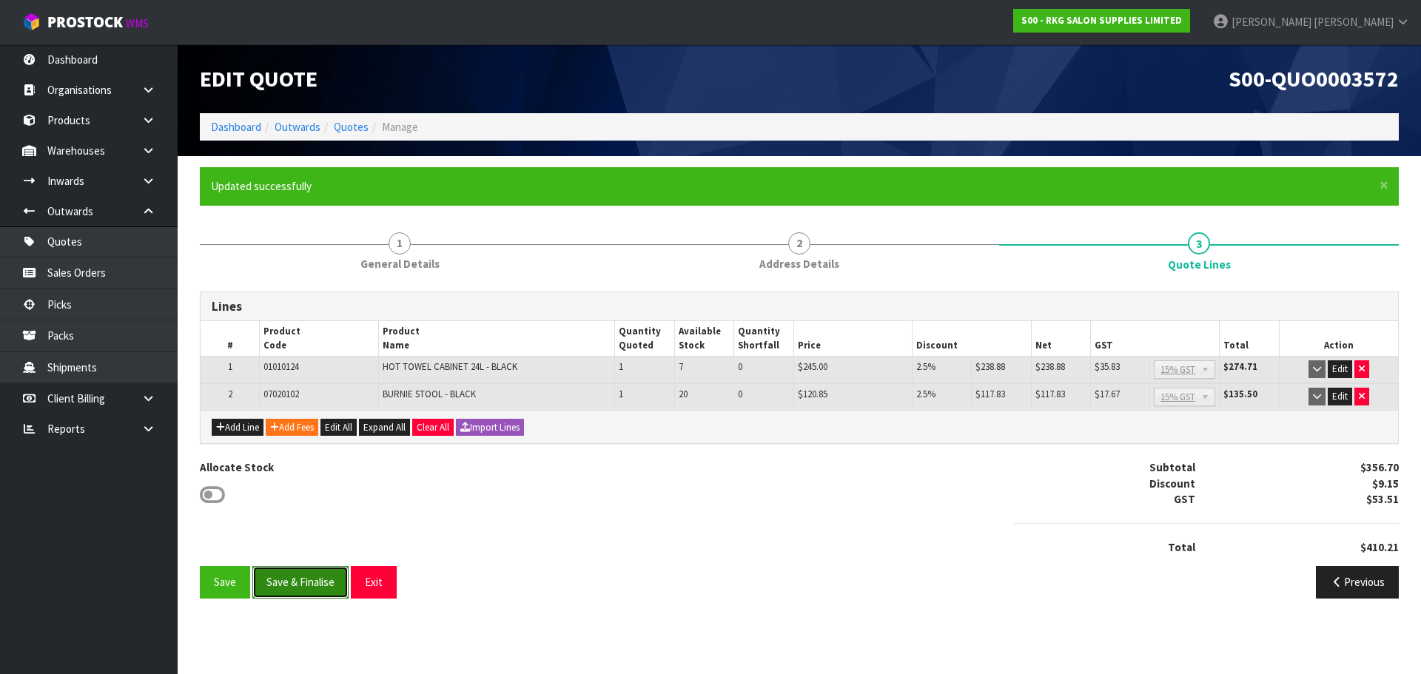
click at [301, 584] on button "Save & Finalise" at bounding box center [300, 582] width 96 height 32
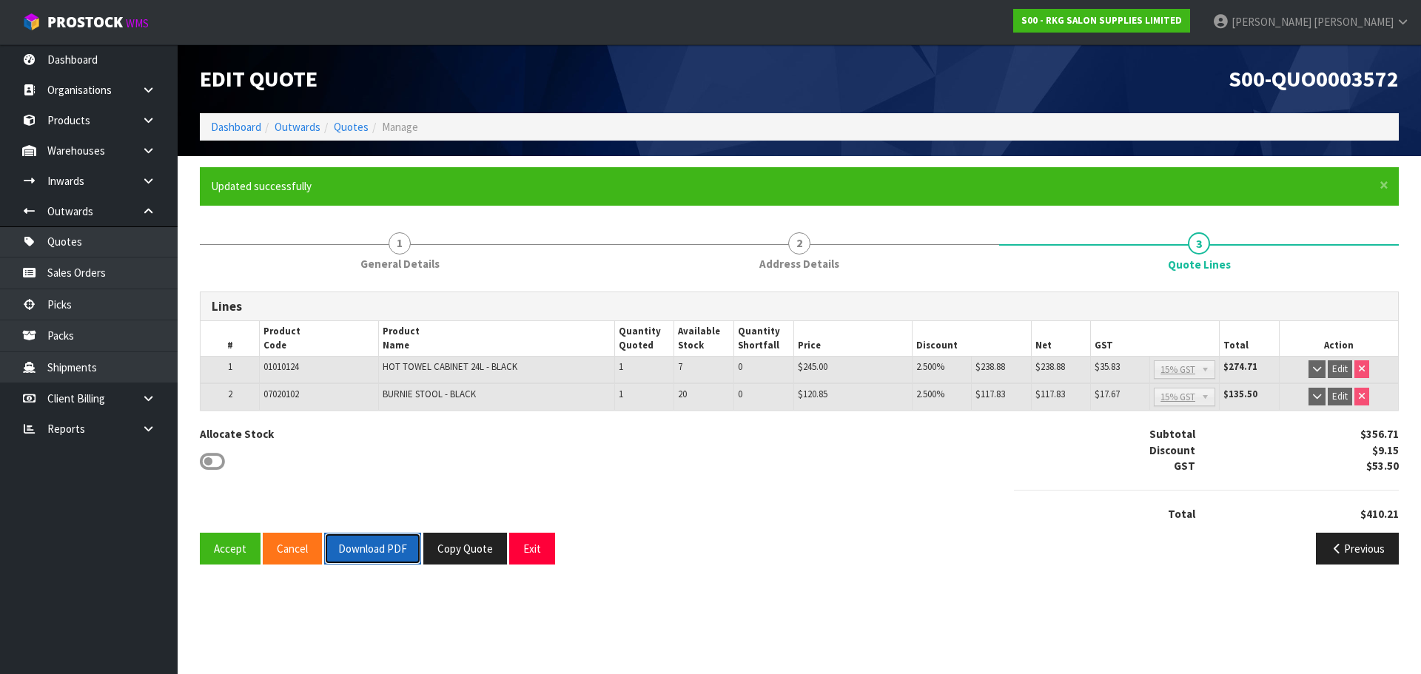
click at [389, 548] on button "Download PDF" at bounding box center [372, 549] width 97 height 32
click at [528, 556] on button "Exit" at bounding box center [532, 549] width 46 height 32
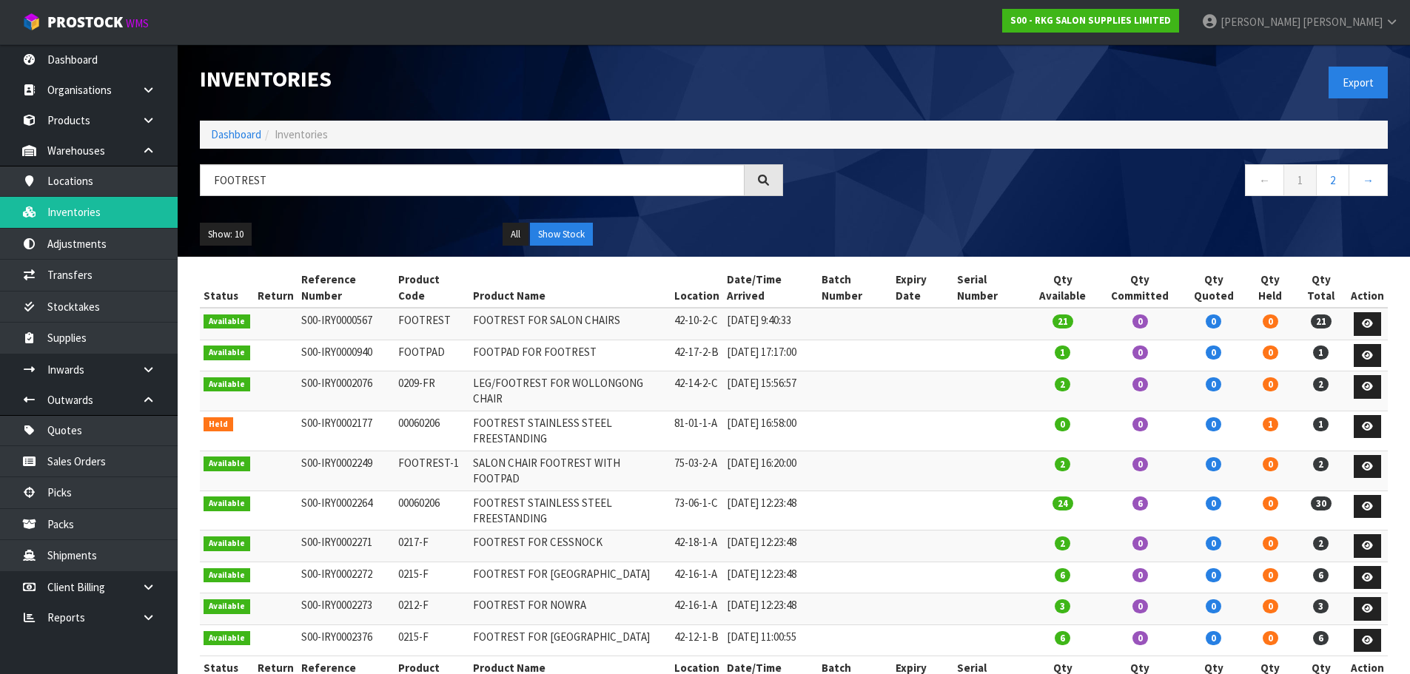
click at [206, 192] on input "FOOTREST" at bounding box center [472, 180] width 545 height 32
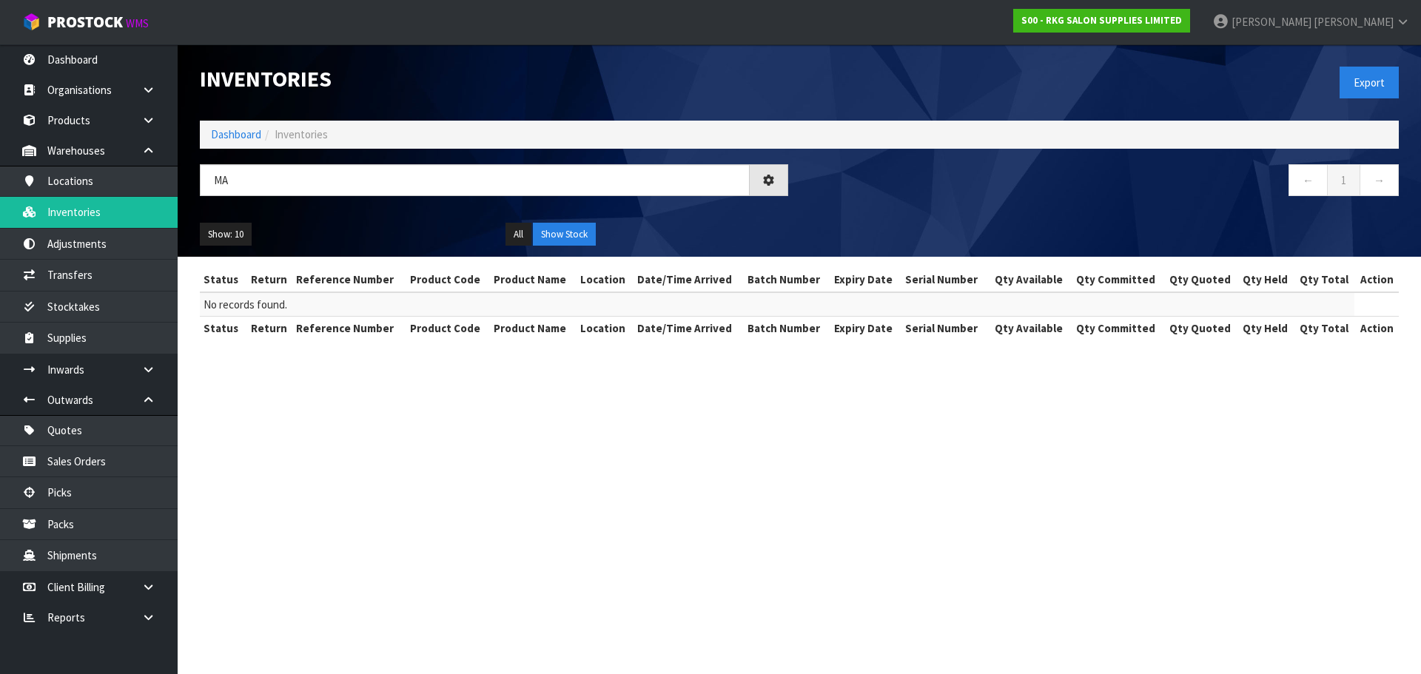
type input "M"
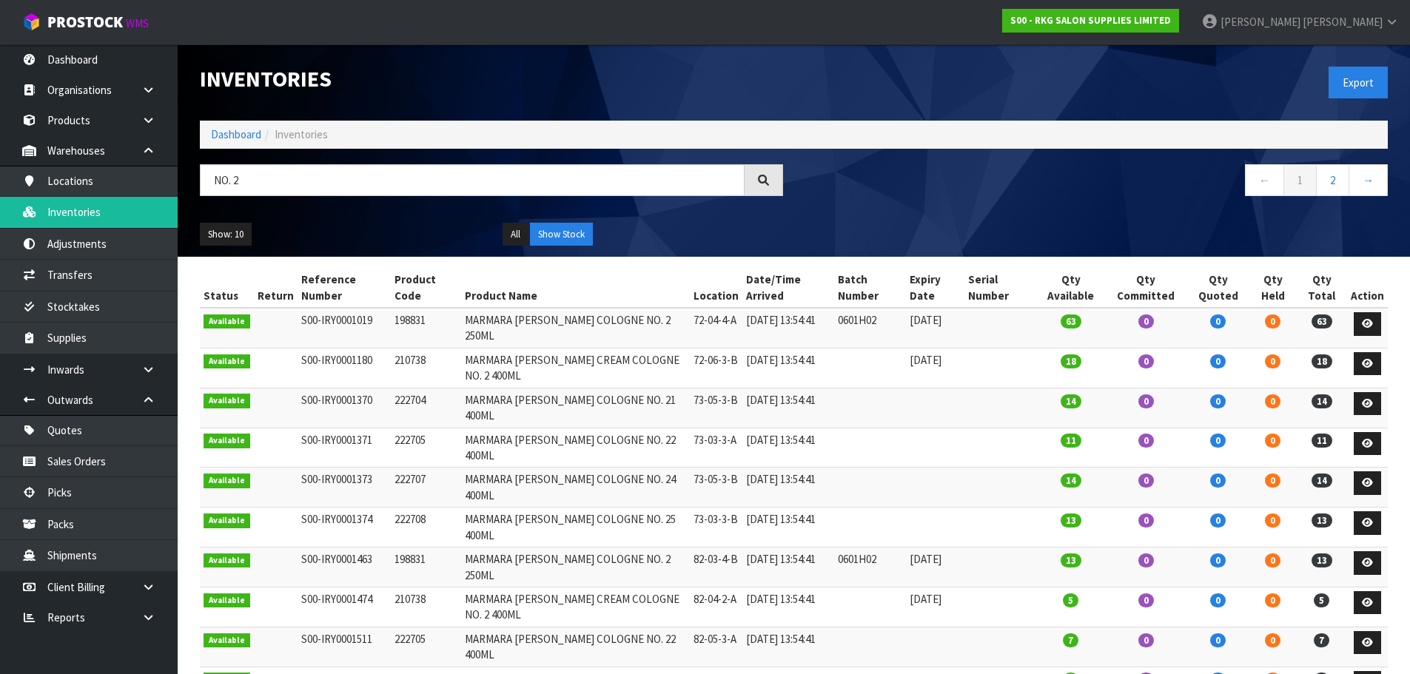
type input "NO. 2"
drag, startPoint x: 391, startPoint y: 326, endPoint x: 434, endPoint y: 326, distance: 43.7
click at [434, 326] on td "198831" at bounding box center [426, 328] width 70 height 40
copy td "198831"
click at [84, 121] on link "Products" at bounding box center [89, 120] width 178 height 30
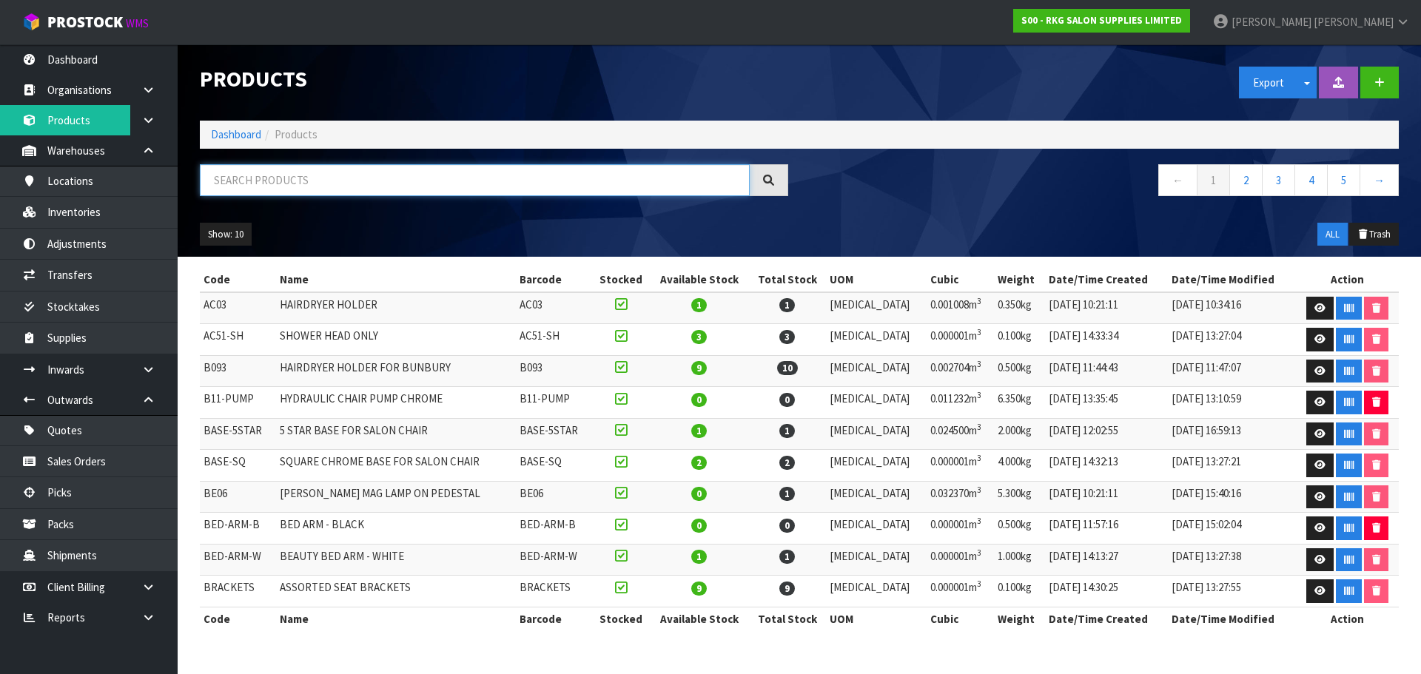
click at [261, 182] on input "text" at bounding box center [475, 180] width 550 height 32
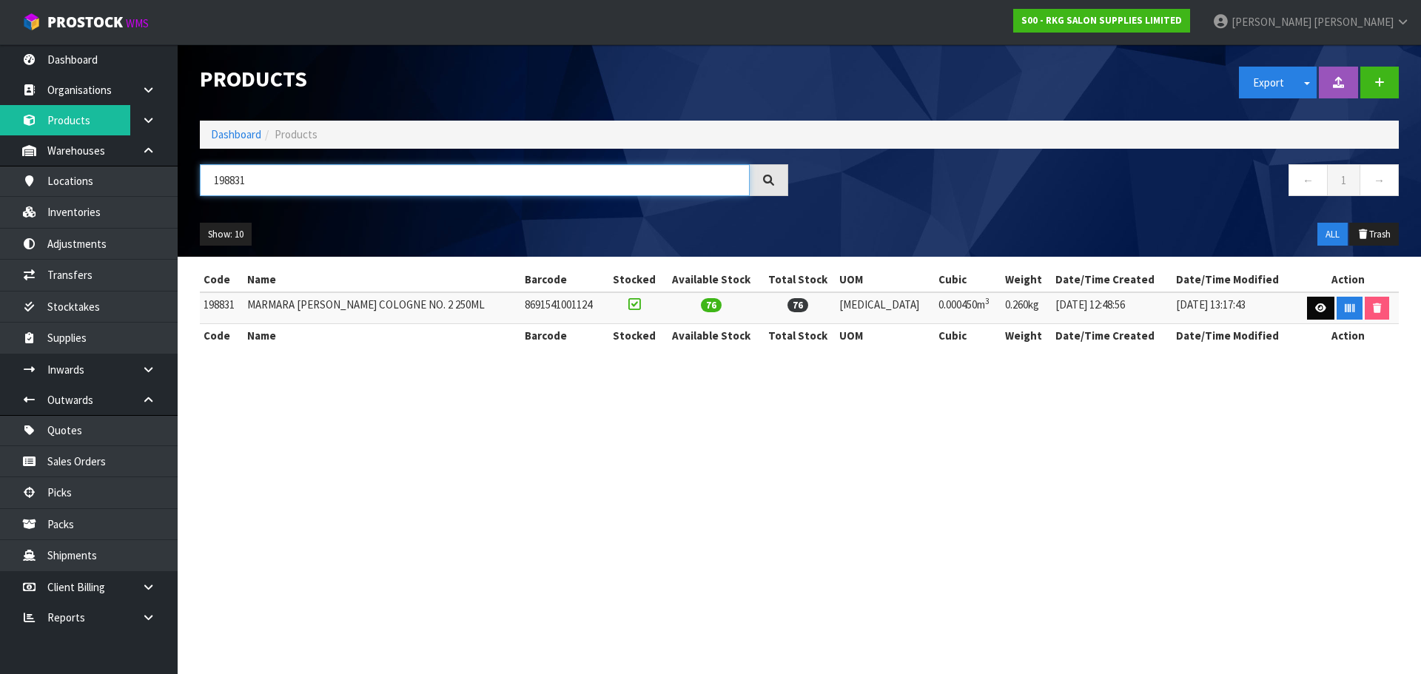
type input "198831"
click at [1311, 314] on link at bounding box center [1320, 309] width 27 height 24
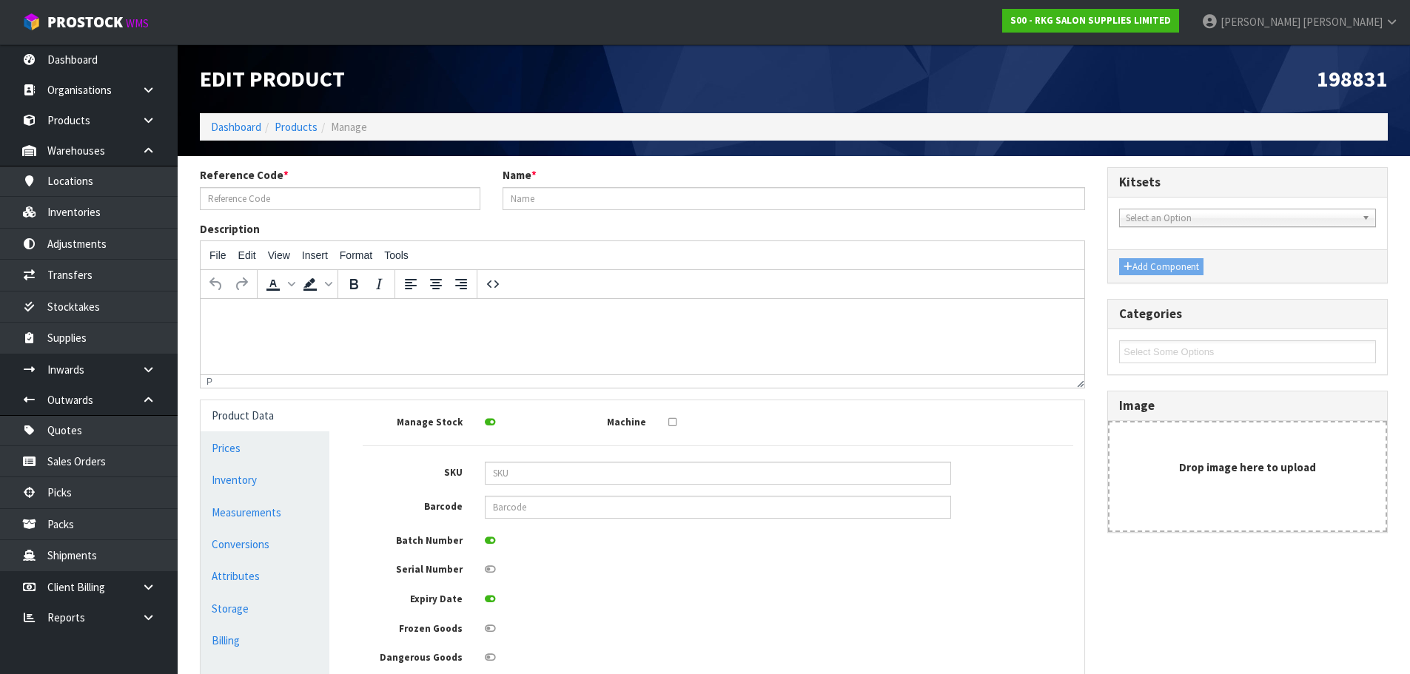
type input "198831"
type input "MARMARA [PERSON_NAME] COLOGNE NO. 2 250ML"
type input "8691541001124"
type input "0"
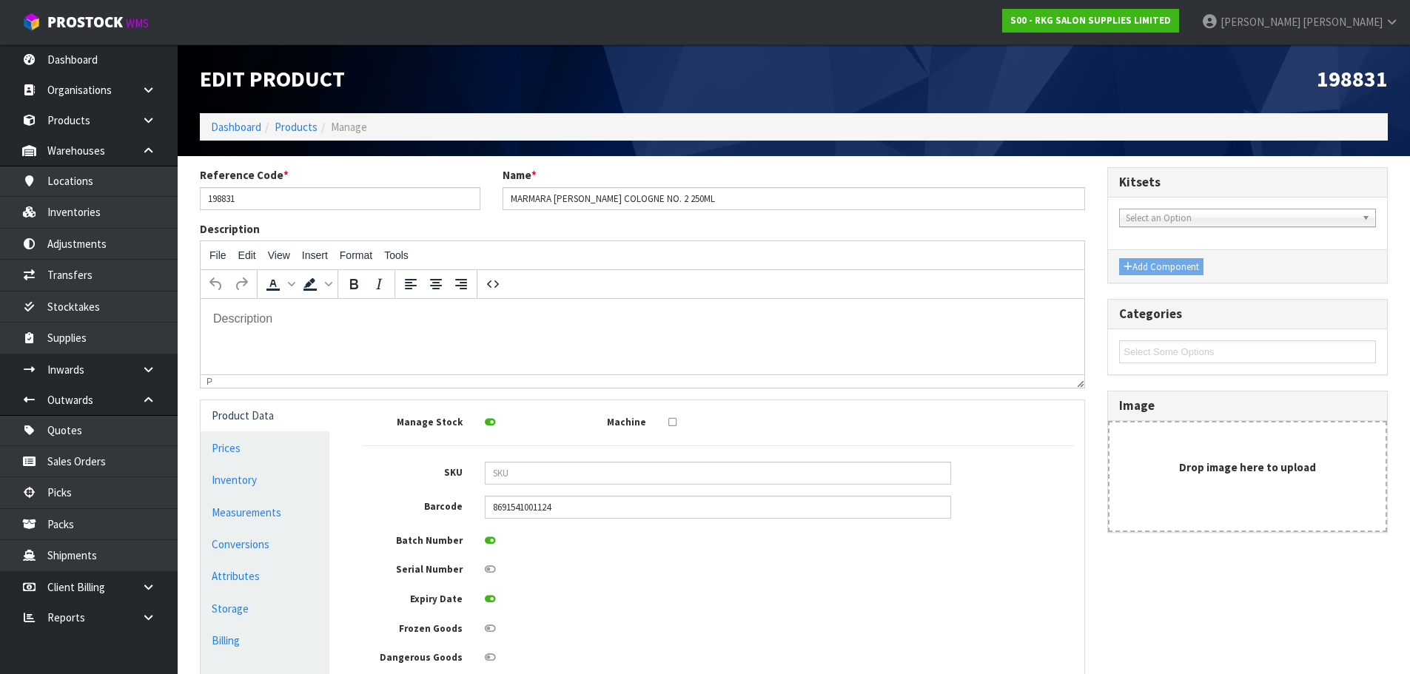
scroll to position [222, 0]
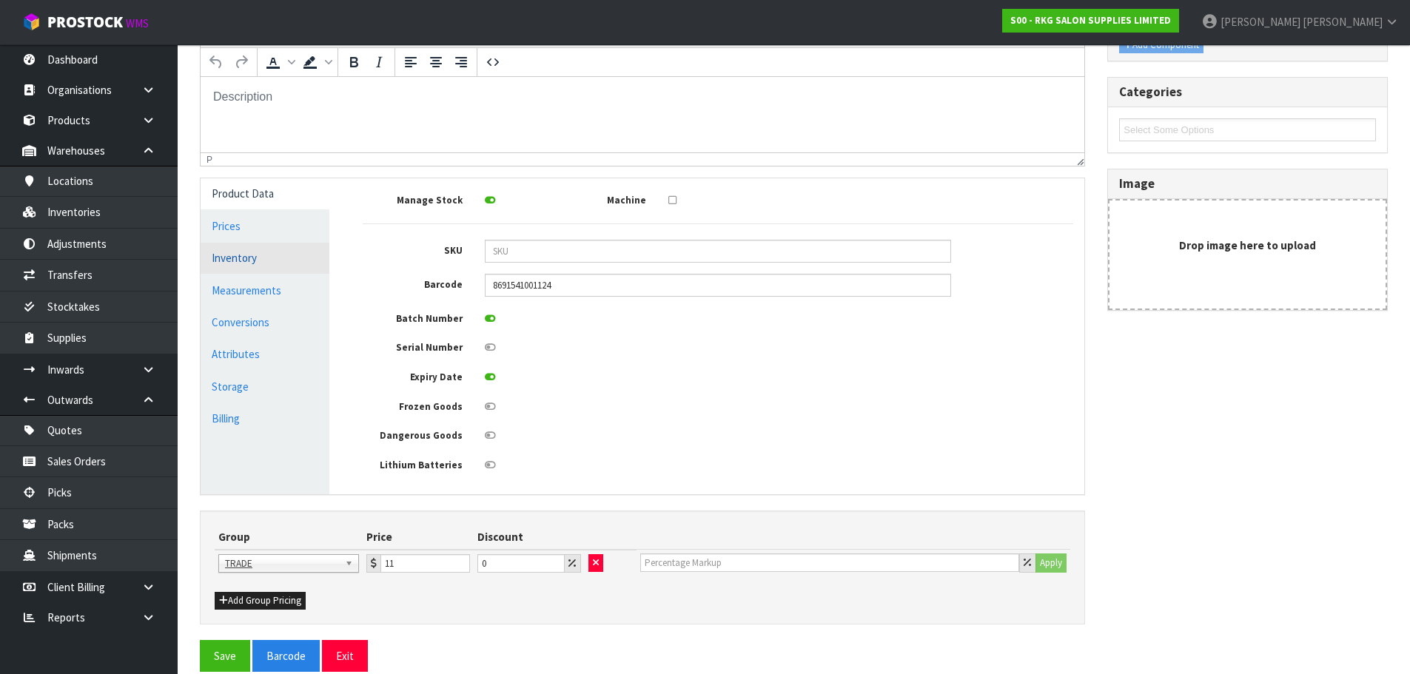
click at [222, 258] on link "Inventory" at bounding box center [265, 258] width 129 height 30
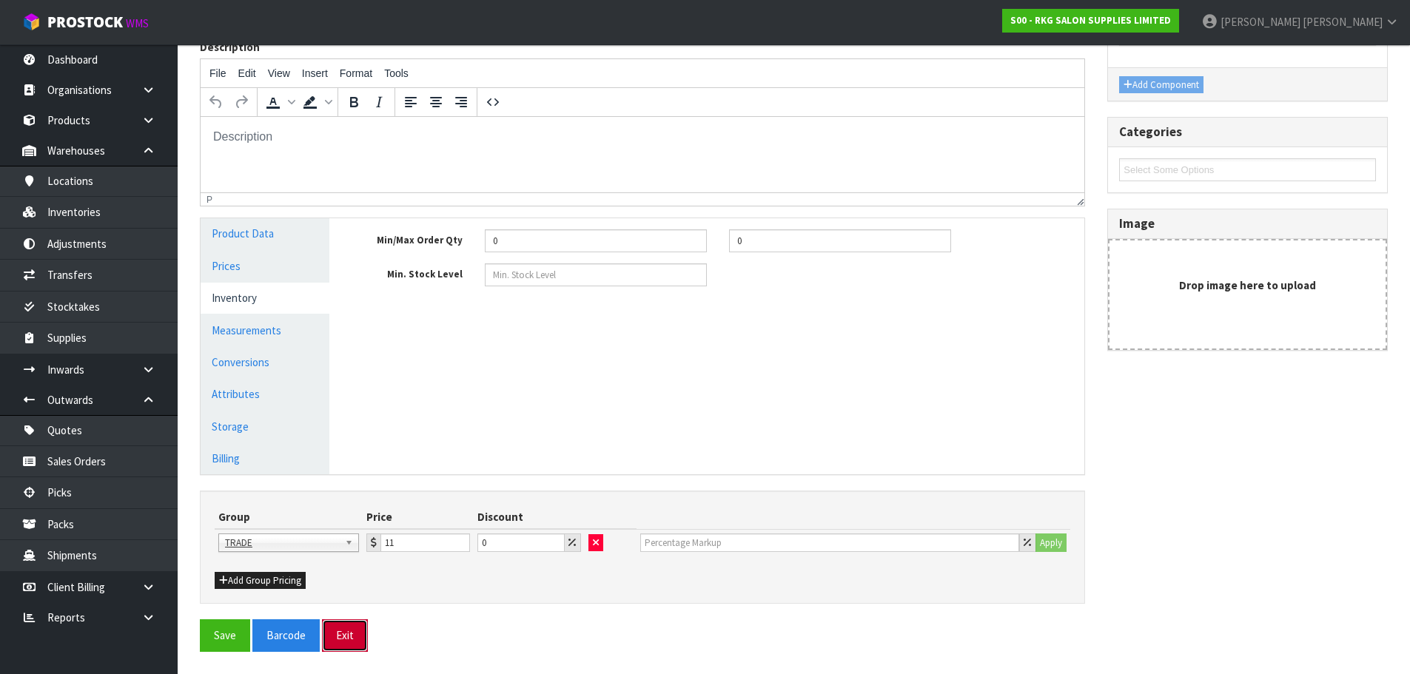
drag, startPoint x: 347, startPoint y: 641, endPoint x: 601, endPoint y: 359, distance: 379.4
click at [347, 639] on button "Exit" at bounding box center [345, 635] width 46 height 32
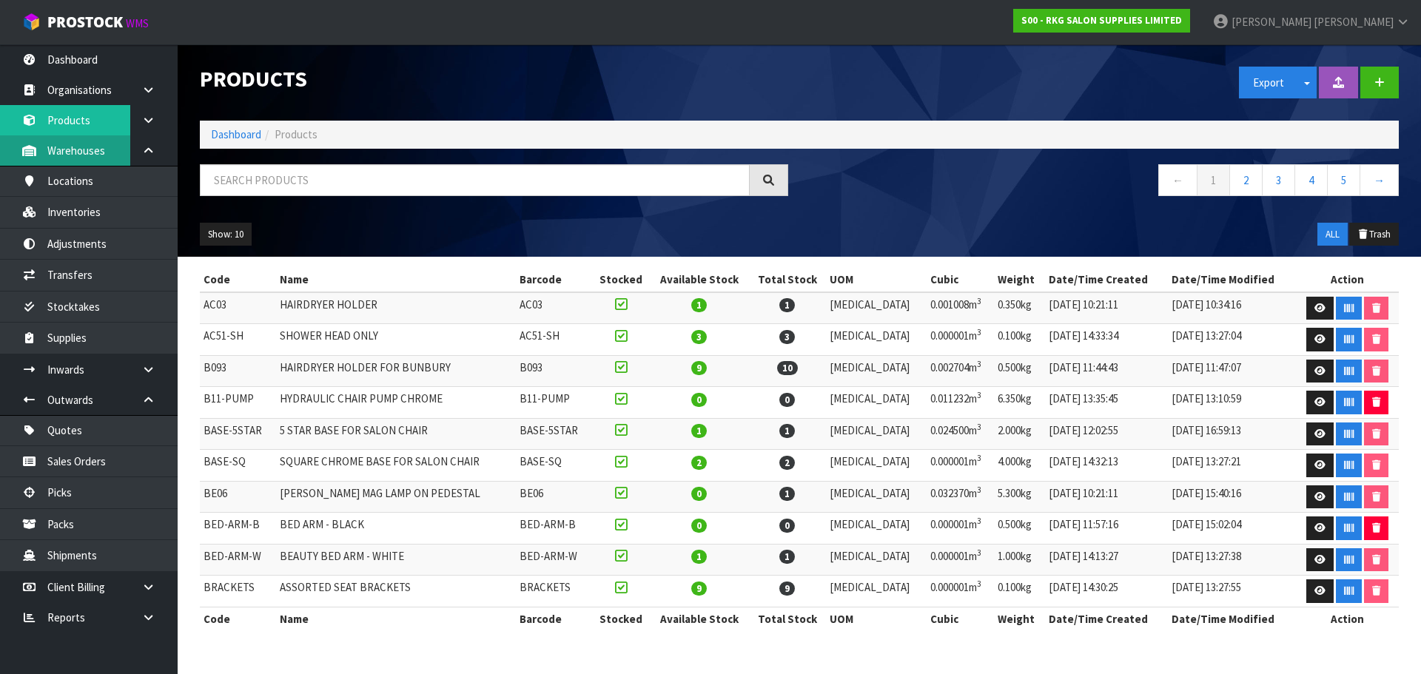
click at [38, 148] on link "Warehouses" at bounding box center [89, 150] width 178 height 30
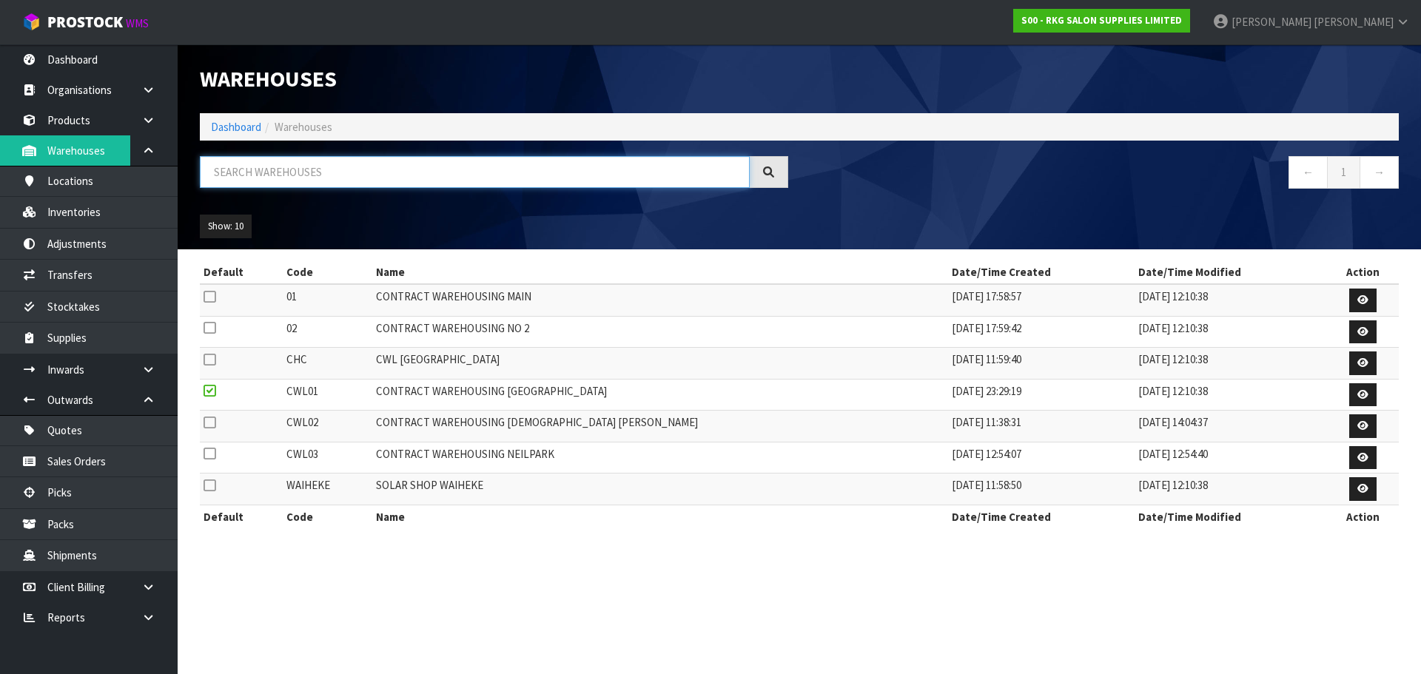
click at [241, 175] on input "text" at bounding box center [475, 172] width 550 height 32
click at [86, 216] on link "Inventories" at bounding box center [89, 212] width 178 height 30
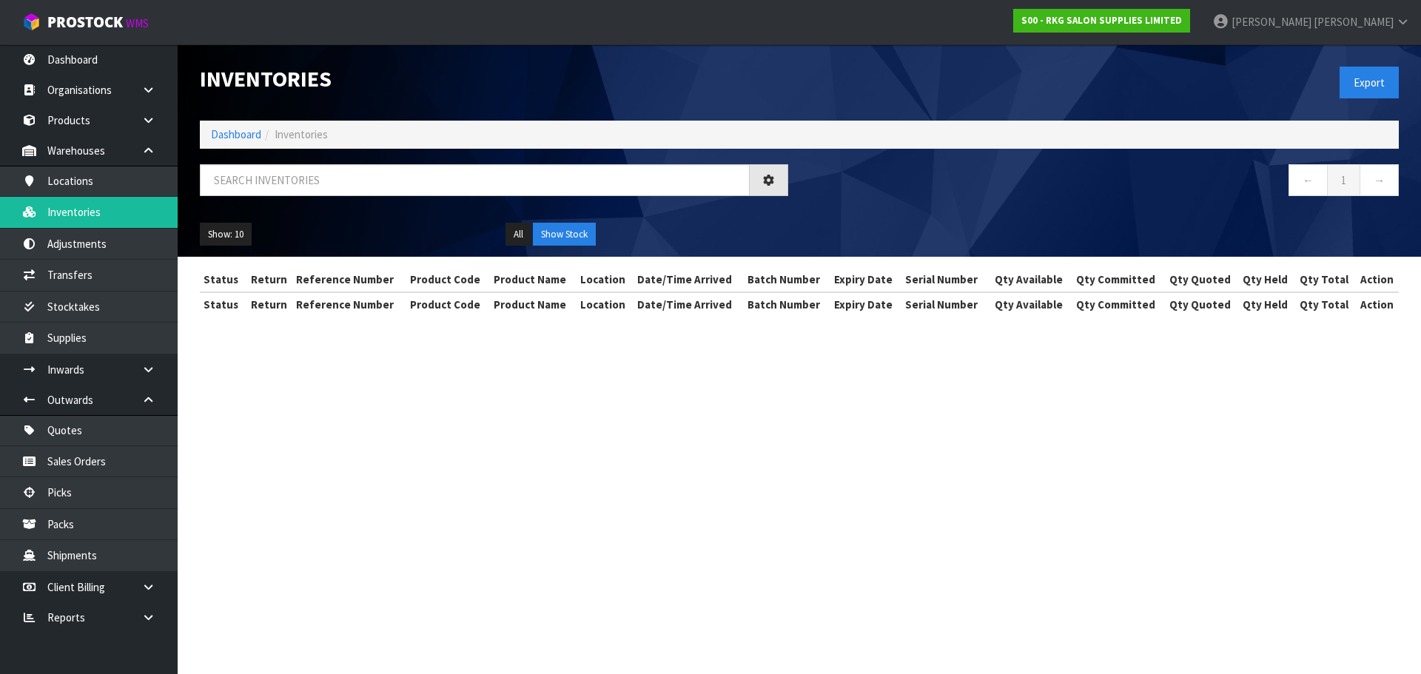
click at [259, 175] on input "text" at bounding box center [475, 180] width 550 height 32
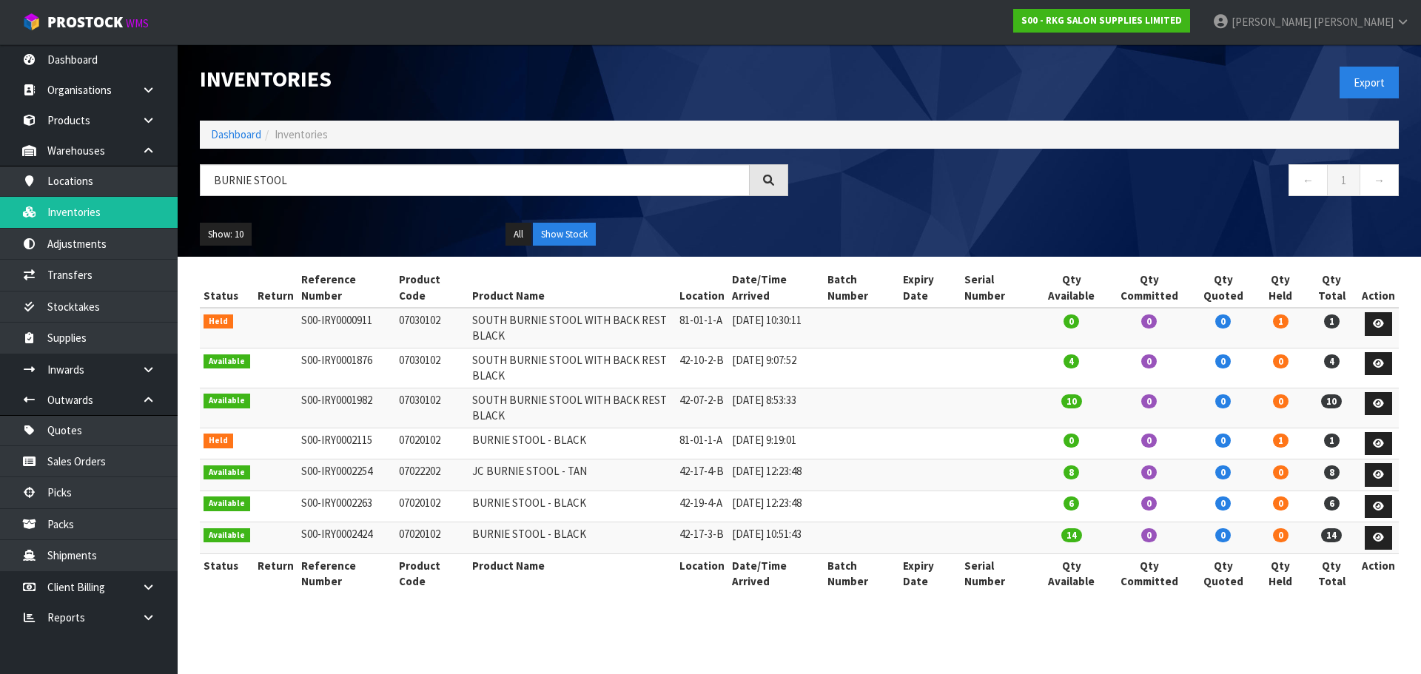
drag, startPoint x: 288, startPoint y: 178, endPoint x: 207, endPoint y: 181, distance: 80.8
click at [207, 181] on input "BURNIE STOOL" at bounding box center [475, 180] width 550 height 32
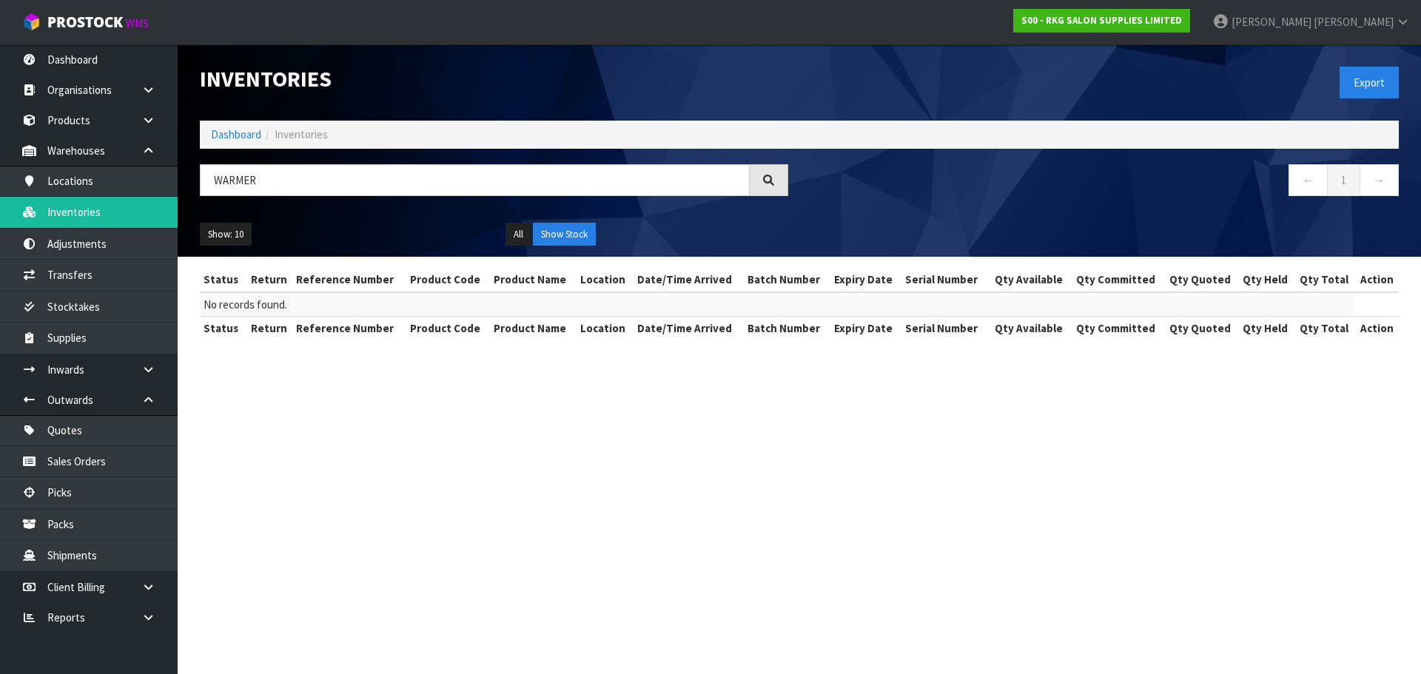
drag, startPoint x: 274, startPoint y: 181, endPoint x: 206, endPoint y: 180, distance: 67.4
click at [206, 180] on input "WARMER" at bounding box center [475, 180] width 550 height 32
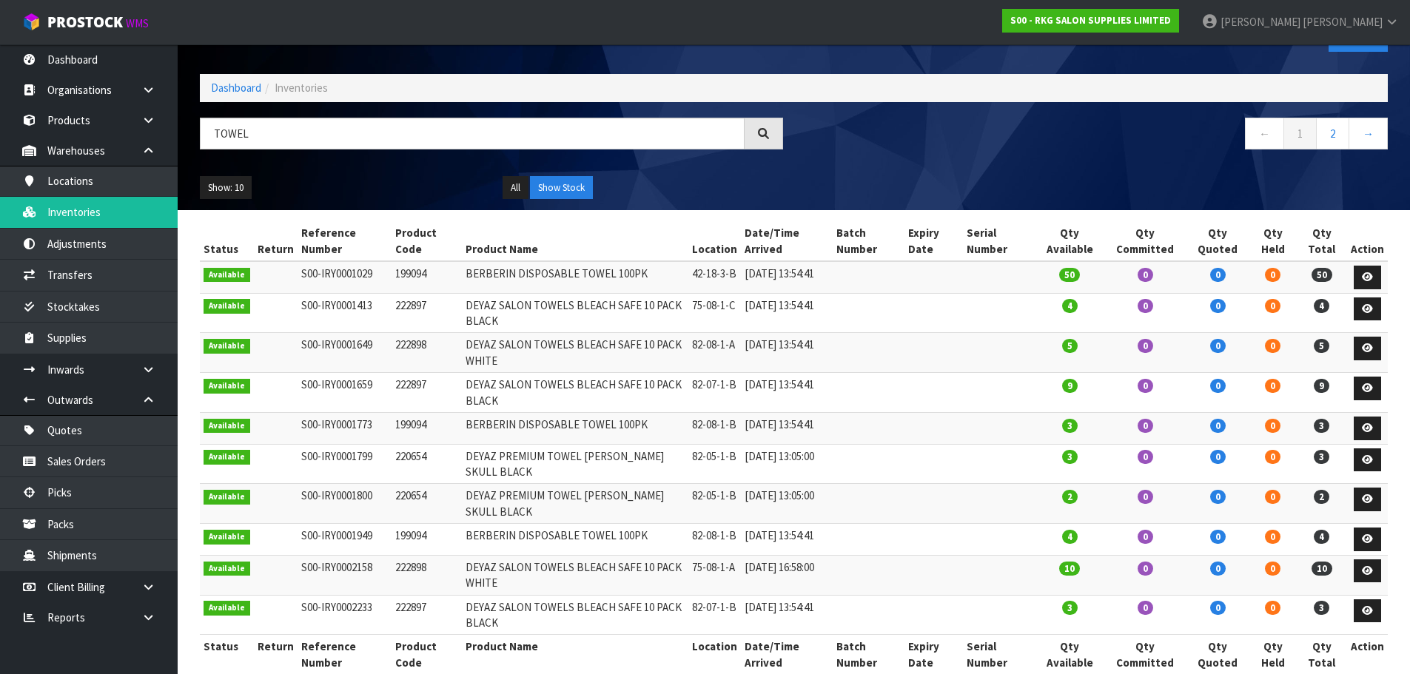
scroll to position [98, 0]
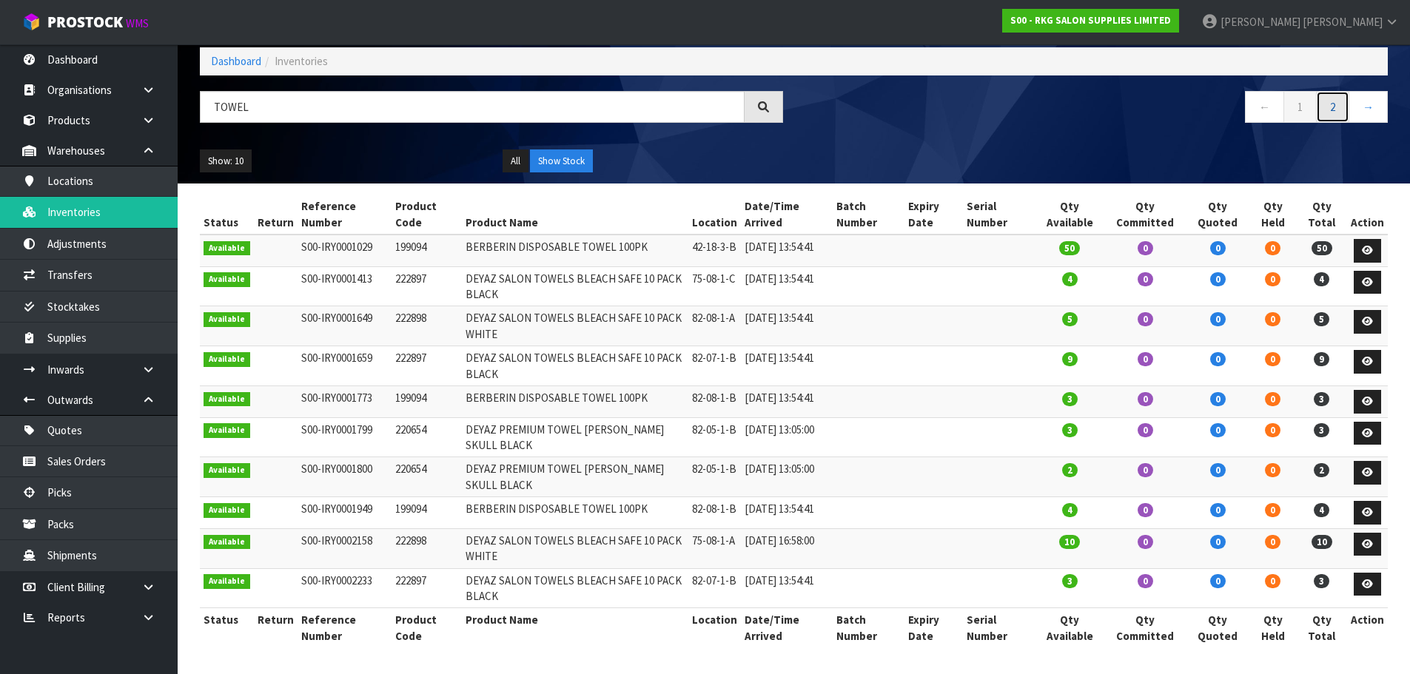
click at [1333, 91] on link "2" at bounding box center [1332, 107] width 33 height 32
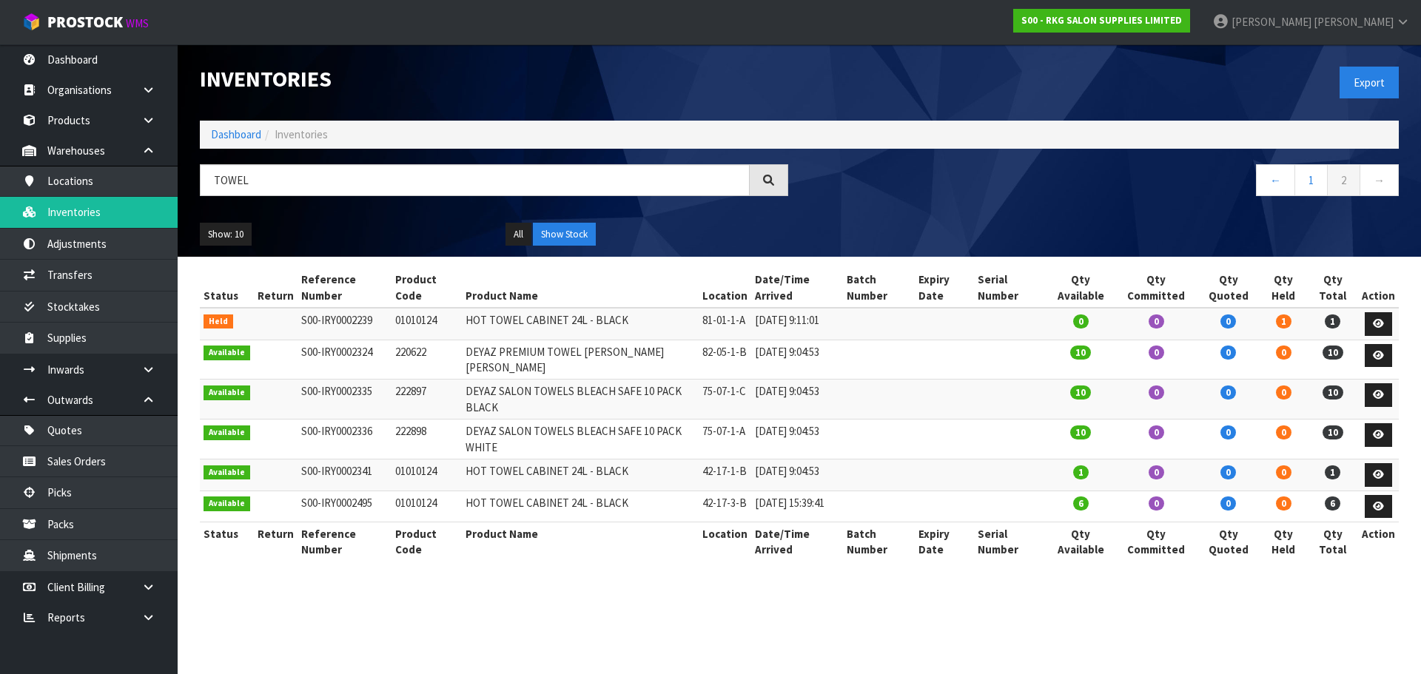
drag, startPoint x: 440, startPoint y: 324, endPoint x: 385, endPoint y: 326, distance: 54.8
click at [385, 326] on tr "Held S00-IRY0002239 01010124 HOT TOWEL CABINET 24L - BLACK 81-01-1-A [DATE] 9:1…" at bounding box center [799, 324] width 1199 height 32
copy tr "01010124"
drag, startPoint x: 275, startPoint y: 183, endPoint x: 203, endPoint y: 183, distance: 71.8
click at [203, 183] on input "TOWEL" at bounding box center [475, 180] width 550 height 32
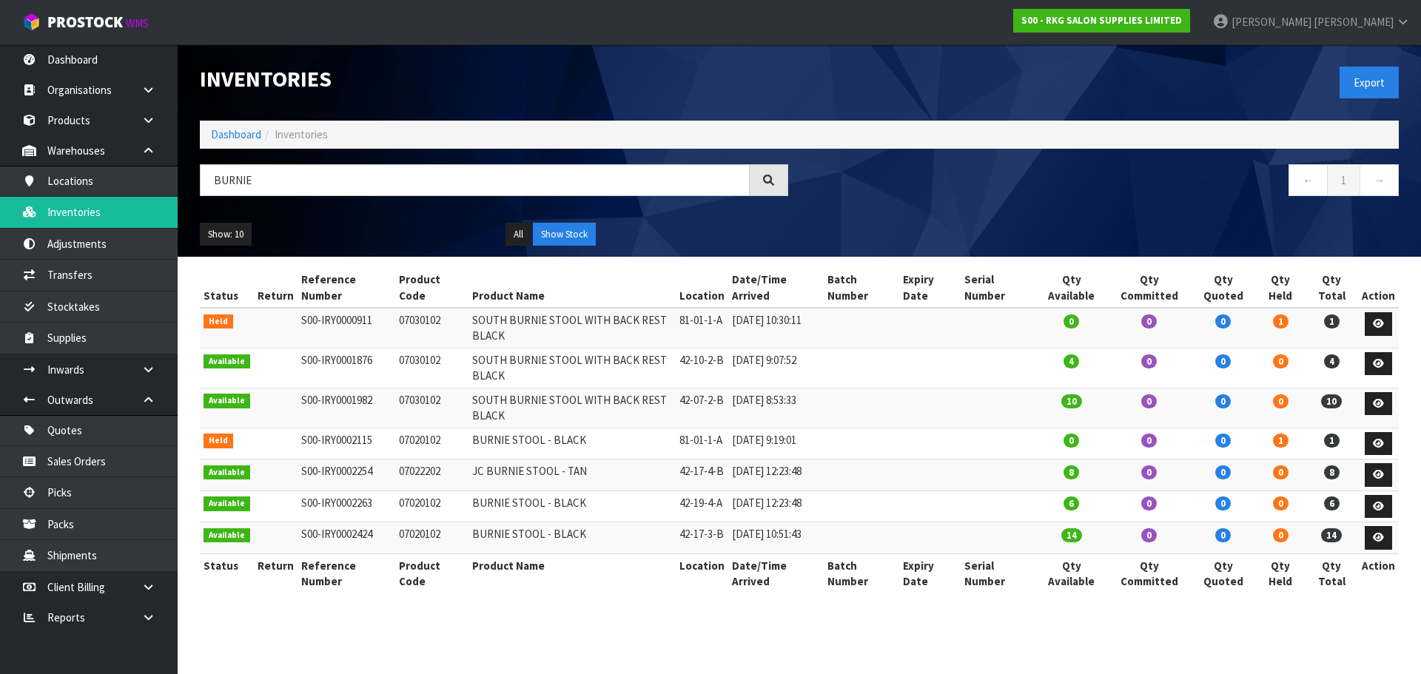
drag, startPoint x: 393, startPoint y: 442, endPoint x: 446, endPoint y: 440, distance: 52.6
click at [446, 440] on td "07020102" at bounding box center [431, 444] width 73 height 32
copy td "07020102"
drag, startPoint x: 276, startPoint y: 184, endPoint x: 195, endPoint y: 198, distance: 81.9
click at [195, 198] on div "BURNIE" at bounding box center [494, 185] width 611 height 43
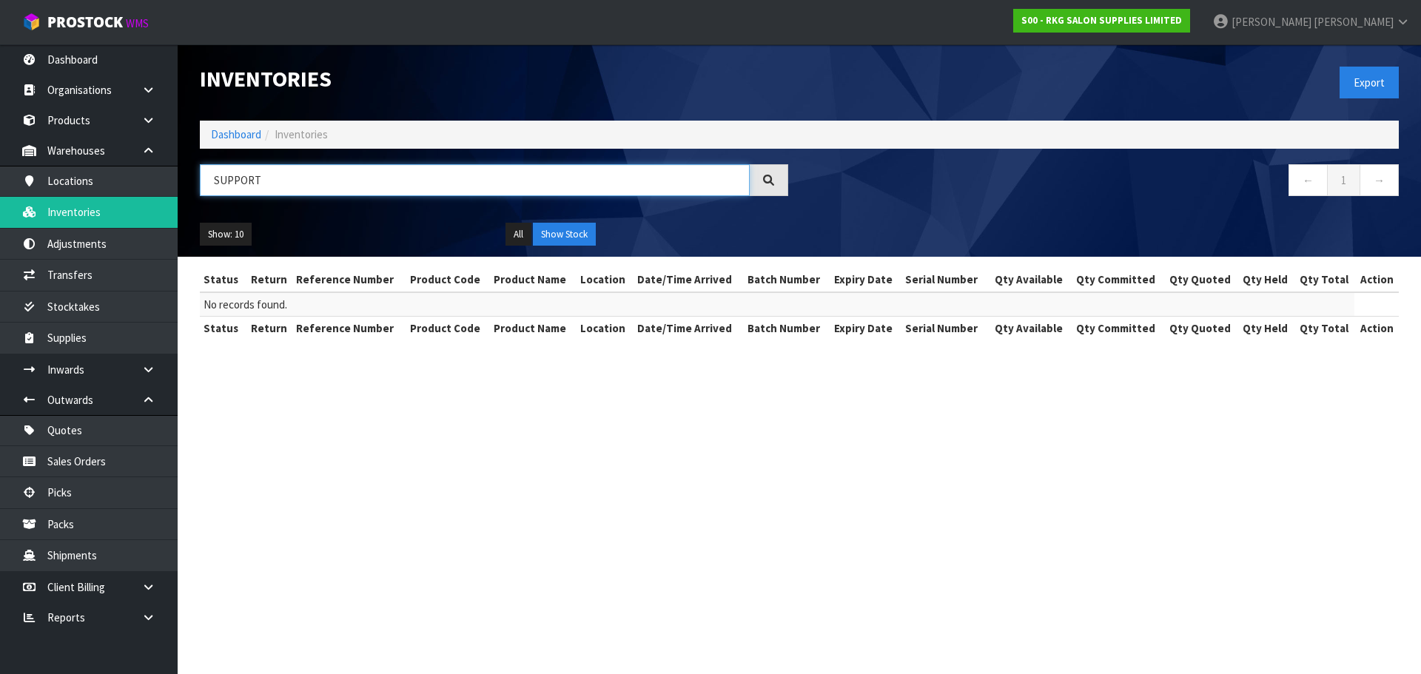
drag, startPoint x: 297, startPoint y: 175, endPoint x: 201, endPoint y: 187, distance: 96.9
click at [201, 187] on input "SUPPORT" at bounding box center [475, 180] width 550 height 32
drag, startPoint x: 283, startPoint y: 178, endPoint x: 198, endPoint y: 185, distance: 85.4
click at [198, 185] on div "MECHANISM" at bounding box center [494, 185] width 611 height 43
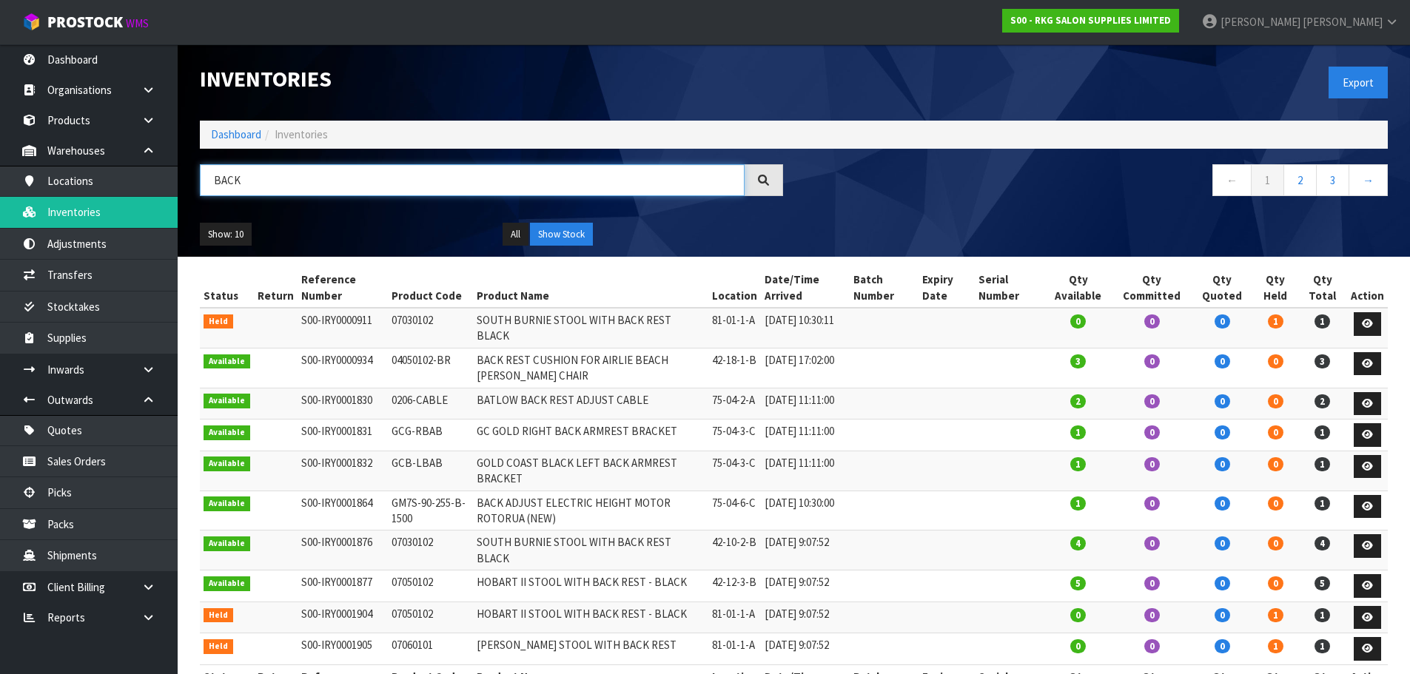
drag, startPoint x: 220, startPoint y: 181, endPoint x: 207, endPoint y: 180, distance: 12.6
click at [207, 180] on input "BACK" at bounding box center [472, 180] width 545 height 32
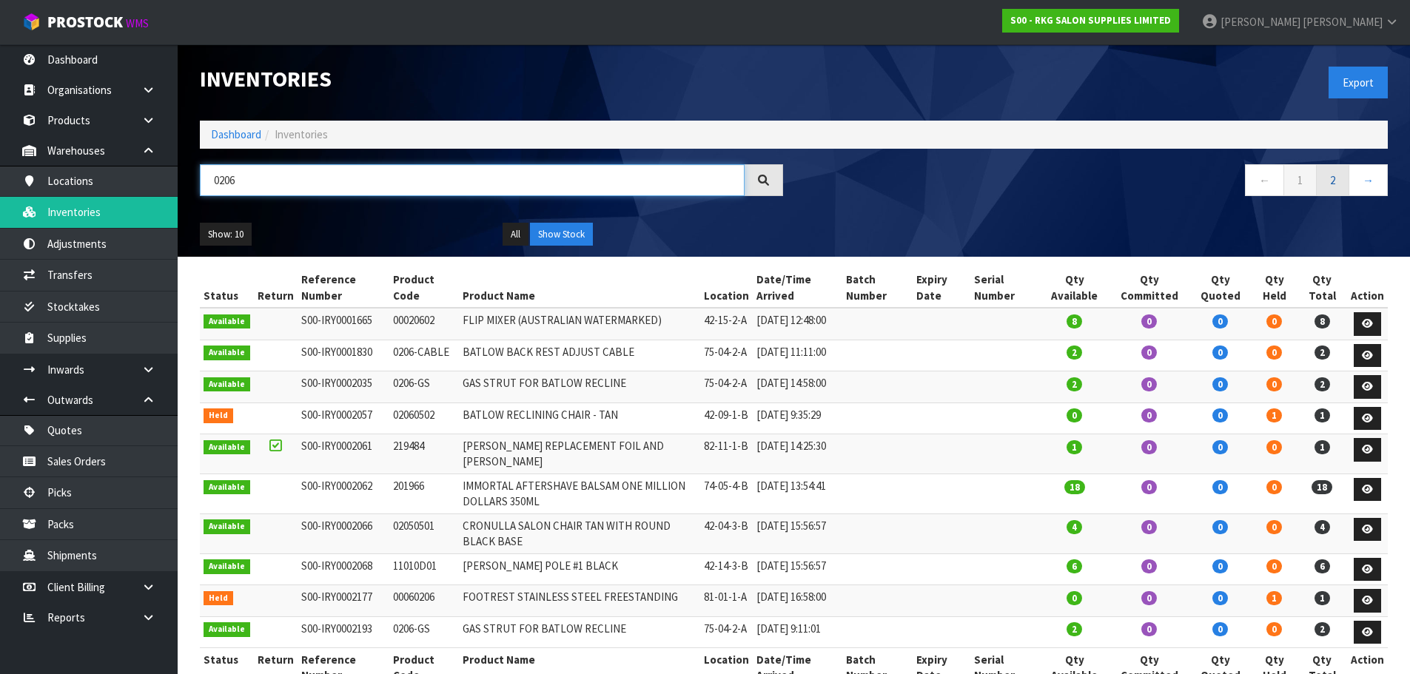
type input "0206"
drag, startPoint x: 1333, startPoint y: 185, endPoint x: 1325, endPoint y: 197, distance: 14.4
click at [1333, 185] on link "2" at bounding box center [1332, 180] width 33 height 32
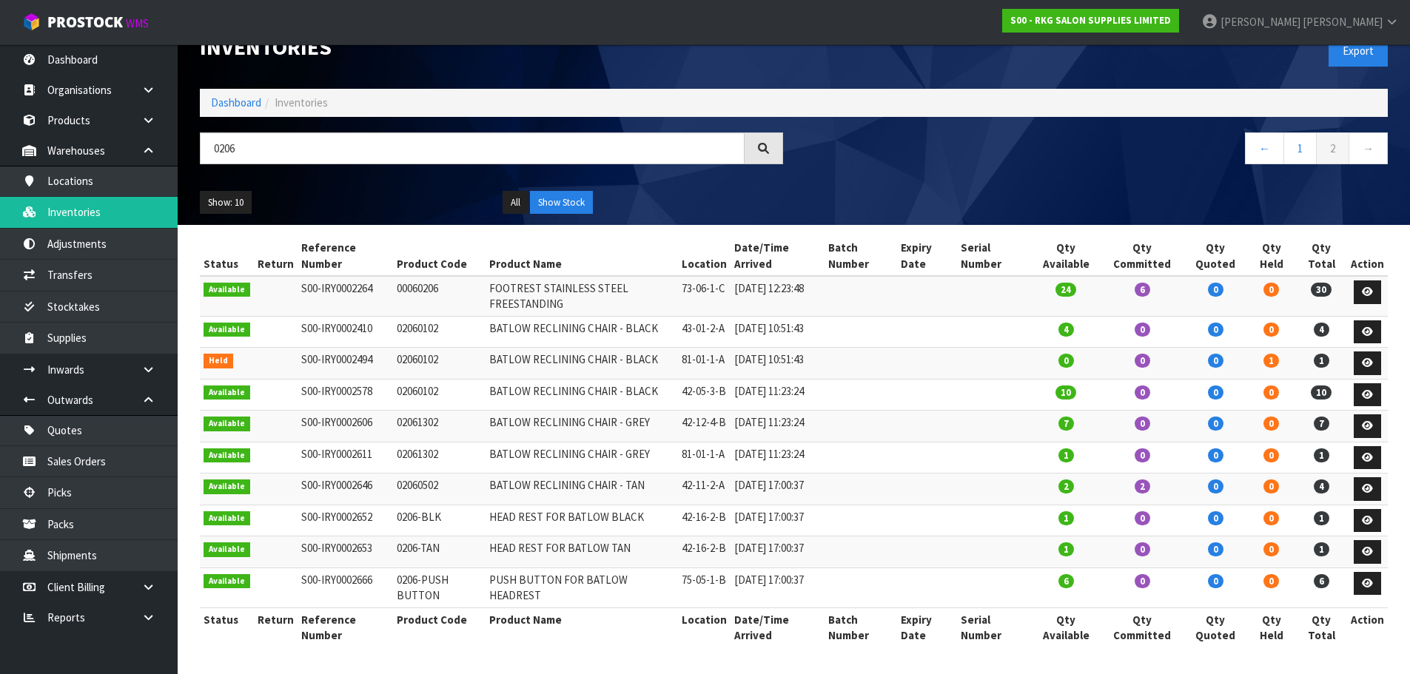
scroll to position [98, 0]
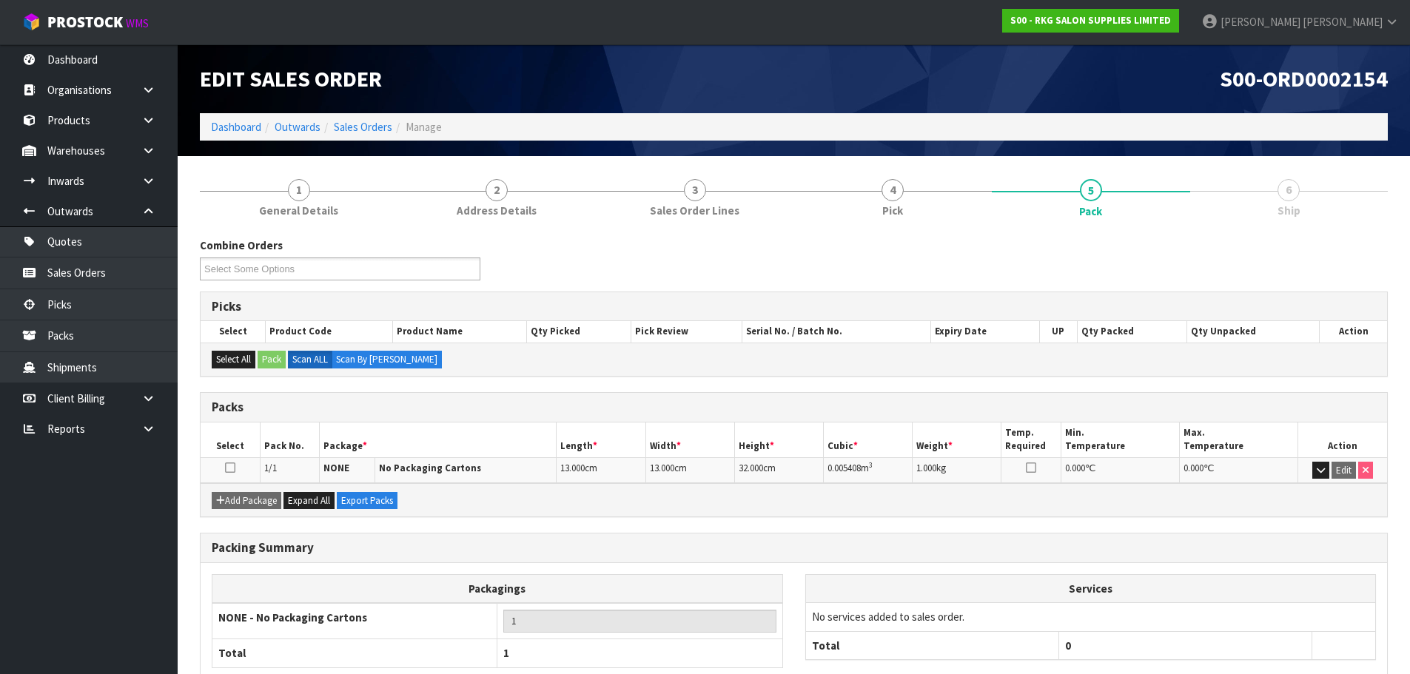
scroll to position [91, 0]
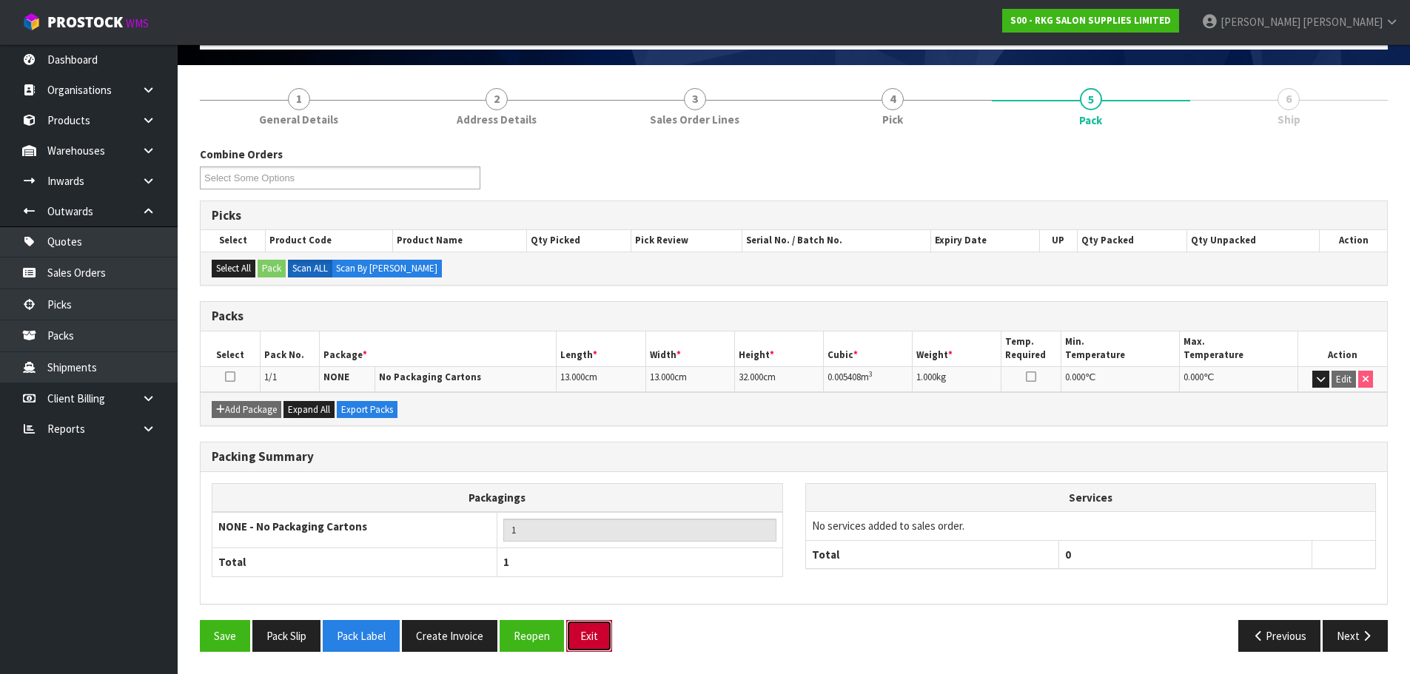
click at [604, 642] on button "Exit" at bounding box center [589, 636] width 46 height 32
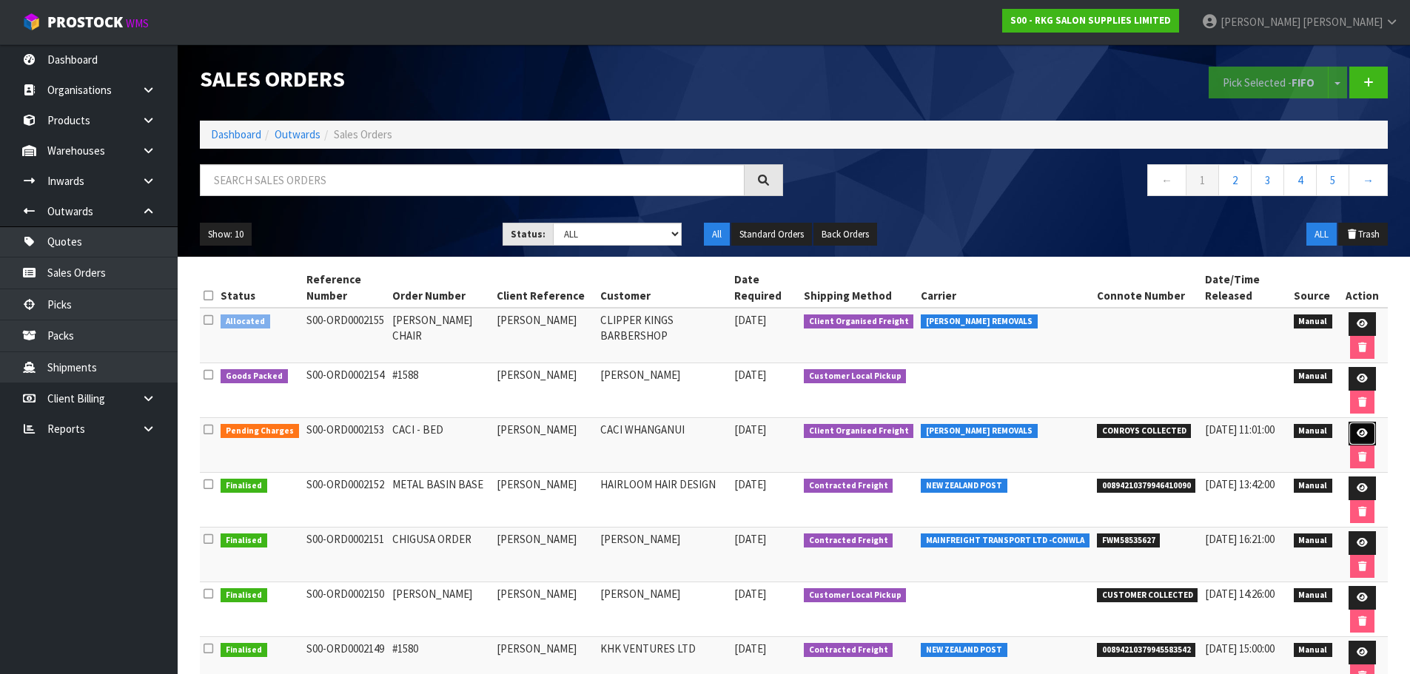
click at [1358, 435] on icon at bounding box center [1362, 434] width 11 height 10
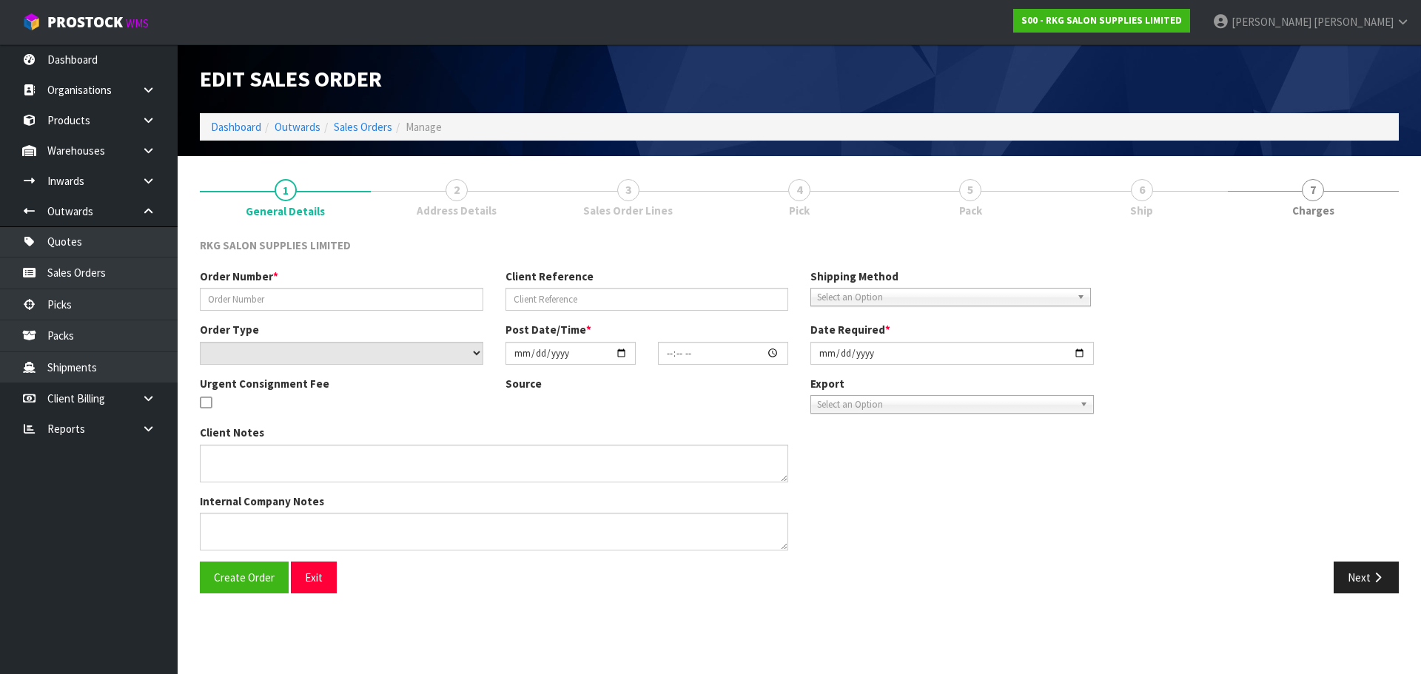
type input "CACI - BED"
type input "[PERSON_NAME]"
select select "number:0"
type input "[DATE]"
type input "00:00:00.000"
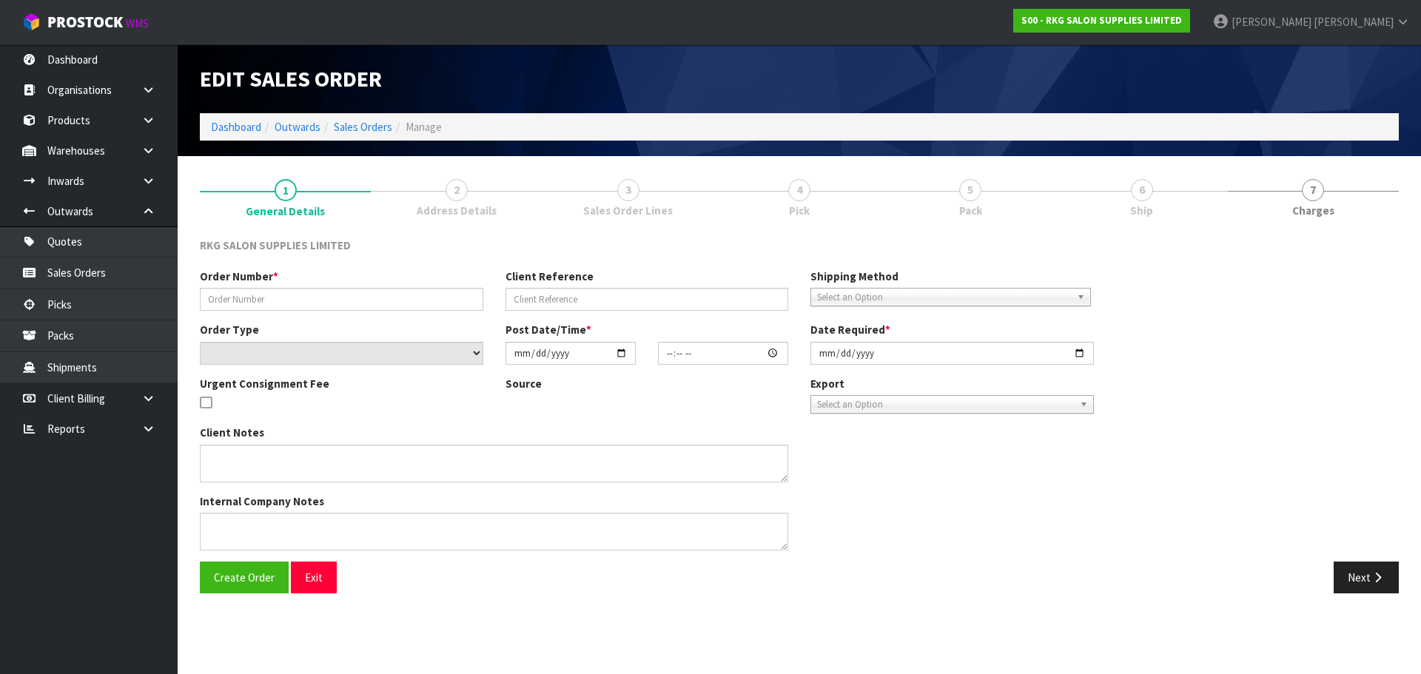
type input "[DATE]"
type textarea "FOR PICK UP CONROYS [DATE] 8.9"
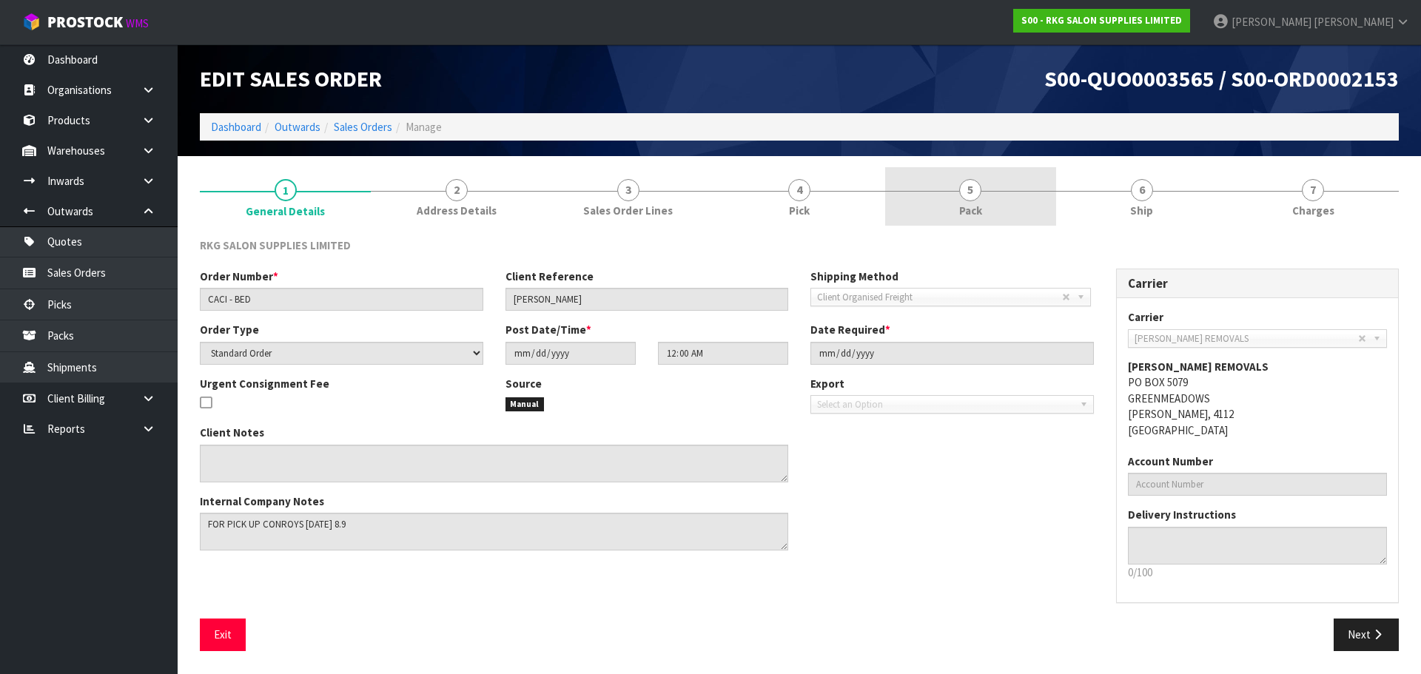
click at [972, 193] on span "5" at bounding box center [970, 190] width 22 height 22
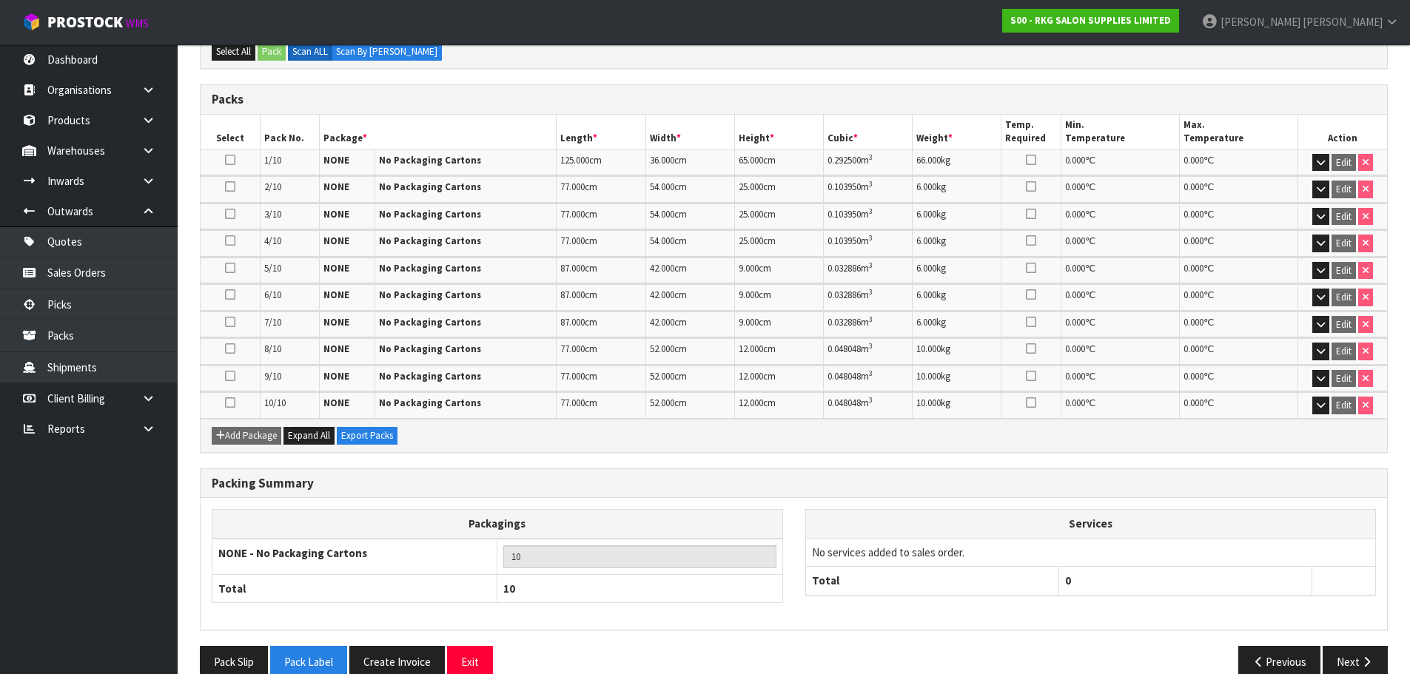
scroll to position [335, 0]
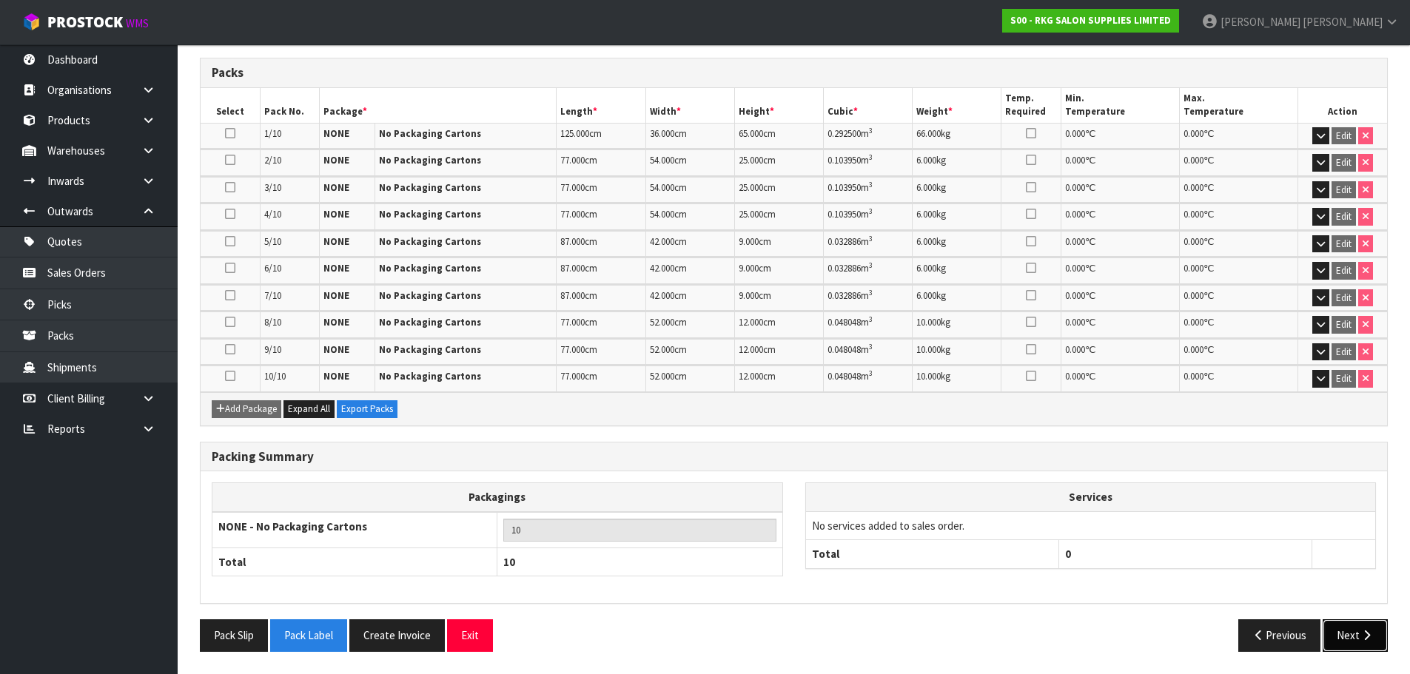
click at [1342, 634] on button "Next" at bounding box center [1355, 635] width 65 height 32
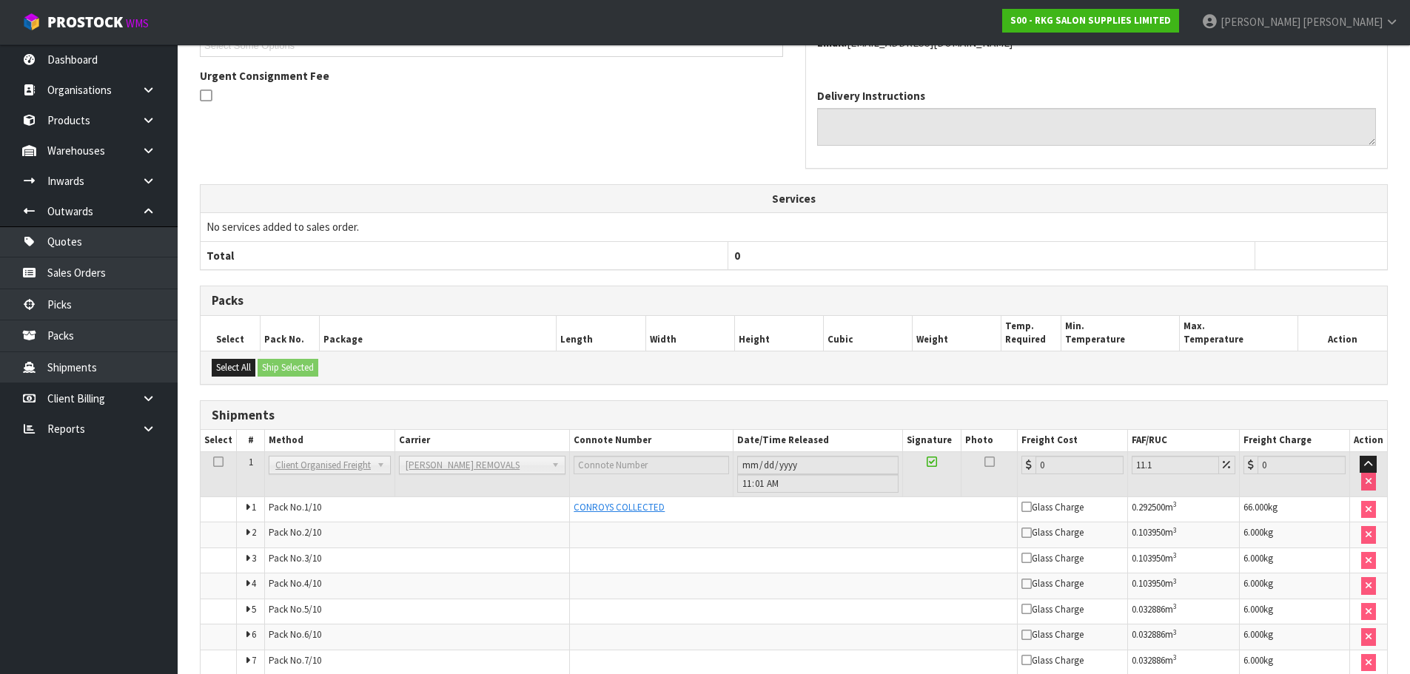
scroll to position [519, 0]
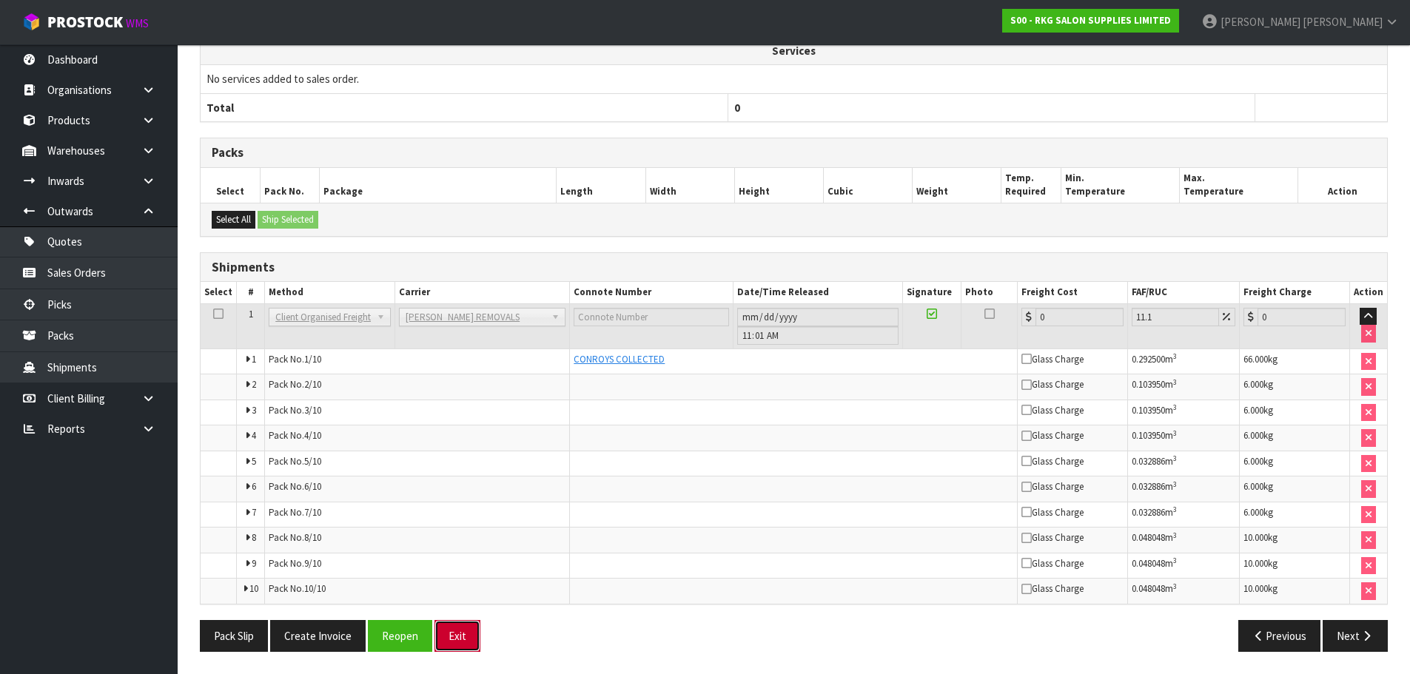
drag, startPoint x: 457, startPoint y: 637, endPoint x: 548, endPoint y: 551, distance: 125.1
click at [457, 637] on button "Exit" at bounding box center [457, 636] width 46 height 32
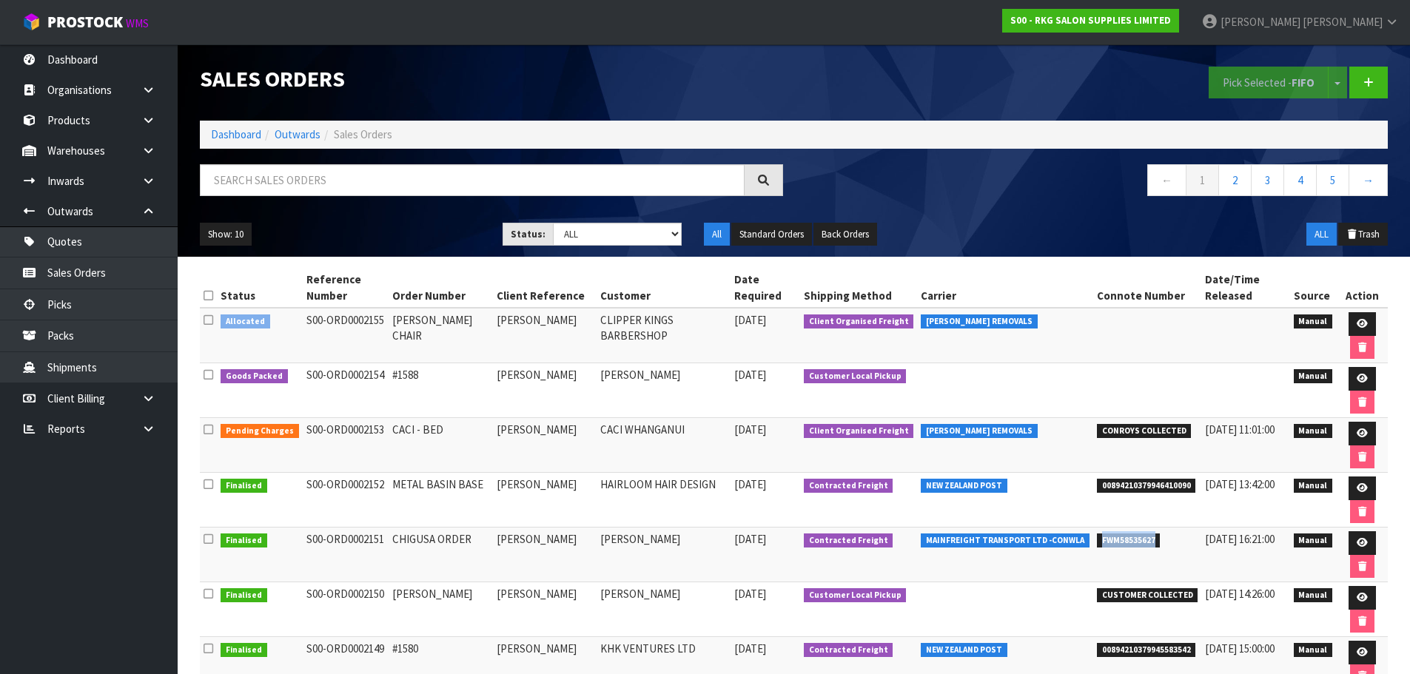
drag, startPoint x: 1082, startPoint y: 539, endPoint x: 1152, endPoint y: 534, distance: 70.5
click at [1152, 534] on li "FWM58535627" at bounding box center [1147, 539] width 101 height 16
copy span "FWM58535627"
click at [252, 178] on input "text" at bounding box center [472, 180] width 545 height 32
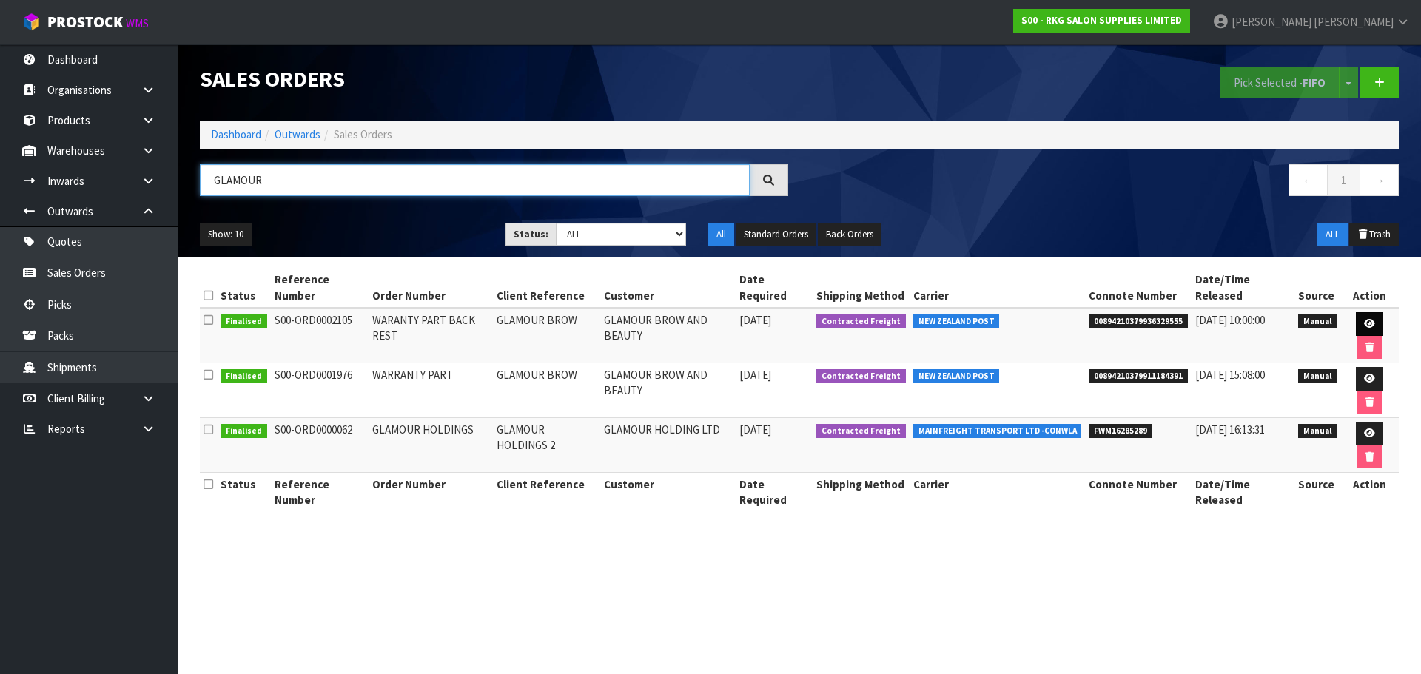
type input "GLAMOUR"
click at [1364, 321] on icon at bounding box center [1369, 324] width 11 height 10
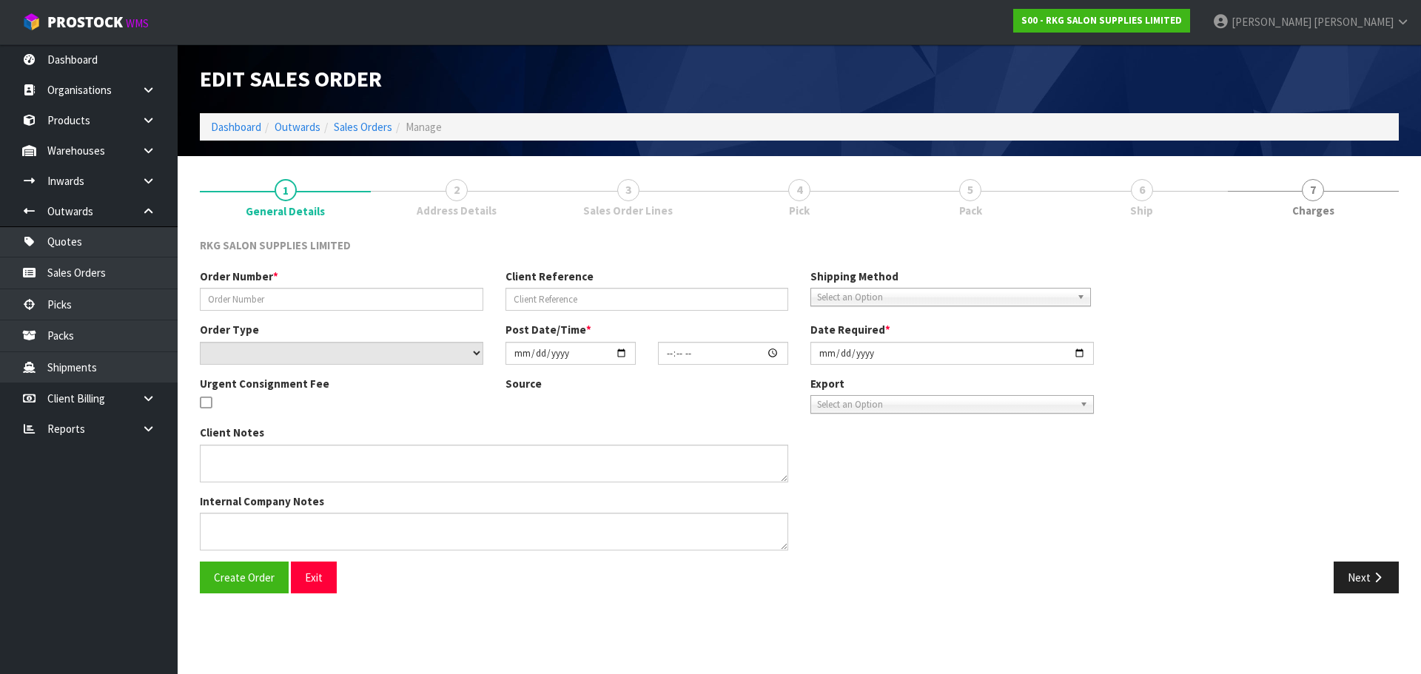
type input "WARANTY PART BACK REST"
type input "GLAMOUR BROW"
select select "number:0"
type input "[DATE]"
type input "14:23:00.000"
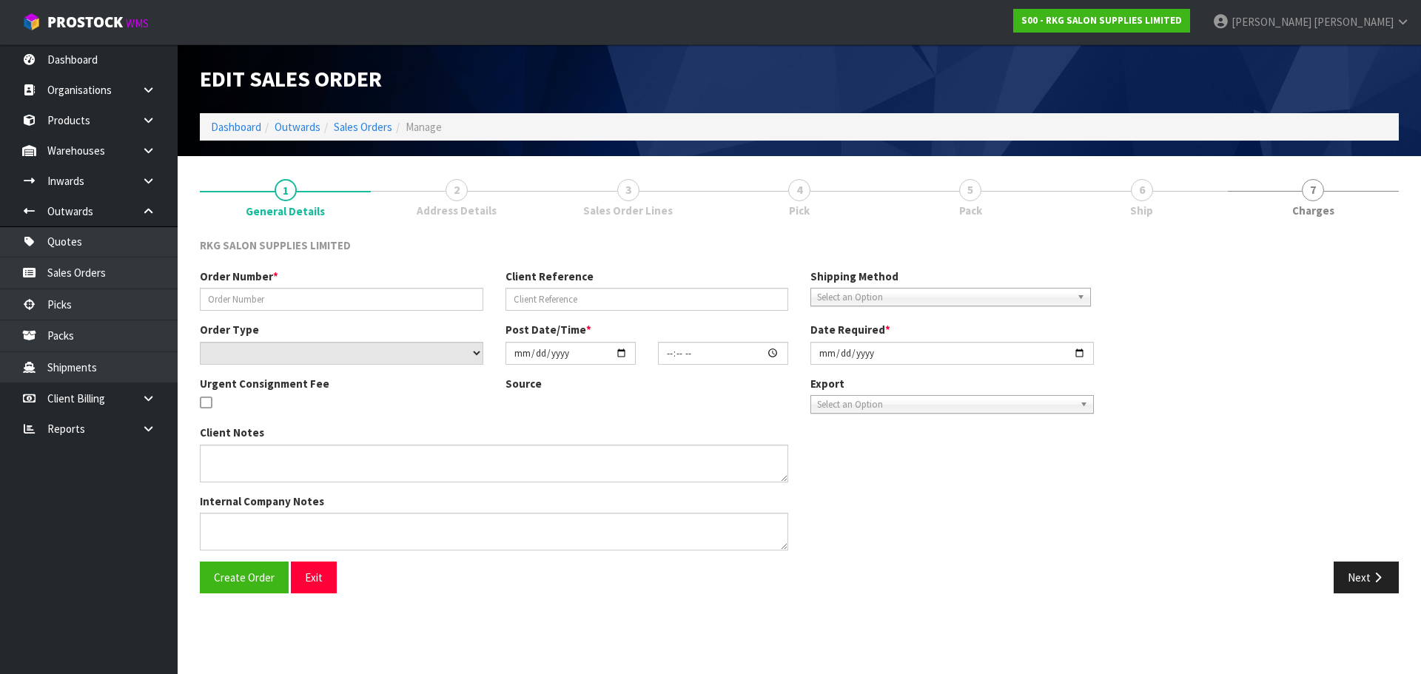
type input "[DATE]"
type textarea "SPARE PART FOR BATLOW BACK REST CHAIR HEAD SUPPORT"
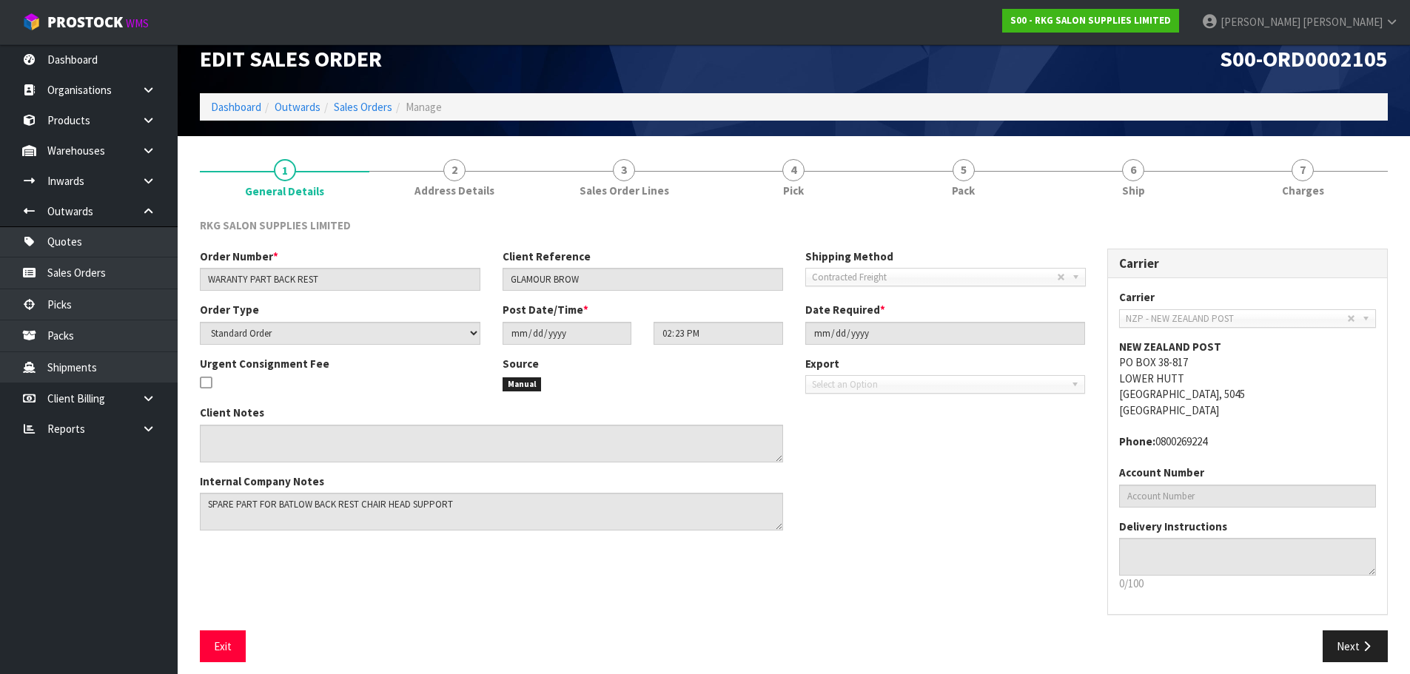
scroll to position [30, 0]
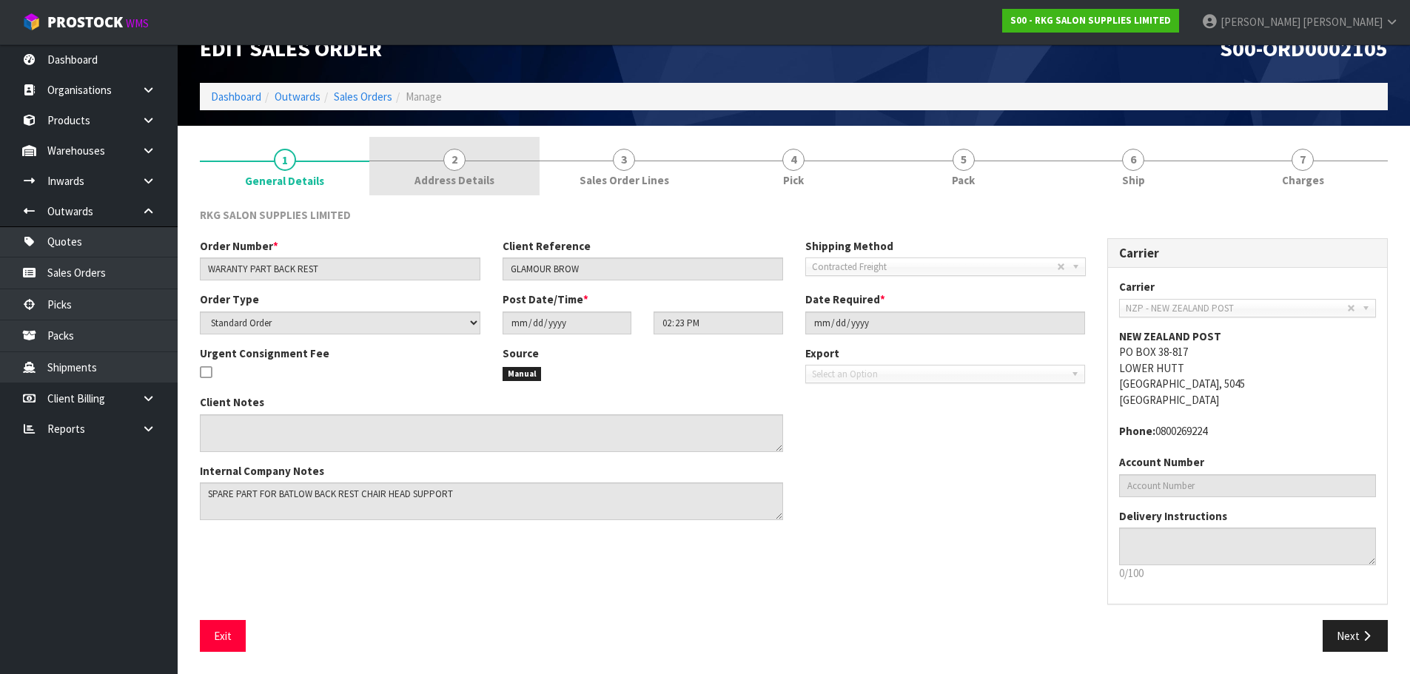
click at [452, 162] on span "2" at bounding box center [454, 160] width 22 height 22
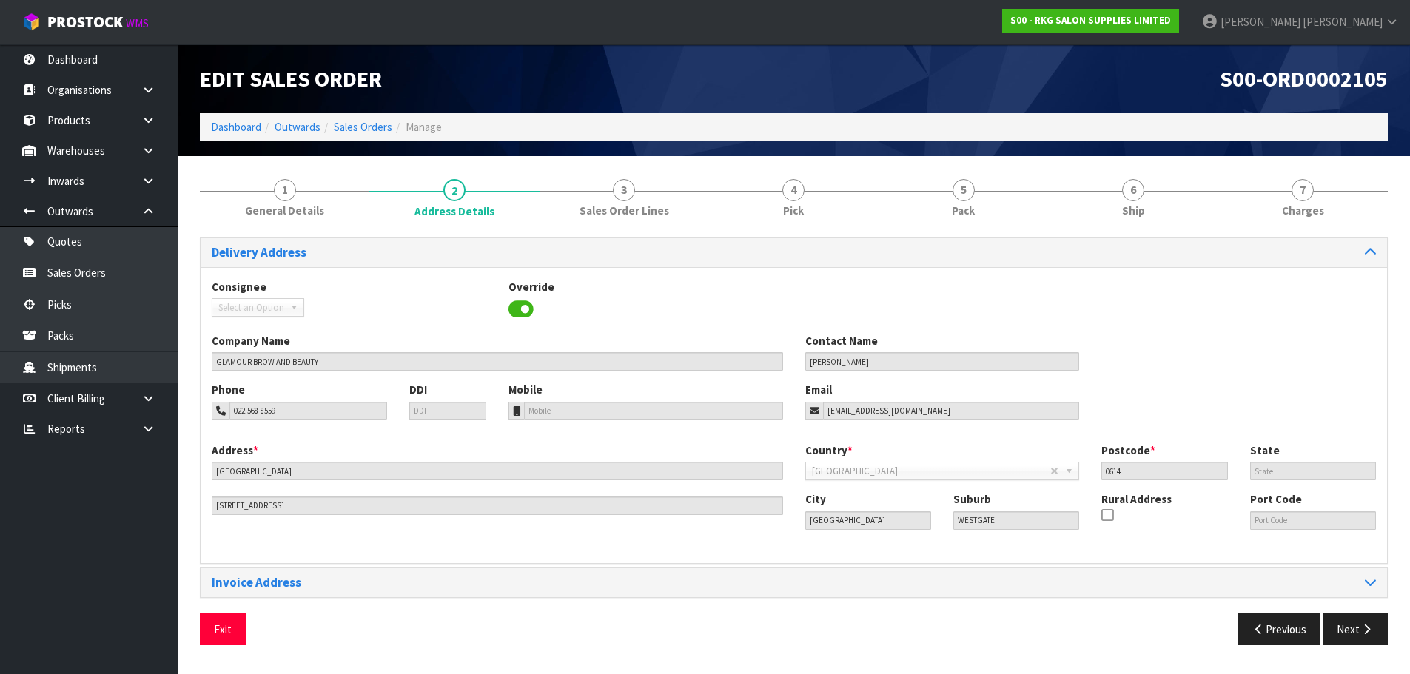
scroll to position [0, 0]
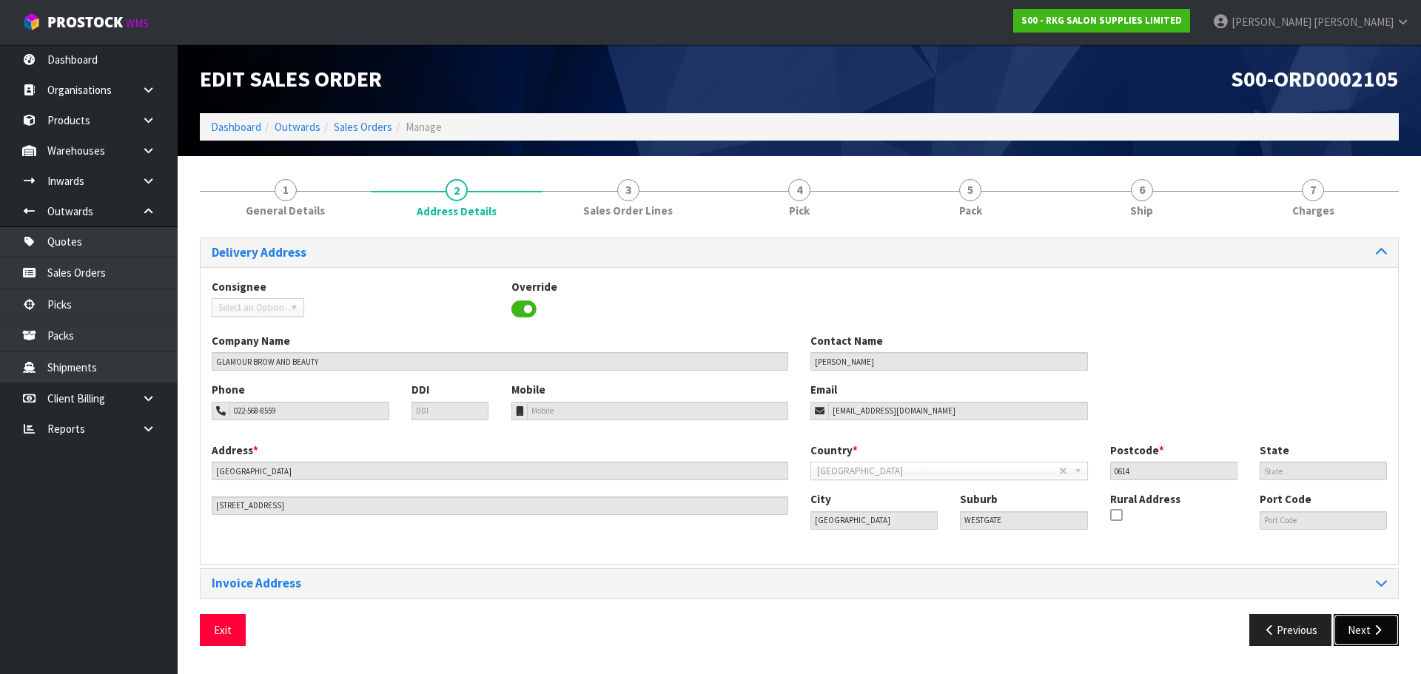
click at [1362, 637] on button "Next" at bounding box center [1366, 630] width 65 height 32
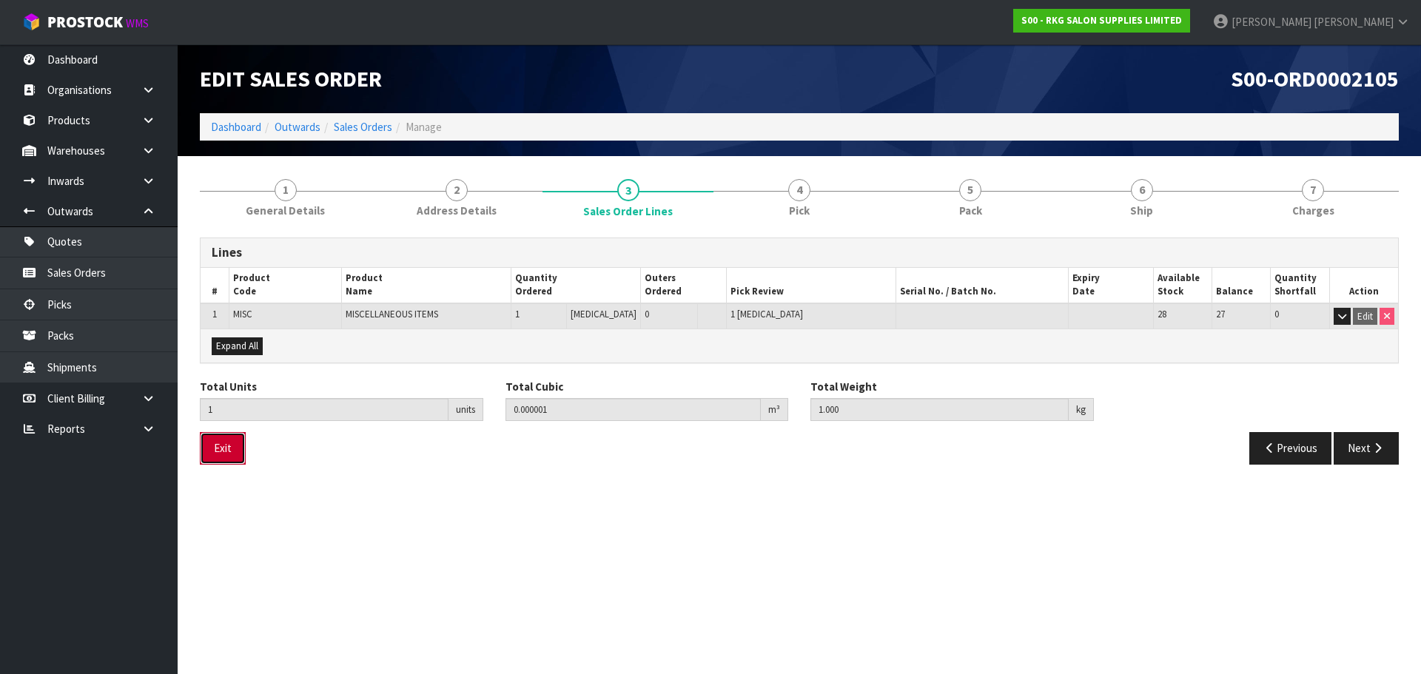
click at [221, 447] on button "Exit" at bounding box center [223, 448] width 46 height 32
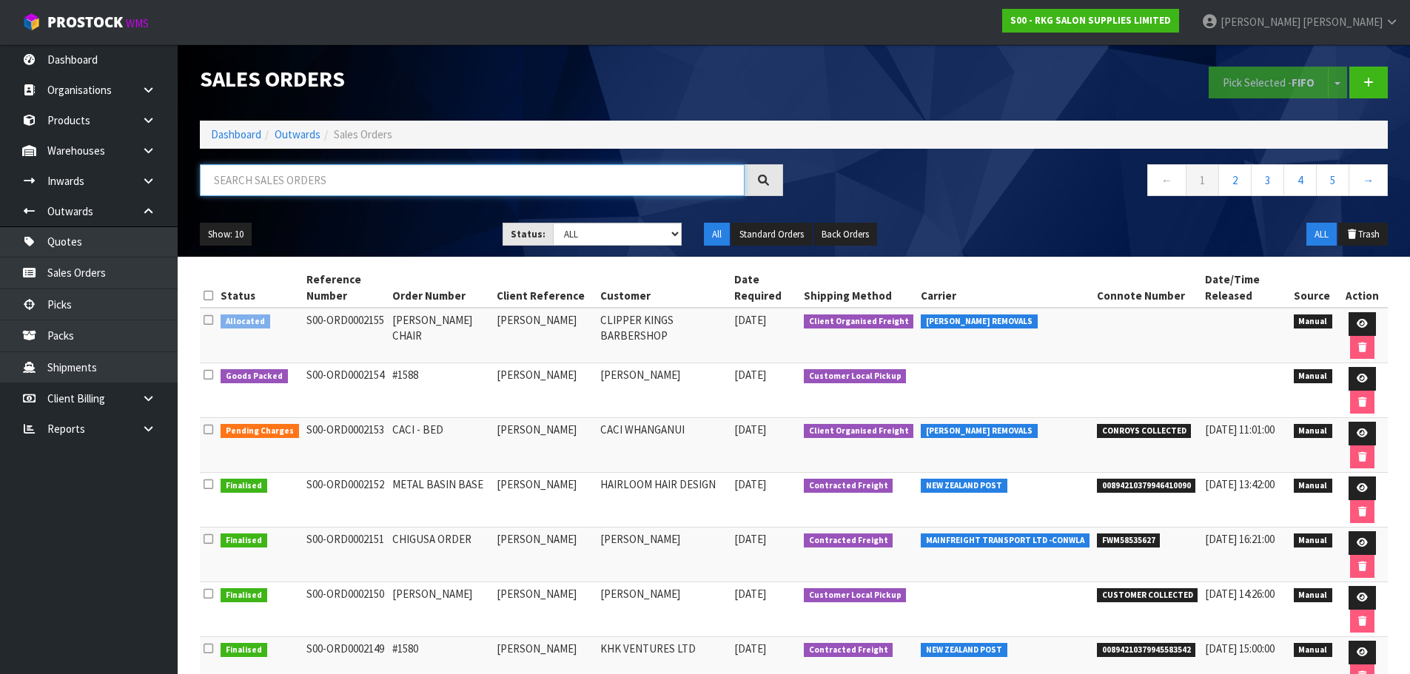
click at [255, 181] on input "text" at bounding box center [472, 180] width 545 height 32
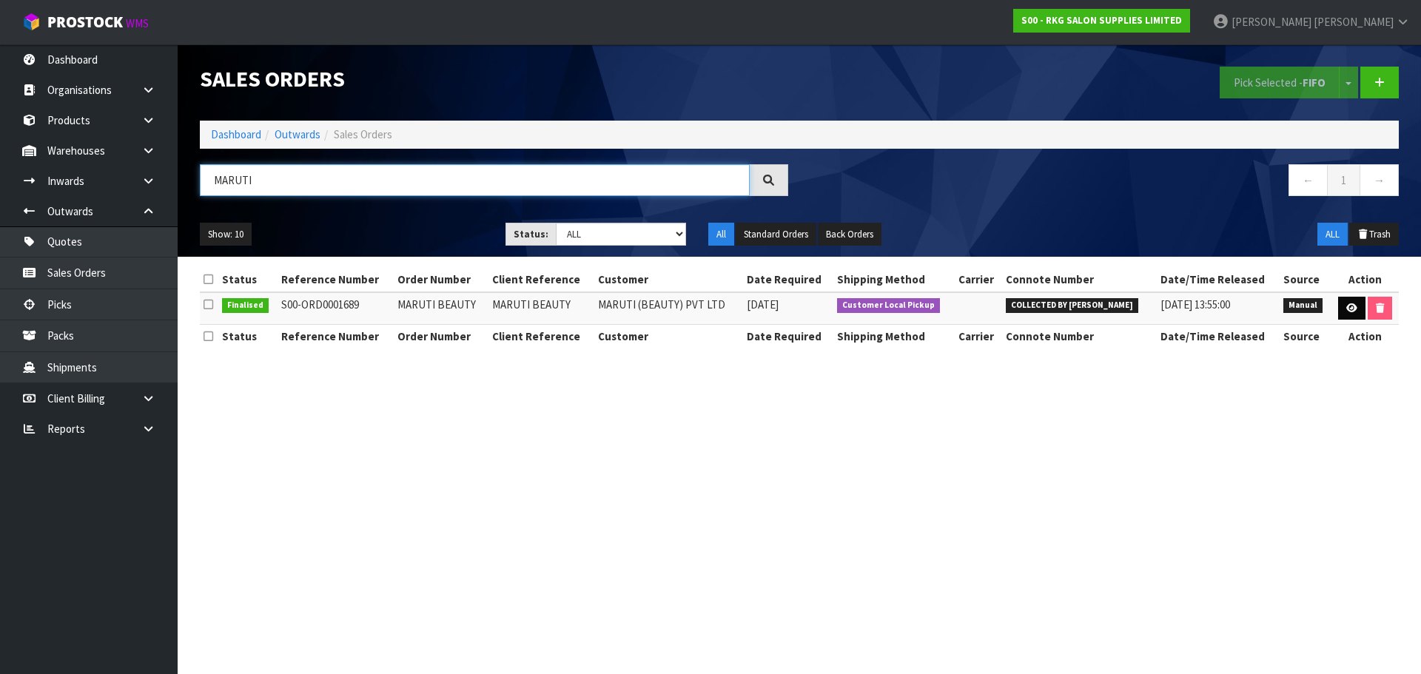
type input "MARUTI"
click at [1348, 303] on icon at bounding box center [1351, 308] width 11 height 10
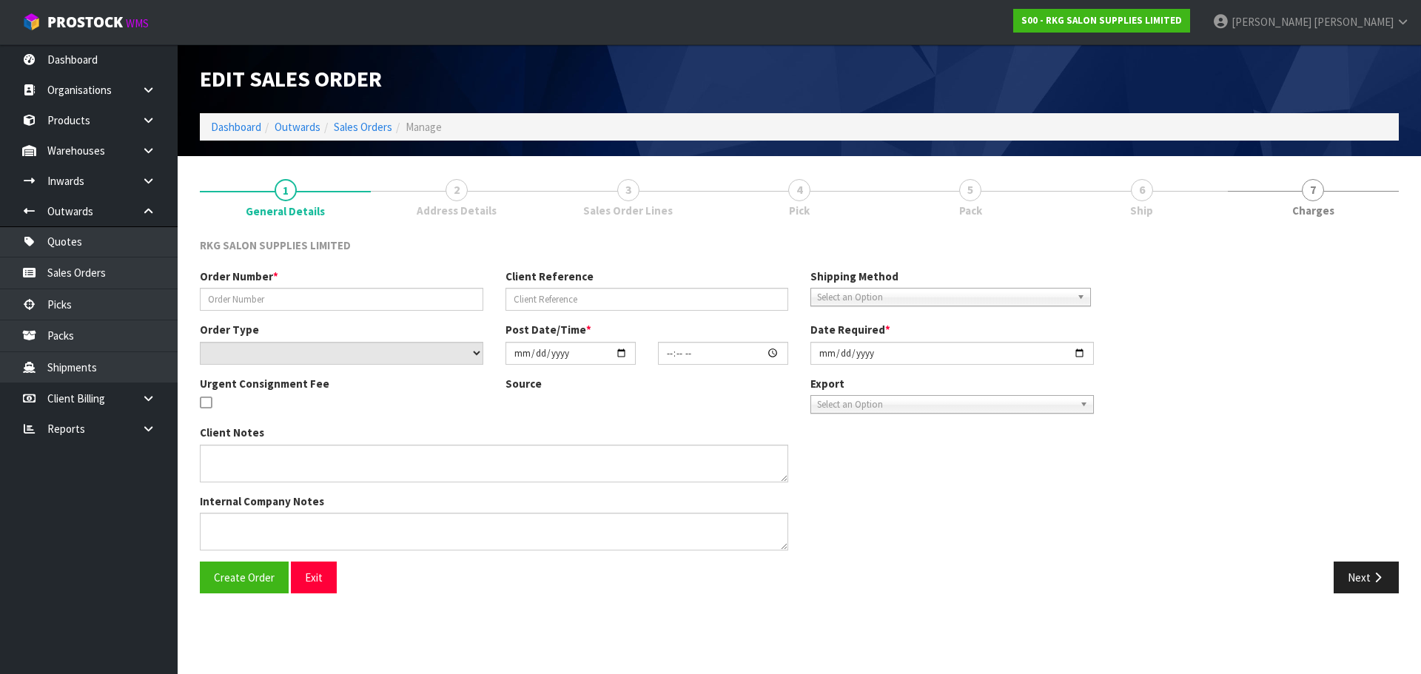
type input "MARUTI BEAUTY"
select select "number:0"
type input "[DATE]"
type input "01:20:00.000"
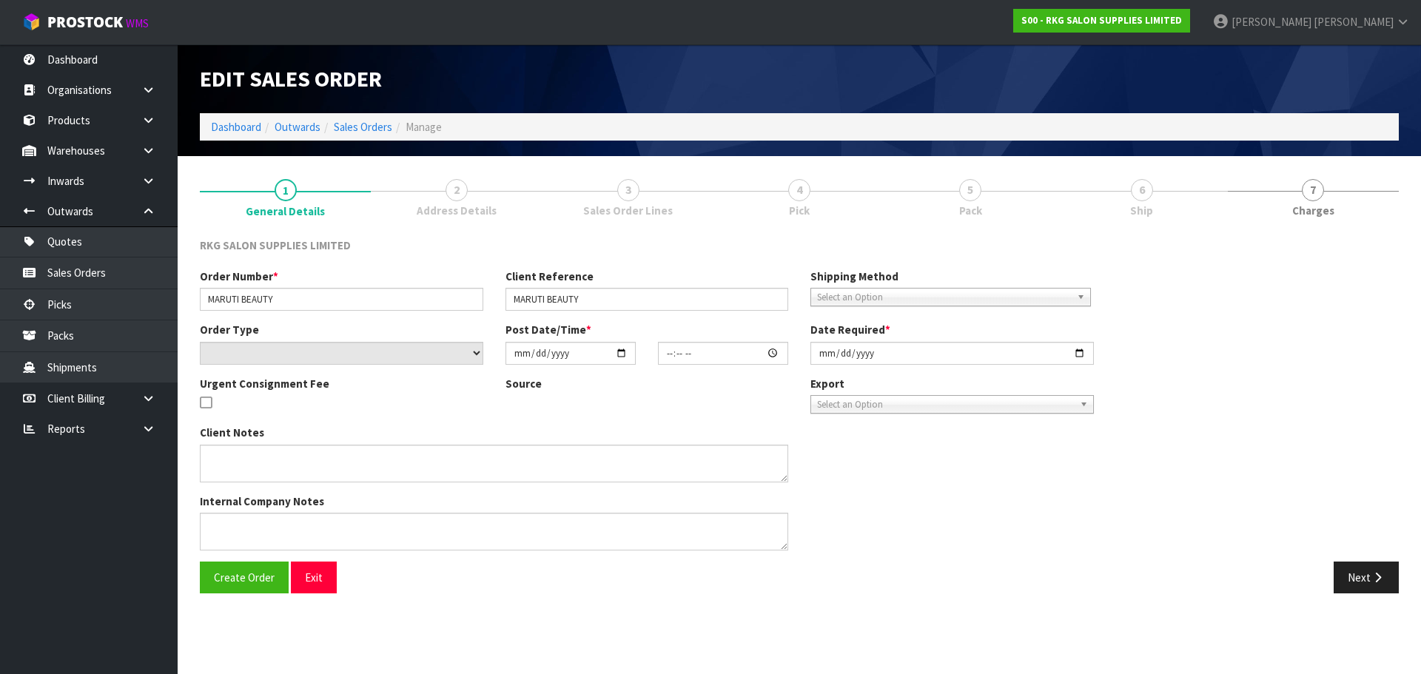
type input "[DATE]"
type textarea "COLLECT NOW"
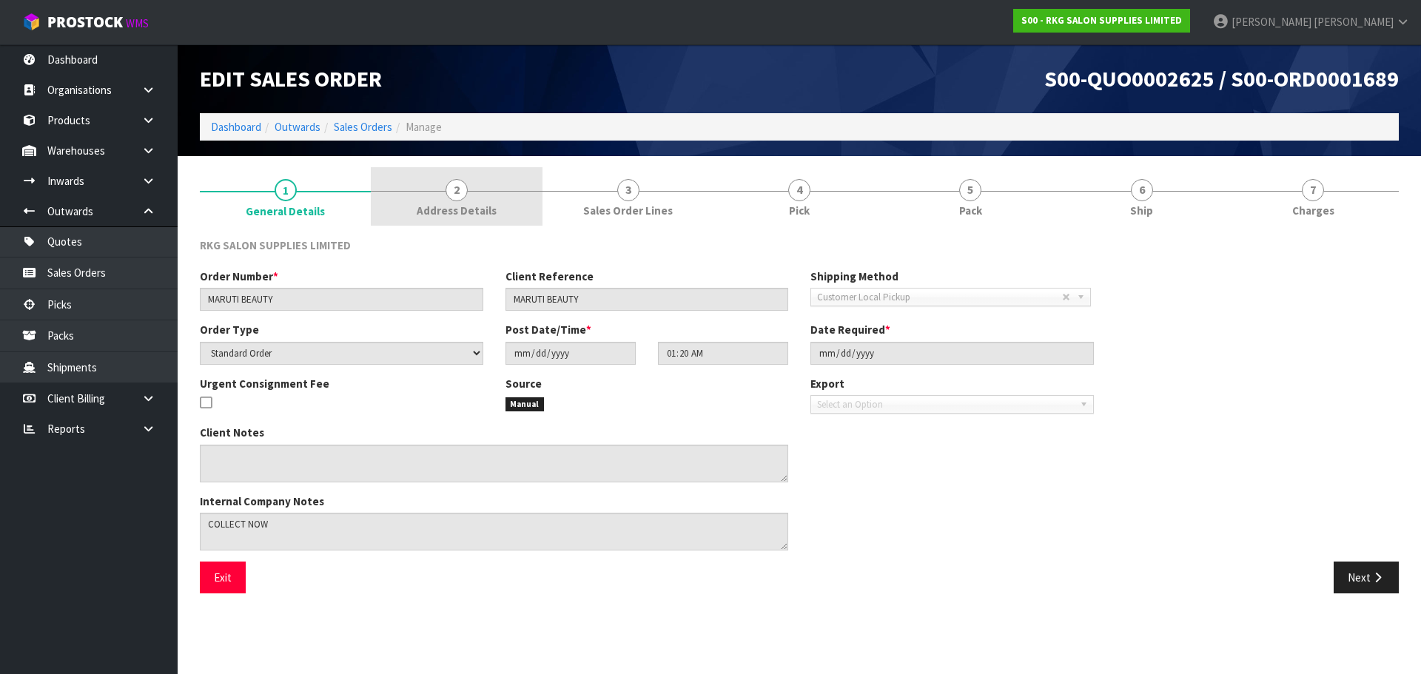
click at [456, 199] on span "2" at bounding box center [457, 190] width 22 height 22
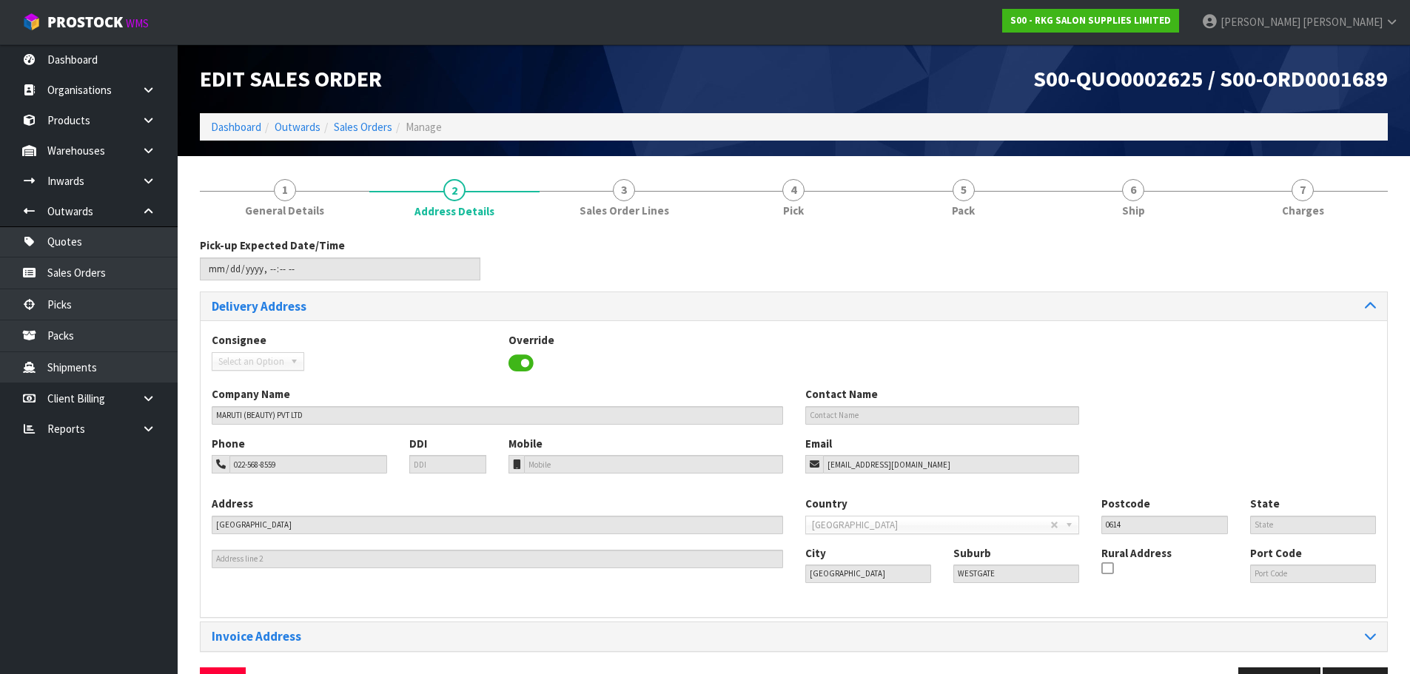
scroll to position [48, 0]
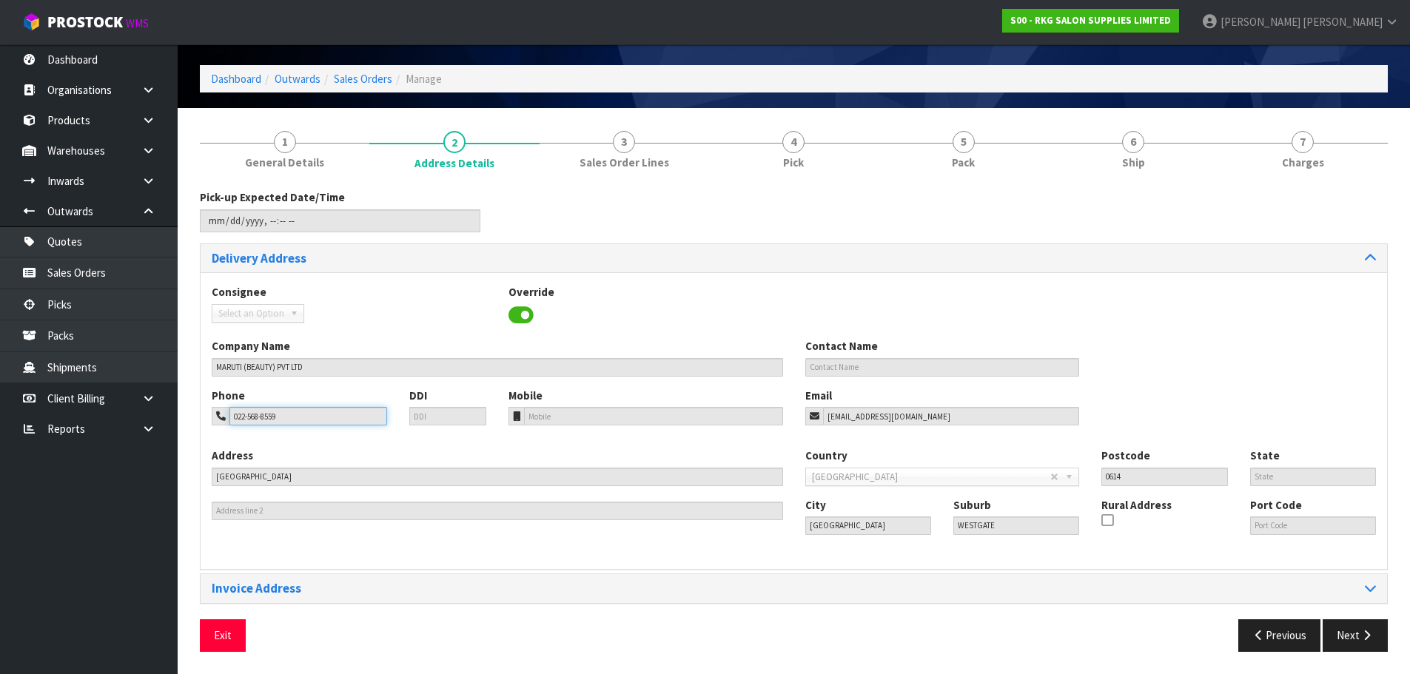
drag, startPoint x: 303, startPoint y: 418, endPoint x: 217, endPoint y: 417, distance: 85.9
click at [217, 417] on div "022-568-8559" at bounding box center [299, 416] width 175 height 19
